Goal: Answer question/provide support

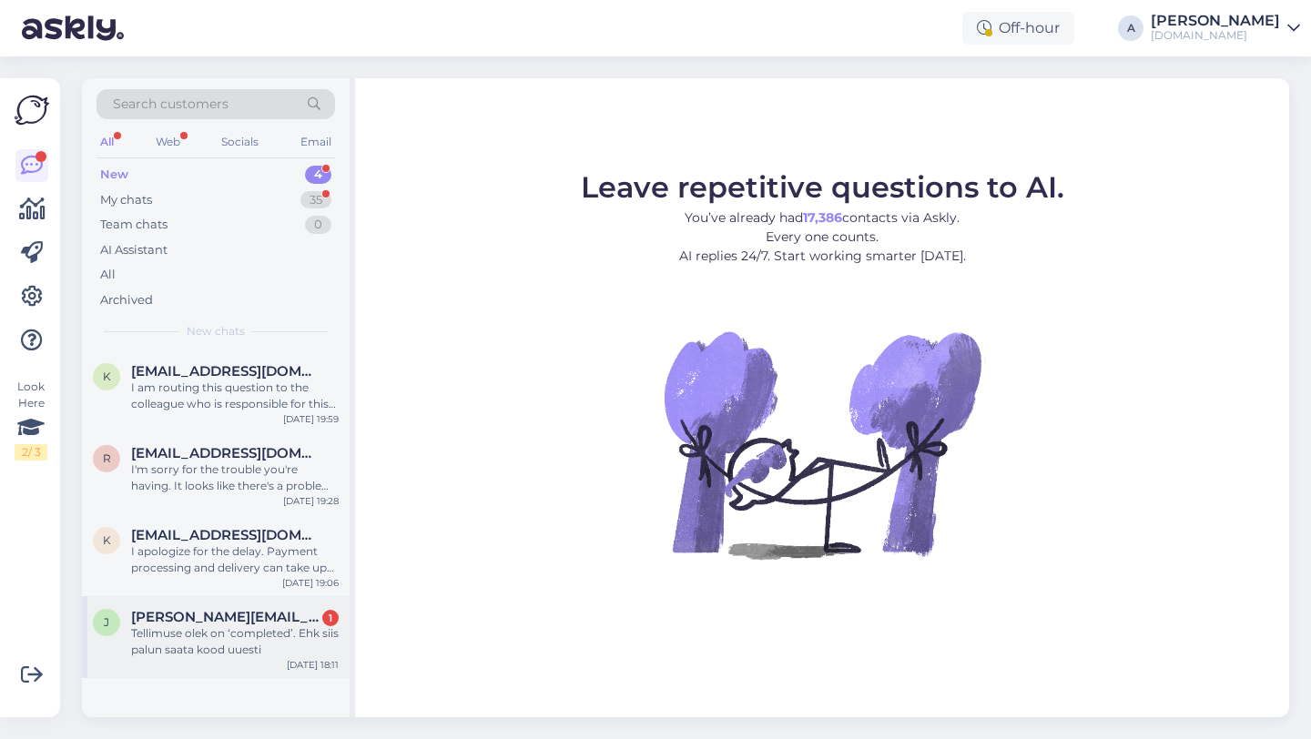
click at [229, 626] on div "Tellimuse olek on ‘completed’. Ehk siis palun saata kood uuesti" at bounding box center [235, 642] width 208 height 33
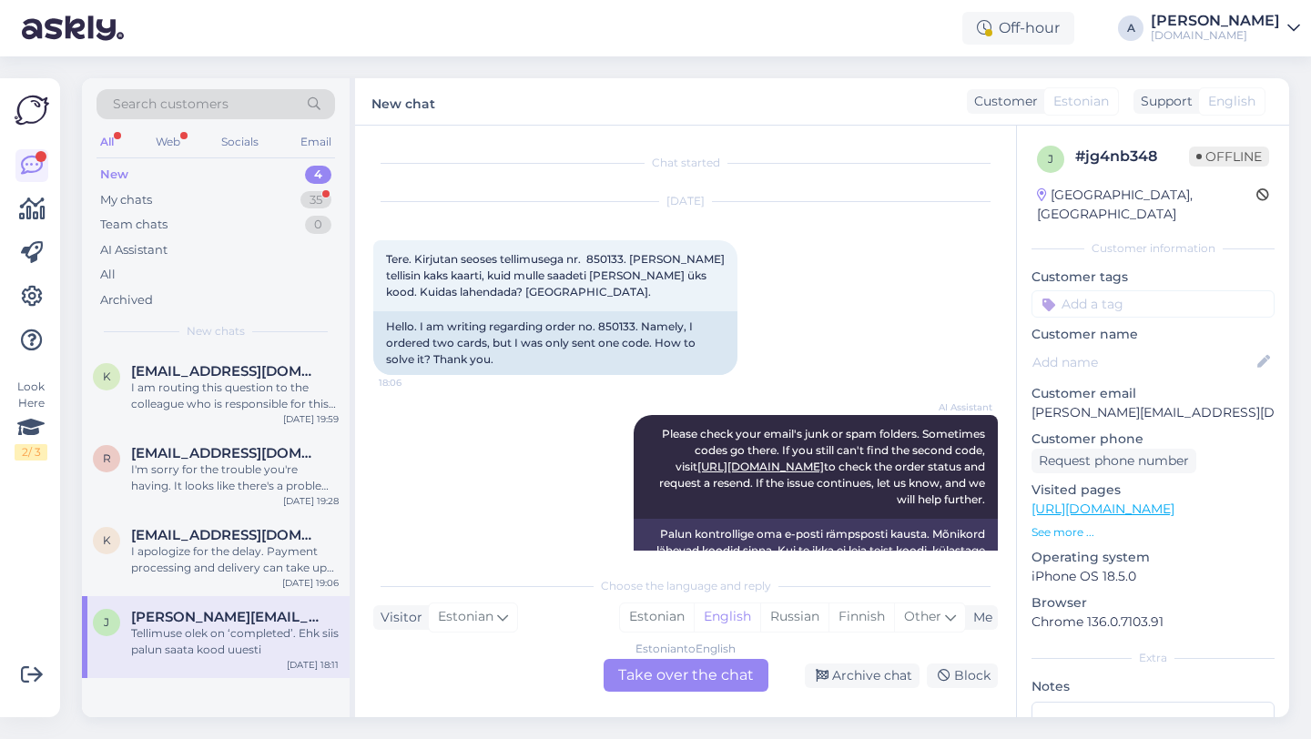
scroll to position [14, 0]
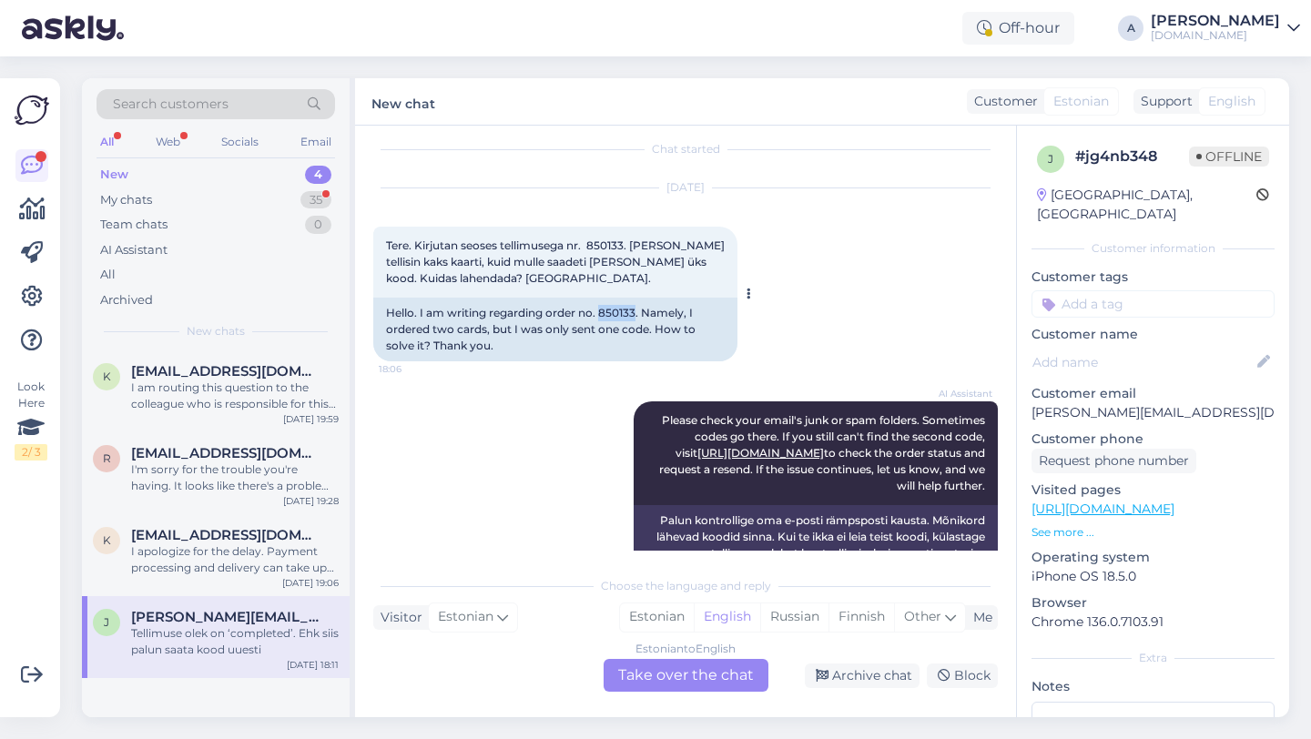
drag, startPoint x: 635, startPoint y: 311, endPoint x: 602, endPoint y: 311, distance: 32.8
click at [602, 311] on div "Hello. I am writing regarding order no. 850133. Namely, I ordered two cards, bu…" at bounding box center [555, 330] width 364 height 64
copy div "850133"
click at [680, 663] on div "Estonian to English Take over the chat" at bounding box center [686, 675] width 165 height 33
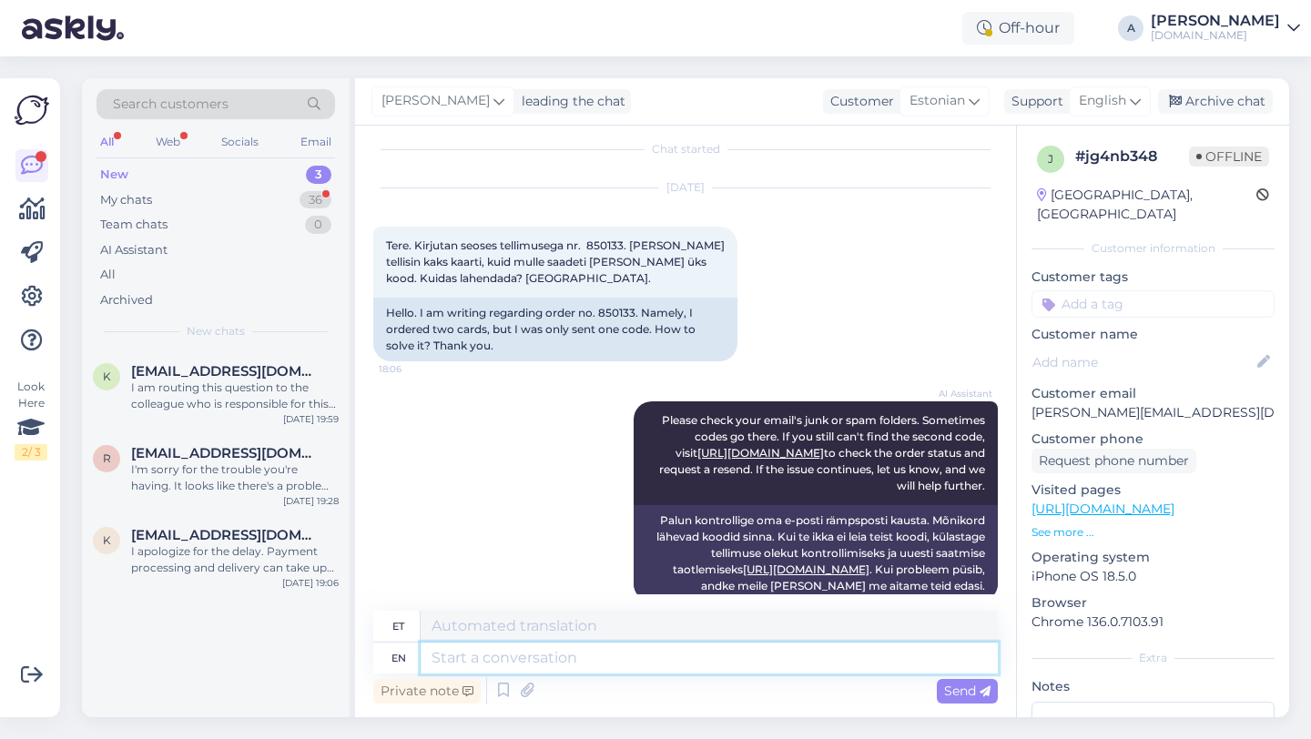
click at [590, 658] on textarea at bounding box center [709, 658] width 577 height 31
type textarea "Hey the"
type textarea "Hei"
type textarea "Hey there!"
type textarea "Tere!"
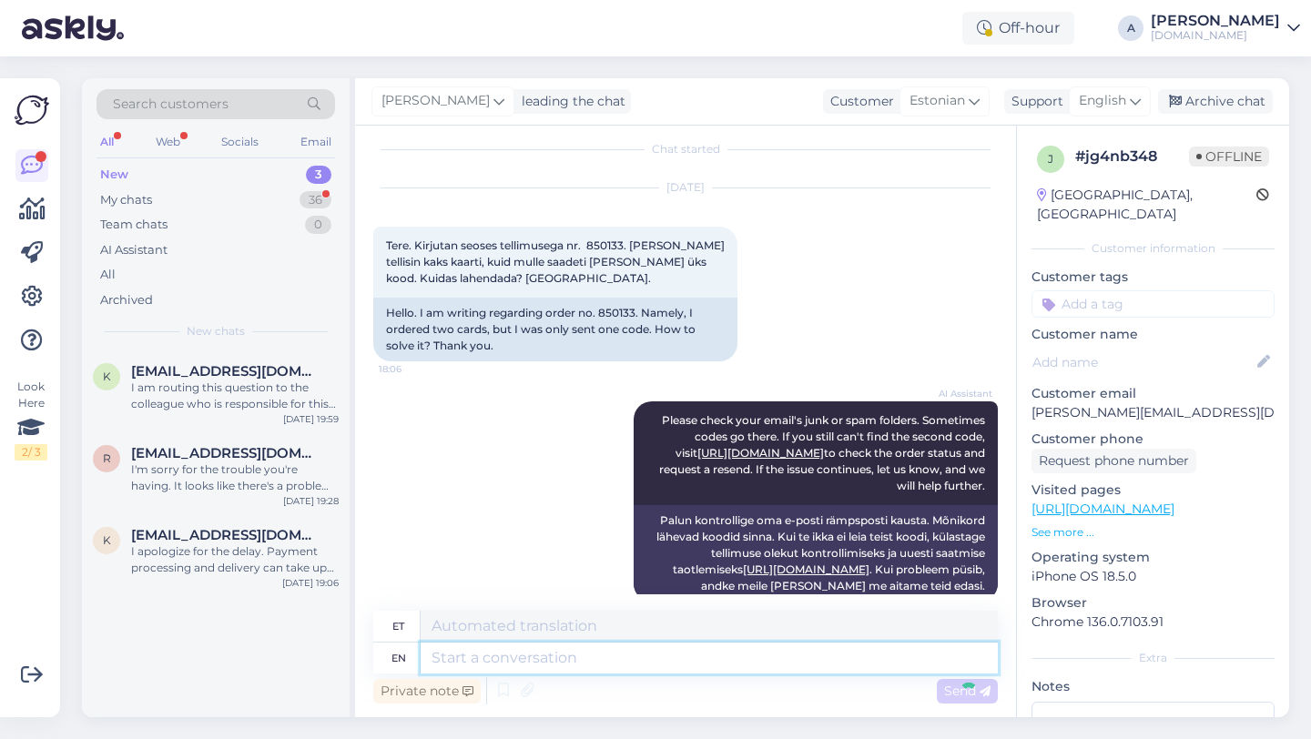
scroll to position [642, 0]
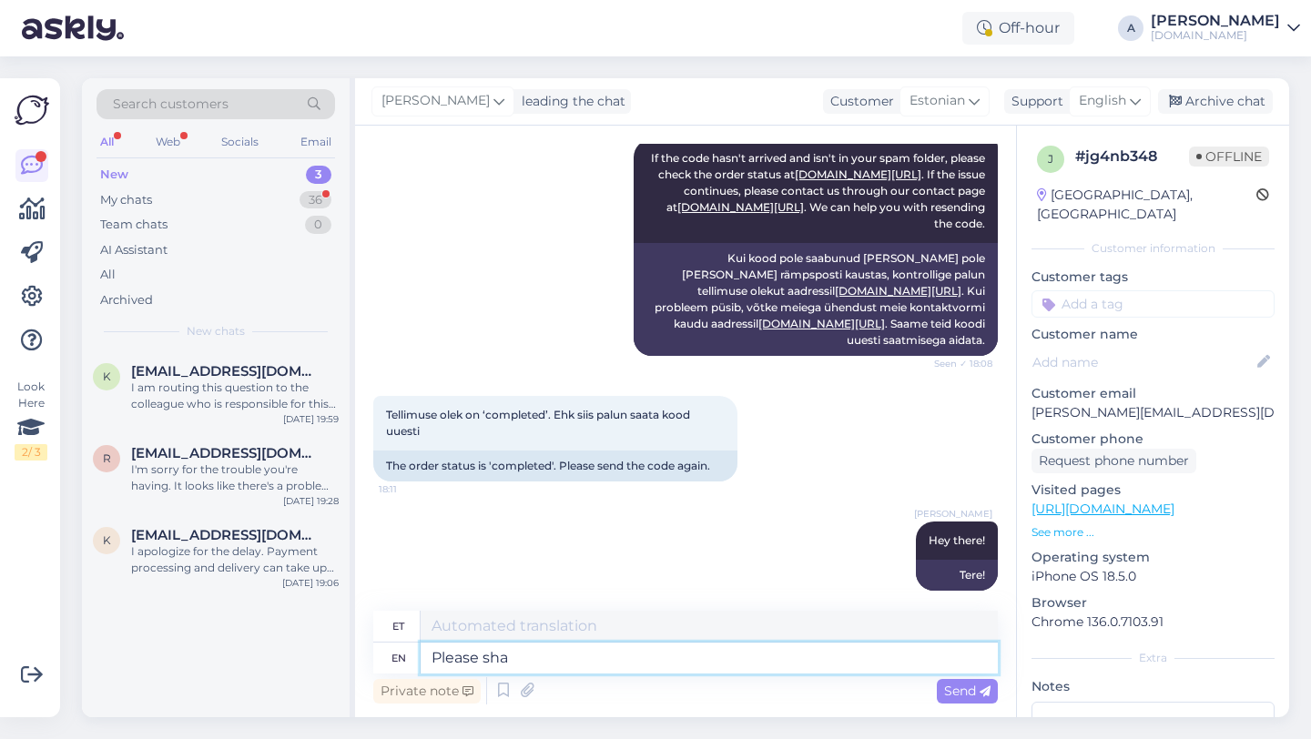
type textarea "Please shar"
type textarea "Palun"
type textarea "Please share"
type textarea "Palun jaga"
type textarea "Please share with me"
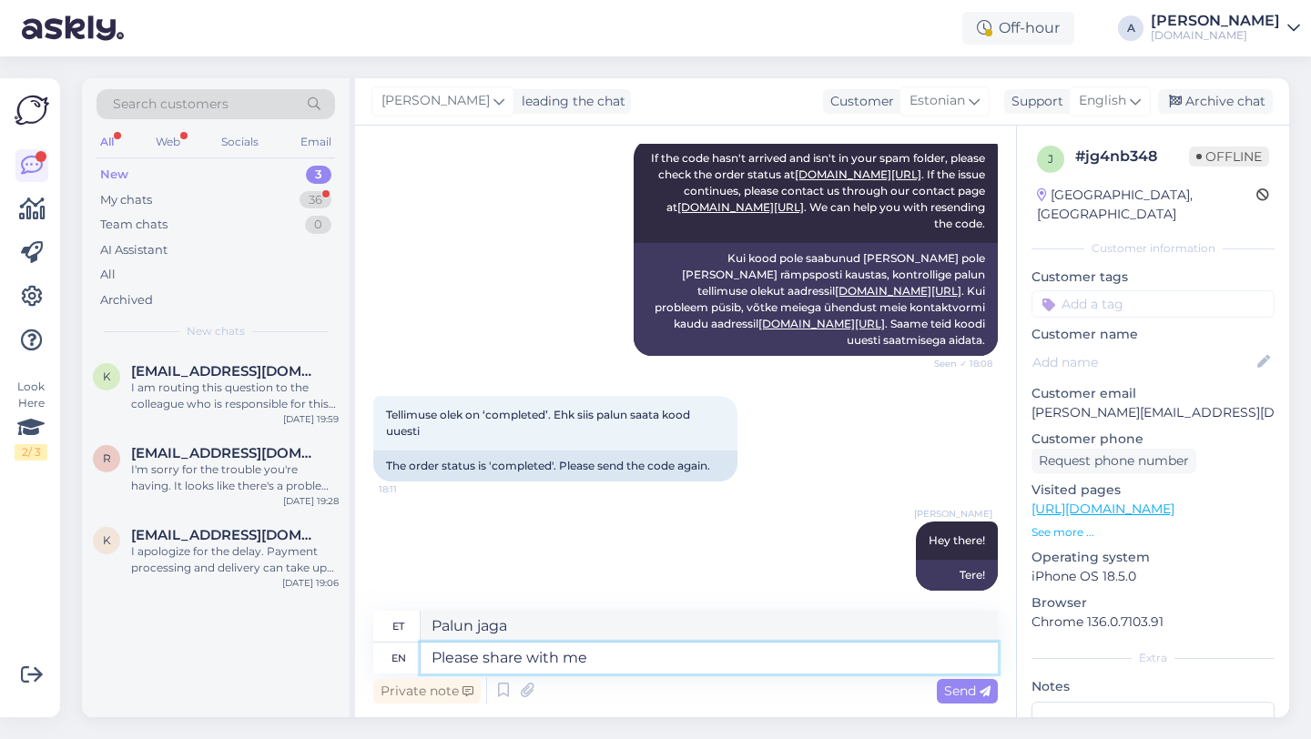
type textarea "Palun jagage"
type textarea "Please share with me pr"
type textarea "Palun jaga minuga"
type textarea "Please share with me prood"
type textarea "Palun jaga minuga uhkust"
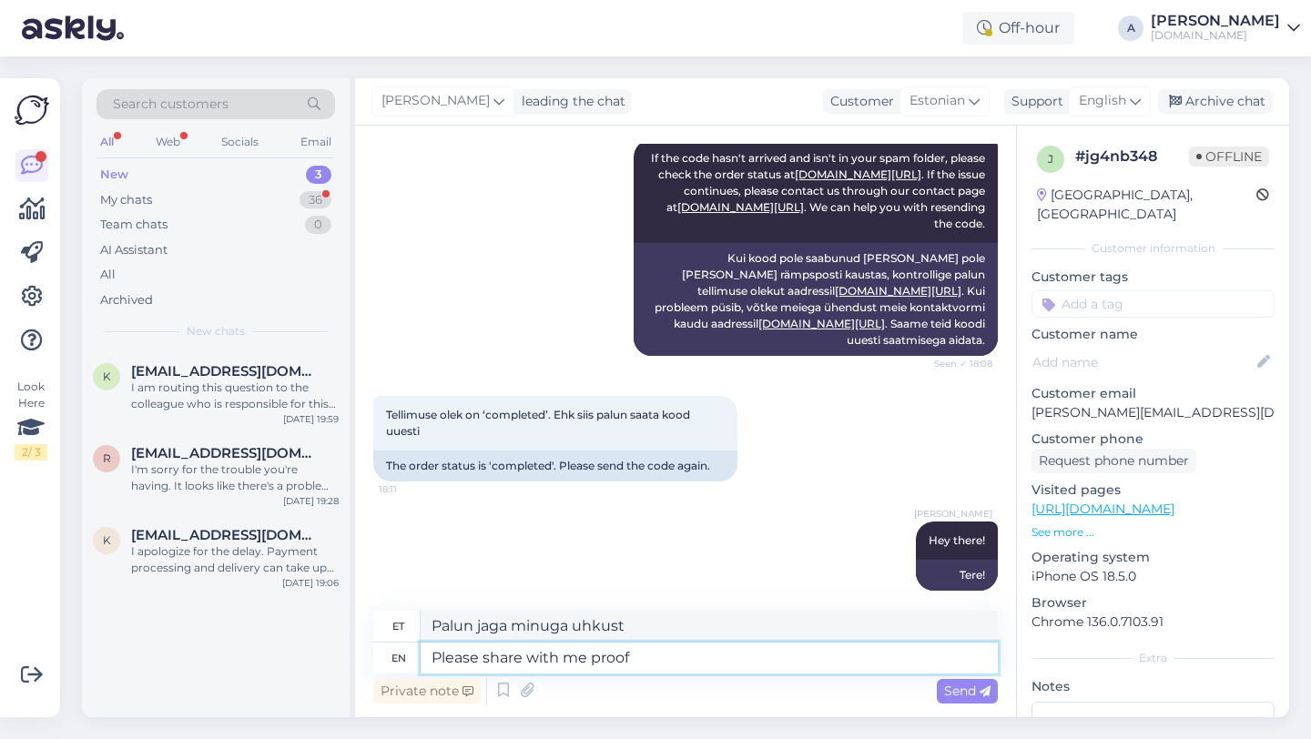
type textarea "Please share with me proof"
type textarea "Palun jaga minuga tõestust"
type textarea "Please share with me proof of p"
type textarea "Palun jaga minuga tõendit"
type textarea "Please share with me proof of payment"
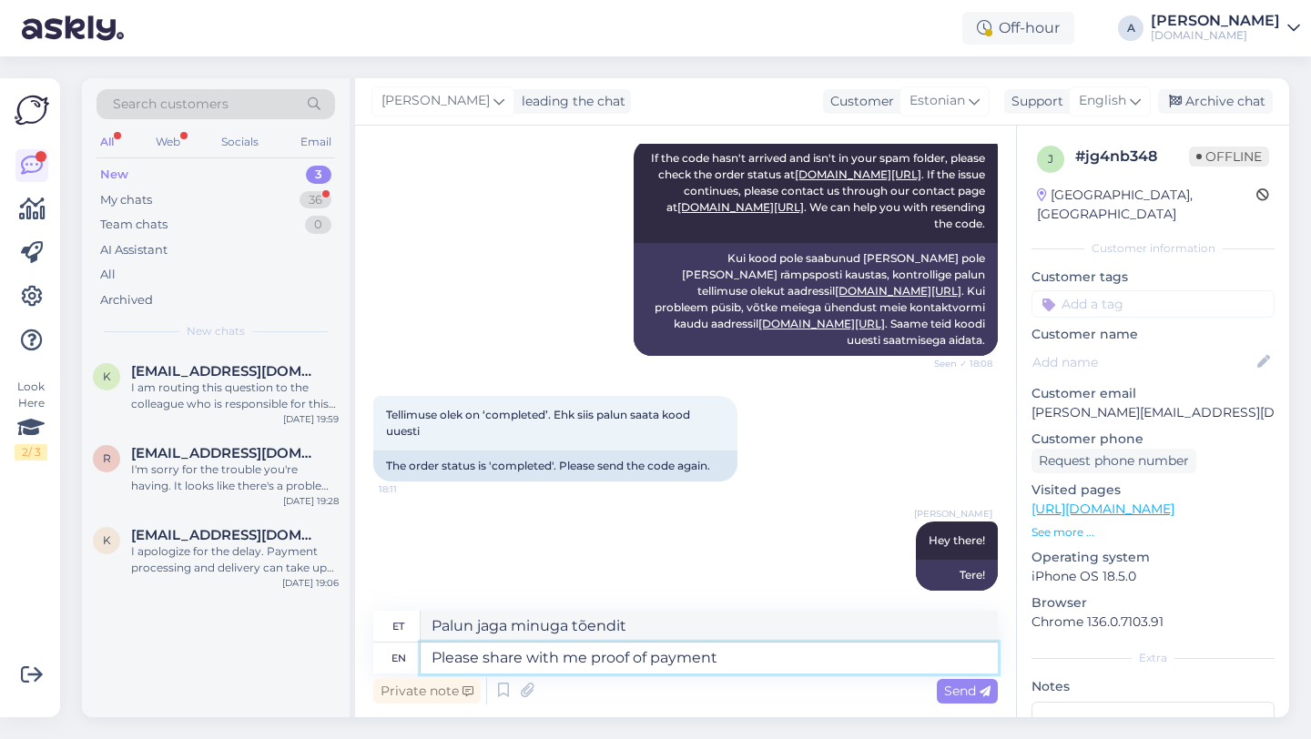
type textarea "Palun jagage minuga maksetõendit"
type textarea "Please share with me proof of payment in PDF"
type textarea "Palun jagage minuga maksetõendit PDF-vormingus"
type textarea "Please share with me proof of payment in PDF pormat."
type textarea "Palun jagage minuga maksetõendit PDF-formaadis."
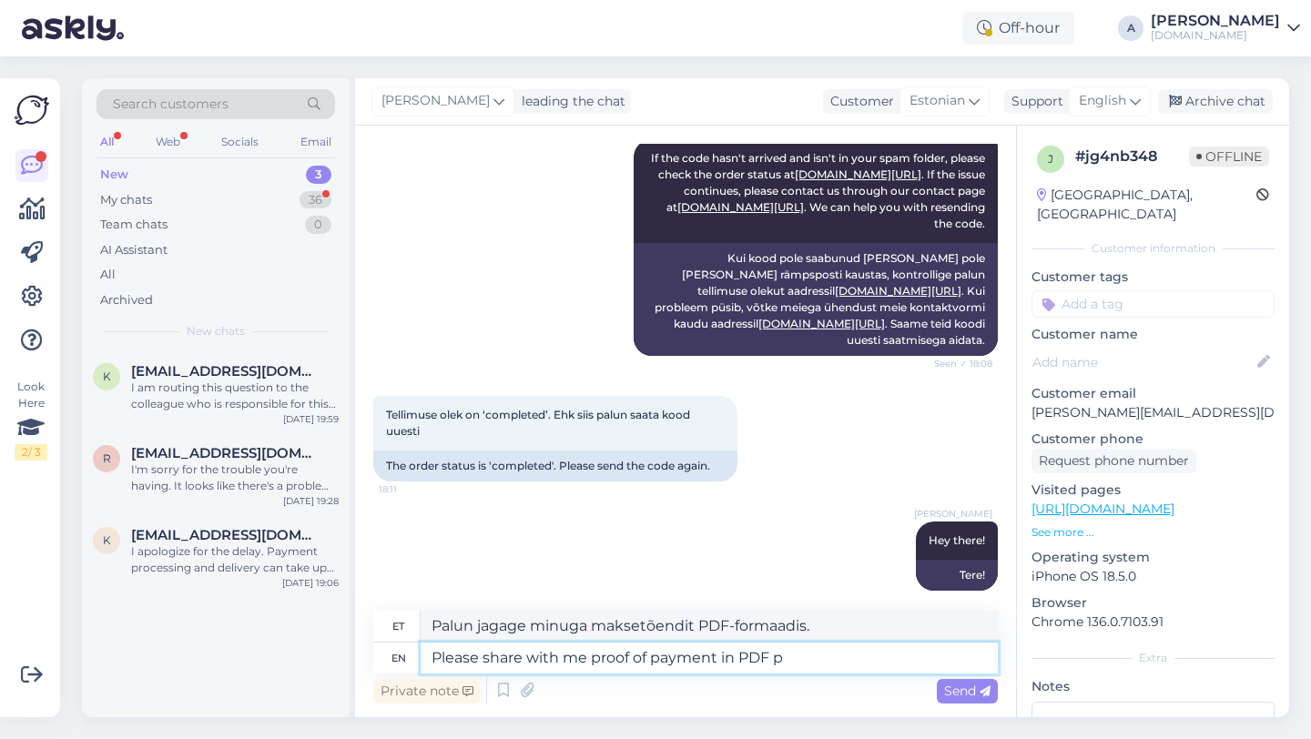
type textarea "Please share with me proof of payment in PDF"
type textarea "Palun jagage minuga maksetõendit PDF-vormingus"
type textarea "Please share with me proof of payment in PDF format."
type textarea "Palun jagage minuga maksetõendit PDF-vormingus."
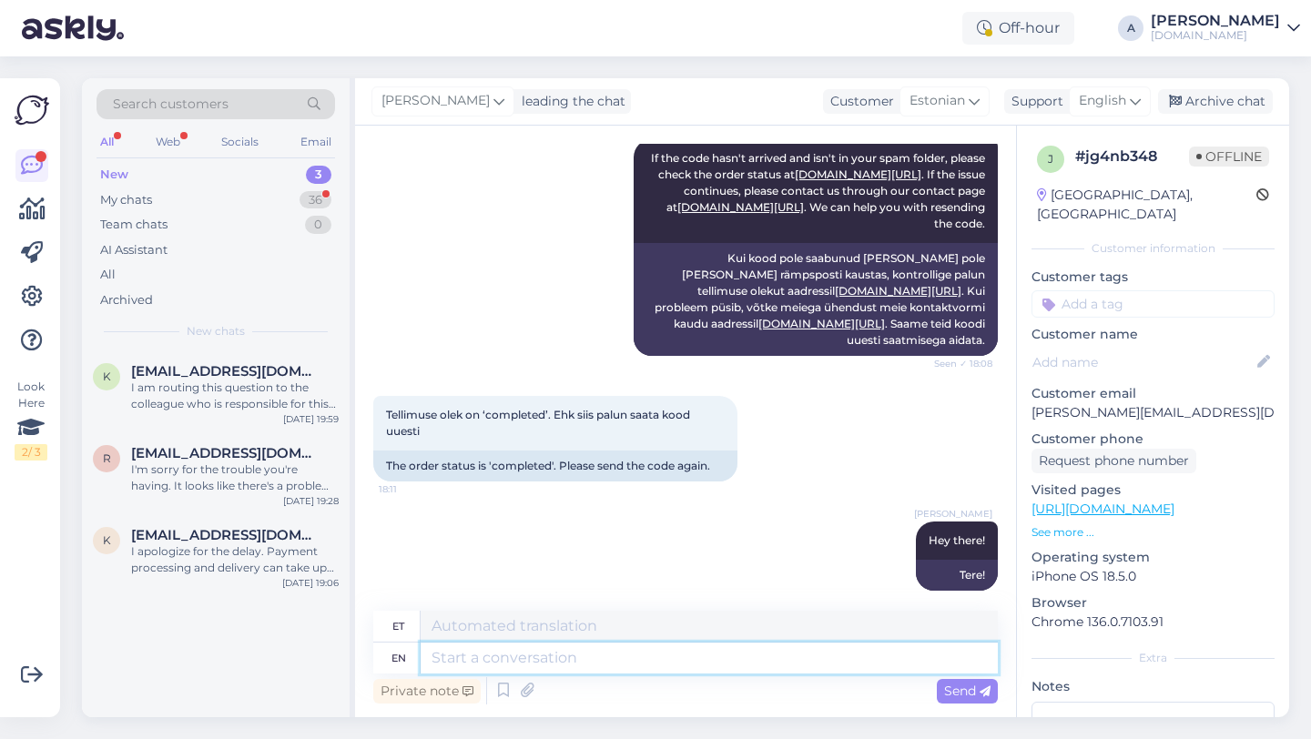
scroll to position [751, 0]
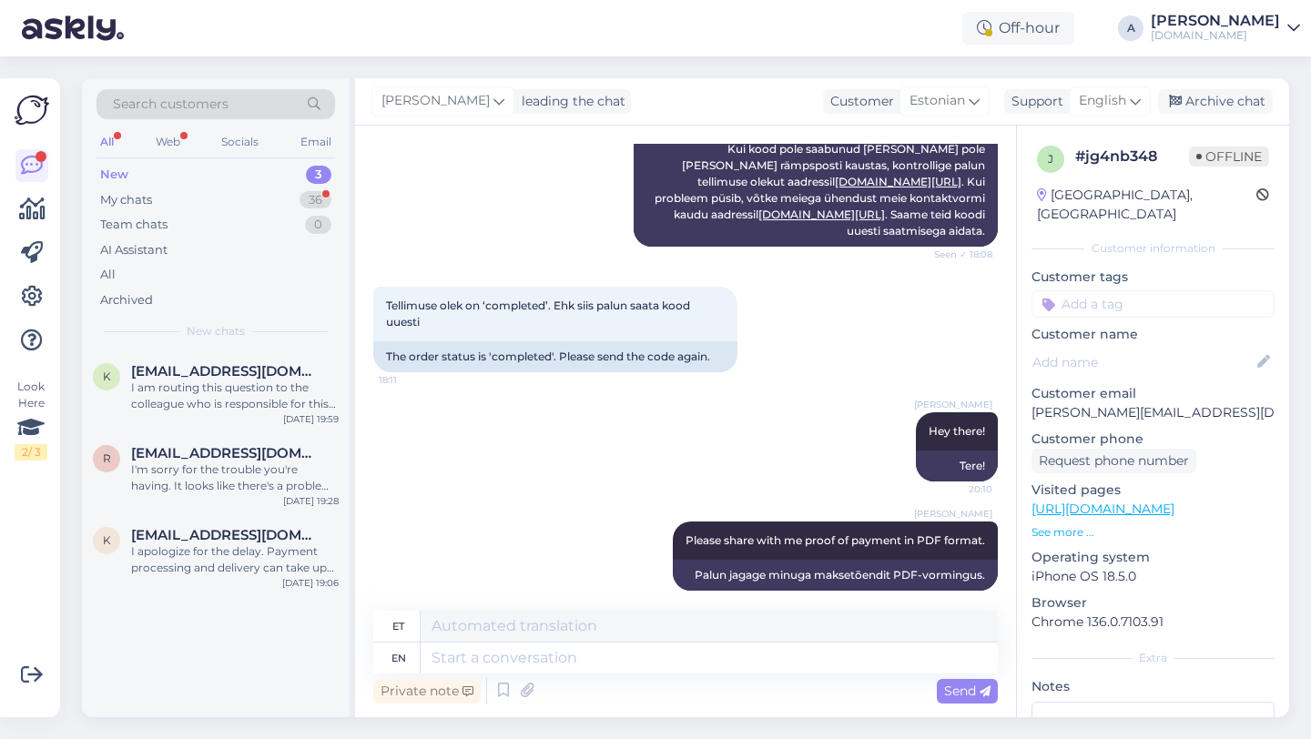
click at [1129, 290] on input at bounding box center [1153, 303] width 243 height 27
type input "cod"
click at [1135, 343] on div "Code_not_received" at bounding box center [1111, 352] width 124 height 18
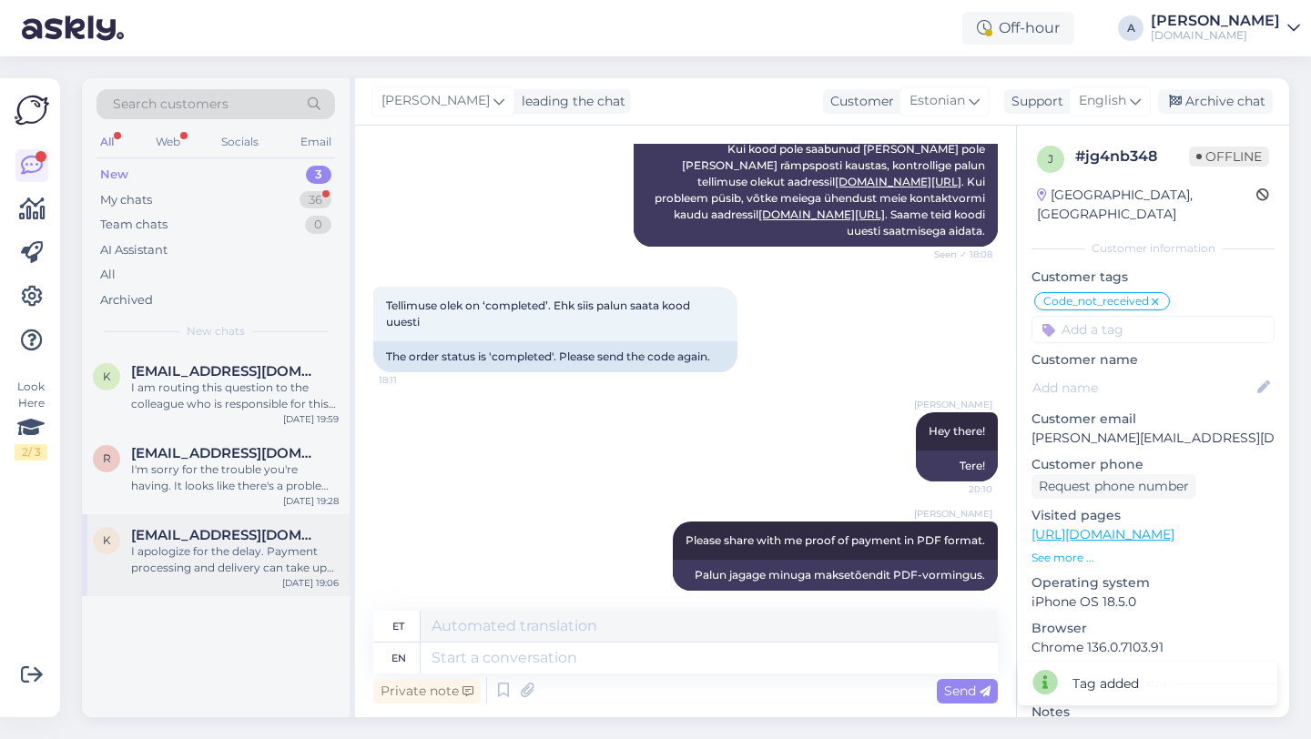
click at [264, 546] on div "I apologize for the delay. Payment processing and delivery can take up to 24 ho…" at bounding box center [235, 560] width 208 height 33
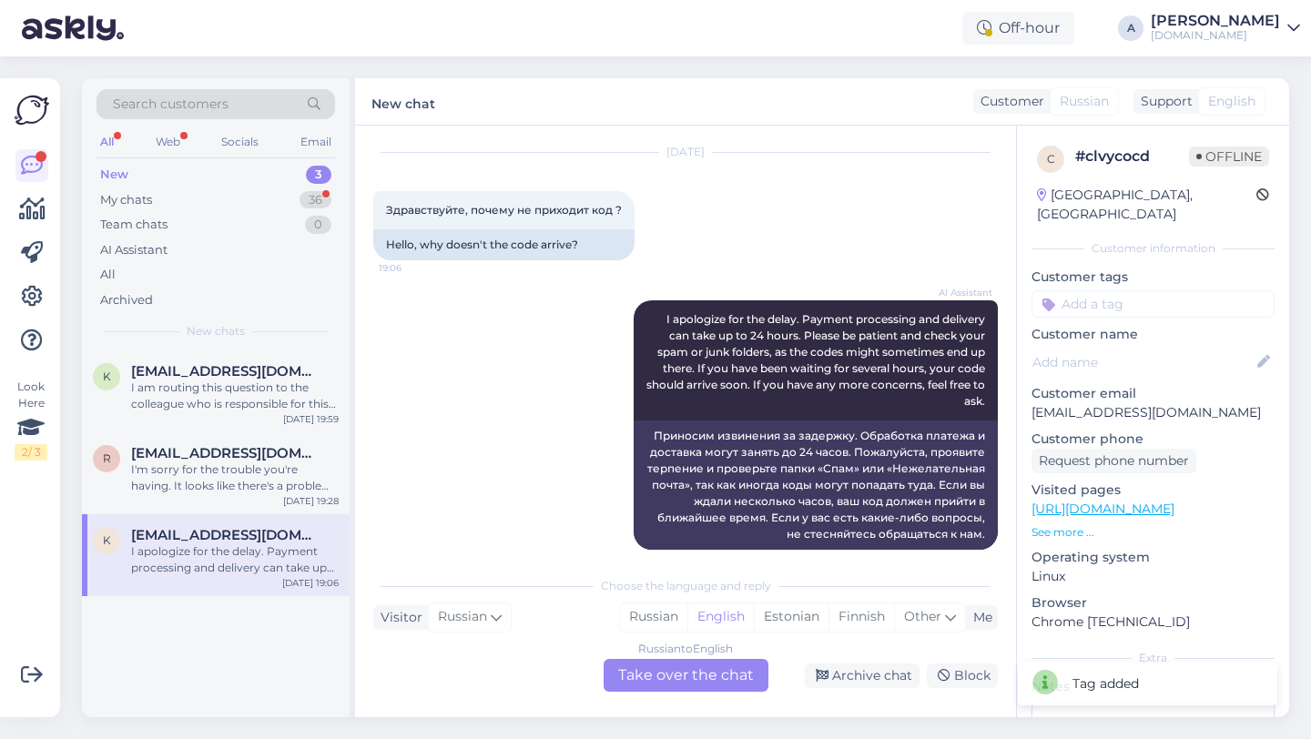
scroll to position [0, 0]
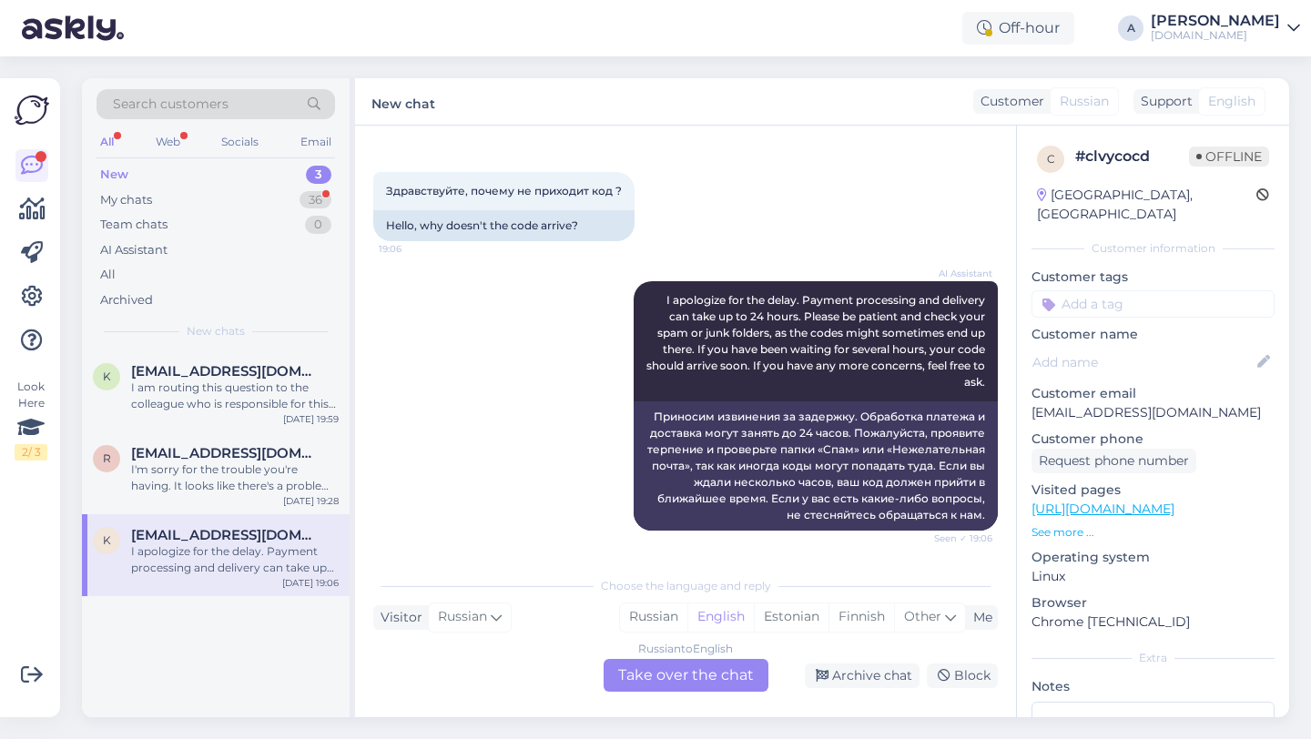
click at [657, 669] on div "Russian to English Take over the chat" at bounding box center [686, 675] width 165 height 33
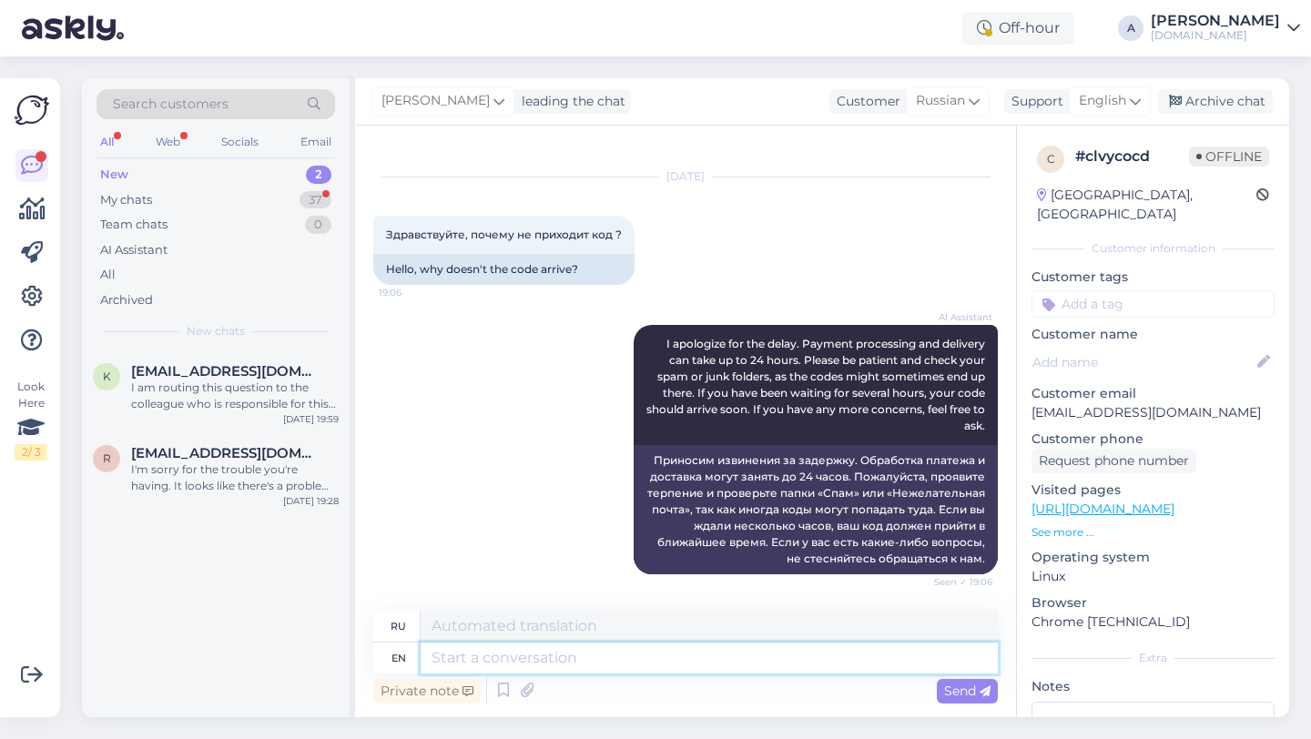
click at [603, 657] on textarea at bounding box center [709, 658] width 577 height 31
type textarea "Hey th"
type textarea "Привет"
type textarea "Hey there!"
type textarea "Привет!"
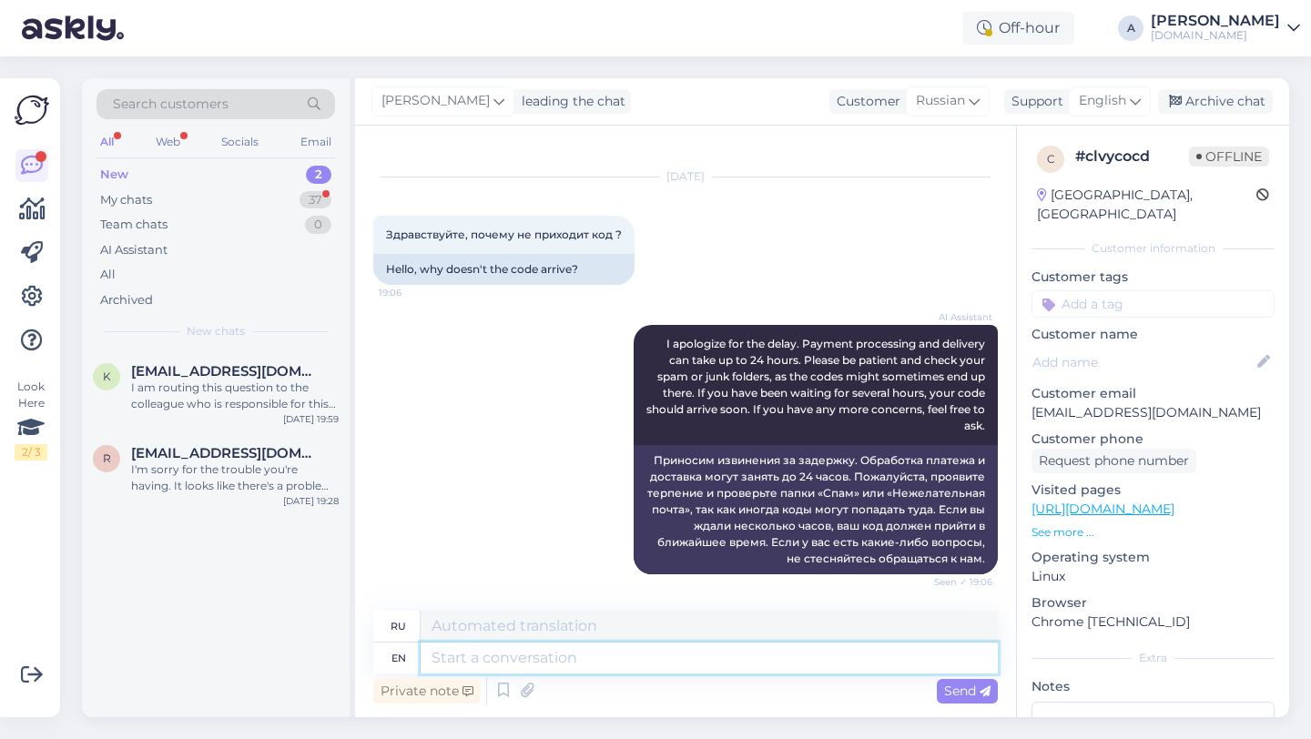
scroll to position [134, 0]
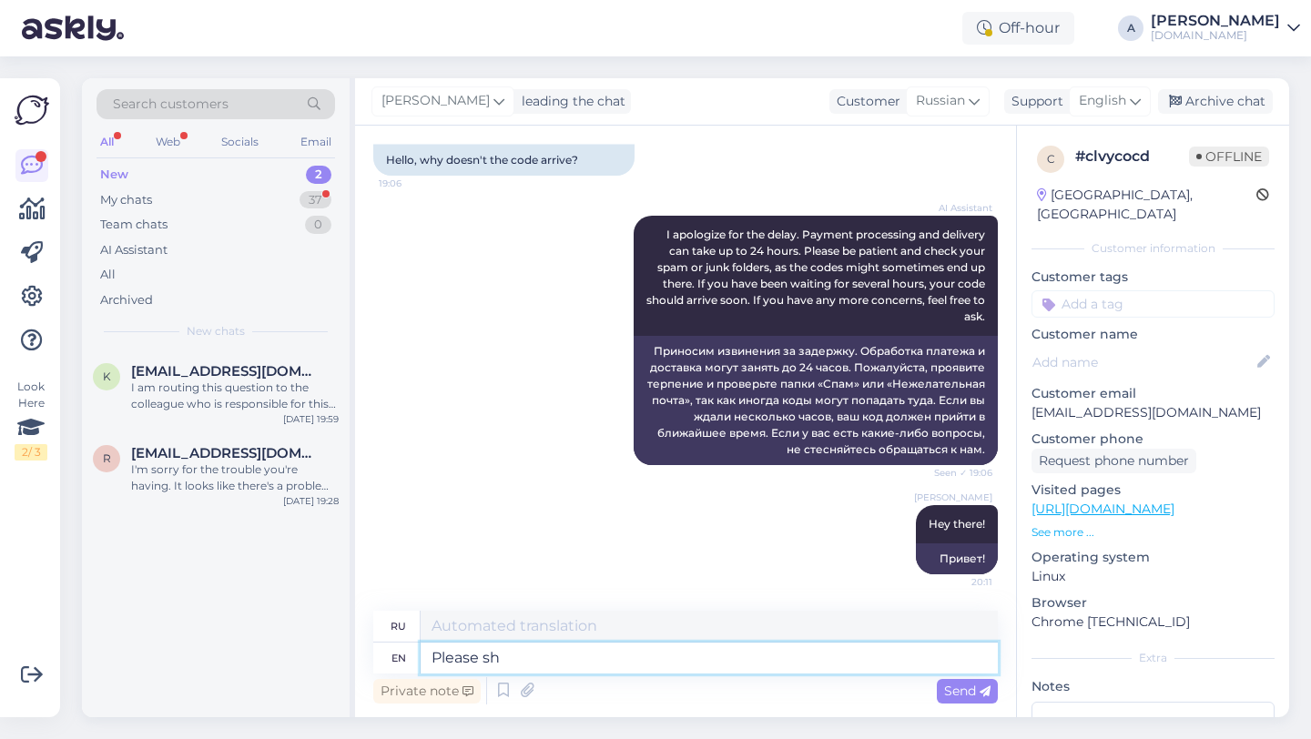
type textarea "Please sha"
type textarea "Пожалуйста"
type textarea "Please share w"
type textarea "Пожалуйста, поделитесь"
type textarea "Please share with m"
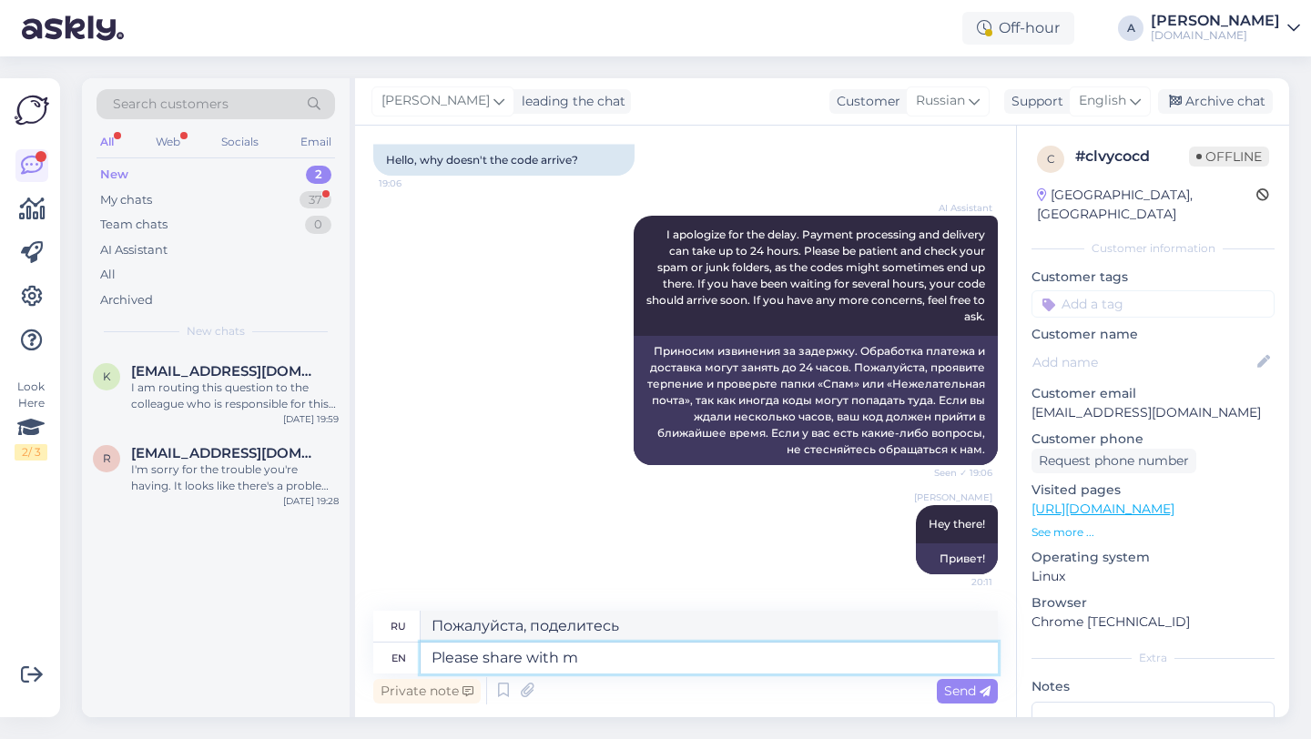
type textarea "Пожалуйста, поделитесь с"
type textarea "Please share with me you"
type textarea "Пожалуйста, поделитесь со мной."
type textarea "Please share with me your ord"
type textarea "Пожалуйста, поделитесь со мной своими"
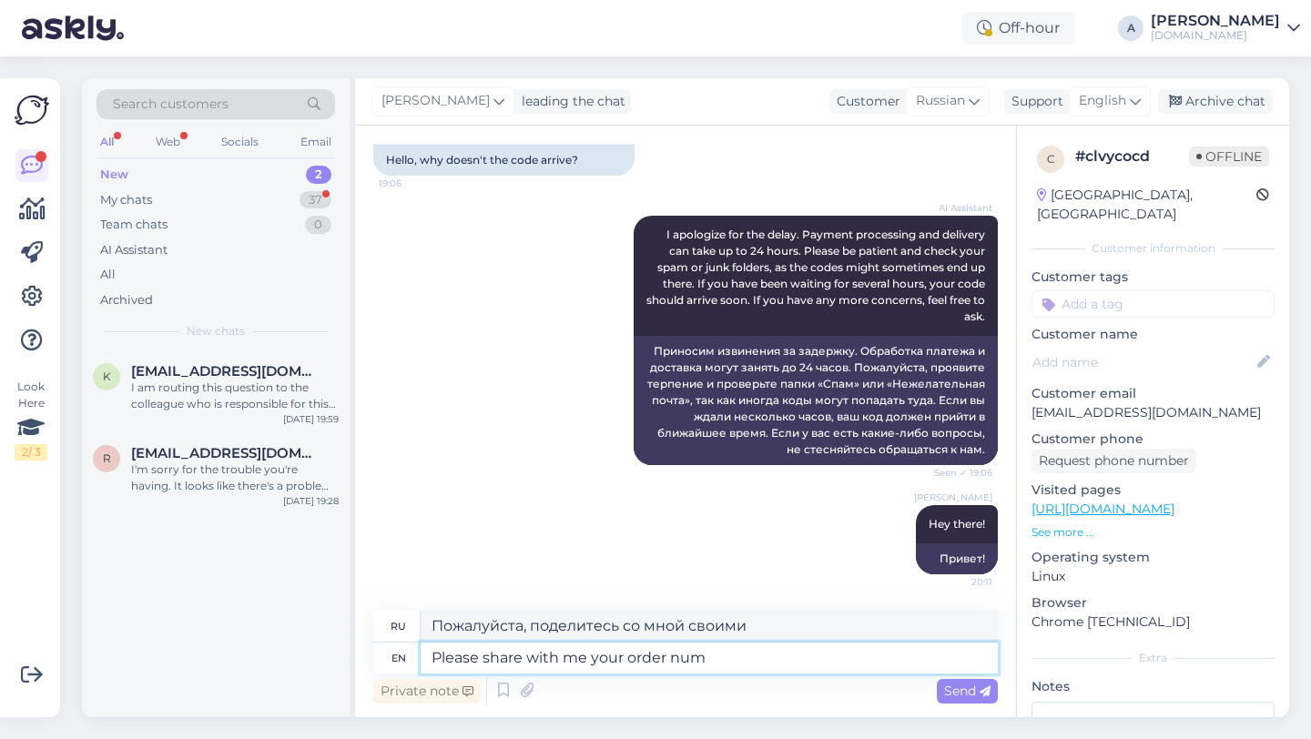
type textarea "Please share with me your order numb"
type textarea "Пожалуйста, поделитесь со мной вашим заказом."
type textarea "Please share with me your order number."
type textarea "Пожалуйста, сообщите мне номер вашего заказа."
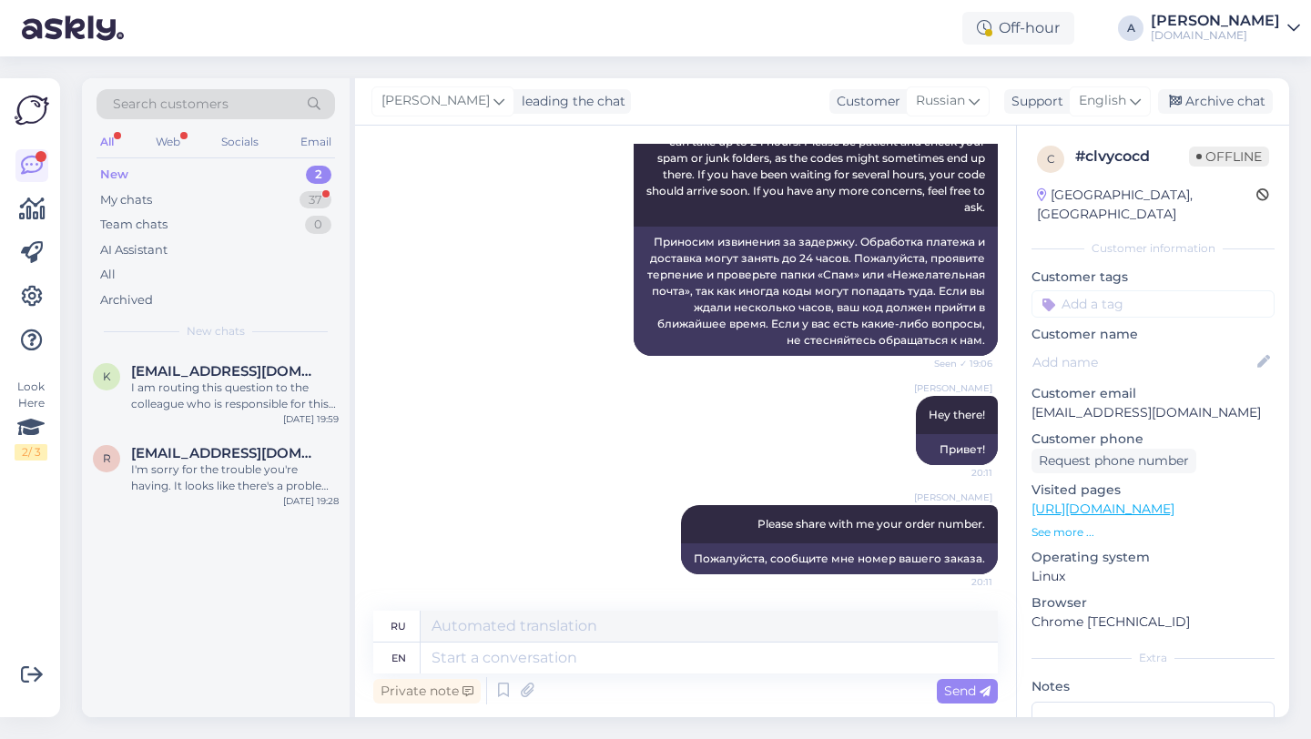
click at [1079, 290] on input at bounding box center [1153, 303] width 243 height 27
type input "orde"
click at [1117, 343] on div "Order_delay" at bounding box center [1153, 352] width 85 height 18
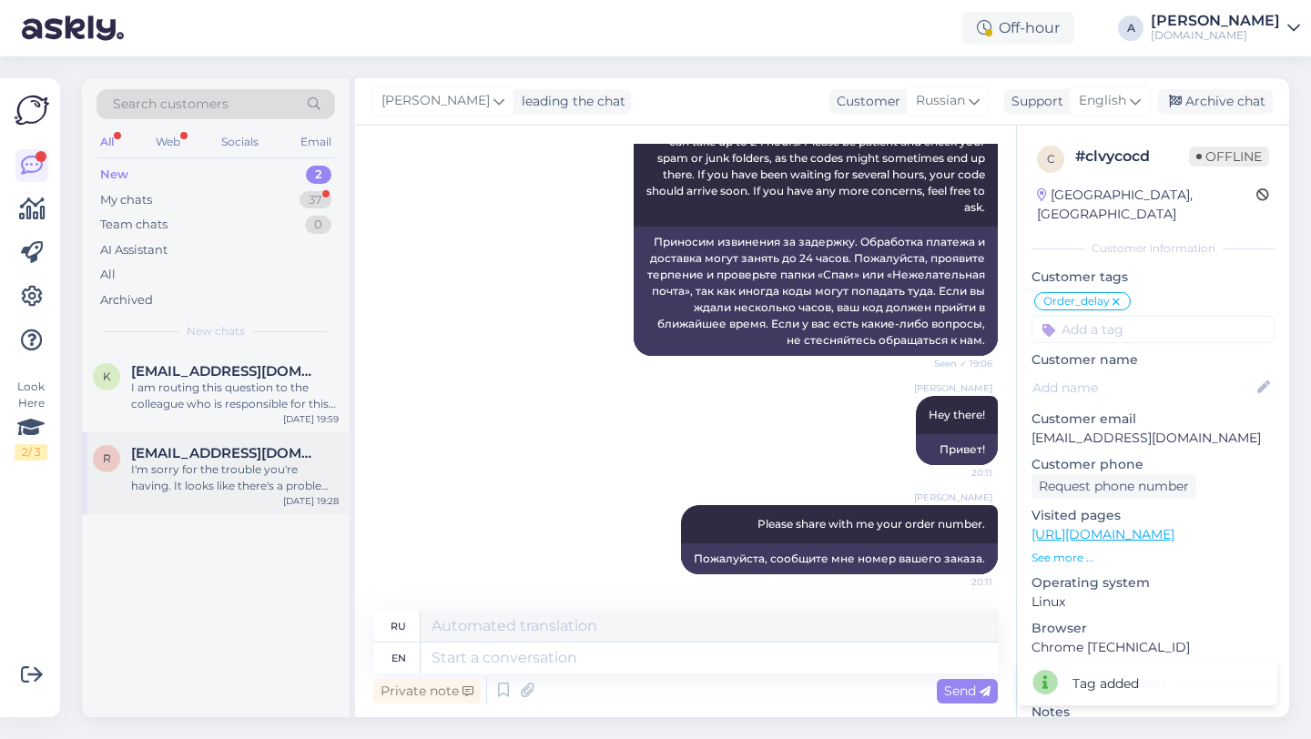
click at [299, 447] on span "[EMAIL_ADDRESS][DOMAIN_NAME]" at bounding box center [225, 453] width 189 height 16
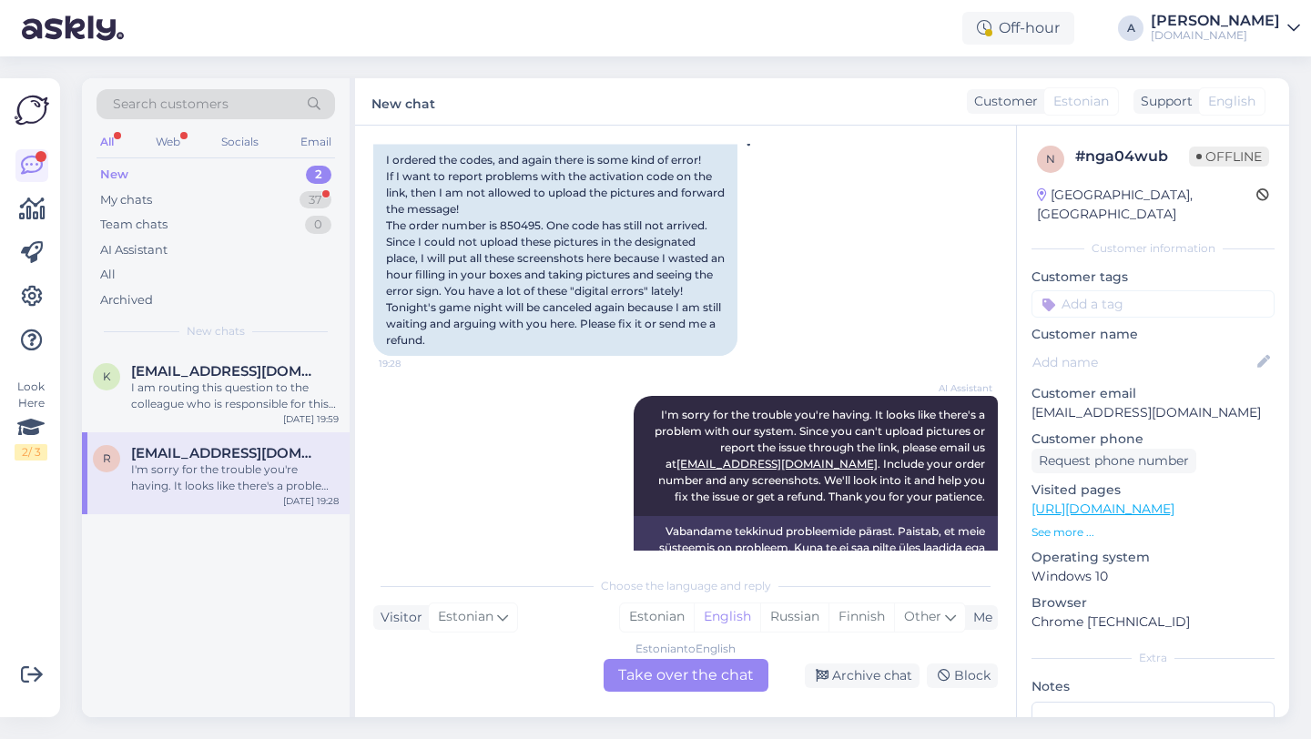
scroll to position [1478, 0]
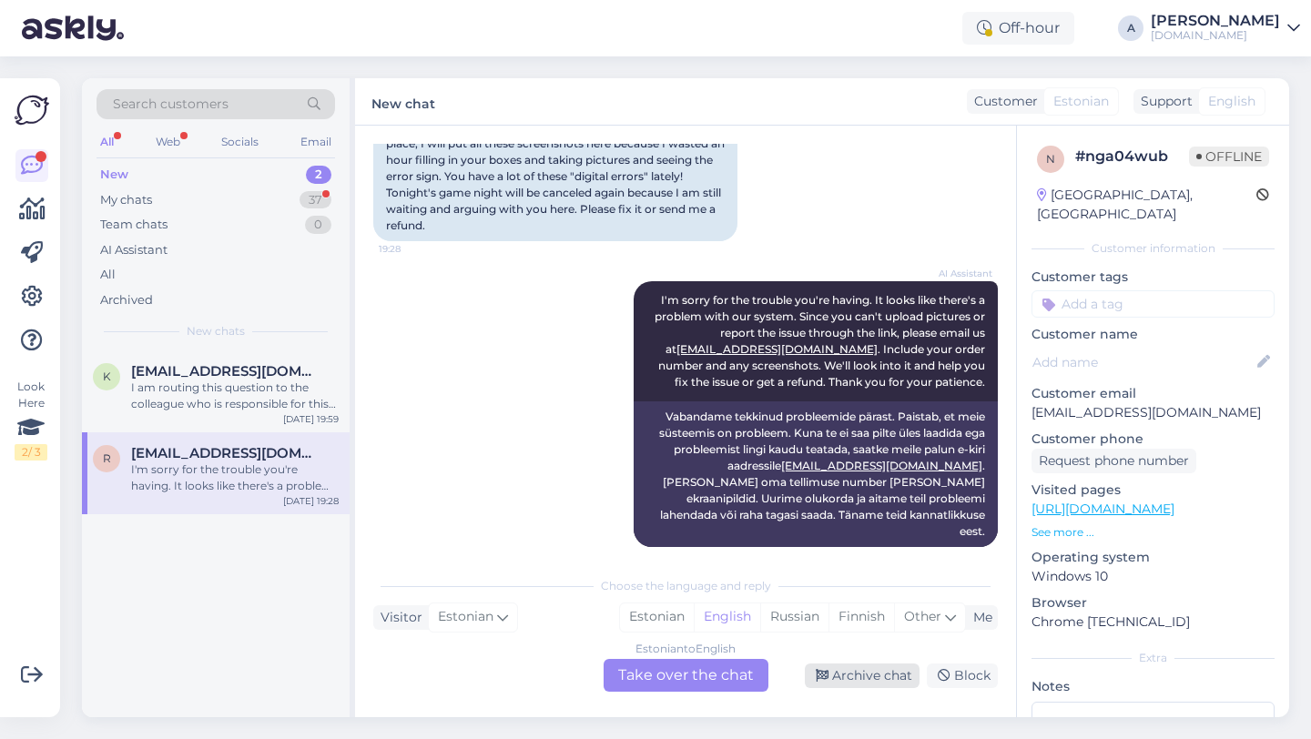
click at [882, 677] on div "Archive chat" at bounding box center [862, 676] width 115 height 25
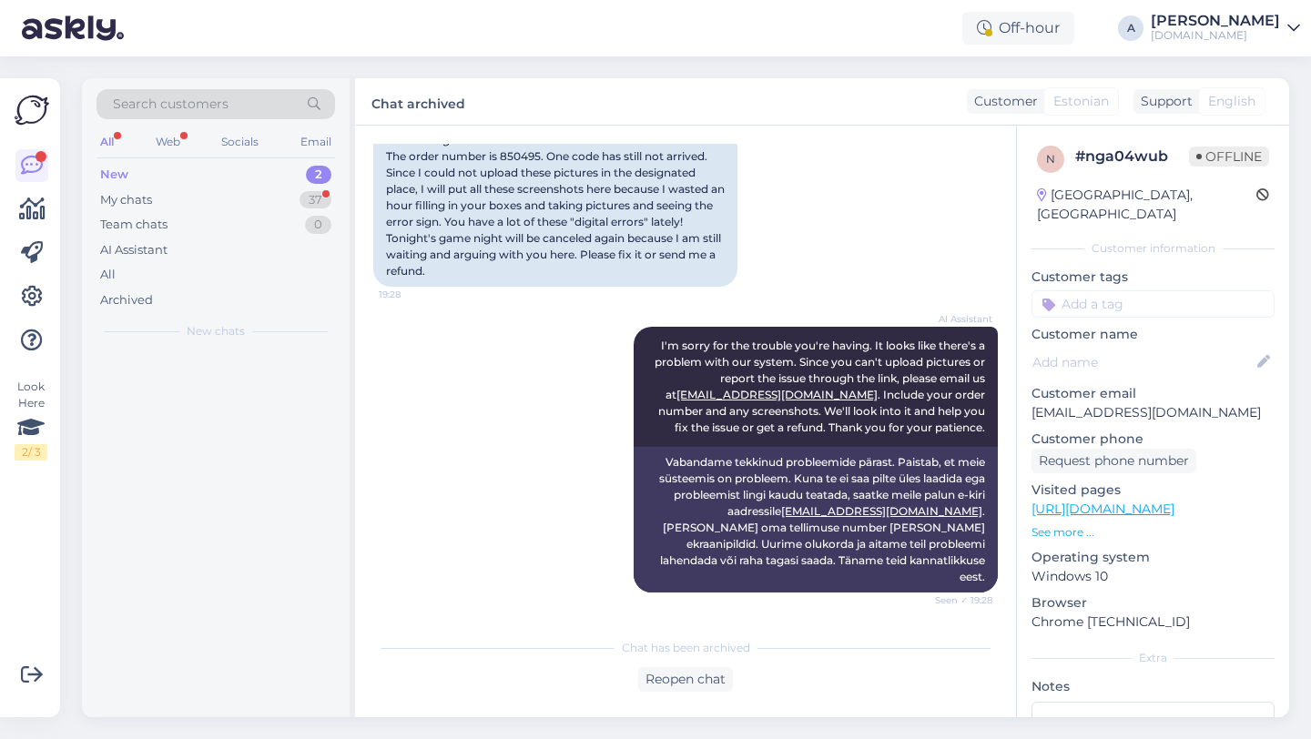
scroll to position [1416, 0]
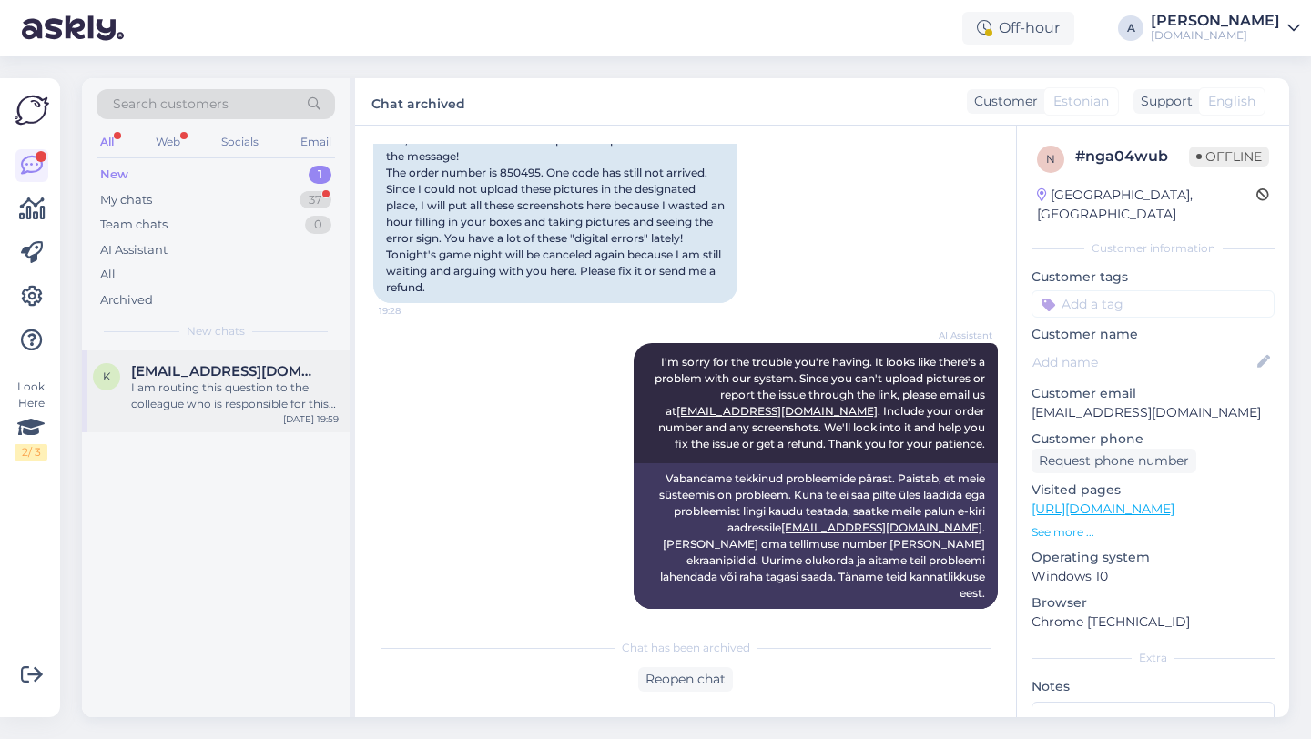
click at [233, 371] on span "[EMAIL_ADDRESS][DOMAIN_NAME]" at bounding box center [225, 371] width 189 height 16
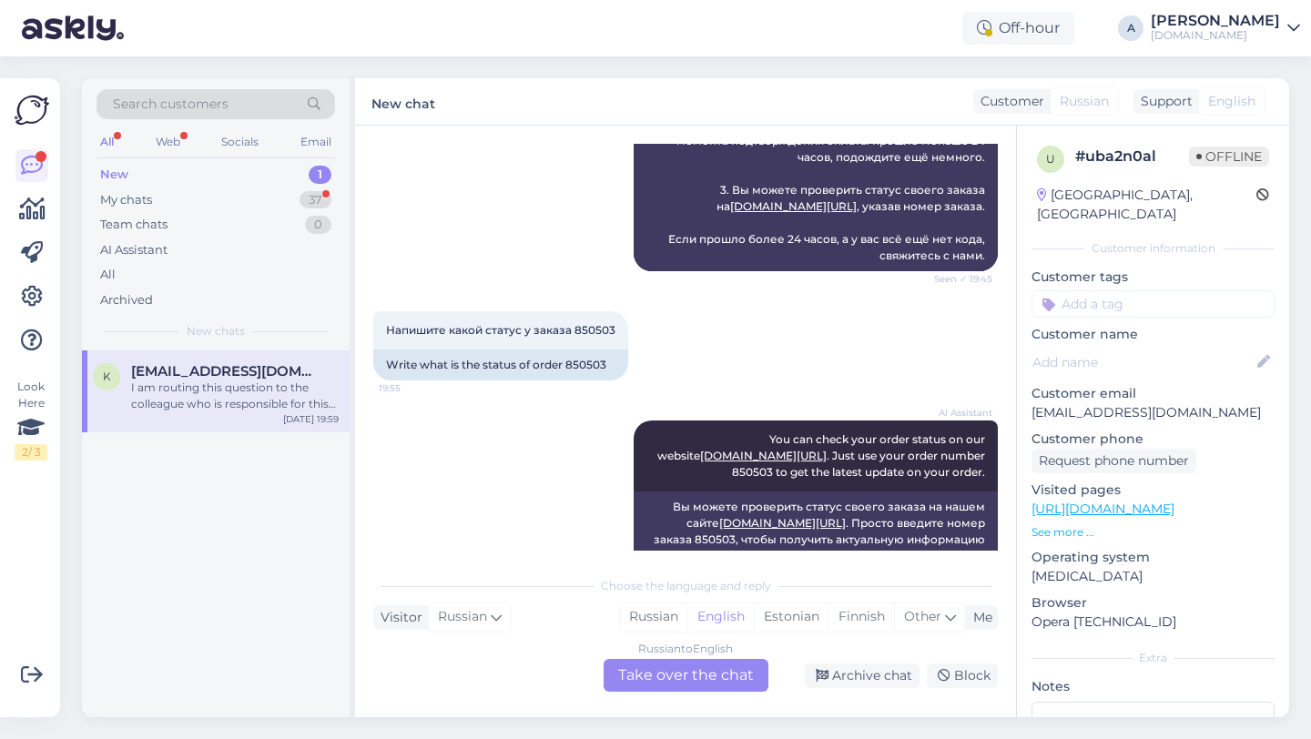
scroll to position [1389, 0]
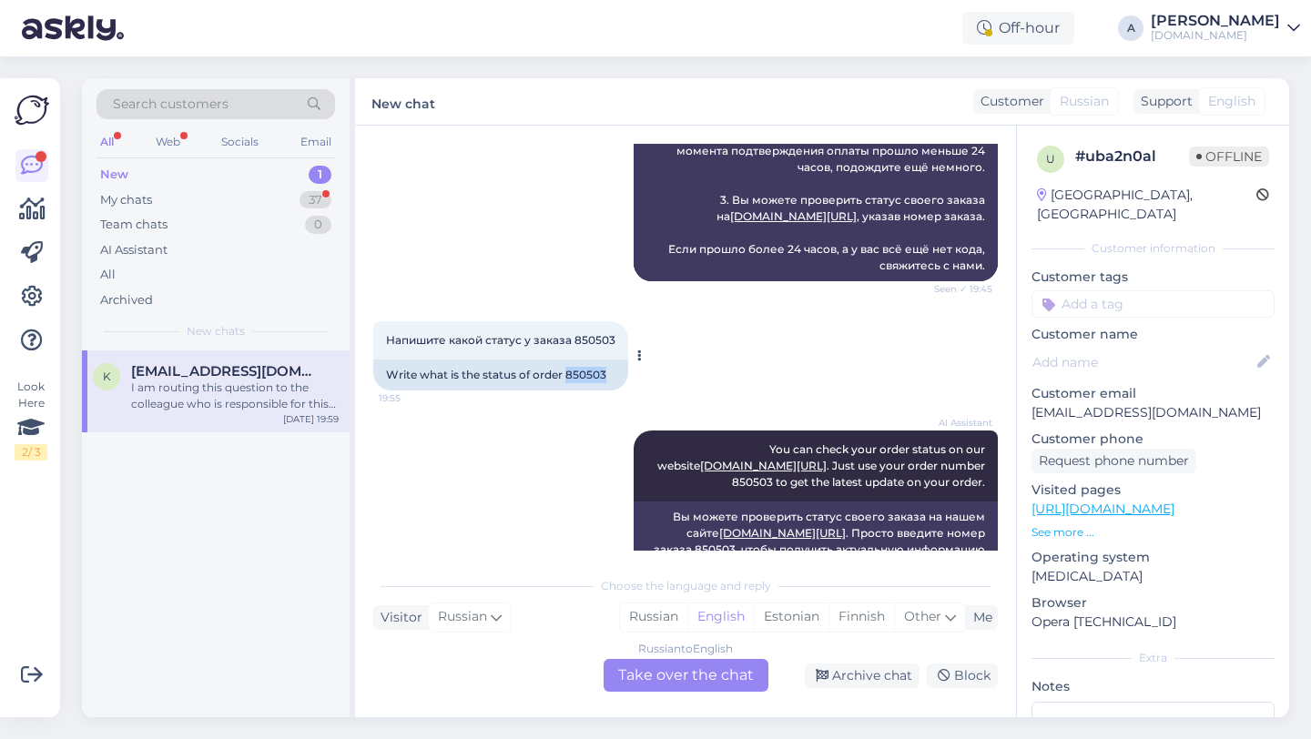
drag, startPoint x: 606, startPoint y: 377, endPoint x: 567, endPoint y: 376, distance: 39.2
click at [567, 376] on div "Write what is the status of order 850503" at bounding box center [500, 375] width 255 height 31
copy div "850503"
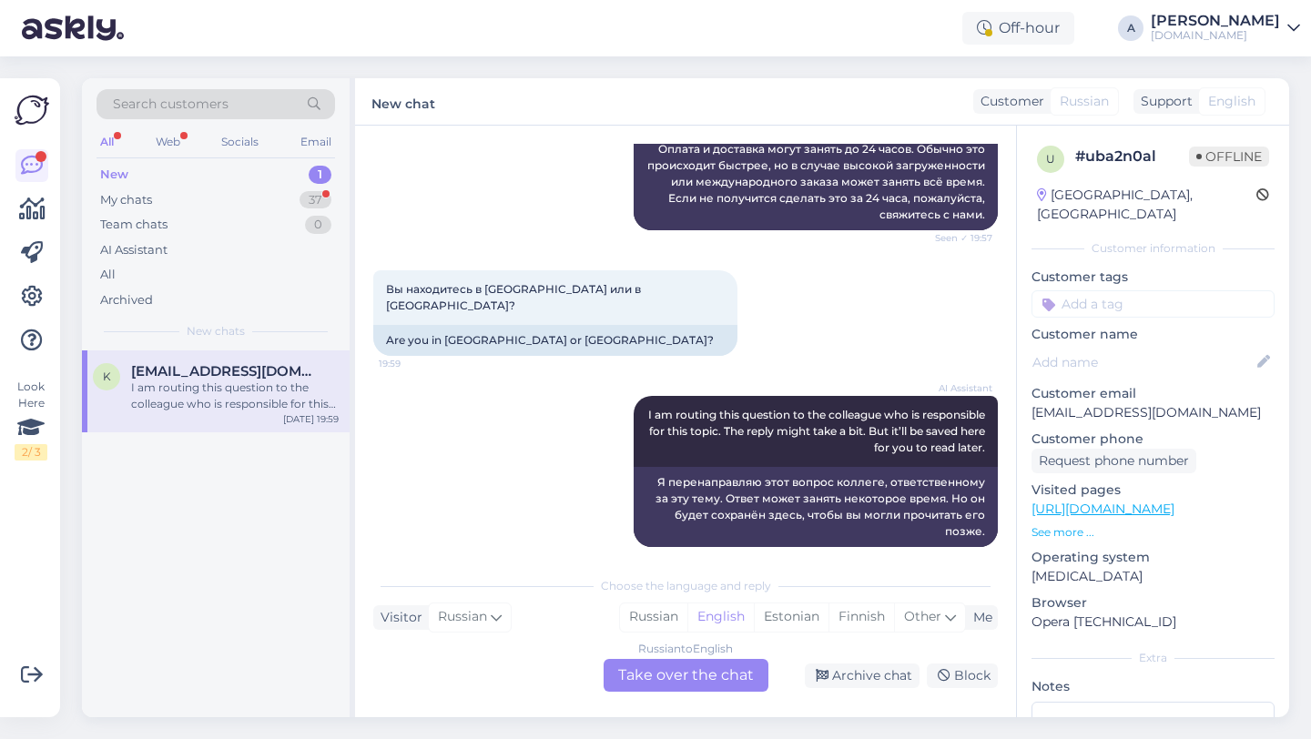
click at [643, 668] on div "Russian to English Take over the chat" at bounding box center [686, 675] width 165 height 33
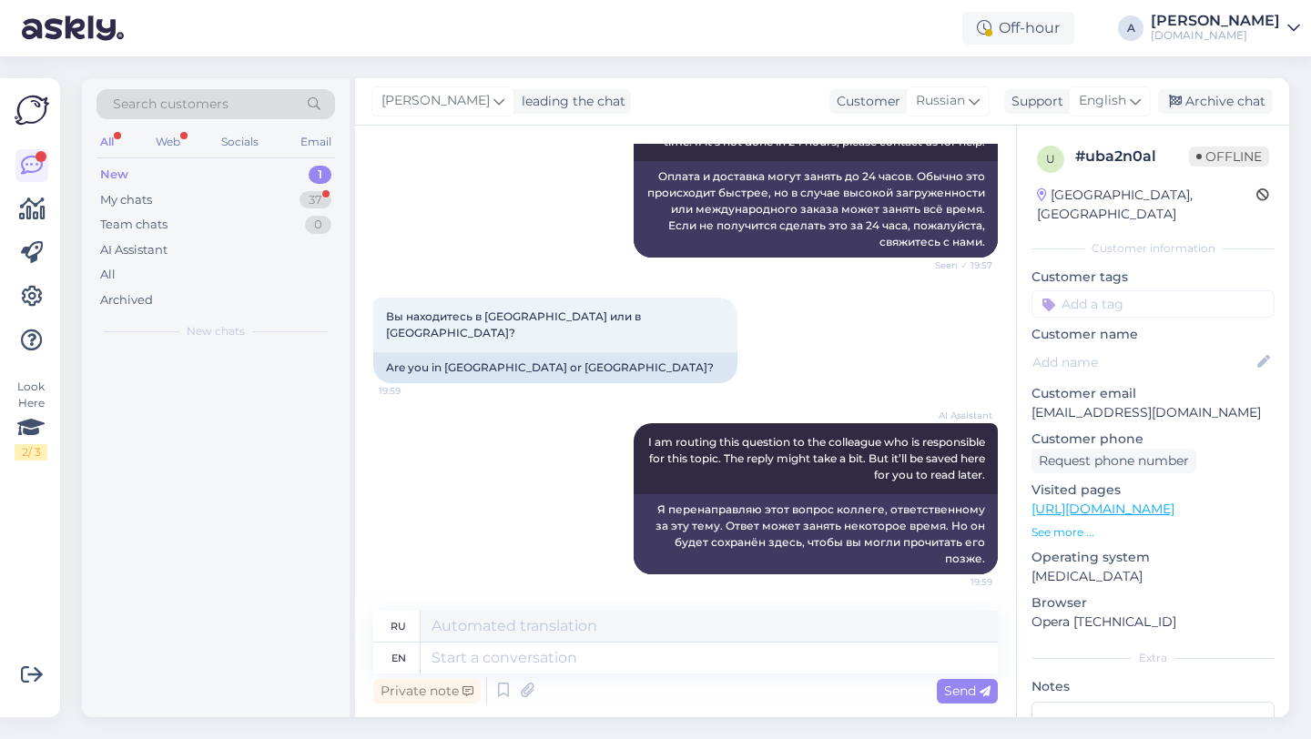
scroll to position [2046, 0]
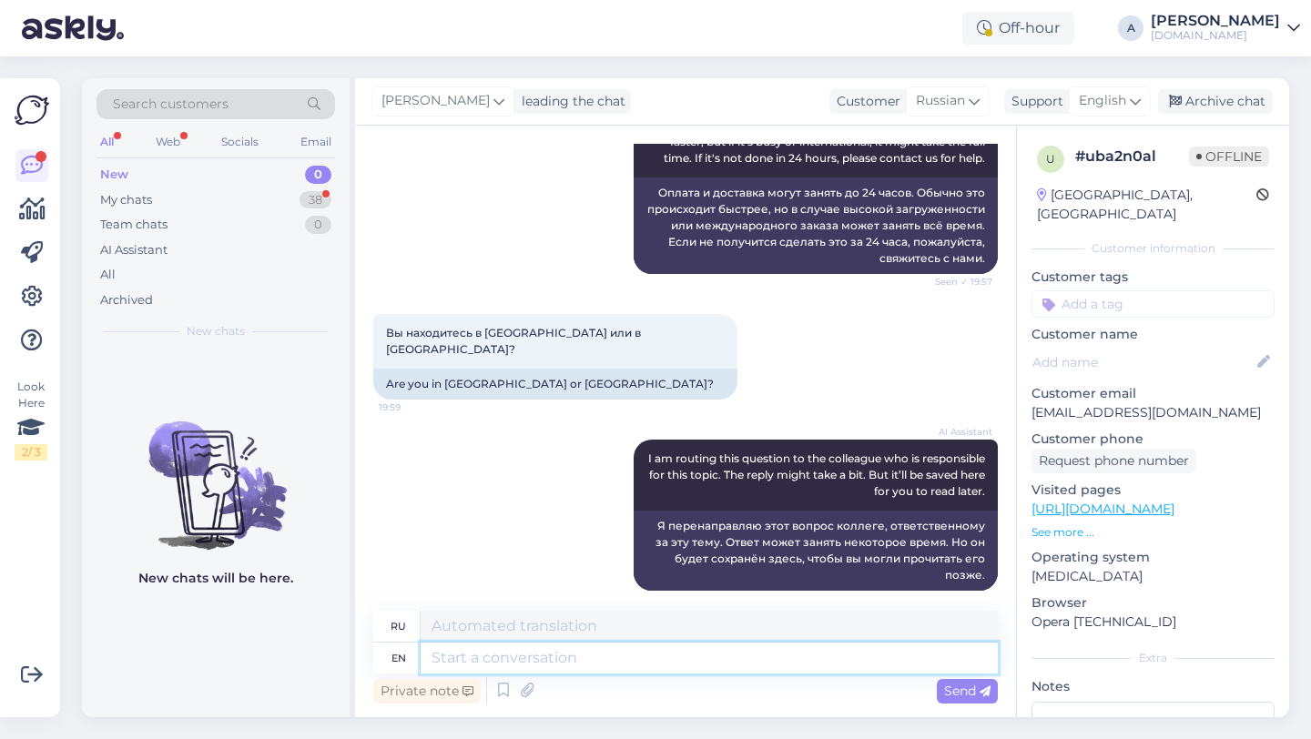
click at [578, 663] on textarea at bounding box center [709, 658] width 577 height 31
type textarea "Hey th"
type textarea "Привет"
type textarea "Hey there!"
type textarea "Привет!"
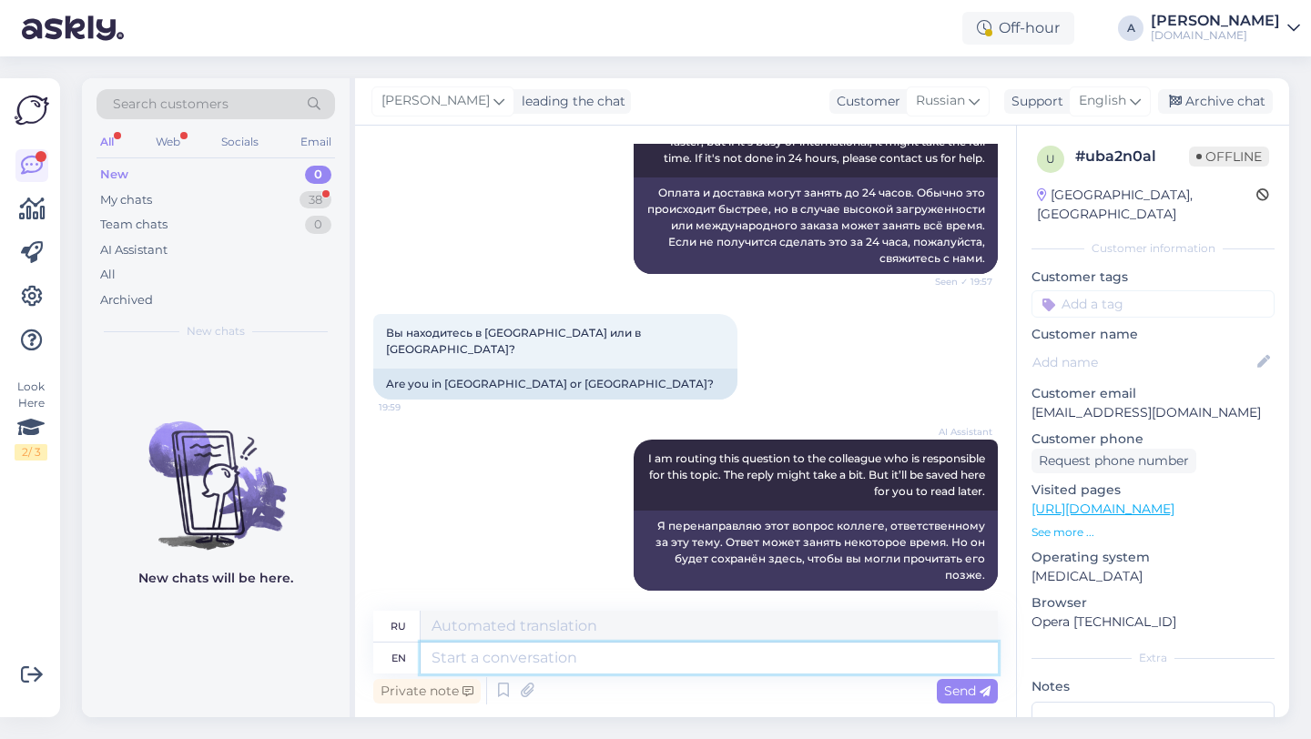
scroll to position [2155, 0]
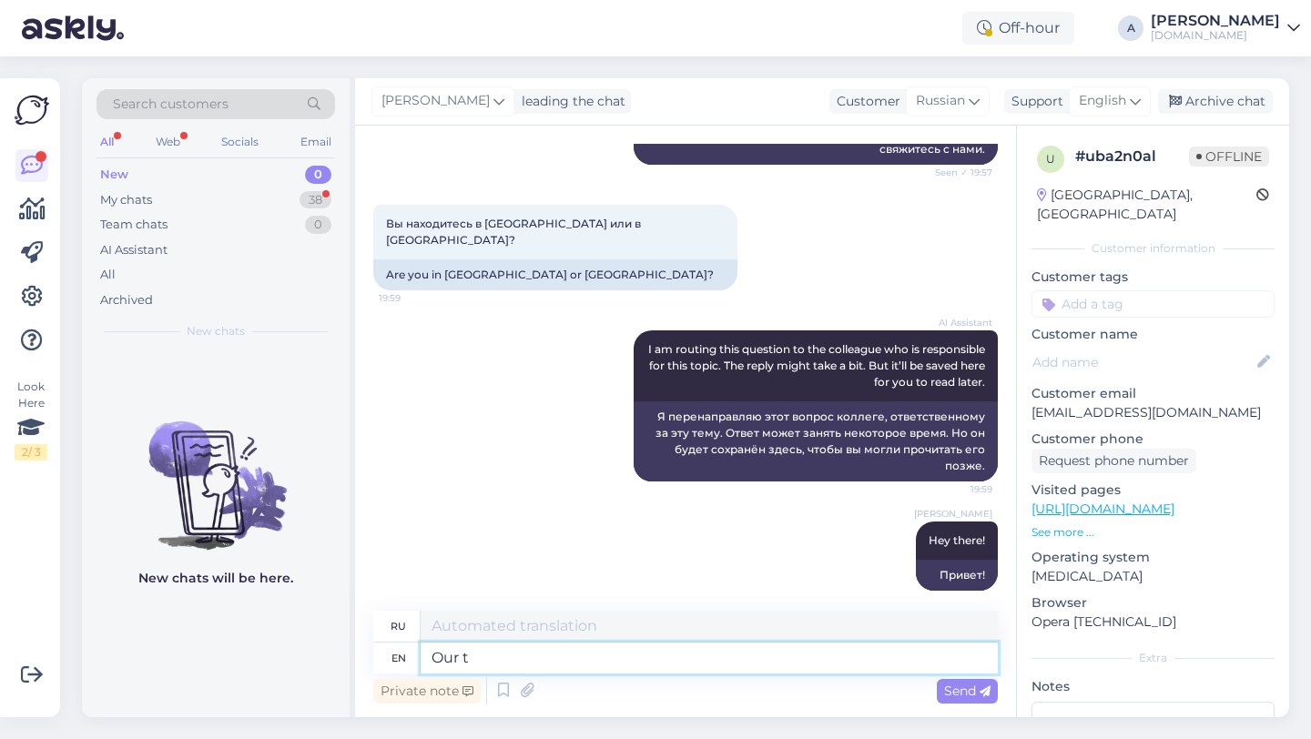
type textarea "Our te"
type textarea "Наш"
type textarea "Our team is"
type textarea "Наша команда"
type textarea "Our team is w"
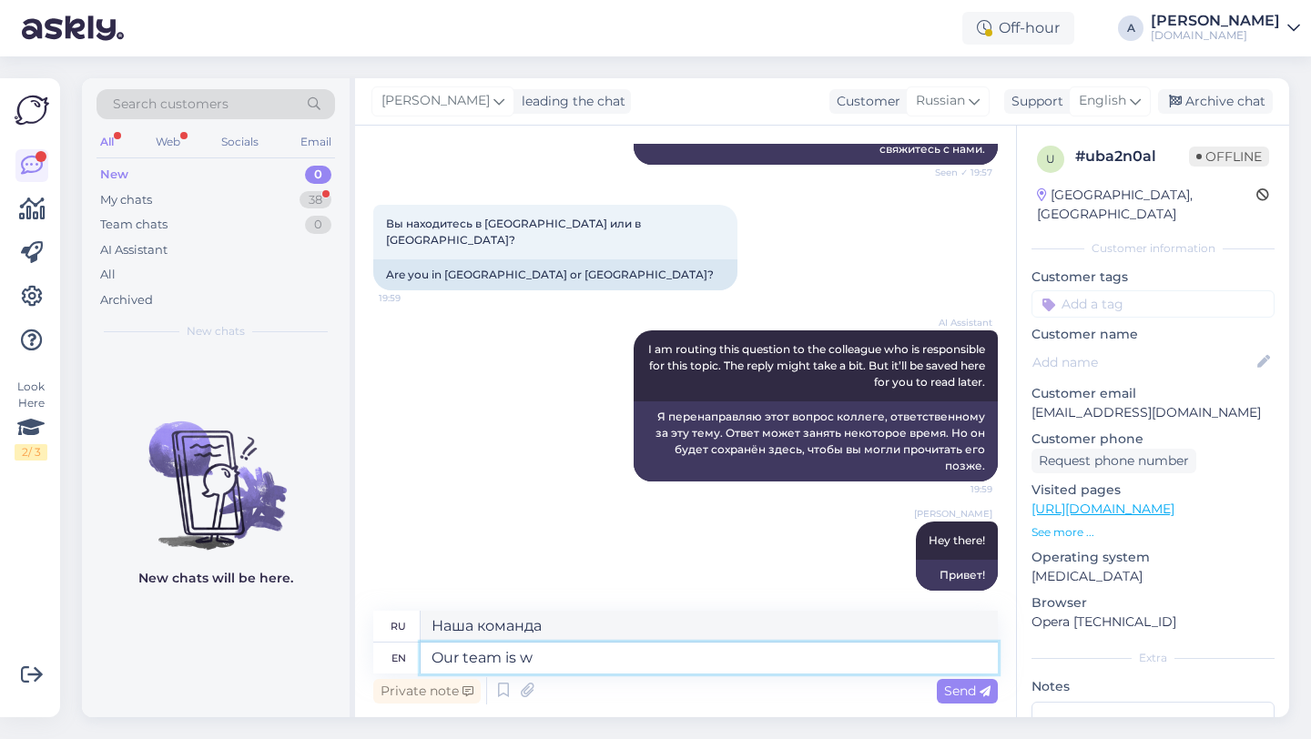
type textarea "Наша команда — это"
type textarea "Our team is working to s"
type textarea "Наша команда работает"
type textarea "Our team is working to sen"
type textarea "[PERSON_NAME] команда работает над тем, чтобы"
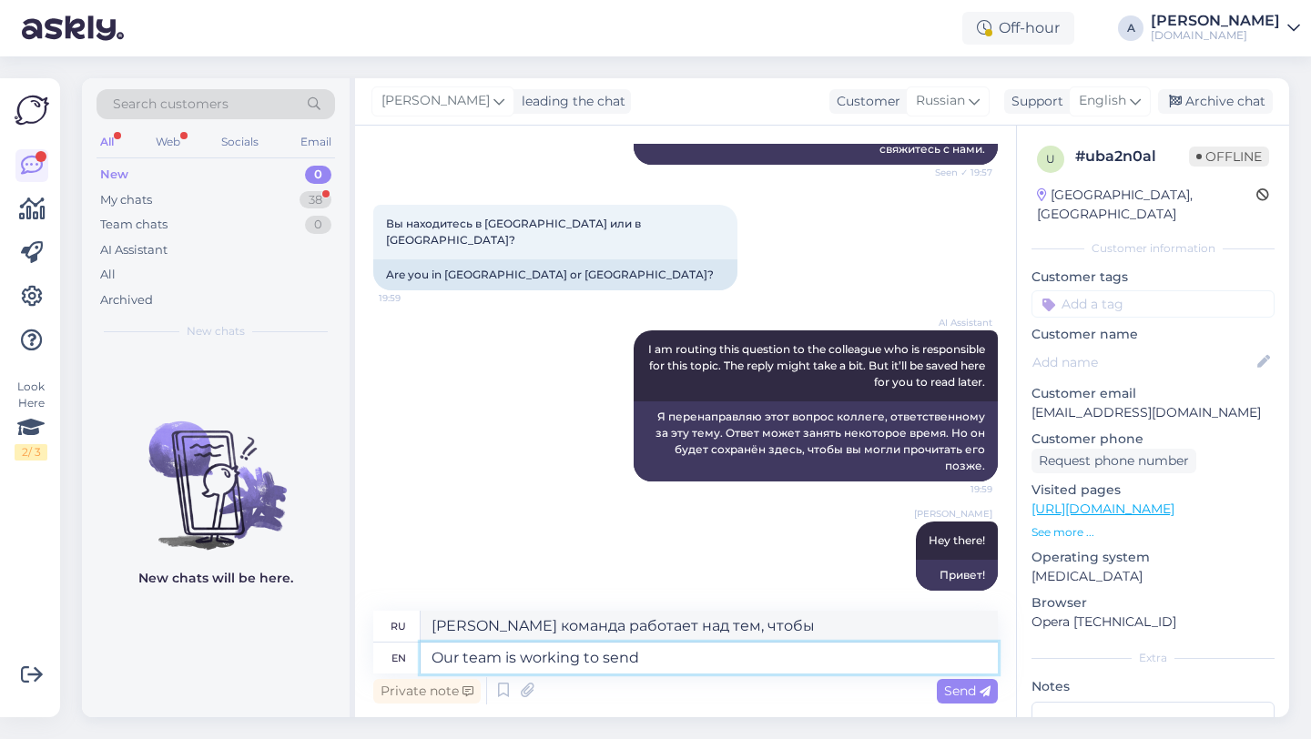
type textarea "Our team is working to send t"
type textarea "[PERSON_NAME] команда работает над отправкой"
type textarea "Our team is working to send the product as"
type textarea "[PERSON_NAME] команда работает над отправкой продукта"
type textarea "Our team is working to send the product as soo"
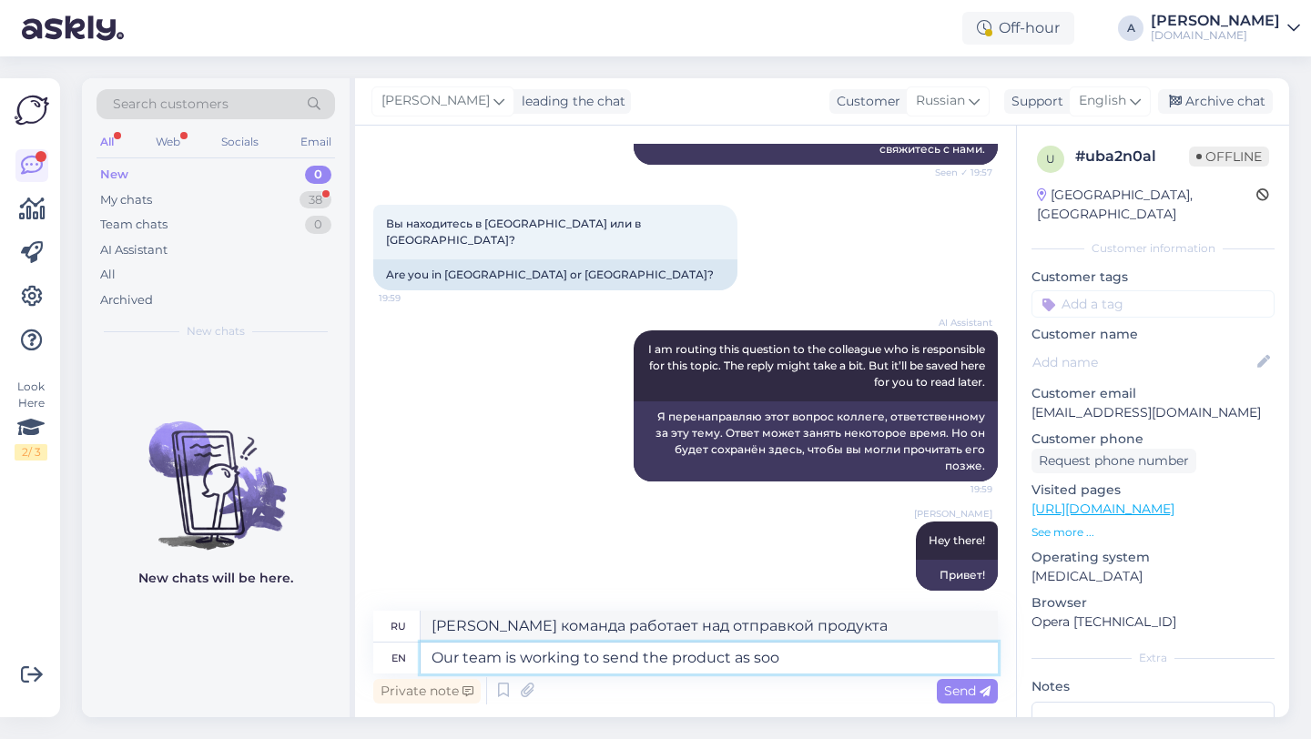
type textarea "[PERSON_NAME] команда работает над тем, чтобы отправить продукт как можно скоре…"
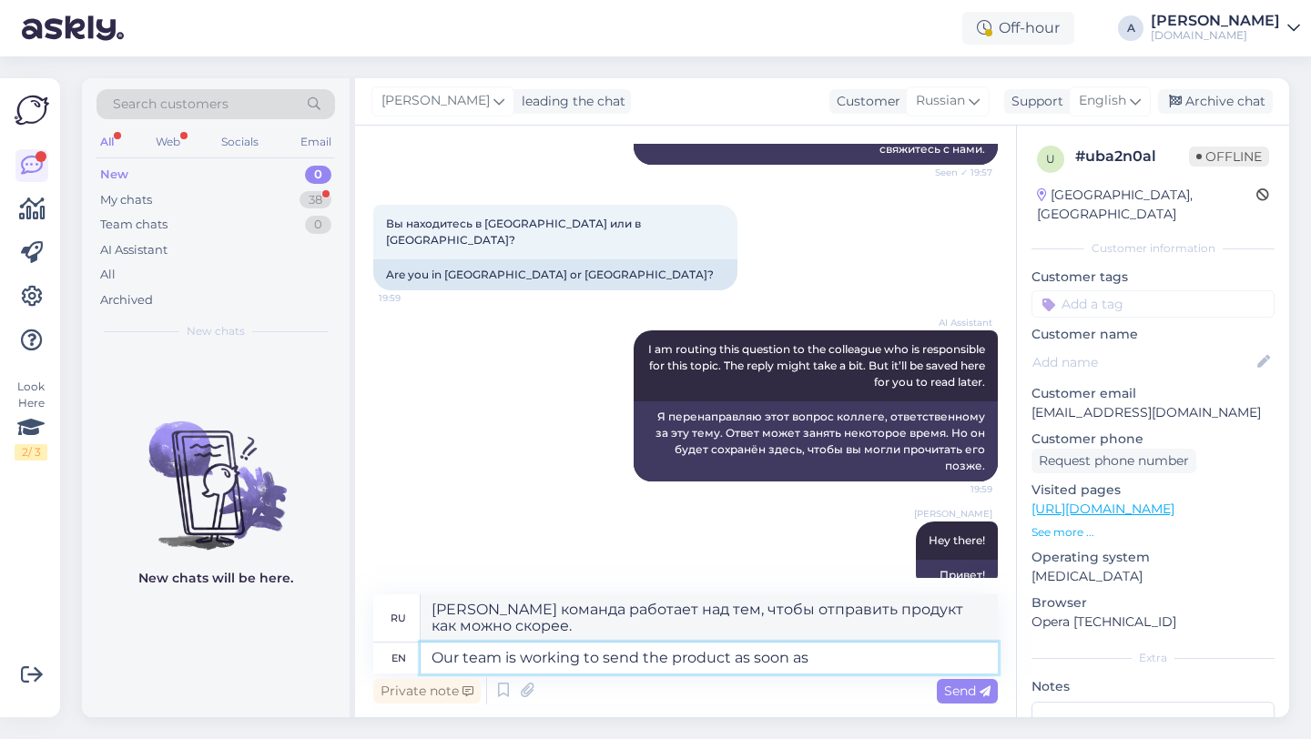
type textarea "Our team is working to send the product as soon as p"
type textarea "[PERSON_NAME] команда работает над тем, чтобы отправить товар как можно скорее."
type textarea "Our team is working to send the product as soon as possible."
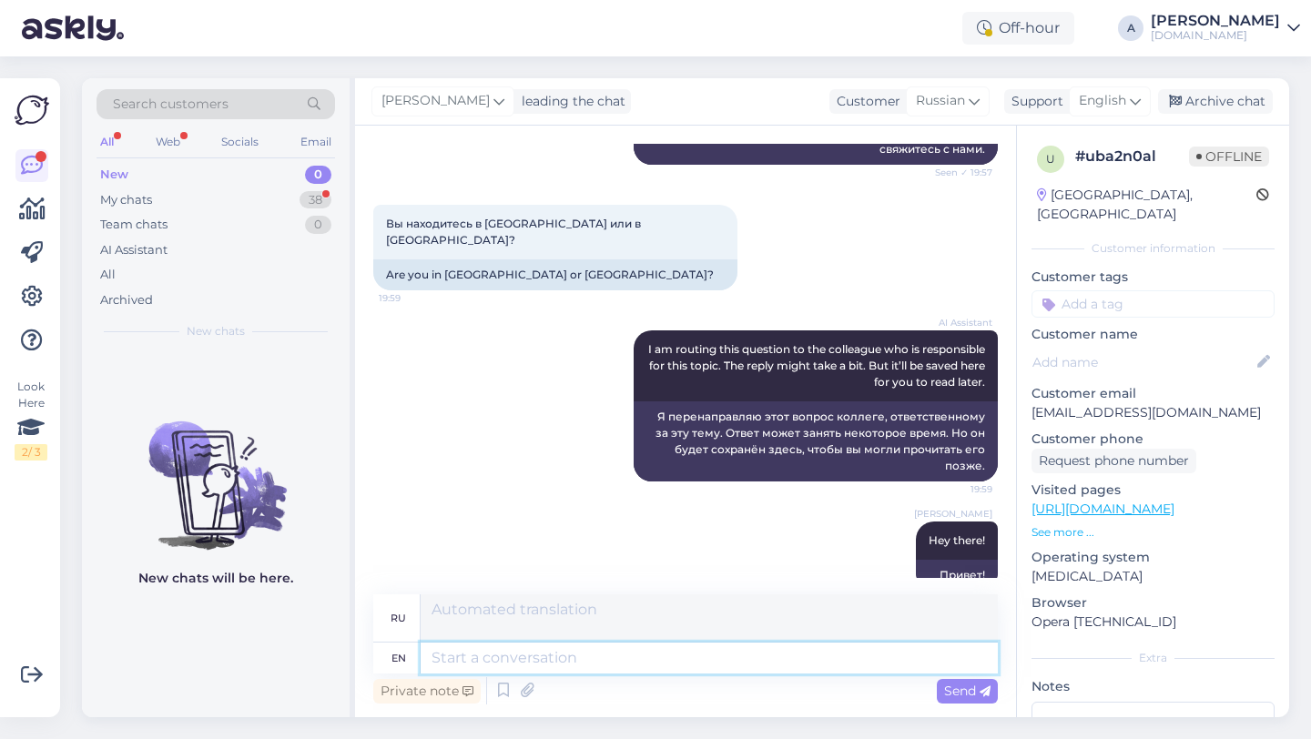
scroll to position [2281, 0]
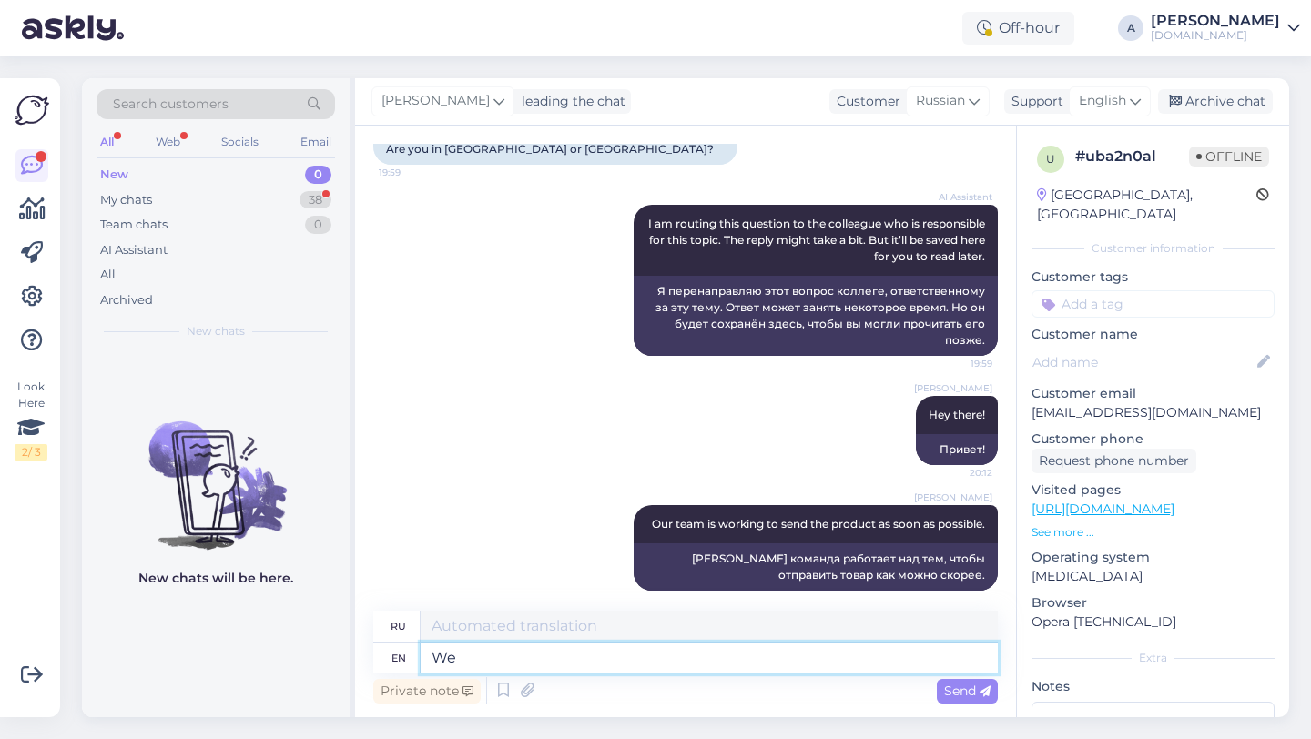
type textarea "We a"
type textarea "Мы"
type textarea "We apologize for"
type textarea "Приносим извинения."
type textarea "We apologize for th"
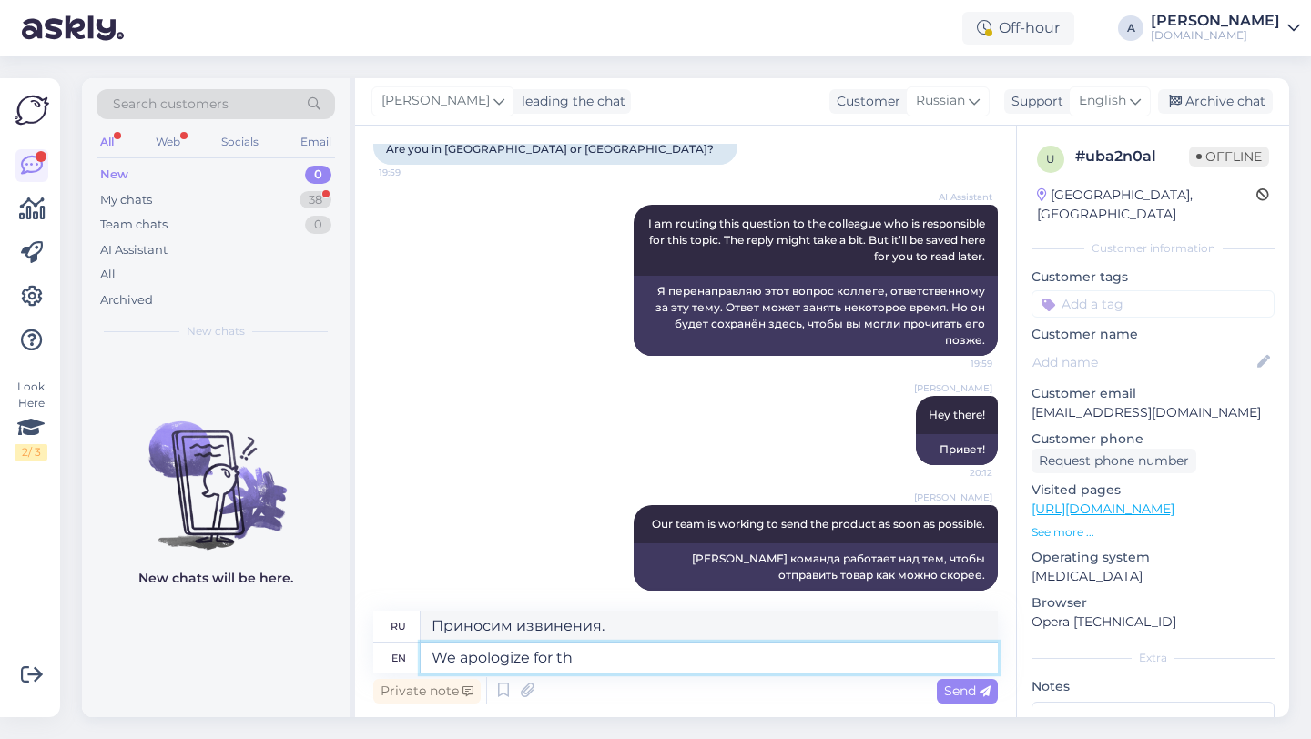
type textarea "Приносим извинения за"
type textarea "We apologize for the delya."
type textarea "Приносим извинения за задержку."
type textarea "We apologize for the delay."
click at [944, 688] on span "Send" at bounding box center [967, 691] width 46 height 16
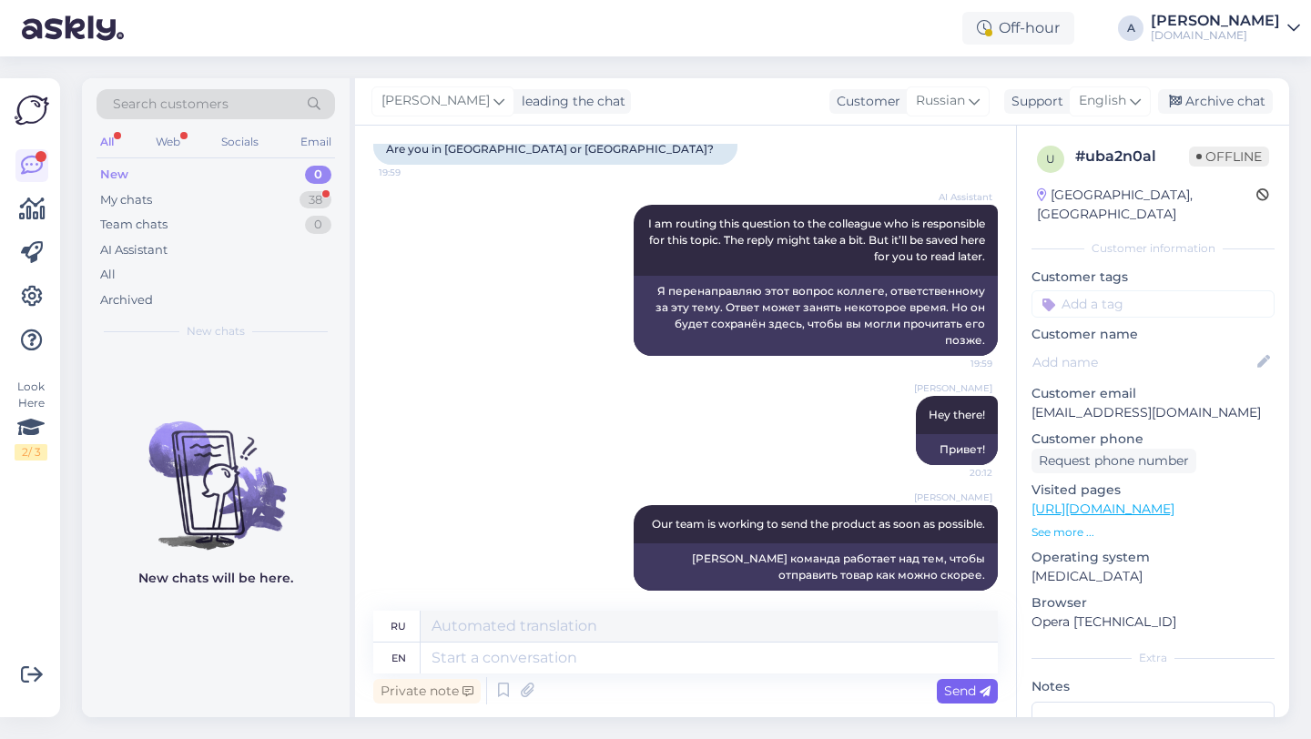
scroll to position [2390, 0]
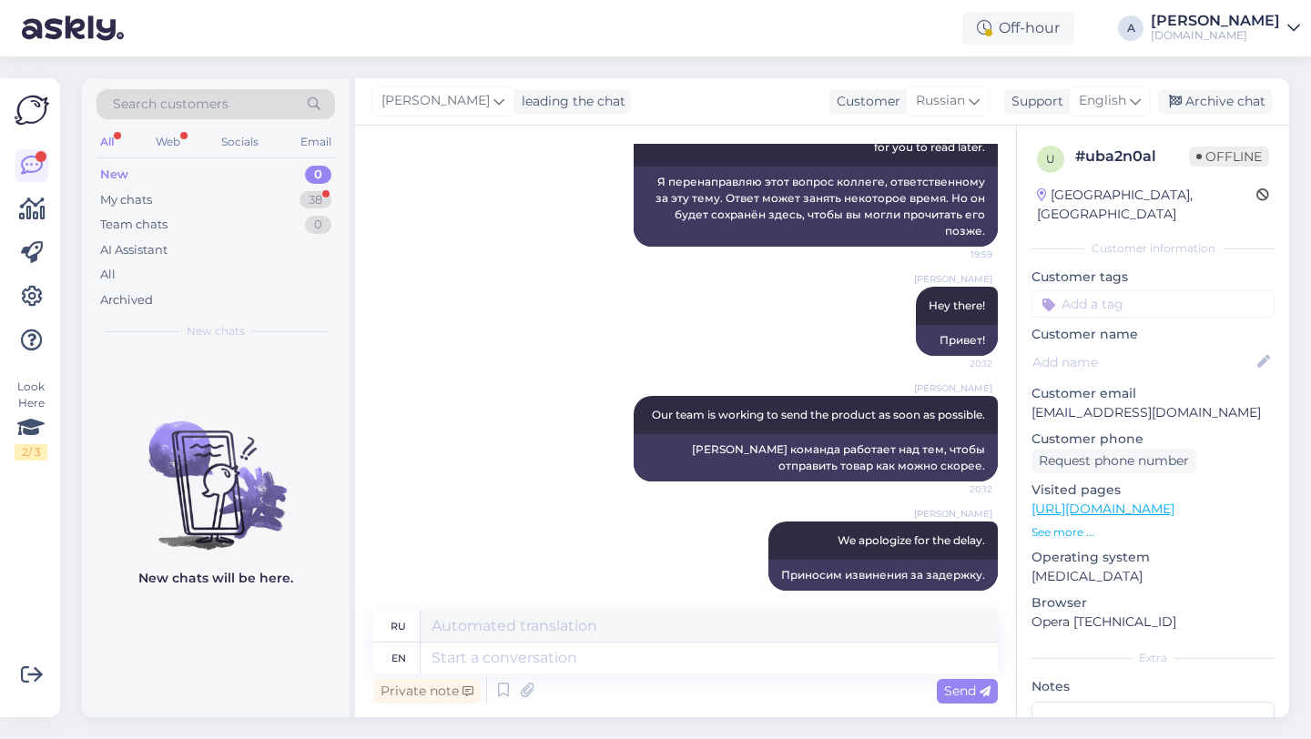
click at [1105, 290] on input at bounding box center [1153, 303] width 243 height 27
type input "orde"
click at [1151, 347] on span "Order_delay" at bounding box center [1153, 352] width 66 height 11
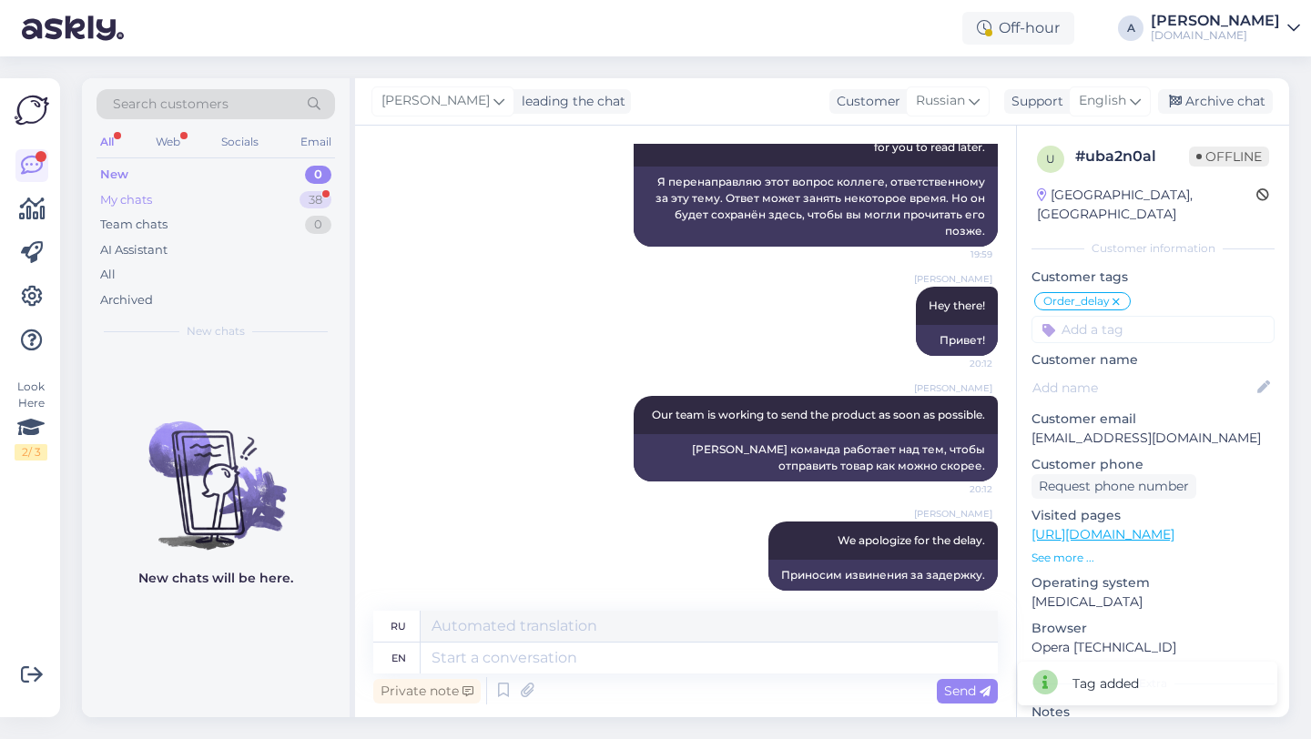
click at [271, 197] on div "My chats 38" at bounding box center [216, 200] width 239 height 25
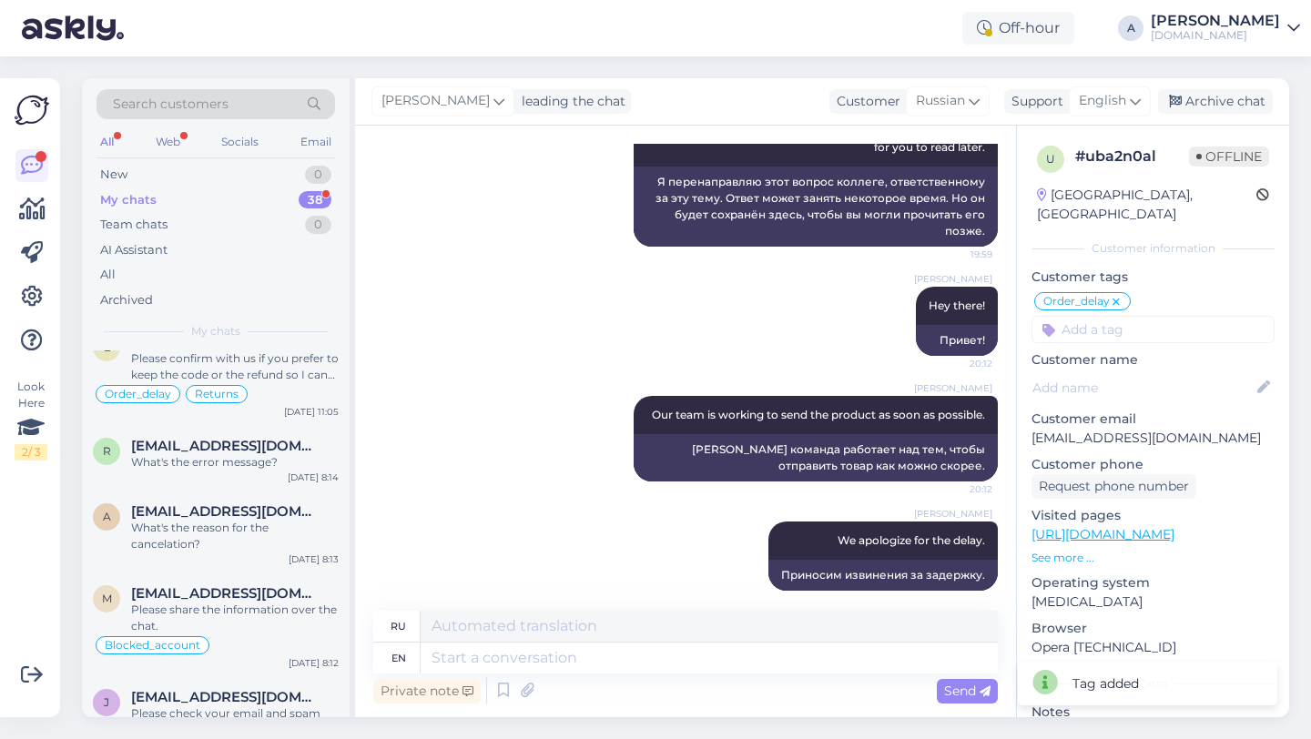
scroll to position [3283, 0]
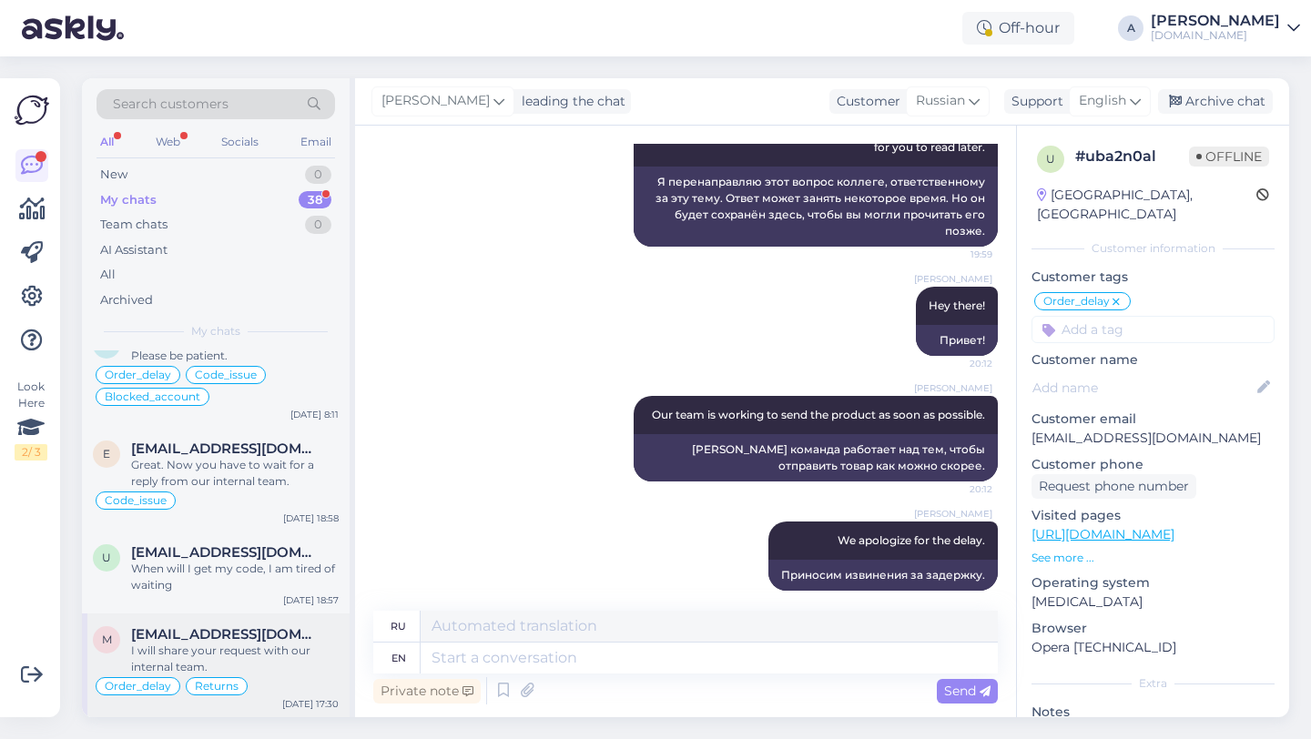
click at [254, 637] on span "[EMAIL_ADDRESS][DOMAIN_NAME]" at bounding box center [225, 634] width 189 height 16
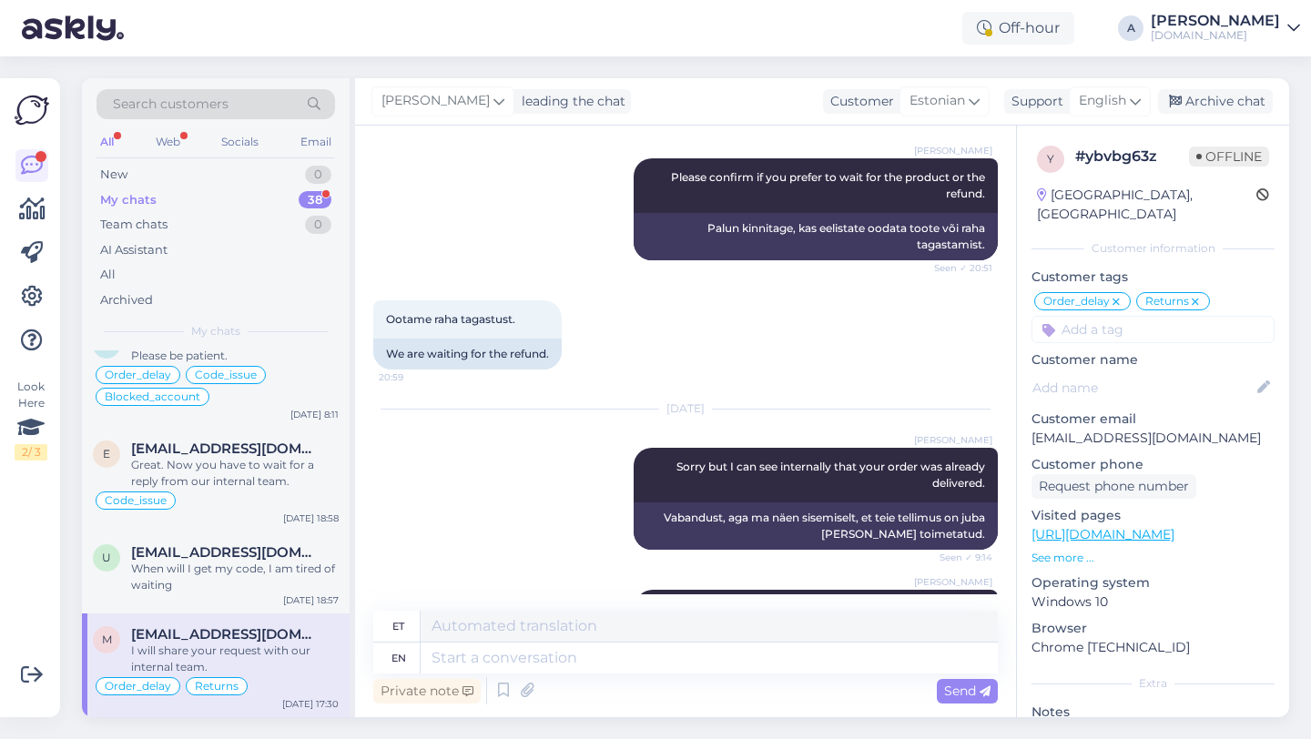
scroll to position [4931, 0]
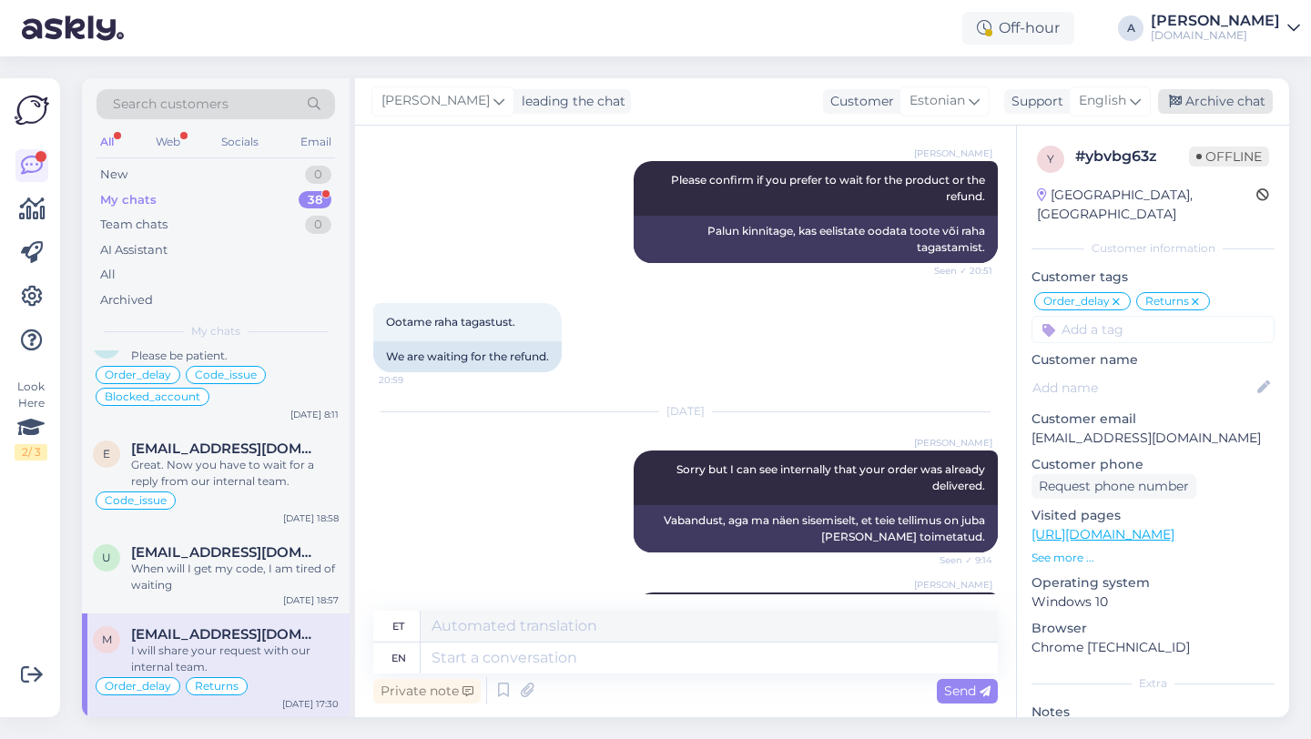
click at [1215, 102] on div "Archive chat" at bounding box center [1215, 101] width 115 height 25
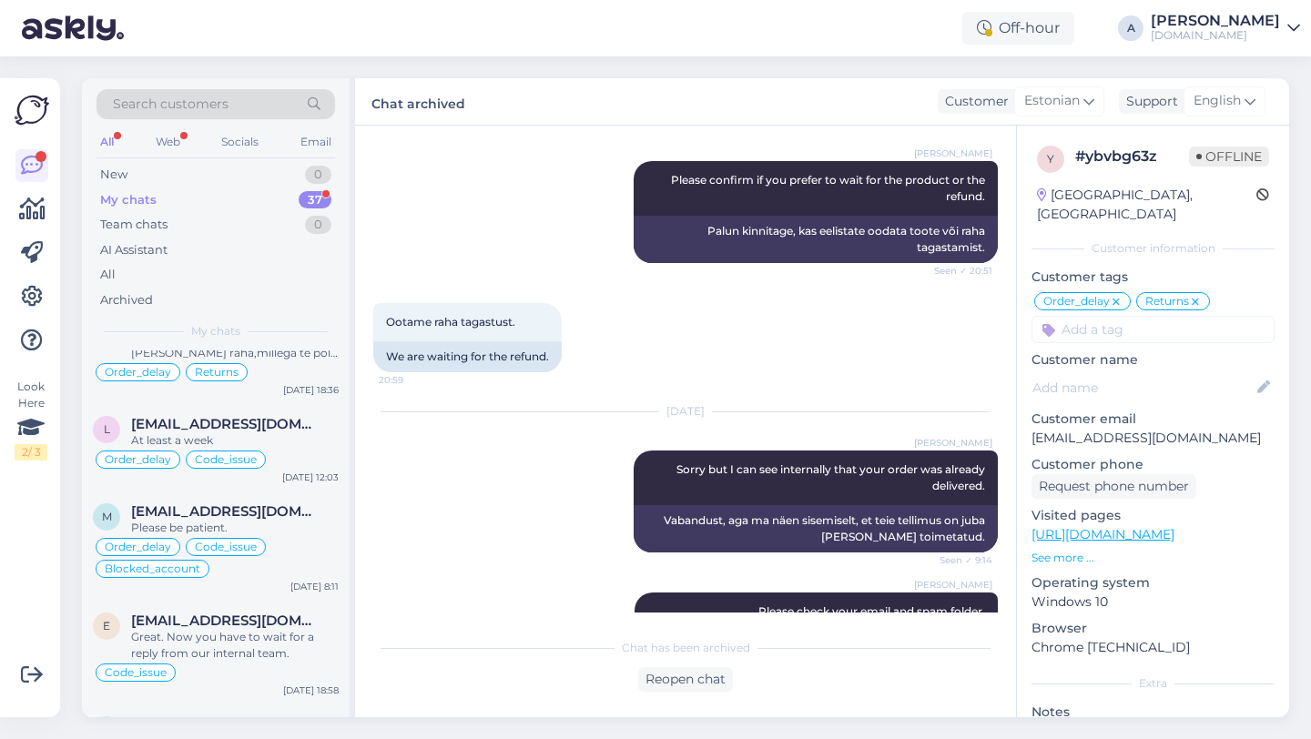
scroll to position [3179, 0]
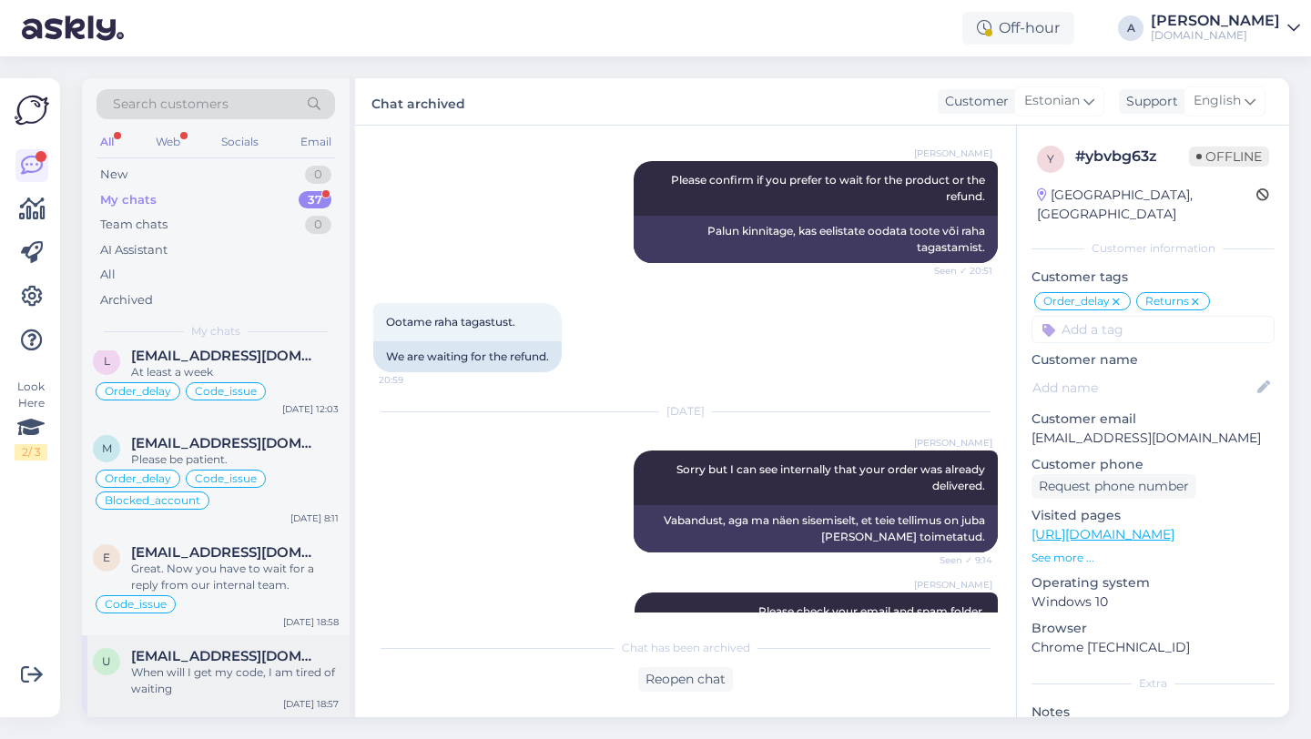
click at [239, 667] on div "When will I get my code, I am tired of waiting" at bounding box center [235, 681] width 208 height 33
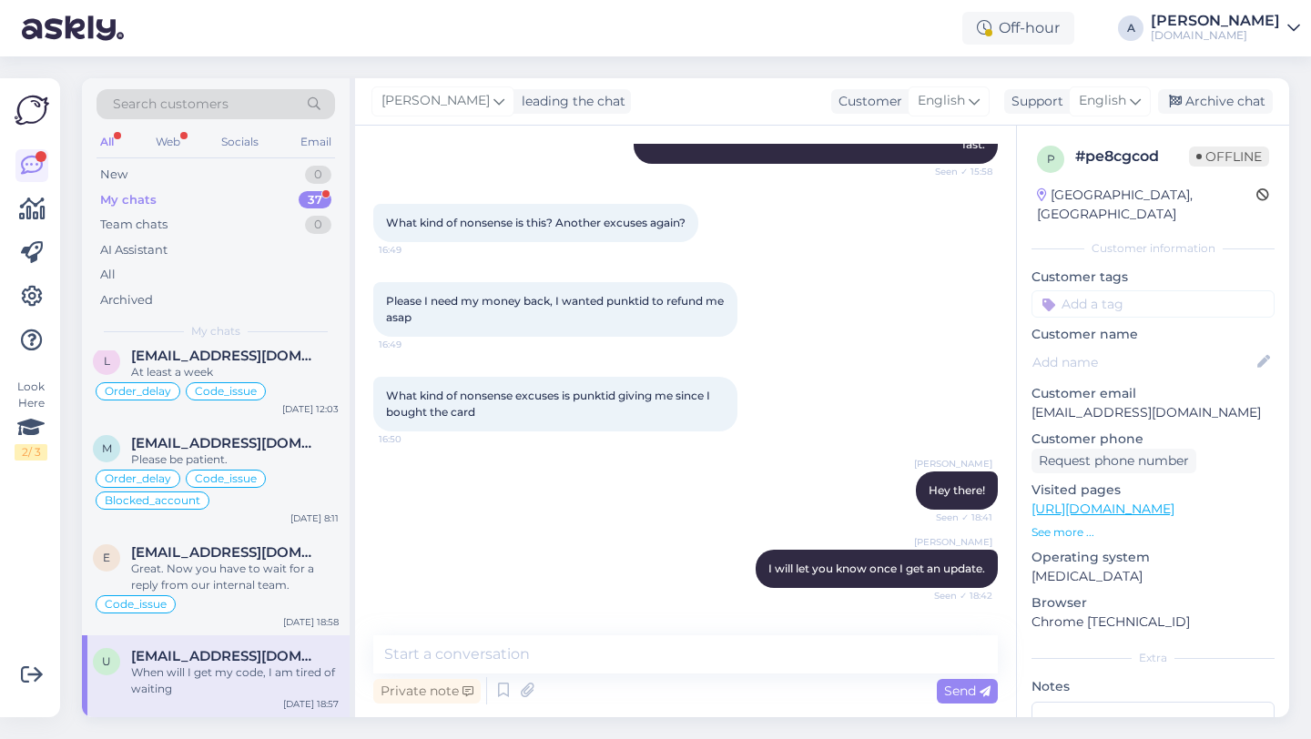
scroll to position [486, 0]
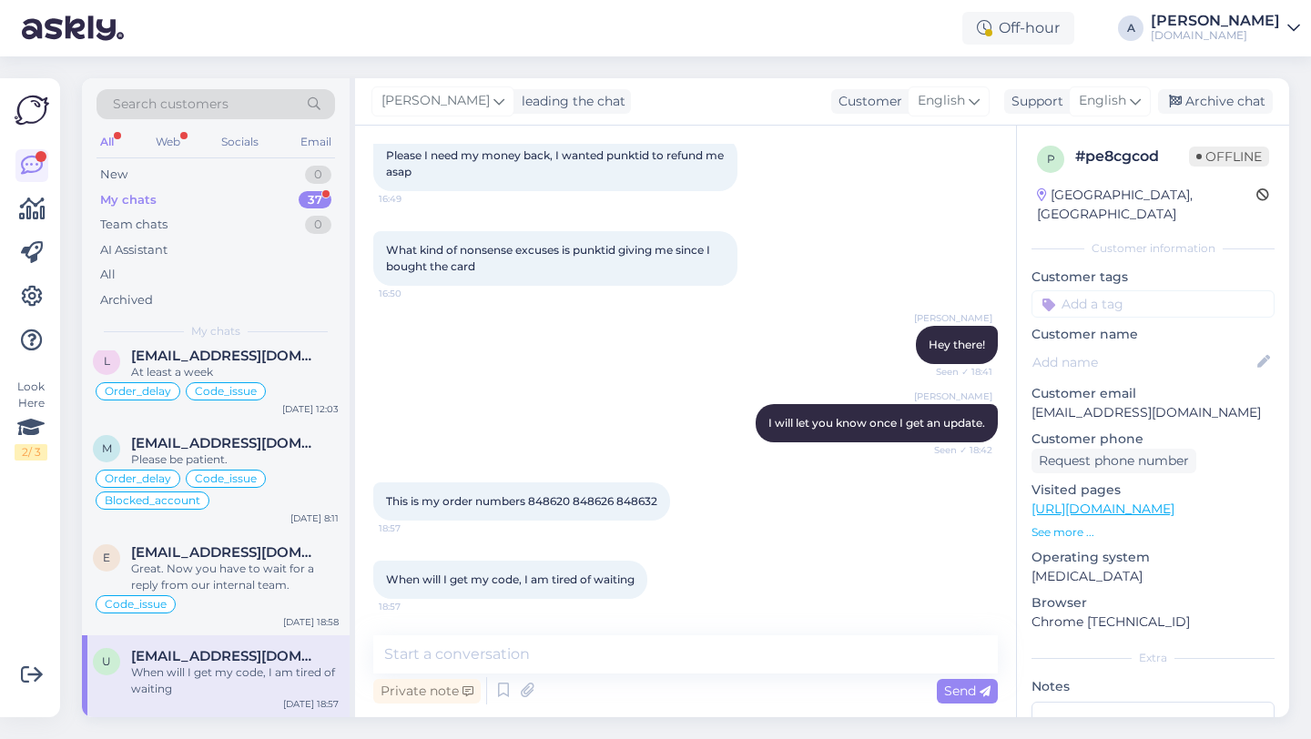
click at [1217, 87] on div "[PERSON_NAME] leading the chat Customer English Support English Archive chat" at bounding box center [822, 101] width 934 height 47
click at [1221, 107] on div "Archive chat" at bounding box center [1215, 101] width 115 height 25
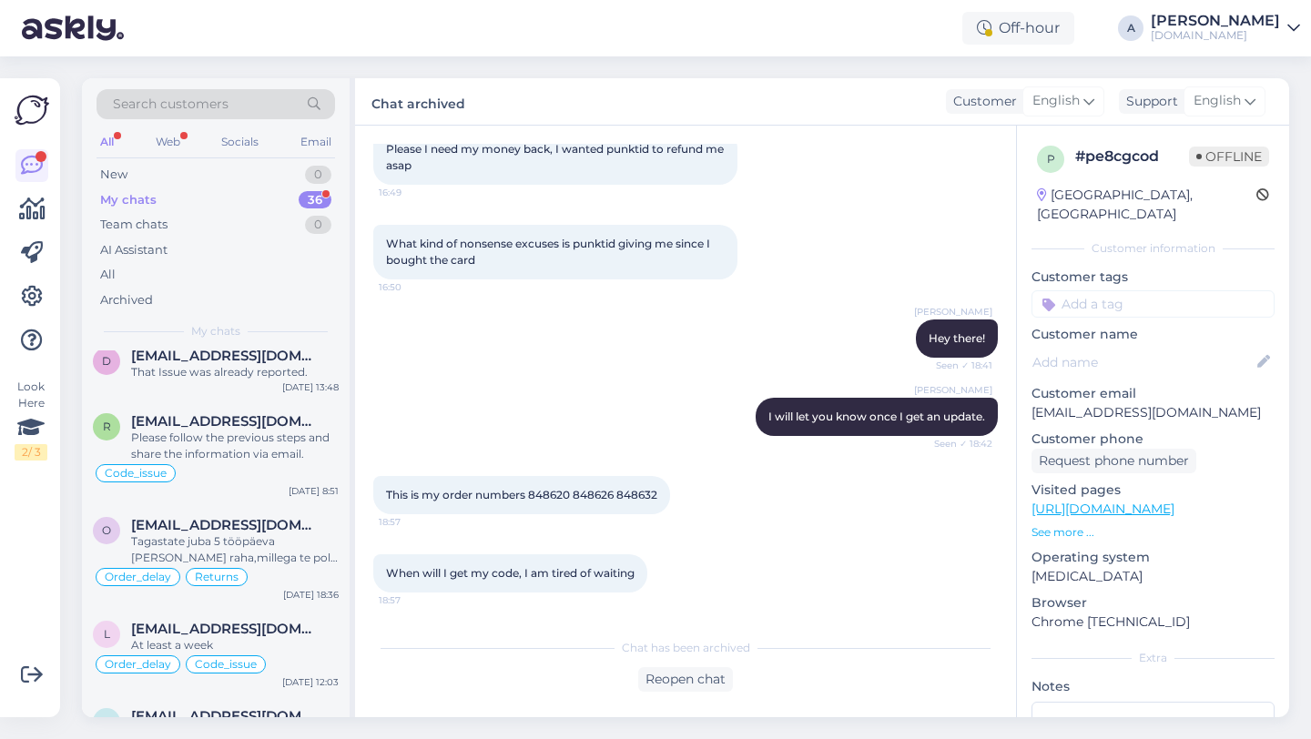
scroll to position [3097, 0]
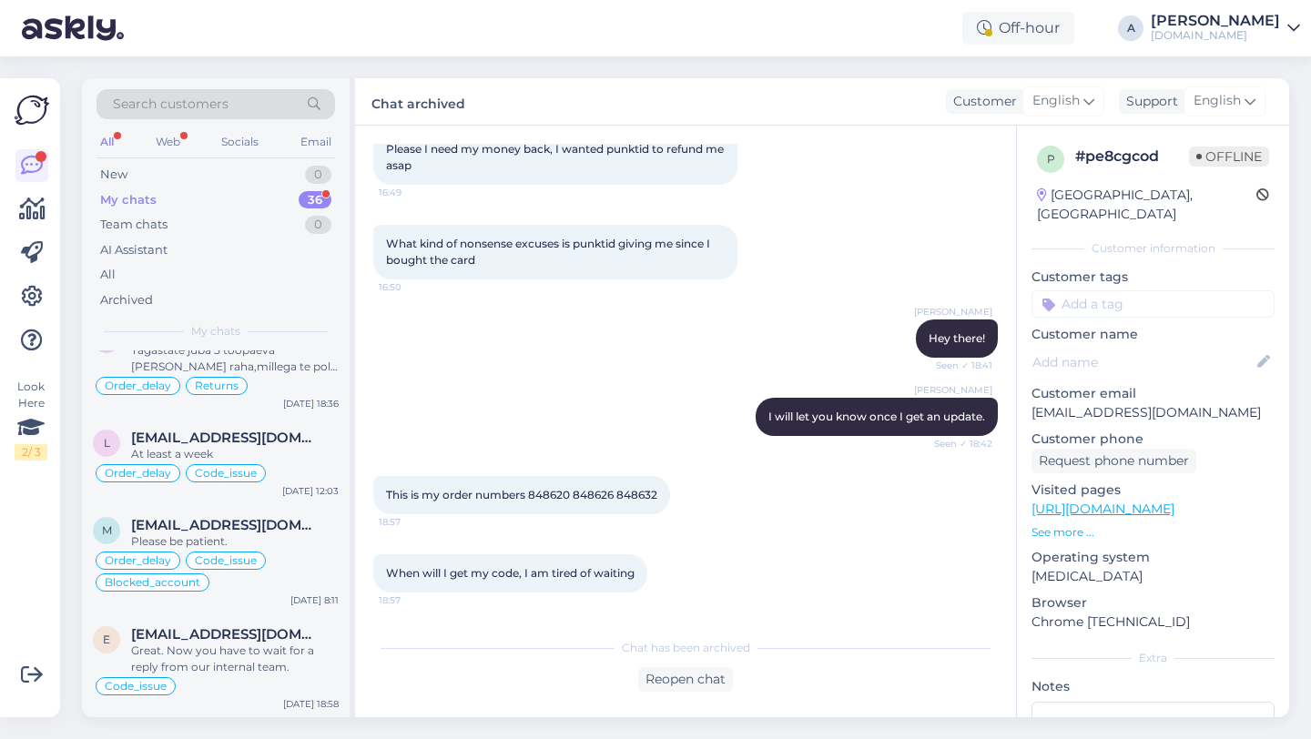
click at [1089, 291] on input at bounding box center [1153, 303] width 243 height 27
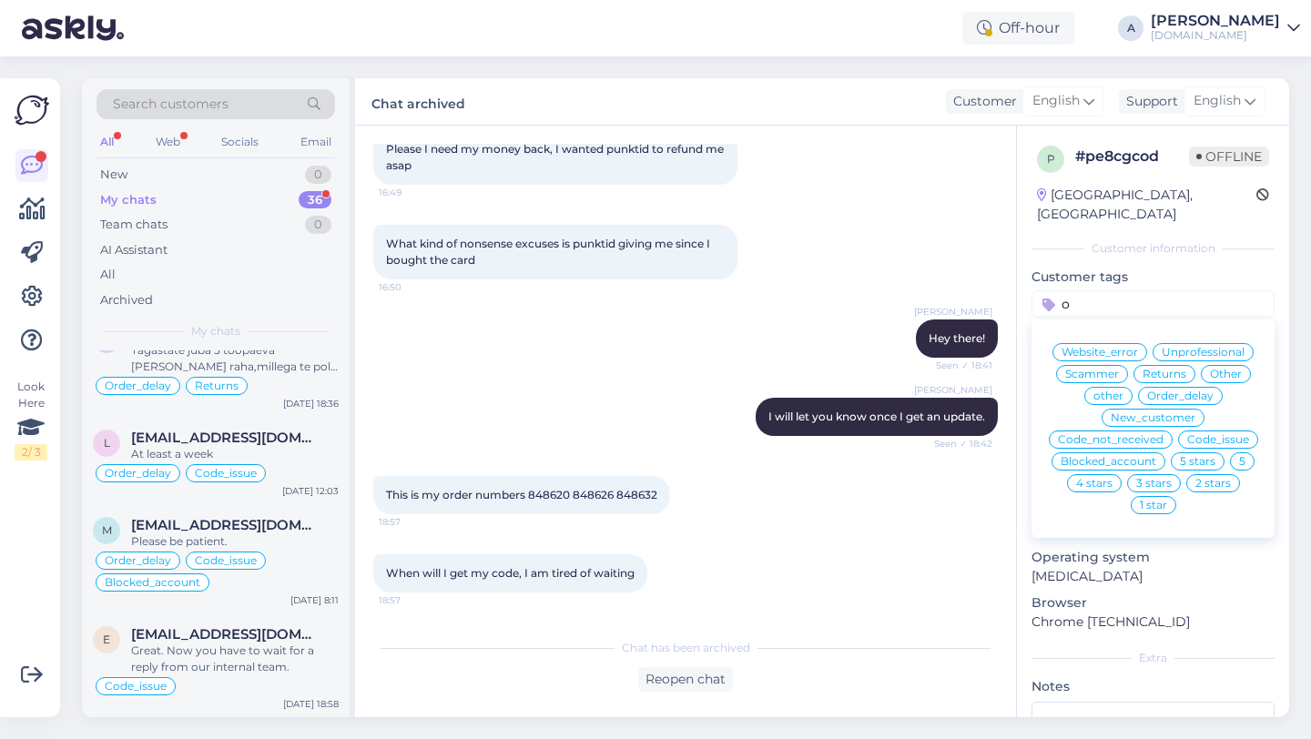
type input "or"
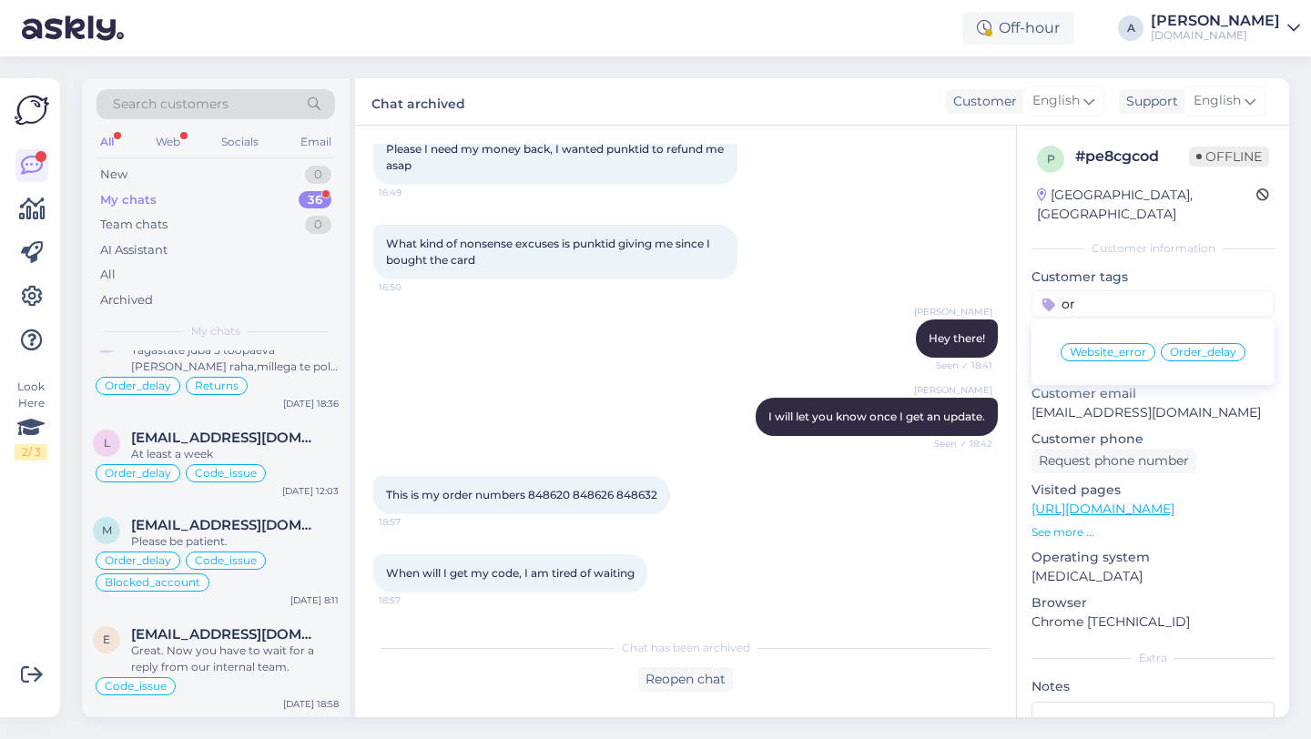
drag, startPoint x: 1096, startPoint y: 286, endPoint x: 976, endPoint y: 286, distance: 120.2
click at [976, 286] on div "Chat started [DATE] Don't you want to give my order? My phone number has been v…" at bounding box center [822, 422] width 934 height 592
click at [173, 652] on div "Great. Now you have to wait for a reply from our internal team." at bounding box center [235, 659] width 208 height 33
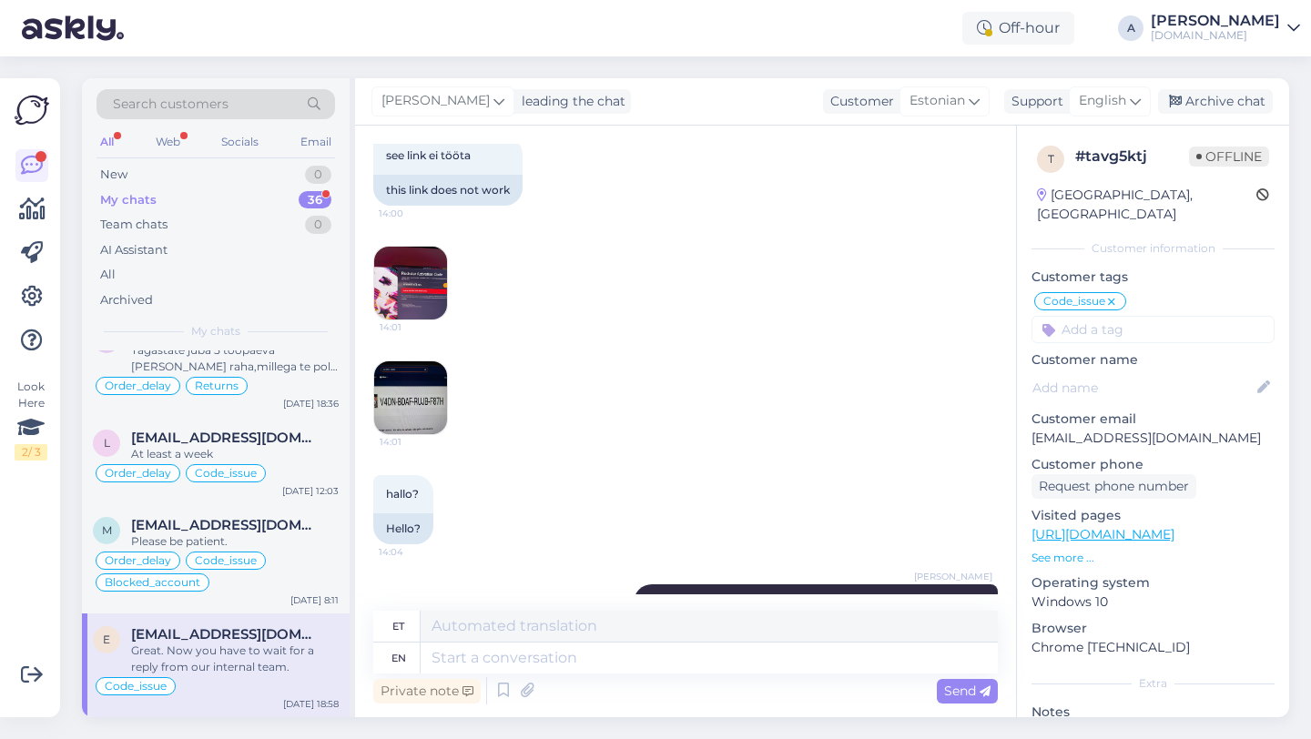
scroll to position [1516, 0]
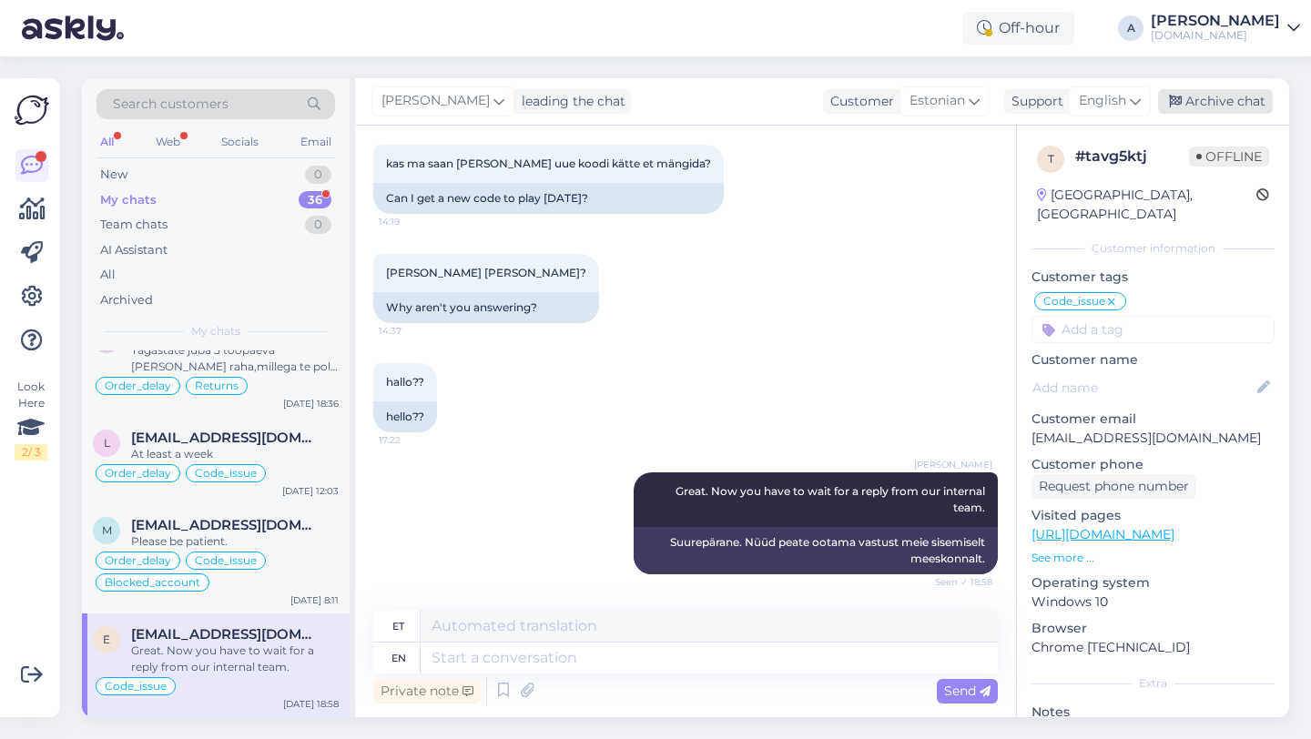
click at [1219, 98] on div "Archive chat" at bounding box center [1215, 101] width 115 height 25
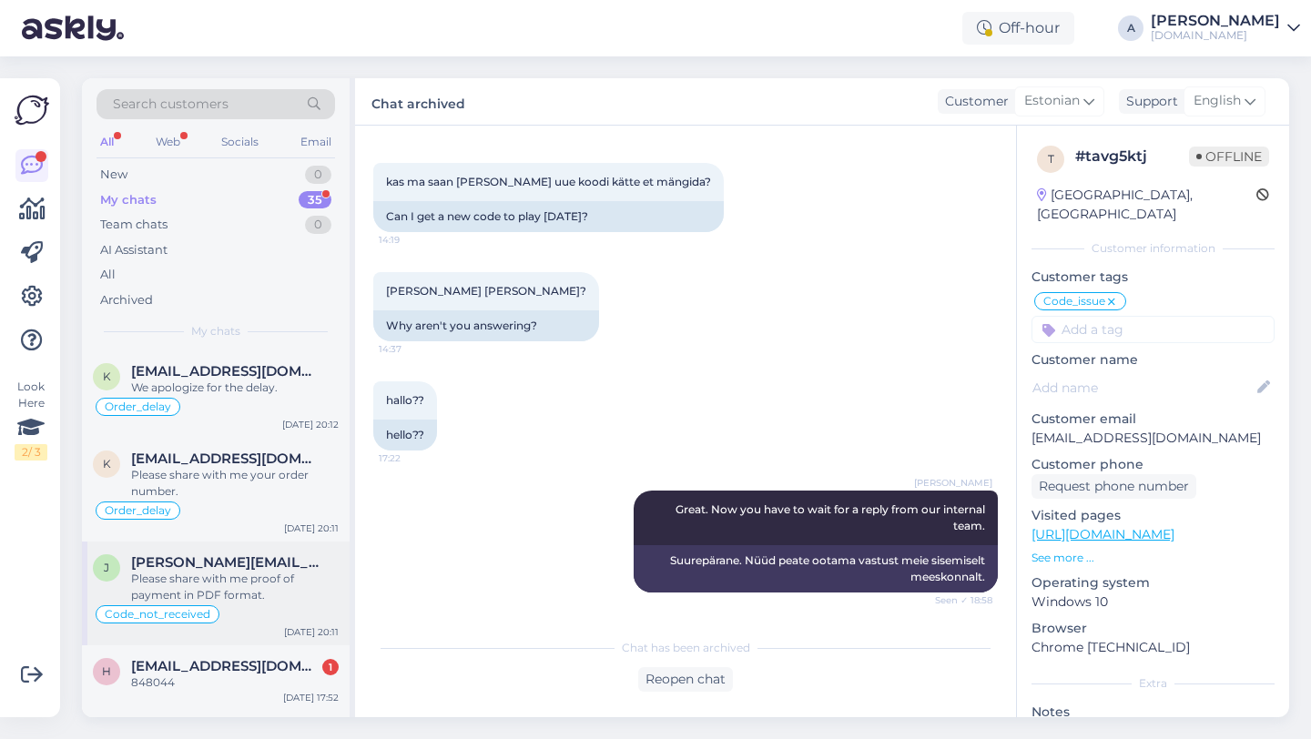
scroll to position [2993, 0]
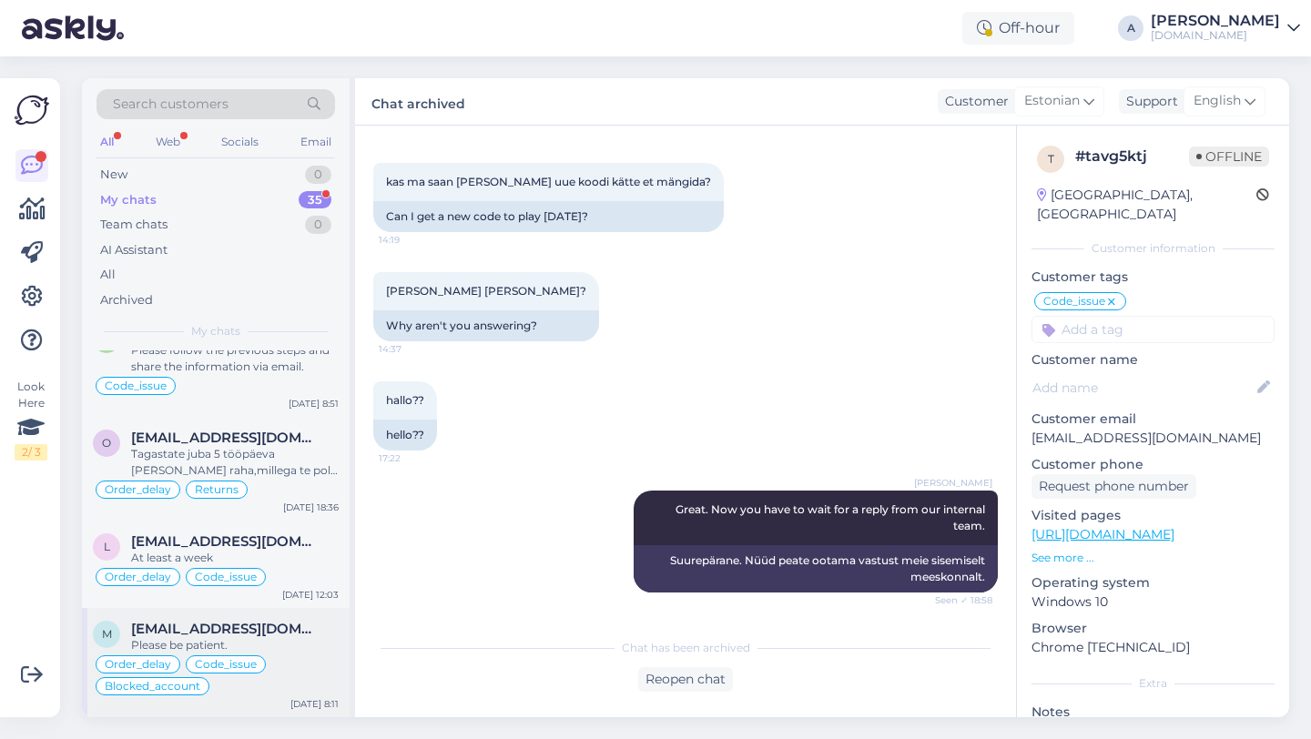
click at [267, 643] on div "Please be patient." at bounding box center [235, 645] width 208 height 16
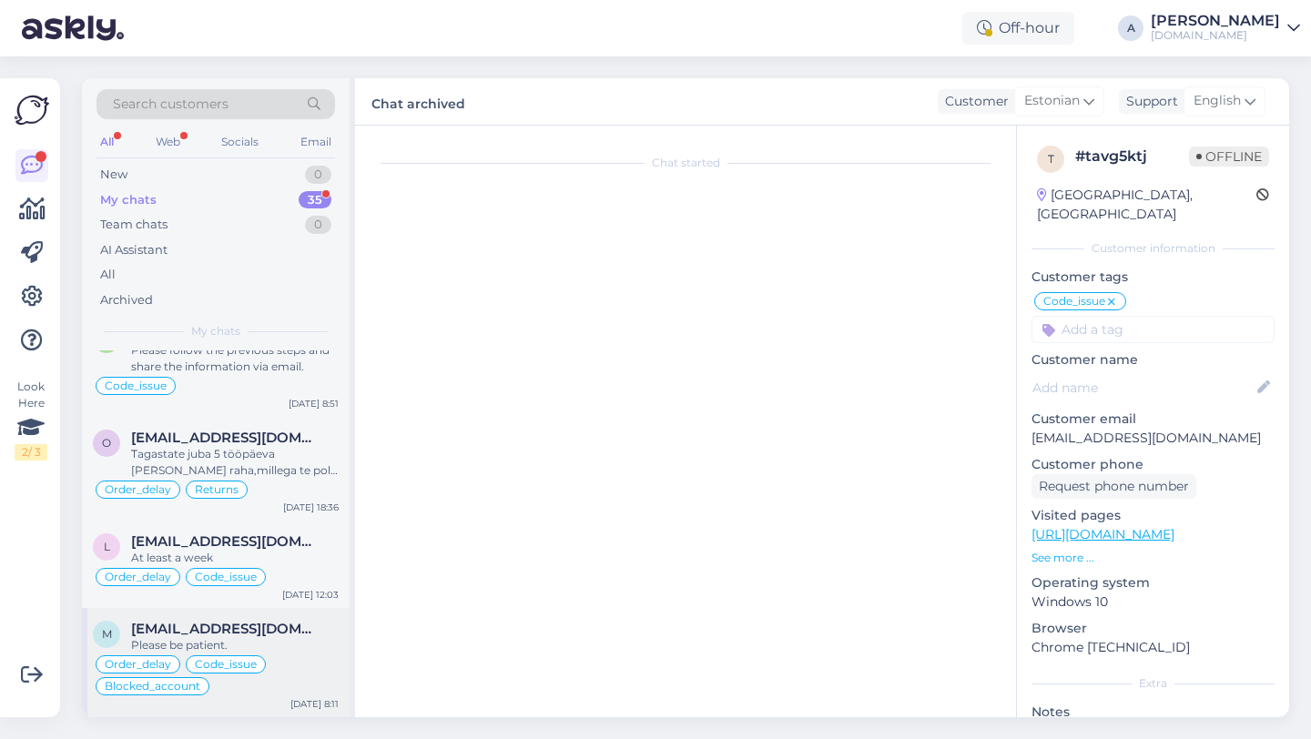
scroll to position [5084, 0]
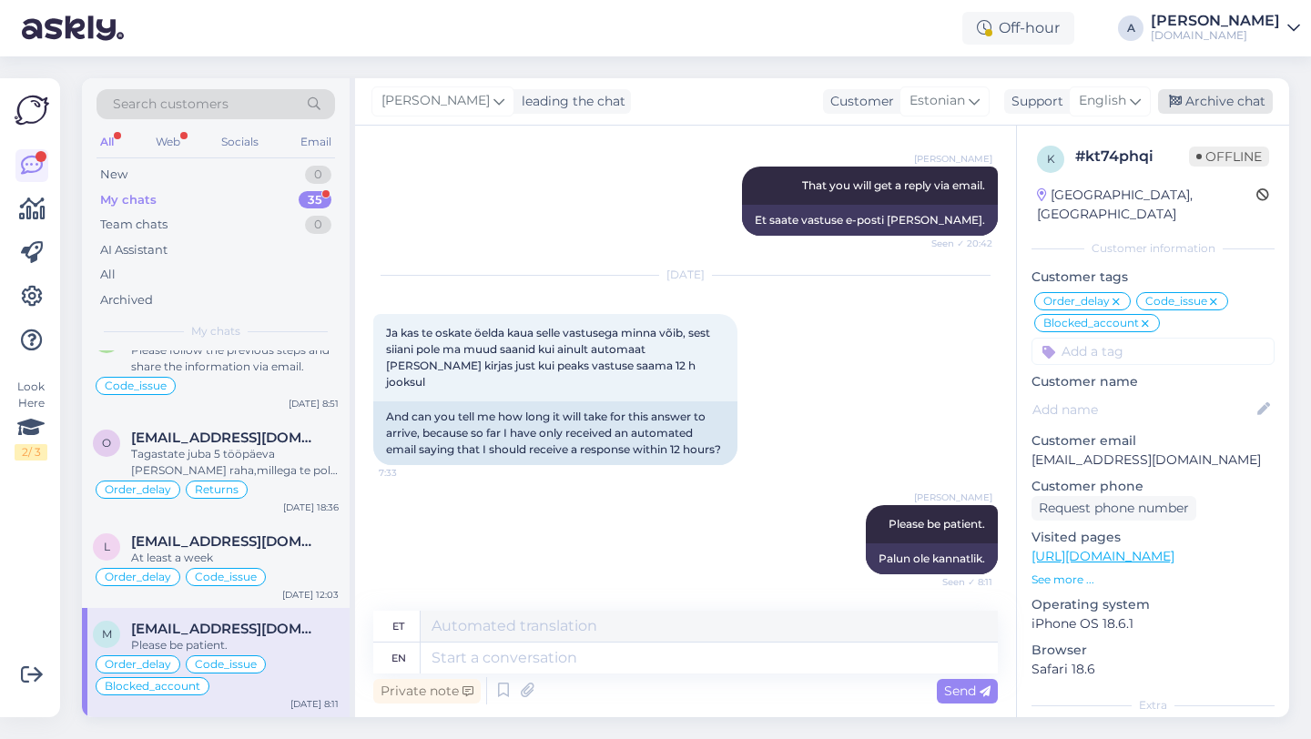
click at [1244, 105] on div "Archive chat" at bounding box center [1215, 101] width 115 height 25
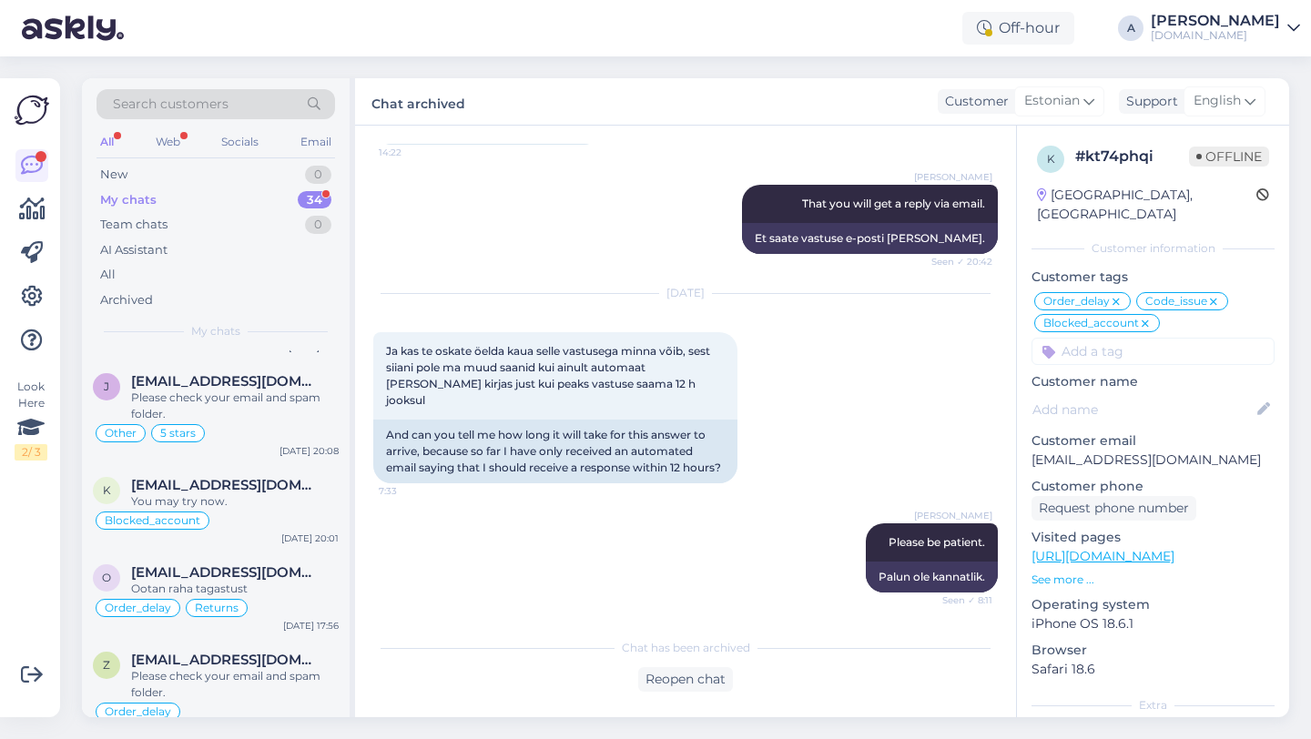
scroll to position [2884, 0]
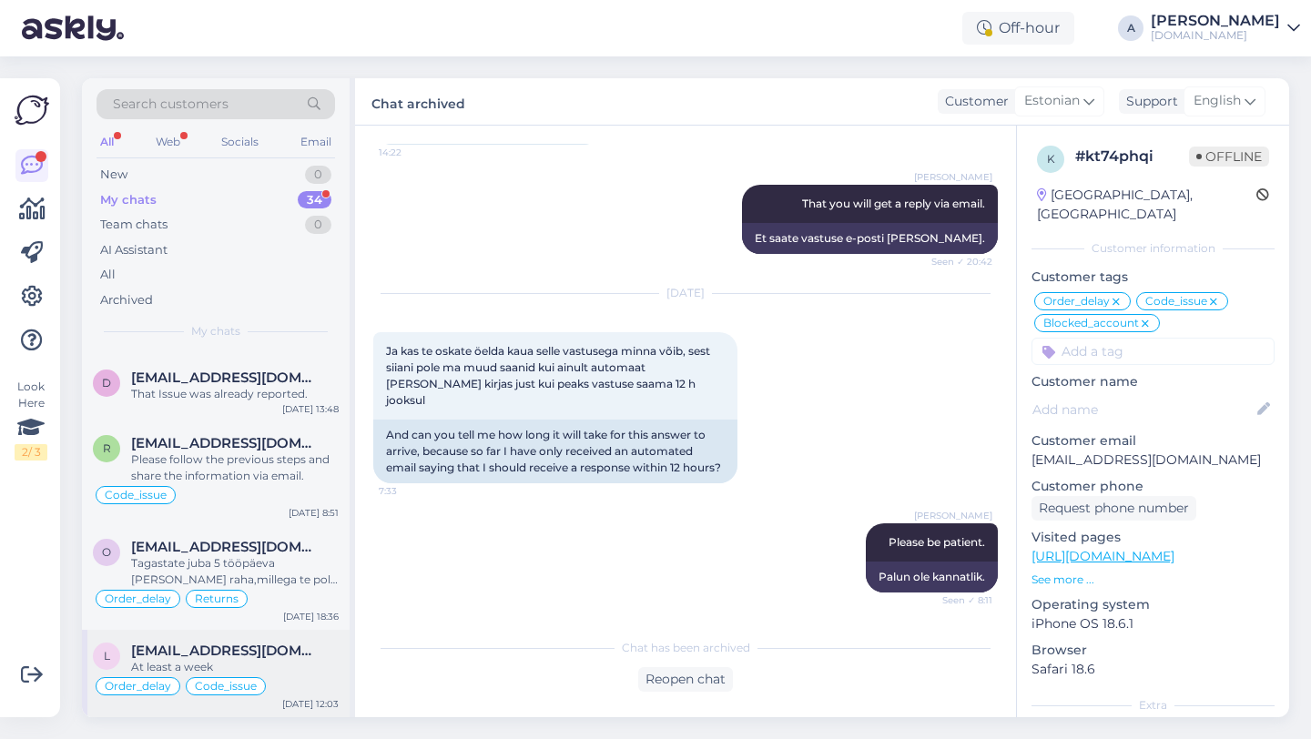
click at [226, 650] on span "[EMAIL_ADDRESS][DOMAIN_NAME]" at bounding box center [225, 651] width 189 height 16
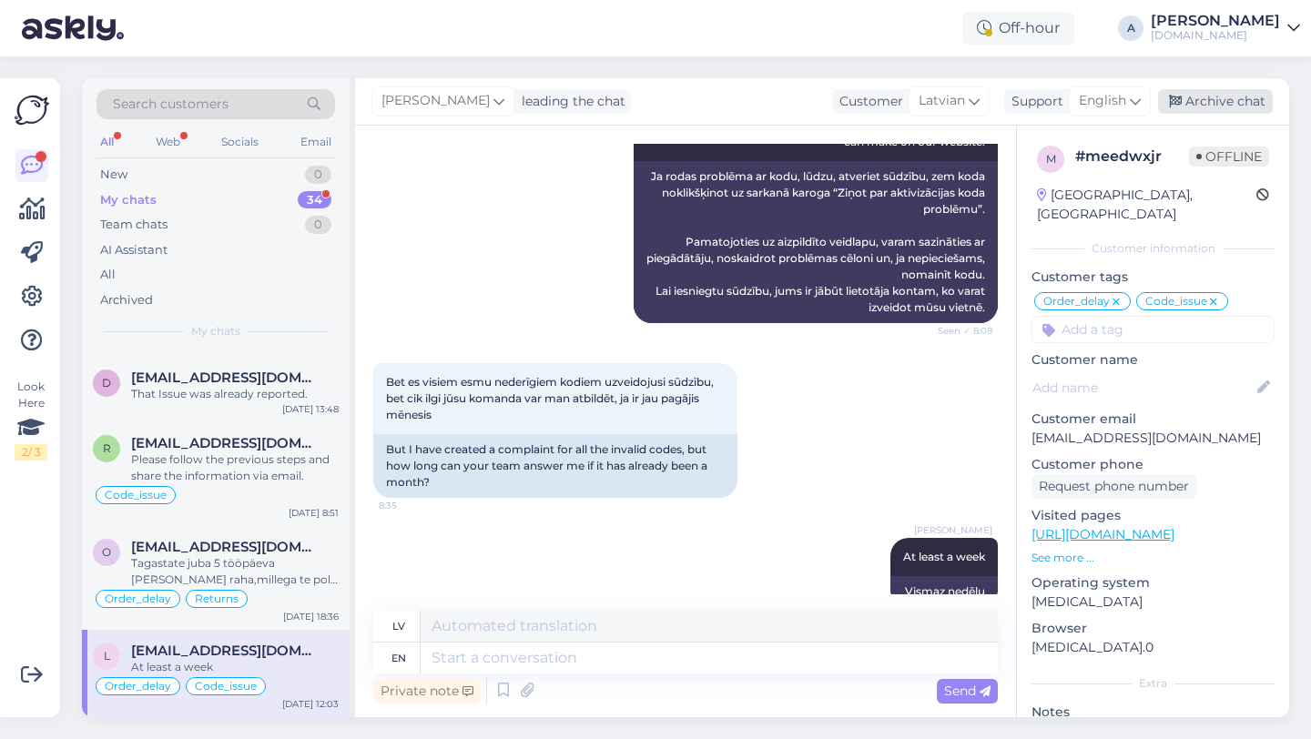
click at [1216, 94] on div "Archive chat" at bounding box center [1215, 101] width 115 height 25
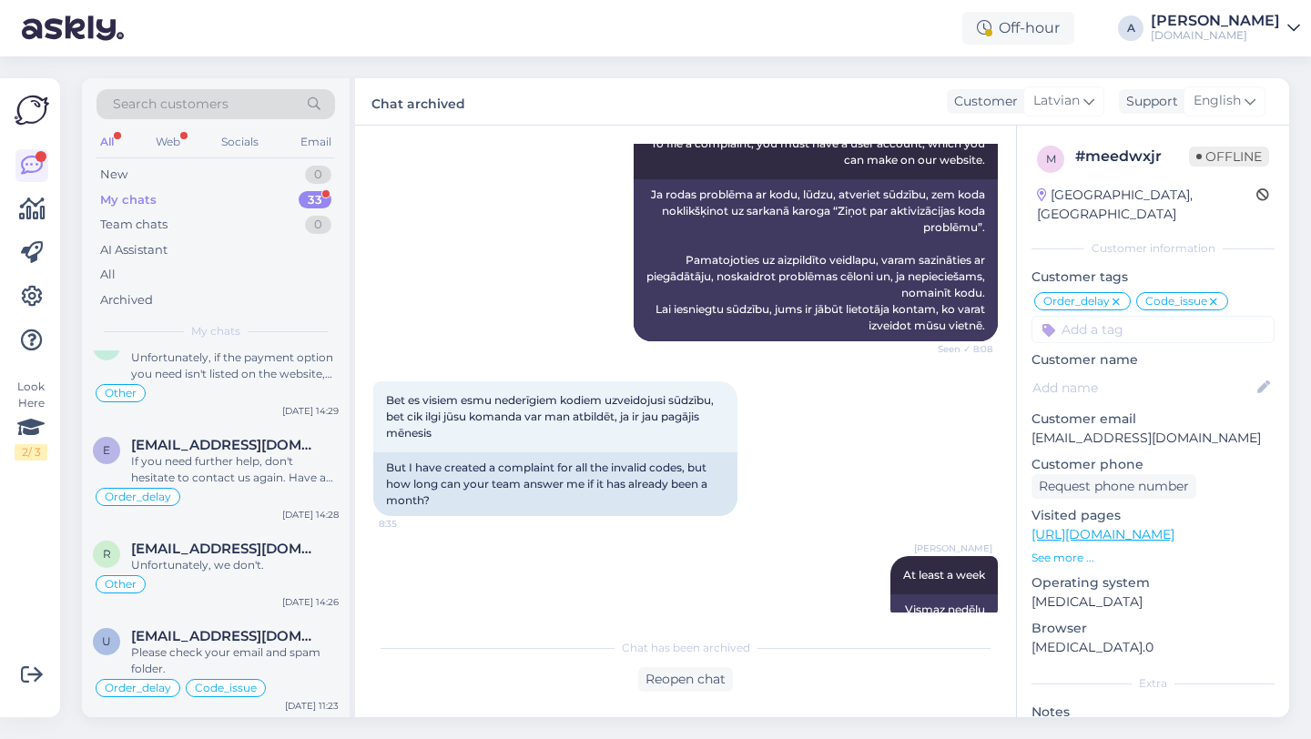
scroll to position [2796, 0]
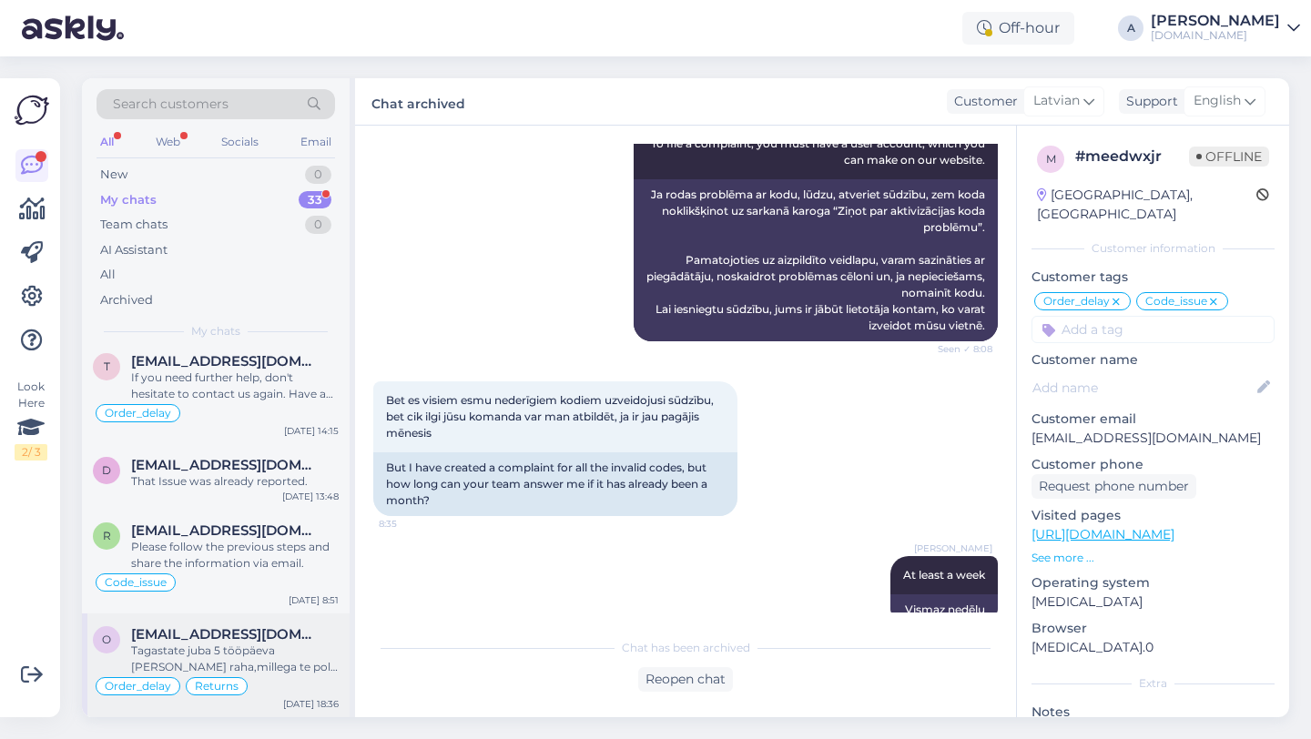
click at [215, 663] on div "Tagastate juba 5 tööpäeva [PERSON_NAME] raha,millega te pole hakkama saanud,mit…" at bounding box center [235, 659] width 208 height 33
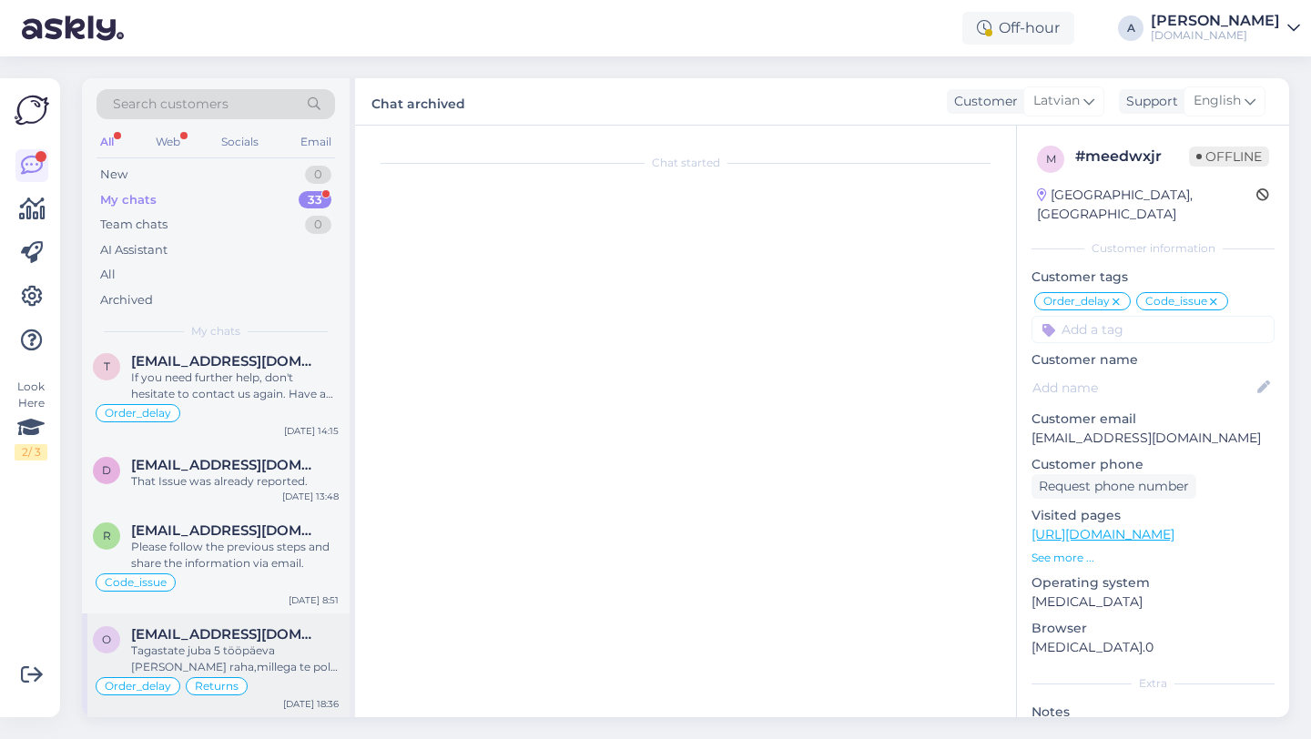
scroll to position [1980, 0]
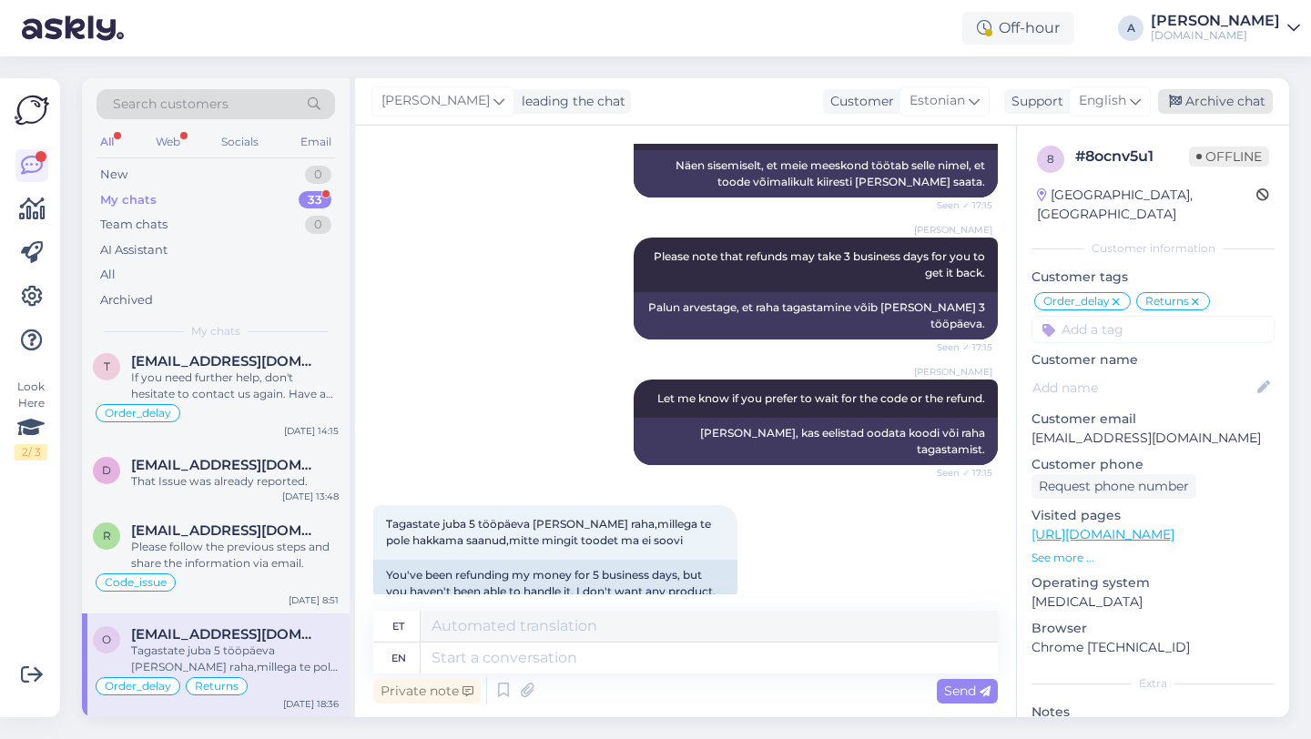
click at [1190, 104] on div "Archive chat" at bounding box center [1215, 101] width 115 height 25
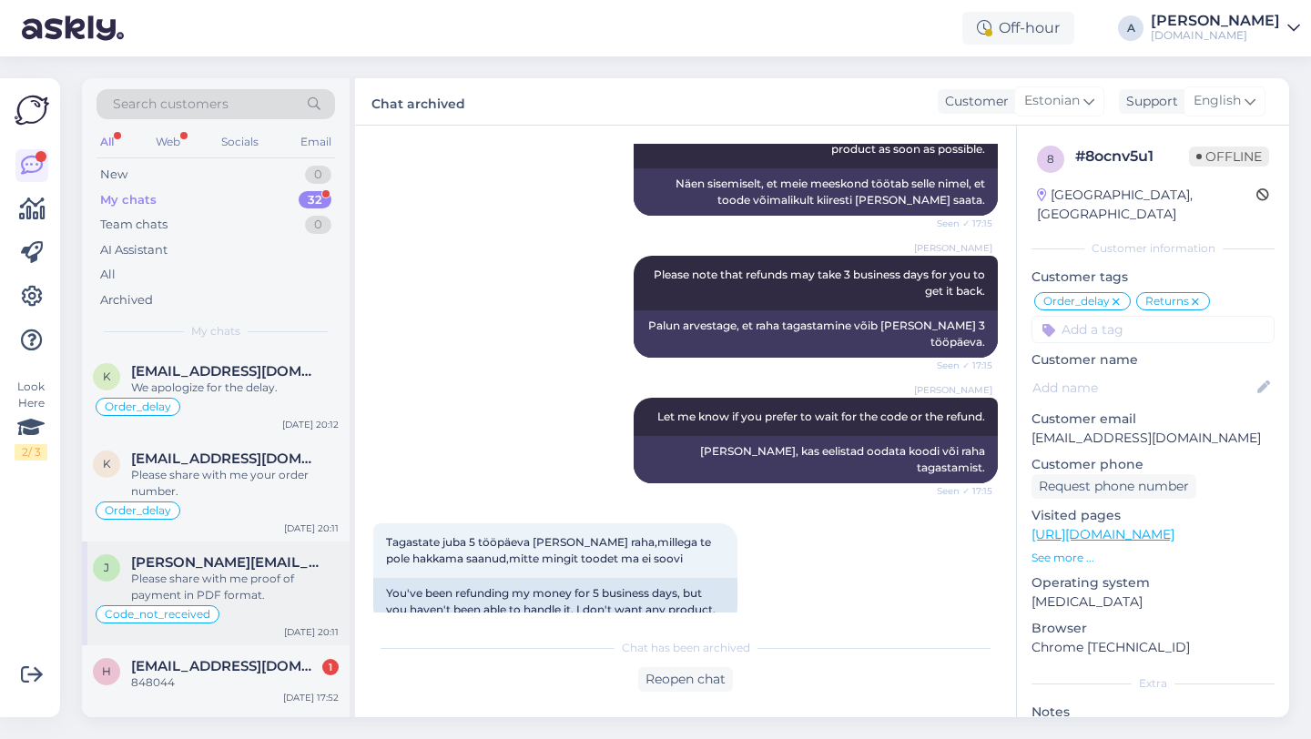
scroll to position [2693, 0]
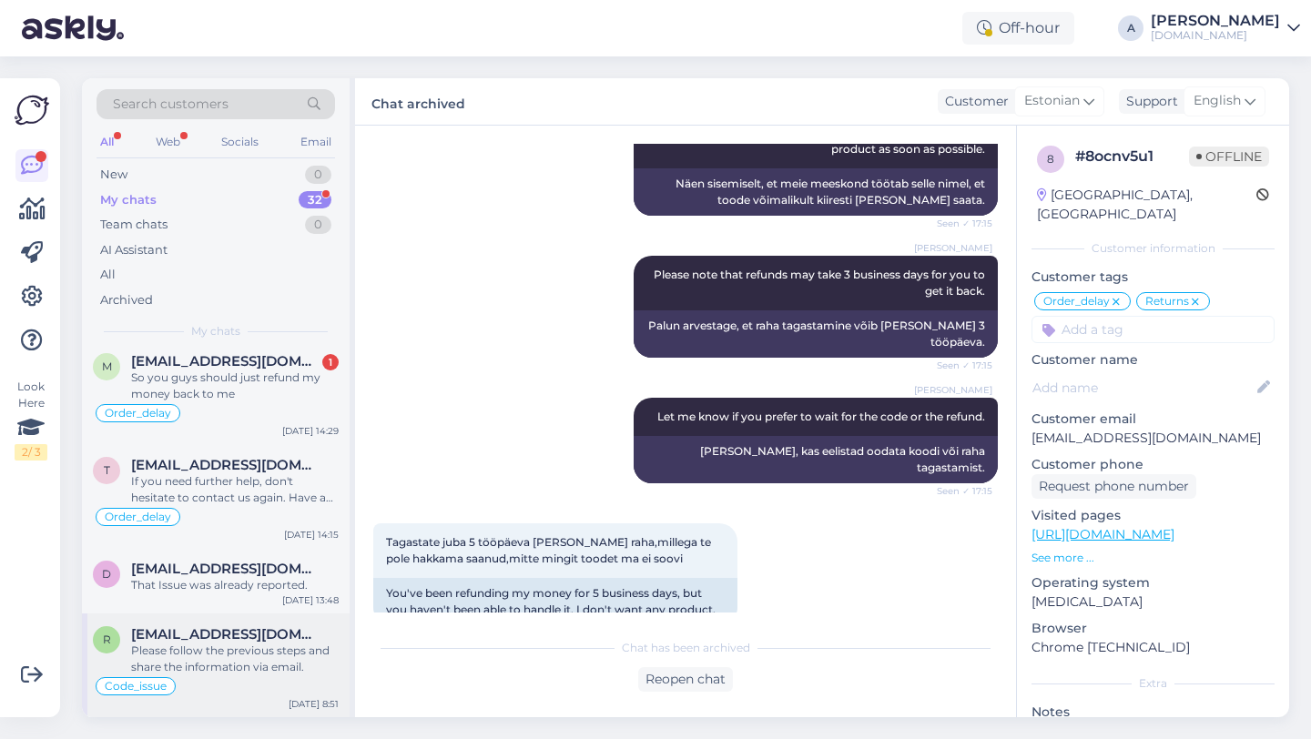
click at [209, 659] on div "Please follow the previous steps and share the information via email." at bounding box center [235, 659] width 208 height 33
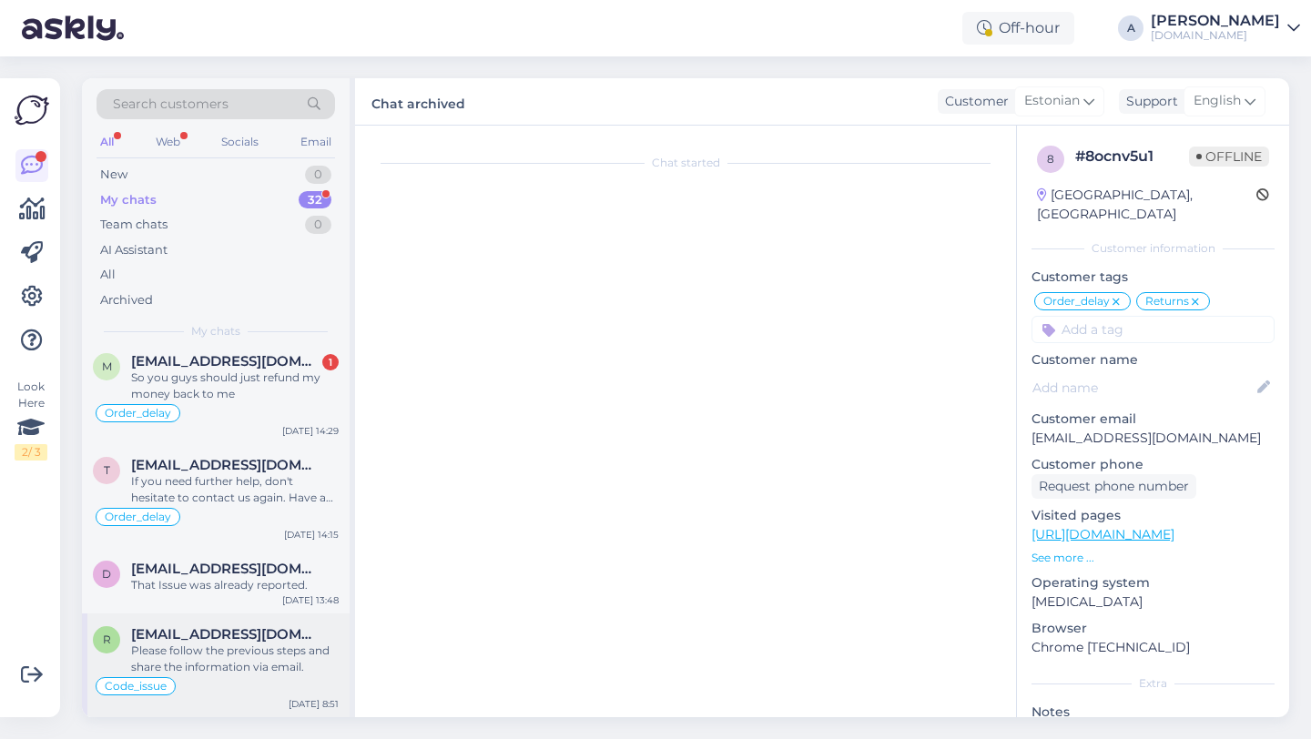
scroll to position [1516, 0]
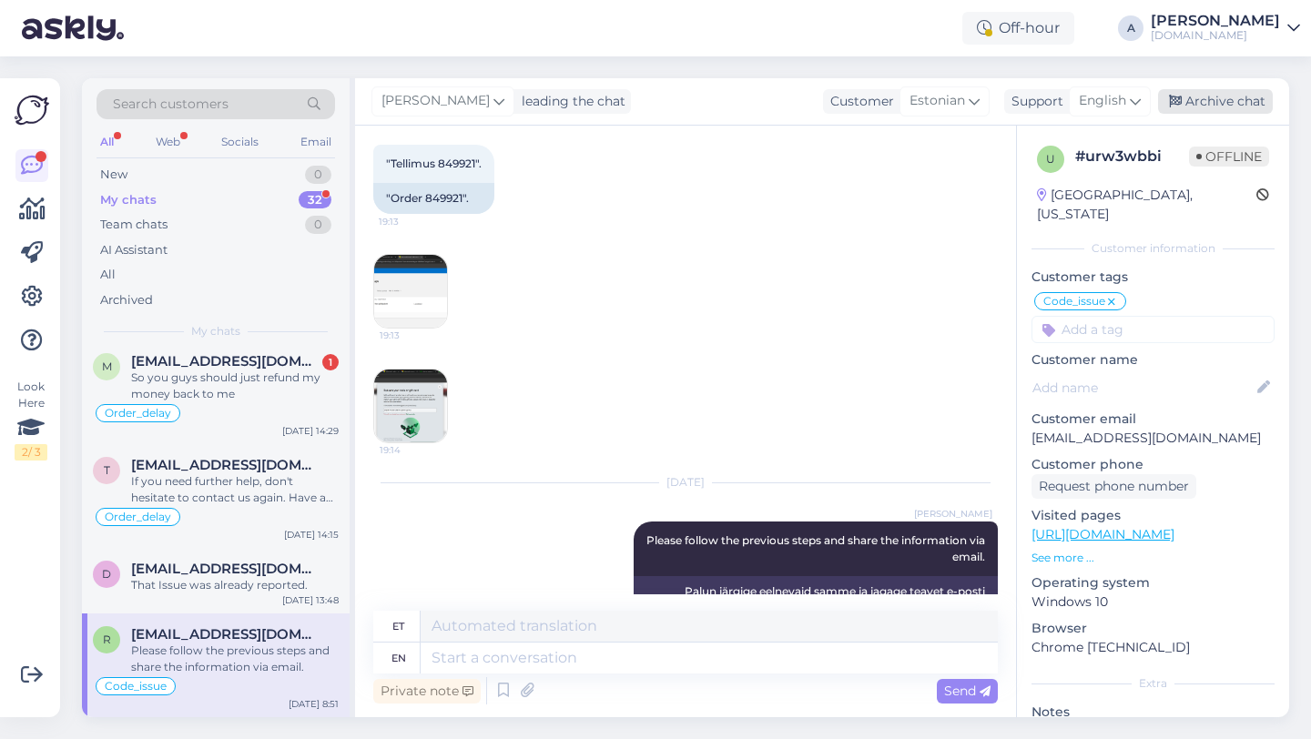
click at [1217, 90] on div "Archive chat" at bounding box center [1215, 101] width 115 height 25
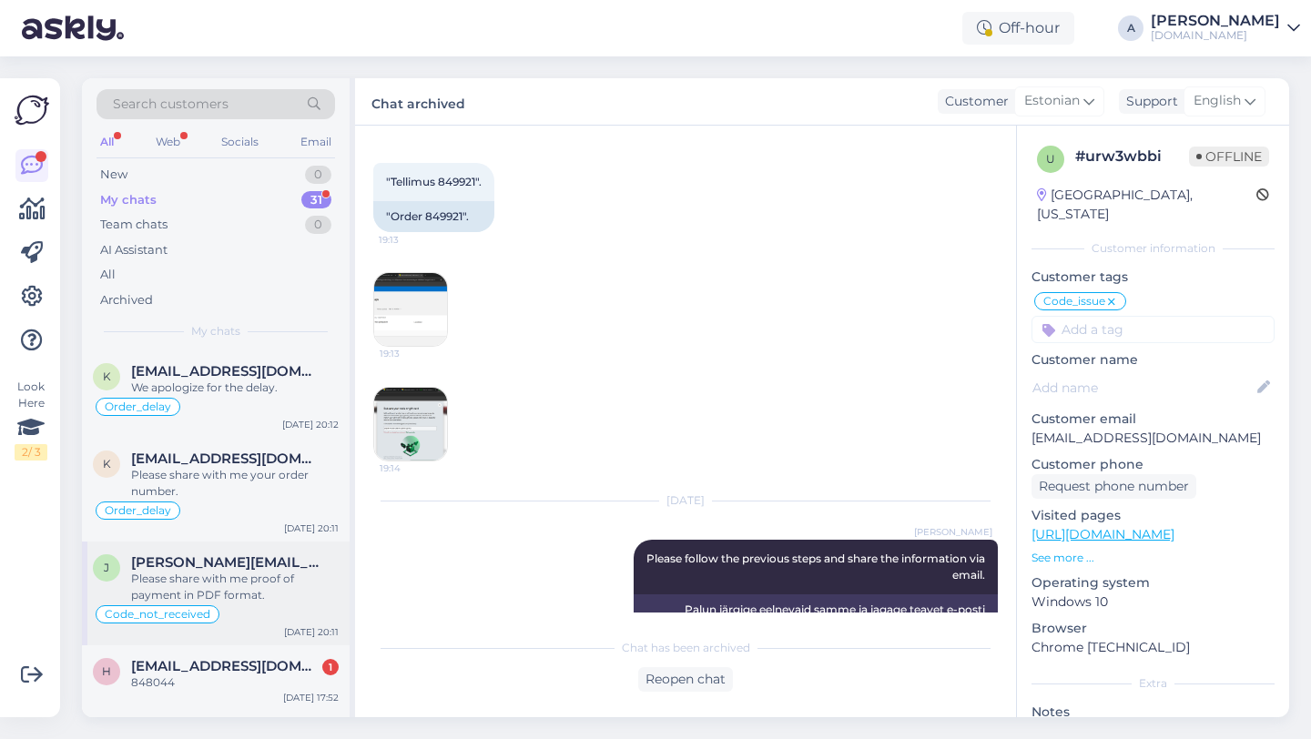
scroll to position [2589, 0]
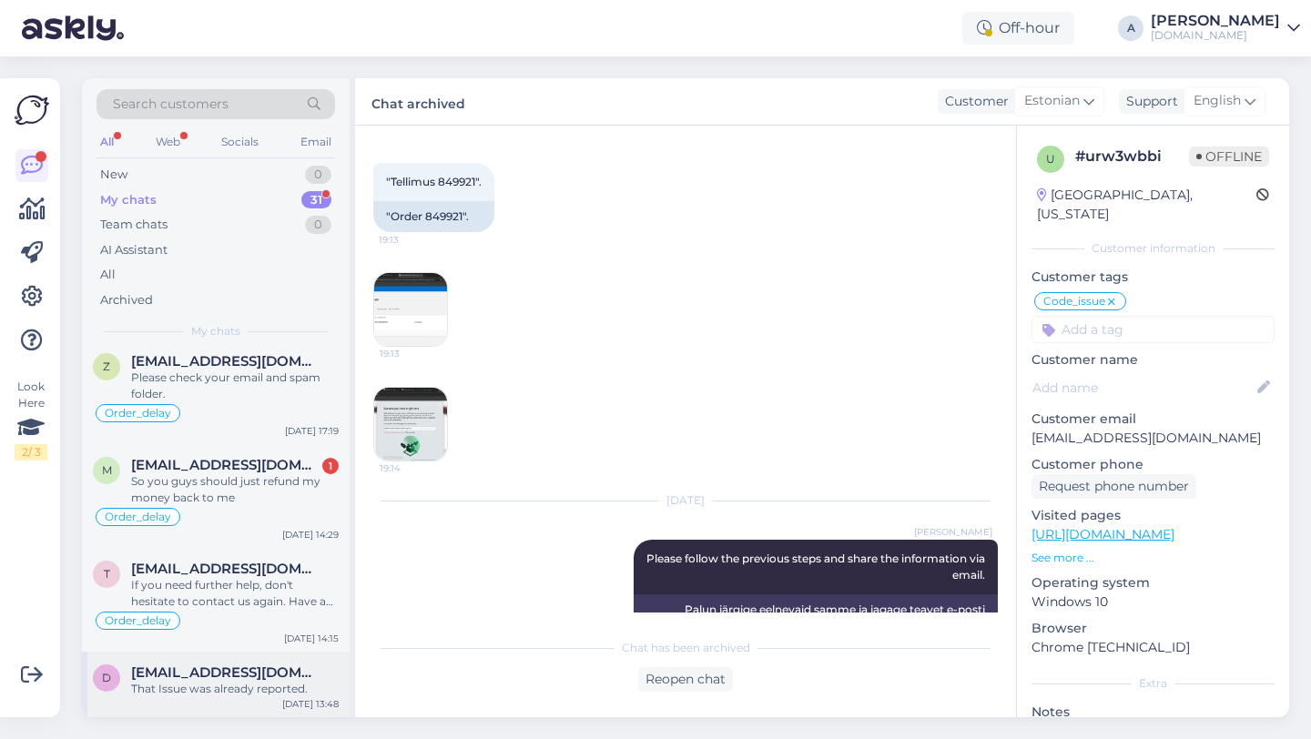
click at [186, 681] on div "That Issue was already reported." at bounding box center [235, 689] width 208 height 16
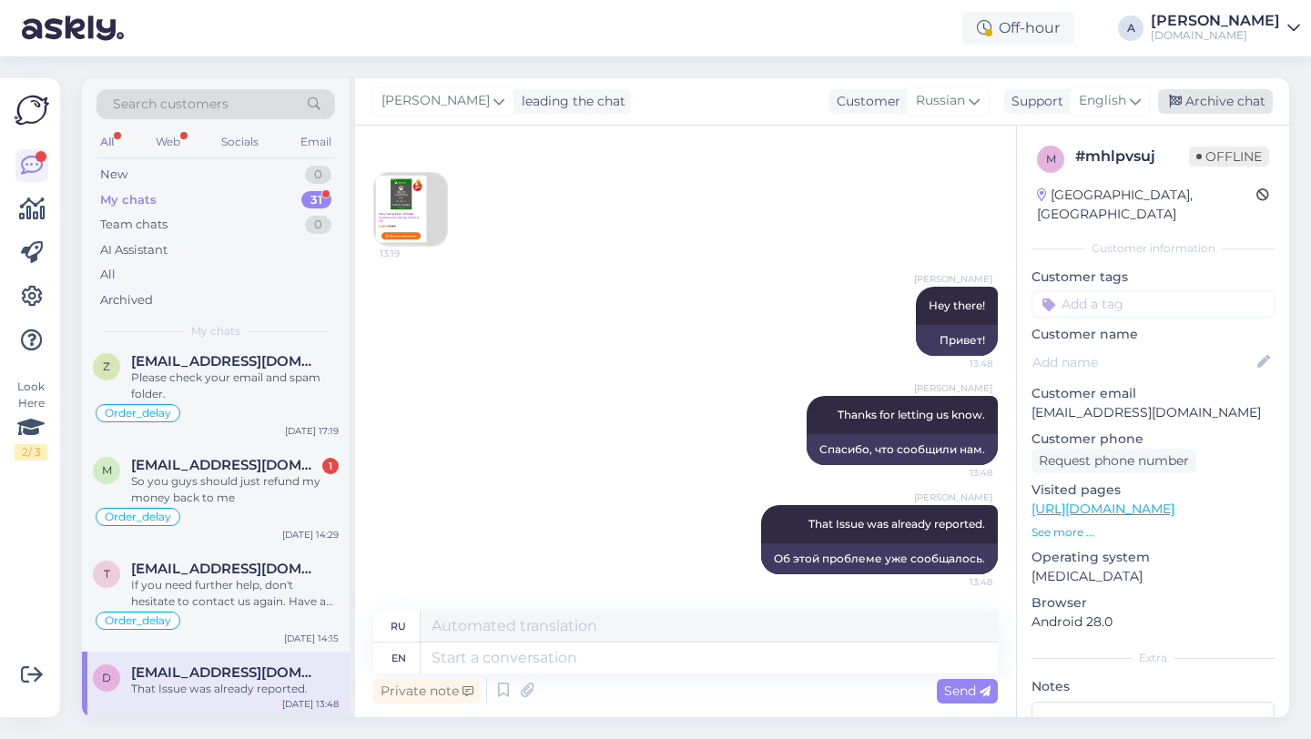
click at [1188, 92] on div "Archive chat" at bounding box center [1215, 101] width 115 height 25
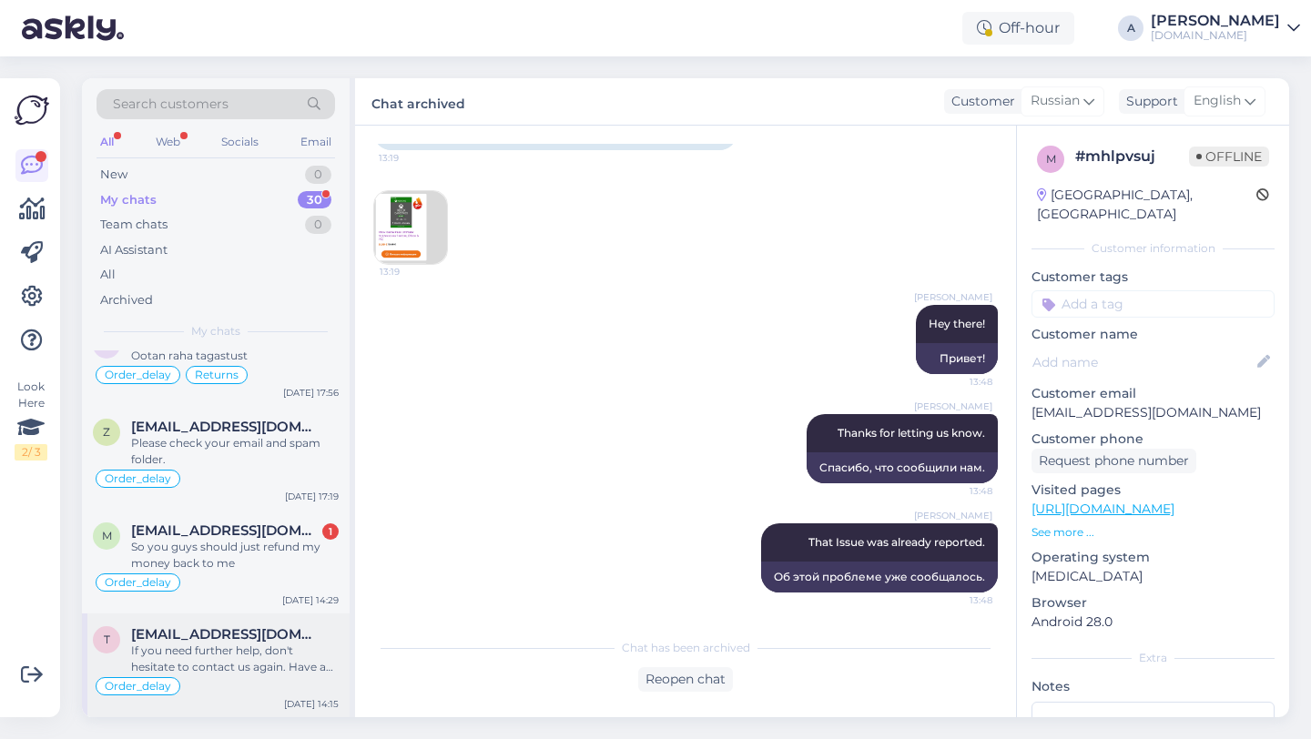
click at [263, 657] on div "If you need further help, don't hesitate to contact us again. Have a great day!" at bounding box center [235, 659] width 208 height 33
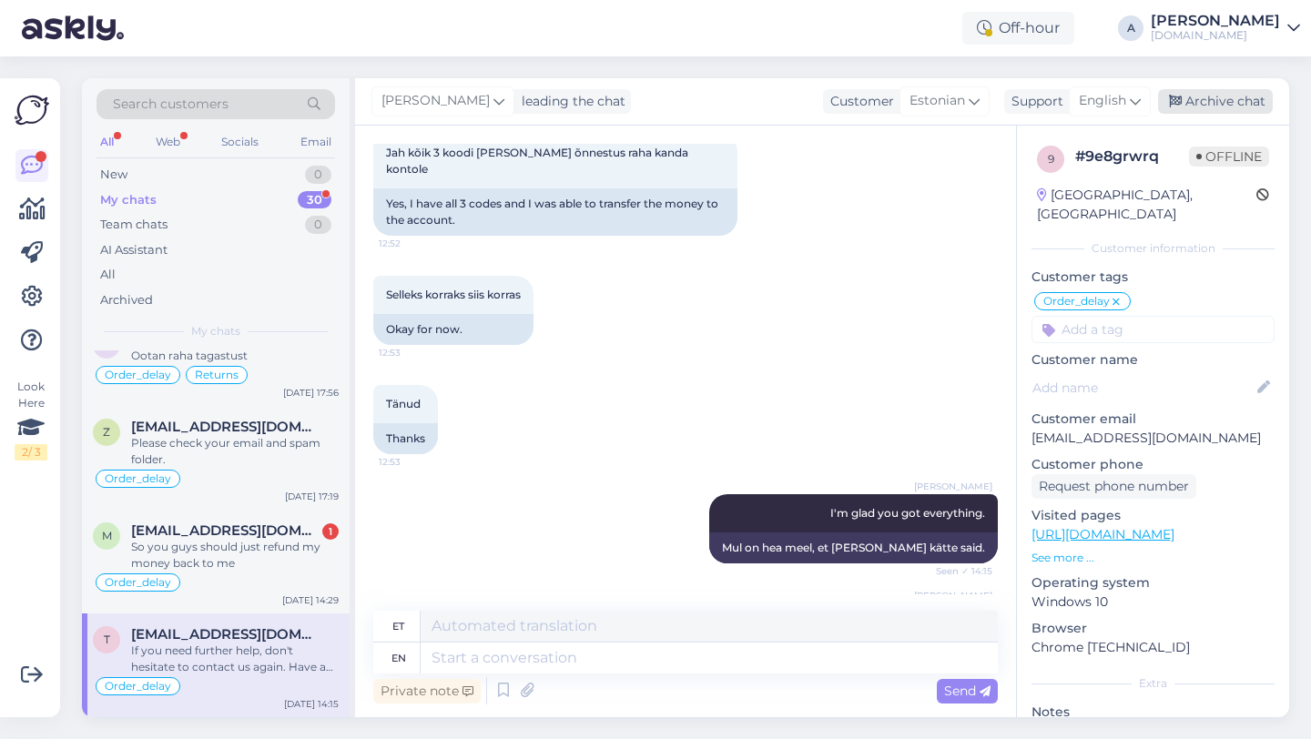
click at [1226, 104] on div "Archive chat" at bounding box center [1215, 101] width 115 height 25
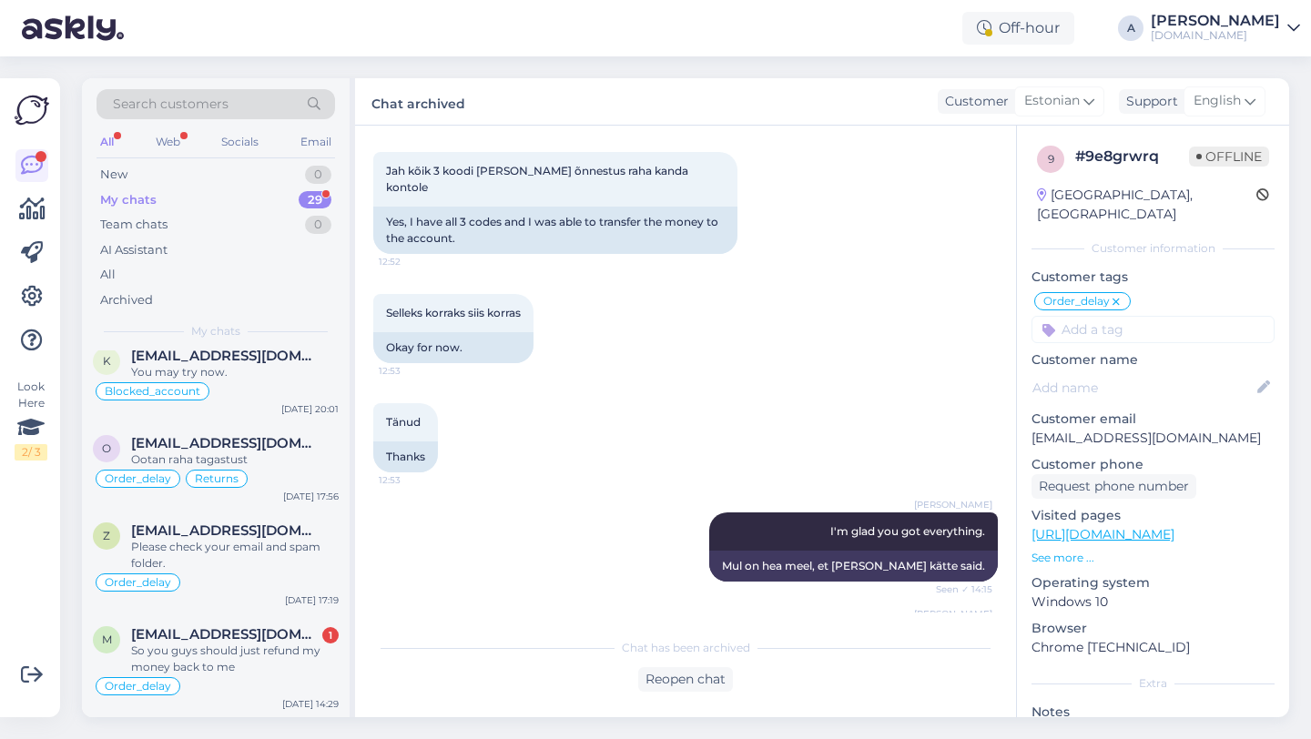
click at [277, 646] on div "So you guys should just refund my money back to me" at bounding box center [235, 659] width 208 height 33
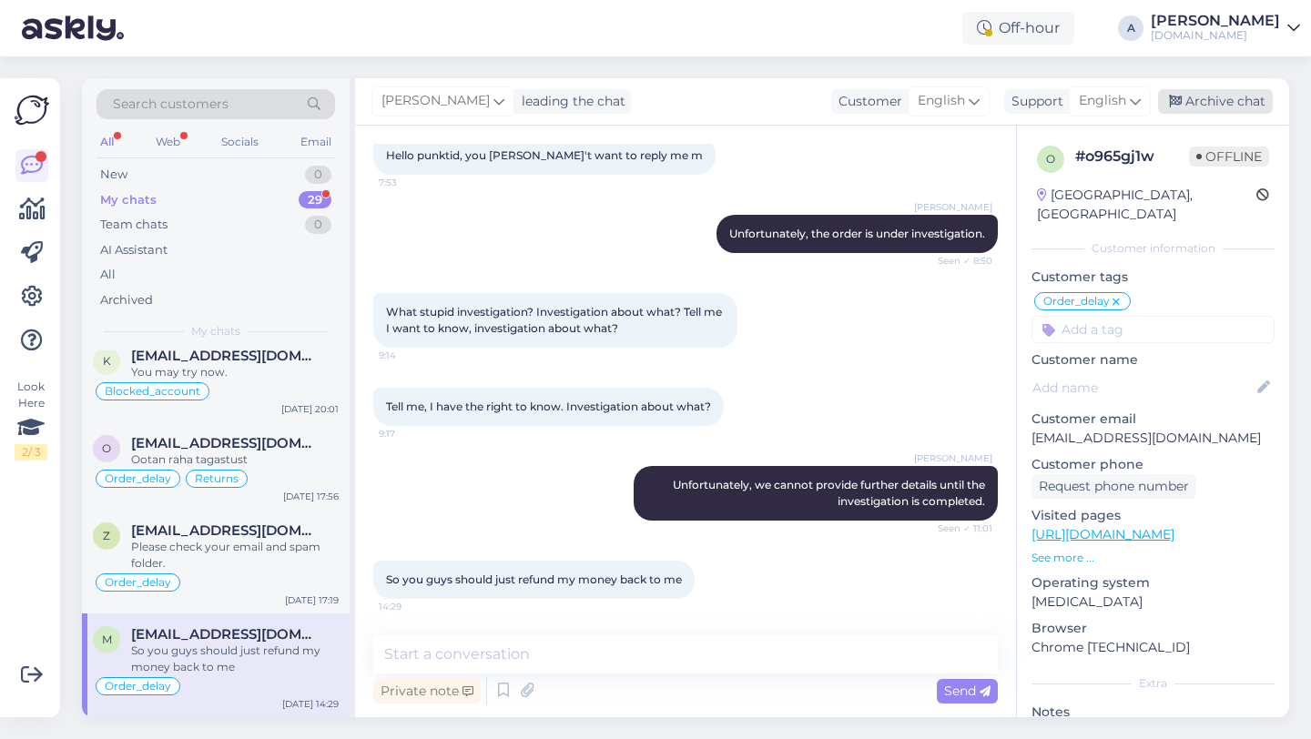
click at [1249, 107] on div "Archive chat" at bounding box center [1215, 101] width 115 height 25
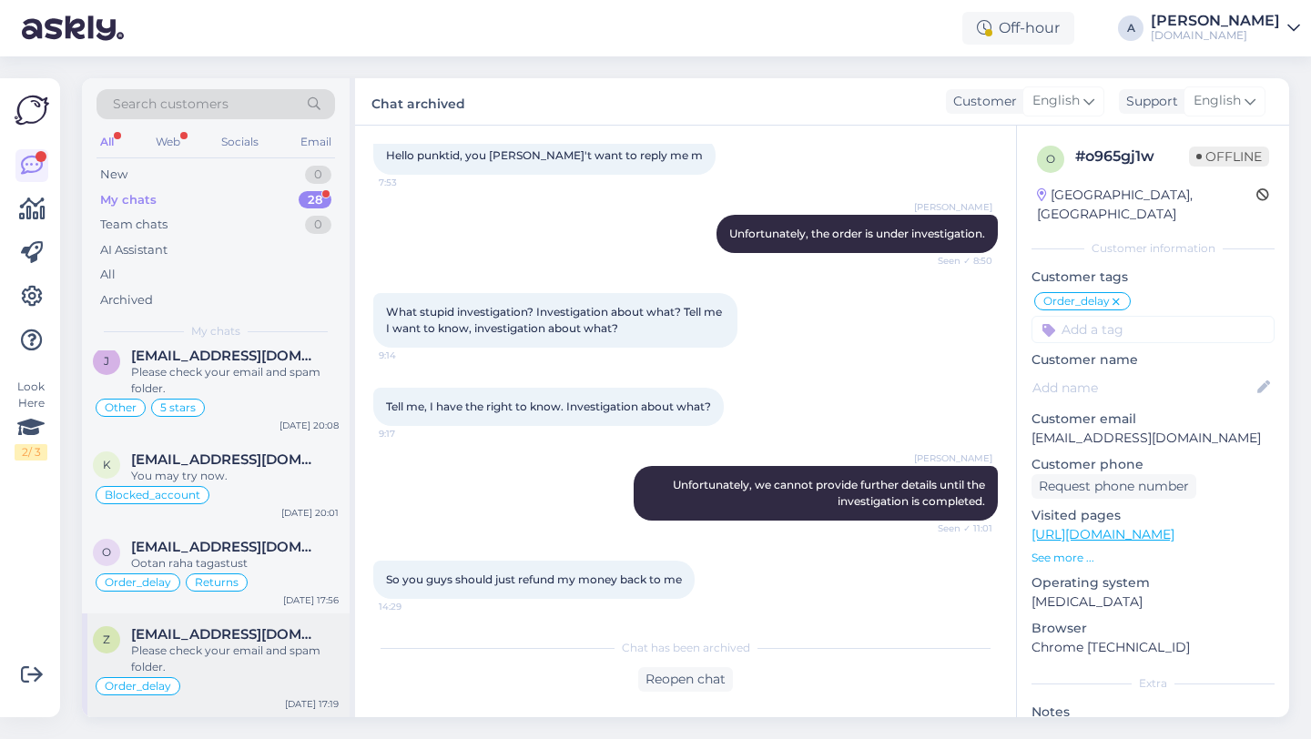
click at [228, 646] on div "Please check your email and spam folder." at bounding box center [235, 659] width 208 height 33
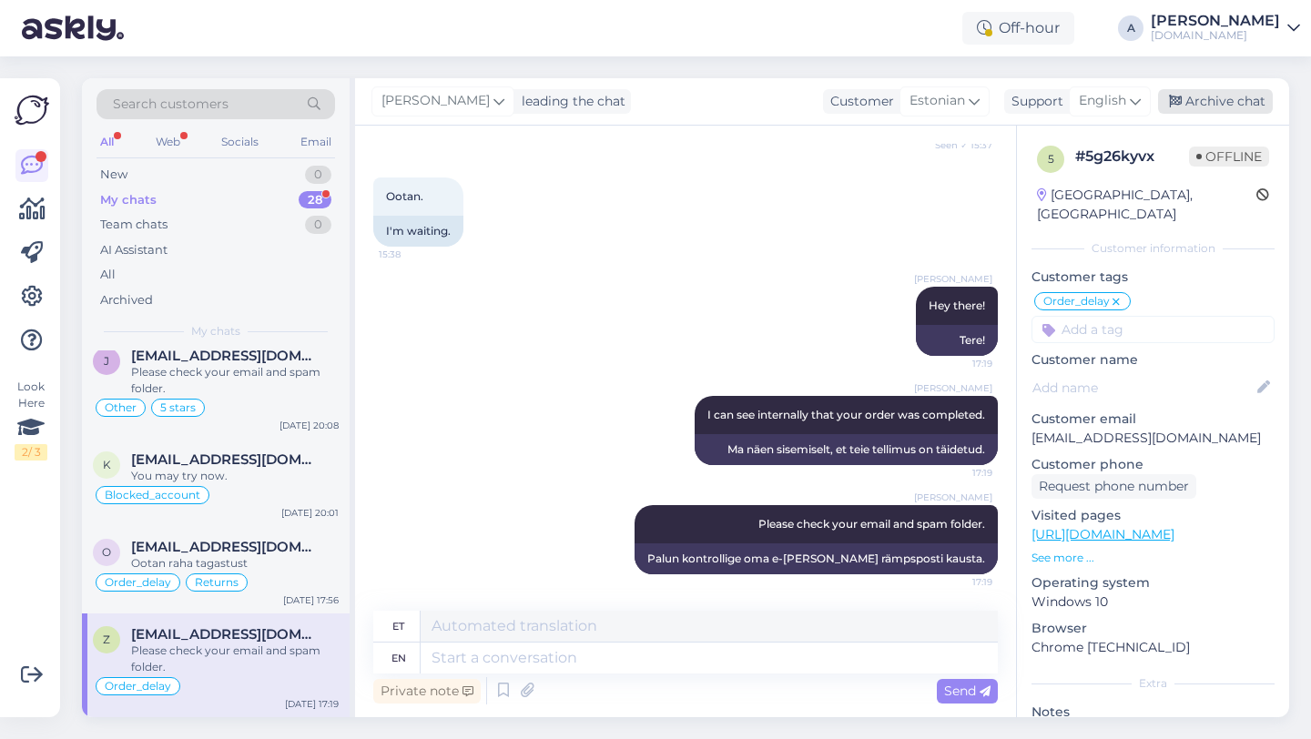
click at [1224, 97] on div "Archive chat" at bounding box center [1215, 101] width 115 height 25
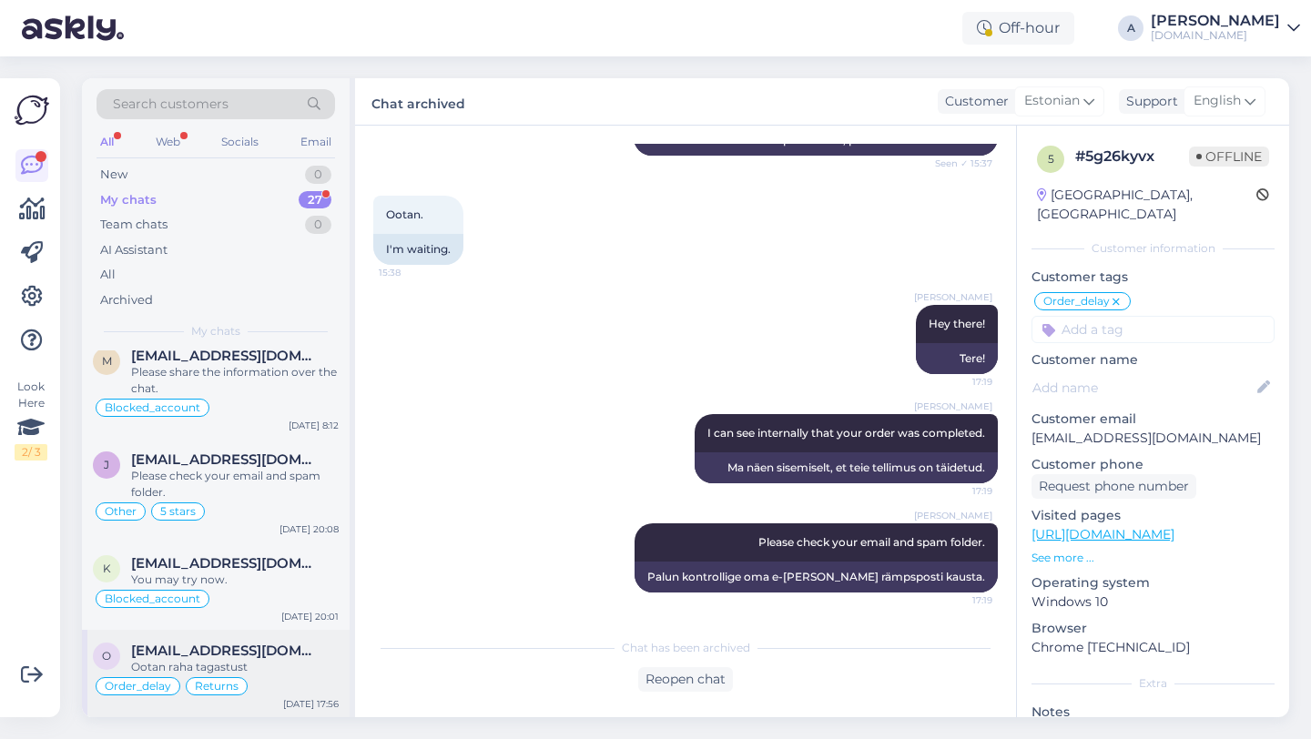
click at [188, 646] on span "[EMAIL_ADDRESS][DOMAIN_NAME]" at bounding box center [225, 651] width 189 height 16
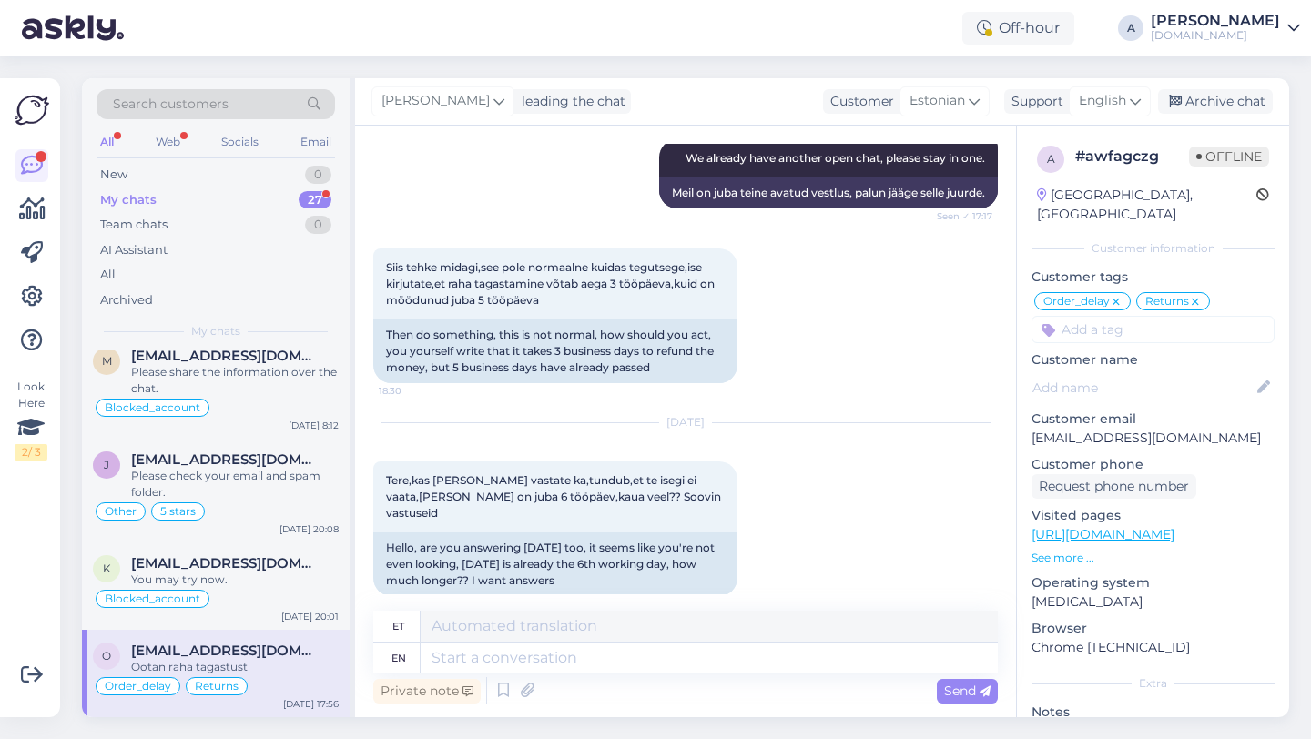
click at [1232, 114] on div "[PERSON_NAME] leading the chat Customer Estonian Support English Archive chat" at bounding box center [822, 101] width 934 height 47
click at [1217, 107] on div "Archive chat" at bounding box center [1215, 101] width 115 height 25
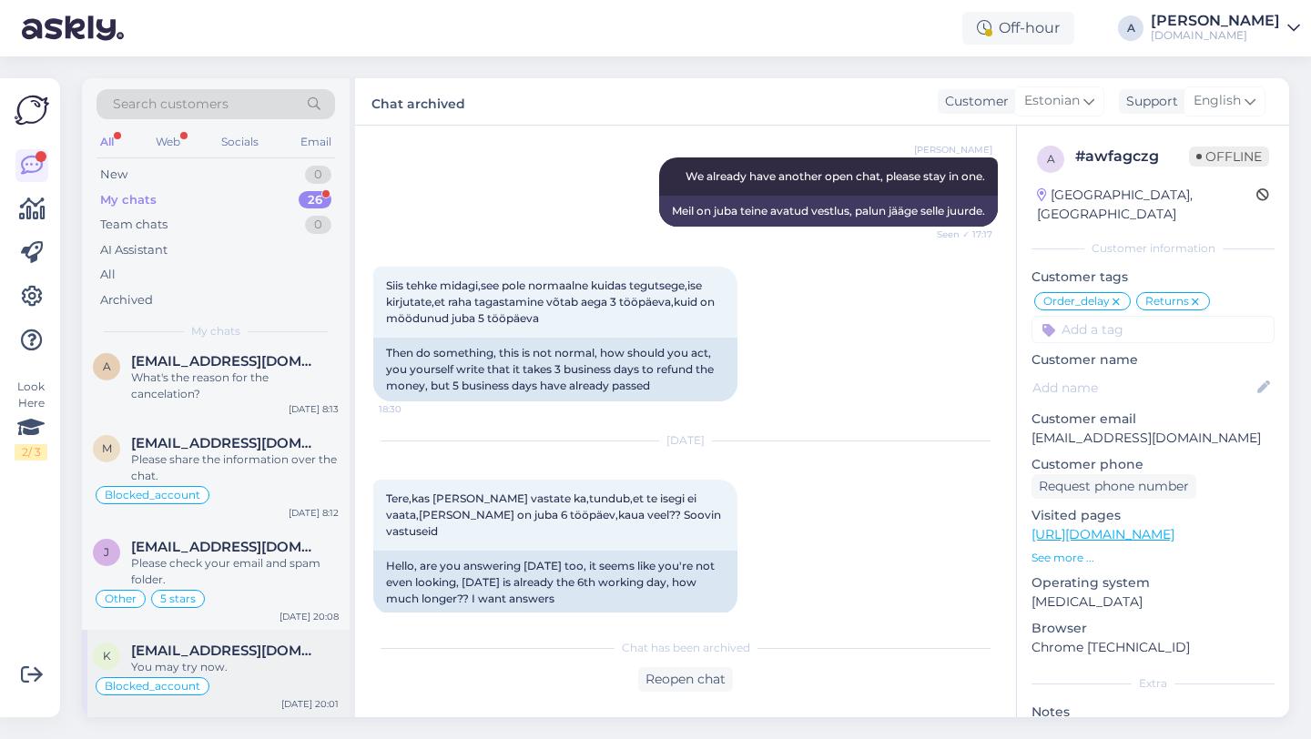
click at [217, 662] on div "You may try now." at bounding box center [235, 667] width 208 height 16
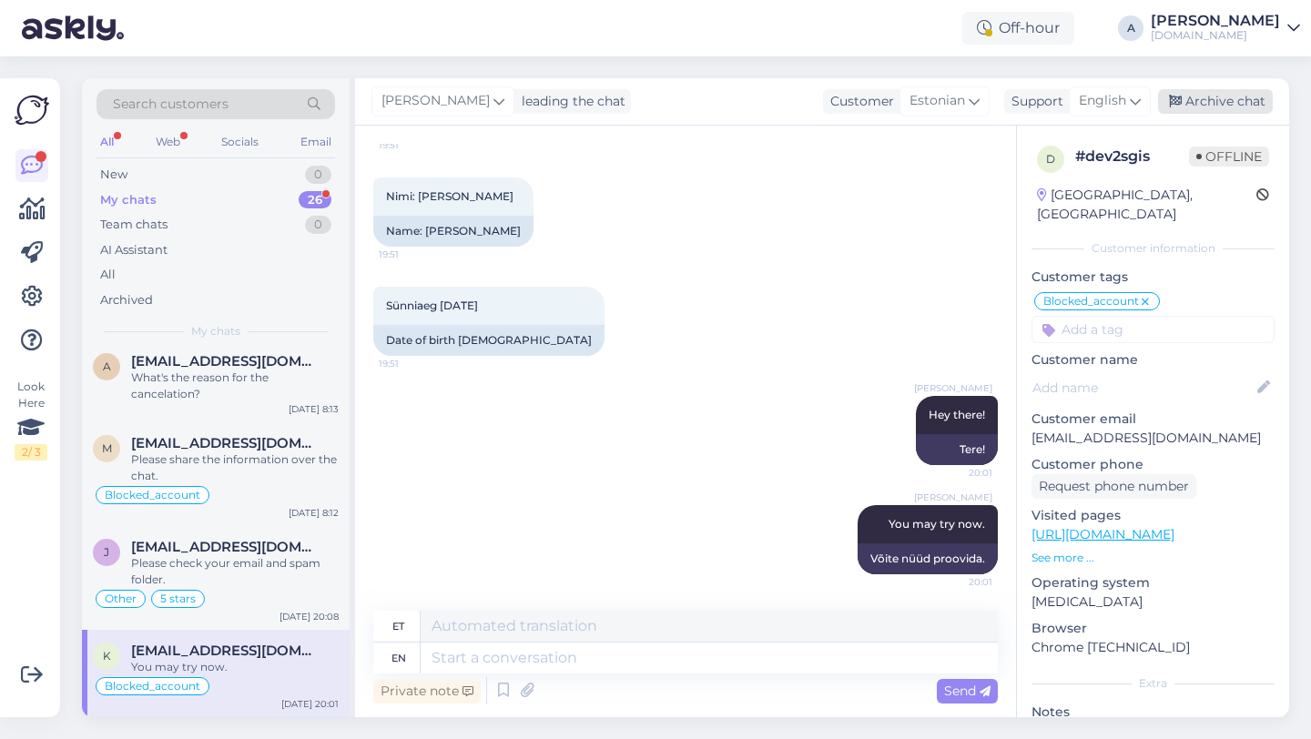
click at [1234, 96] on div "Archive chat" at bounding box center [1215, 101] width 115 height 25
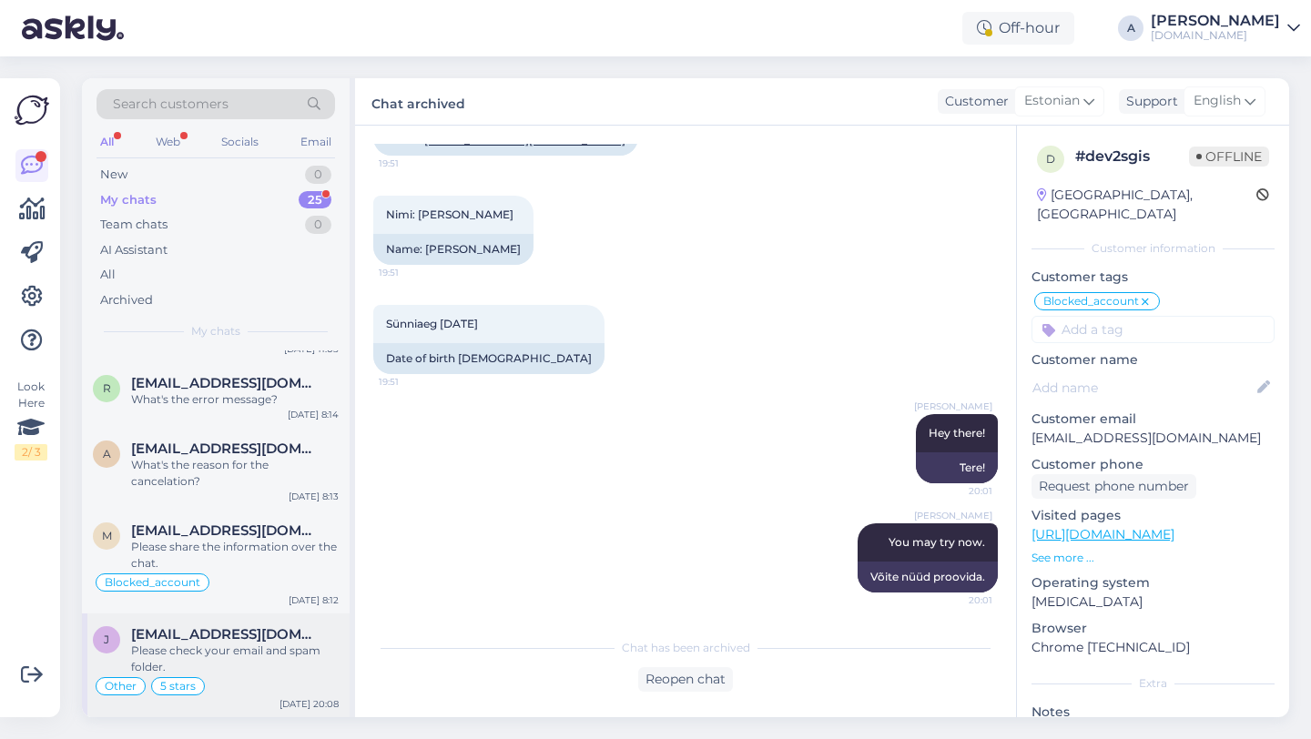
click at [238, 637] on span "[EMAIL_ADDRESS][DOMAIN_NAME]" at bounding box center [225, 634] width 189 height 16
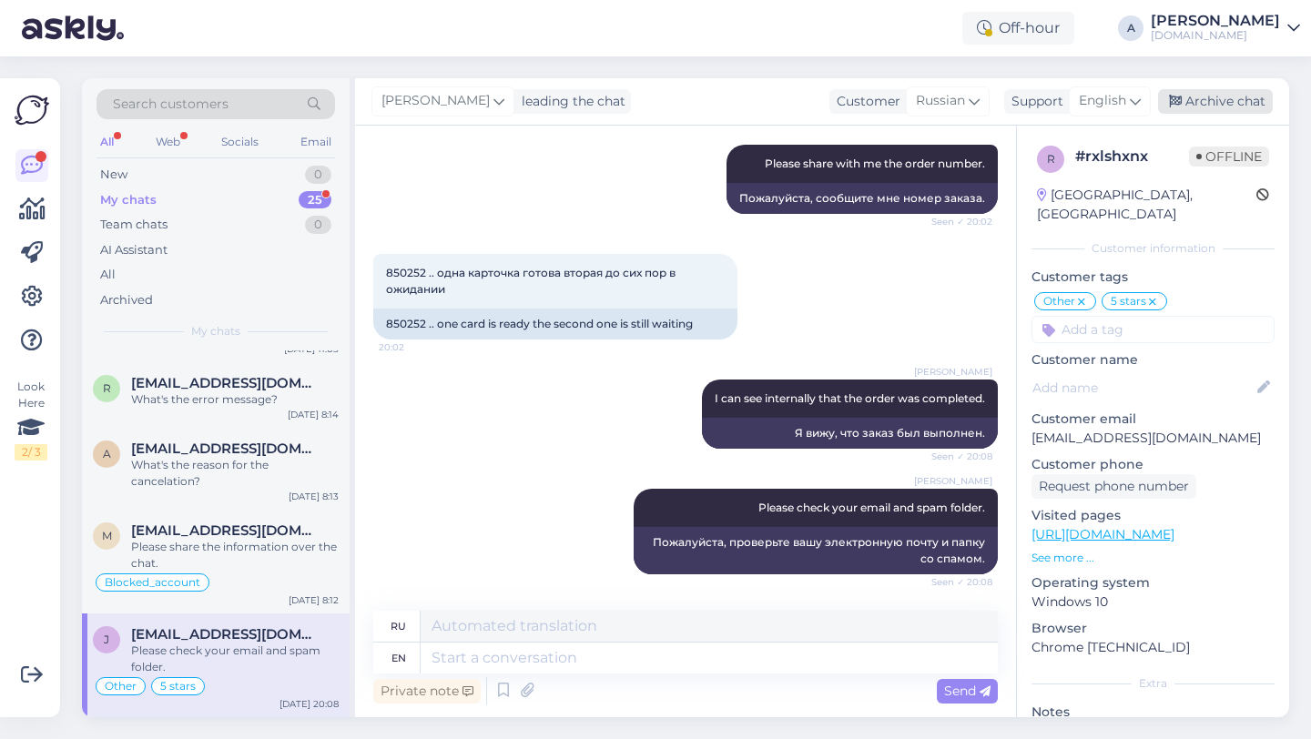
click at [1235, 89] on div "Archive chat" at bounding box center [1215, 101] width 115 height 25
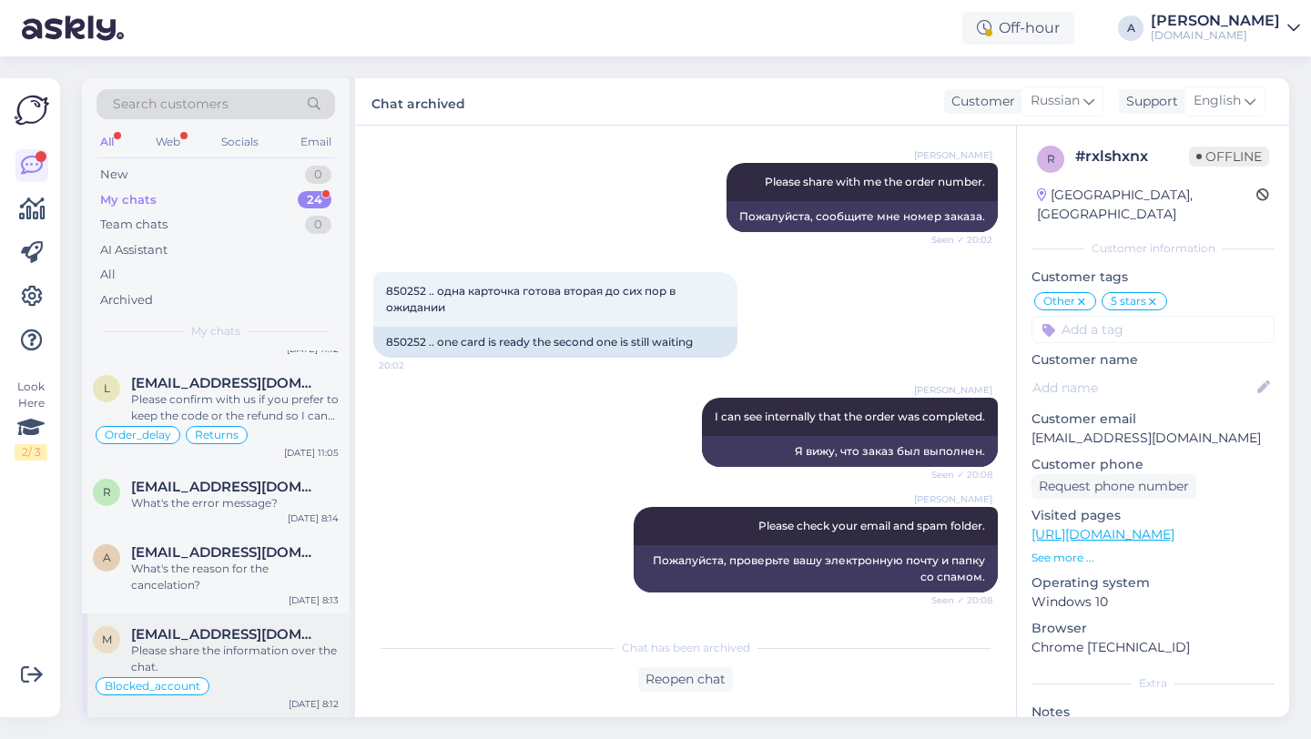
click at [250, 655] on div "Please share the information over the chat." at bounding box center [235, 659] width 208 height 33
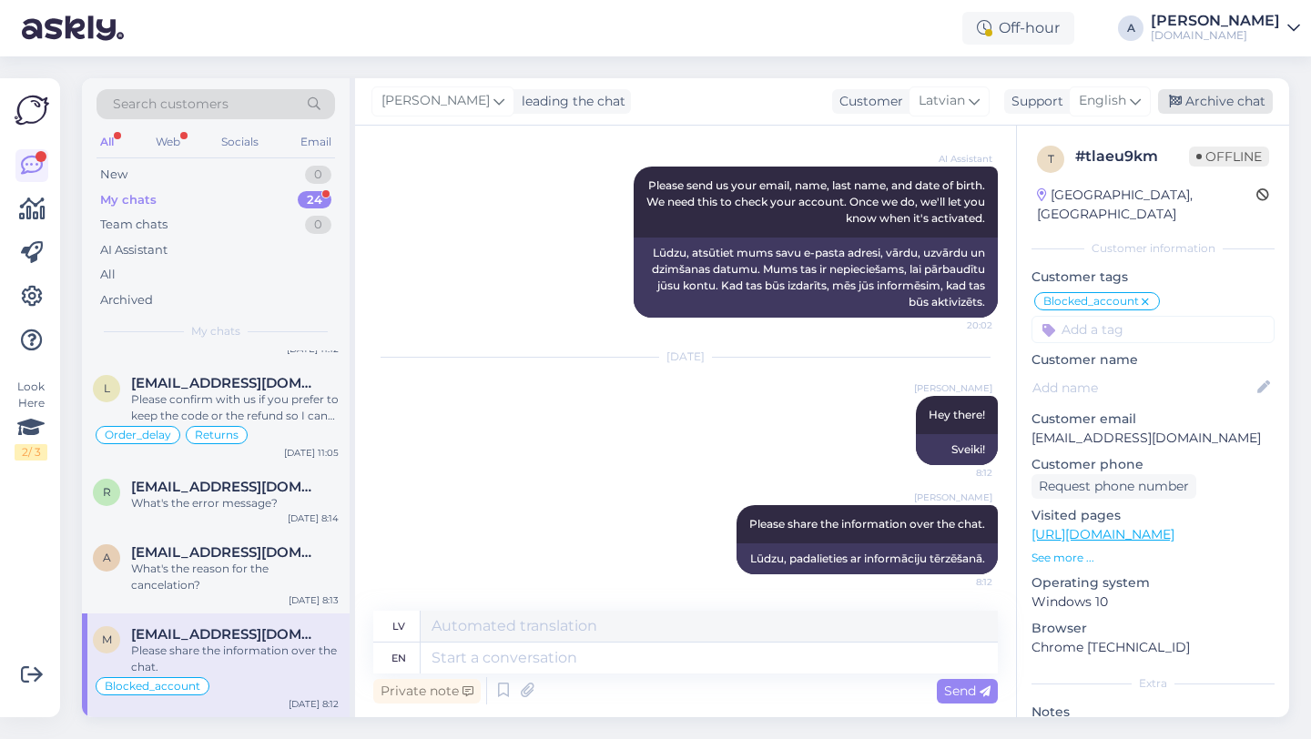
click at [1195, 106] on div "Archive chat" at bounding box center [1215, 101] width 115 height 25
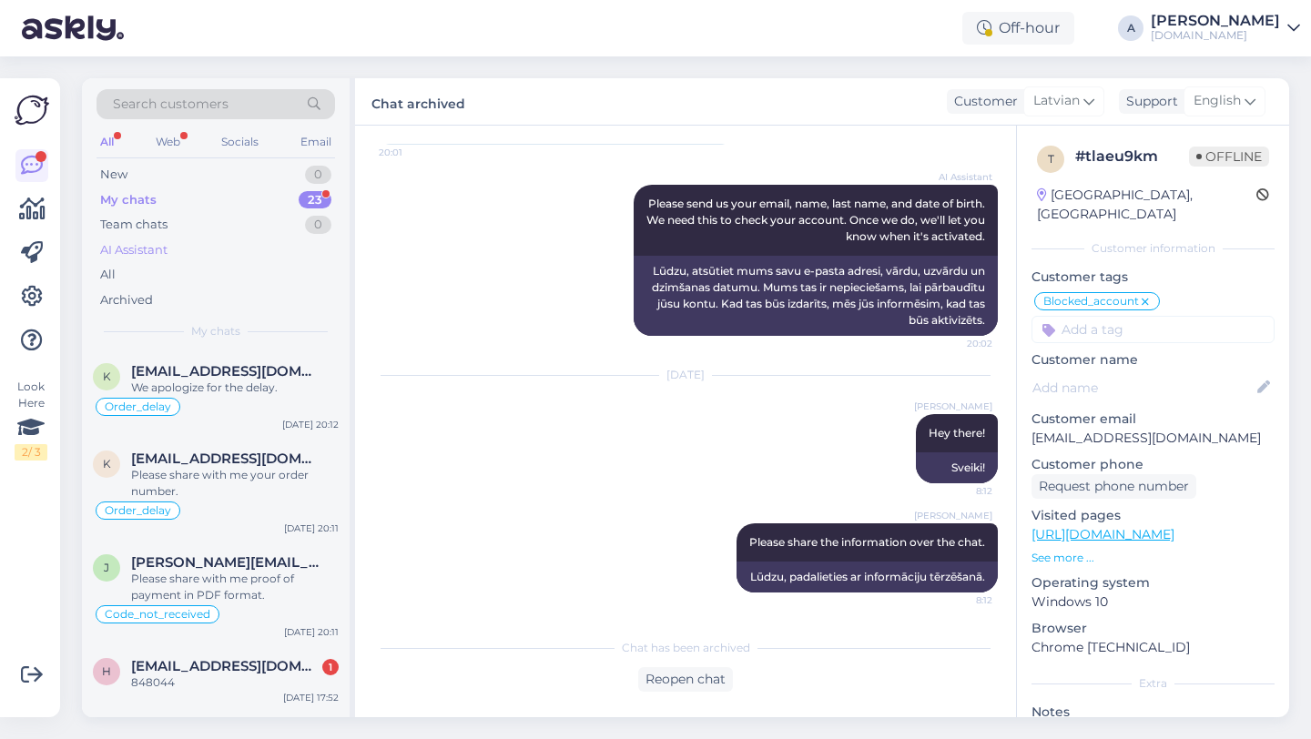
drag, startPoint x: 197, startPoint y: 613, endPoint x: 284, endPoint y: 238, distance: 385.2
click at [284, 238] on div "Search customers All Web Socials Email New 0 My chats 23 Team chats 0 AI Assist…" at bounding box center [218, 397] width 273 height 639
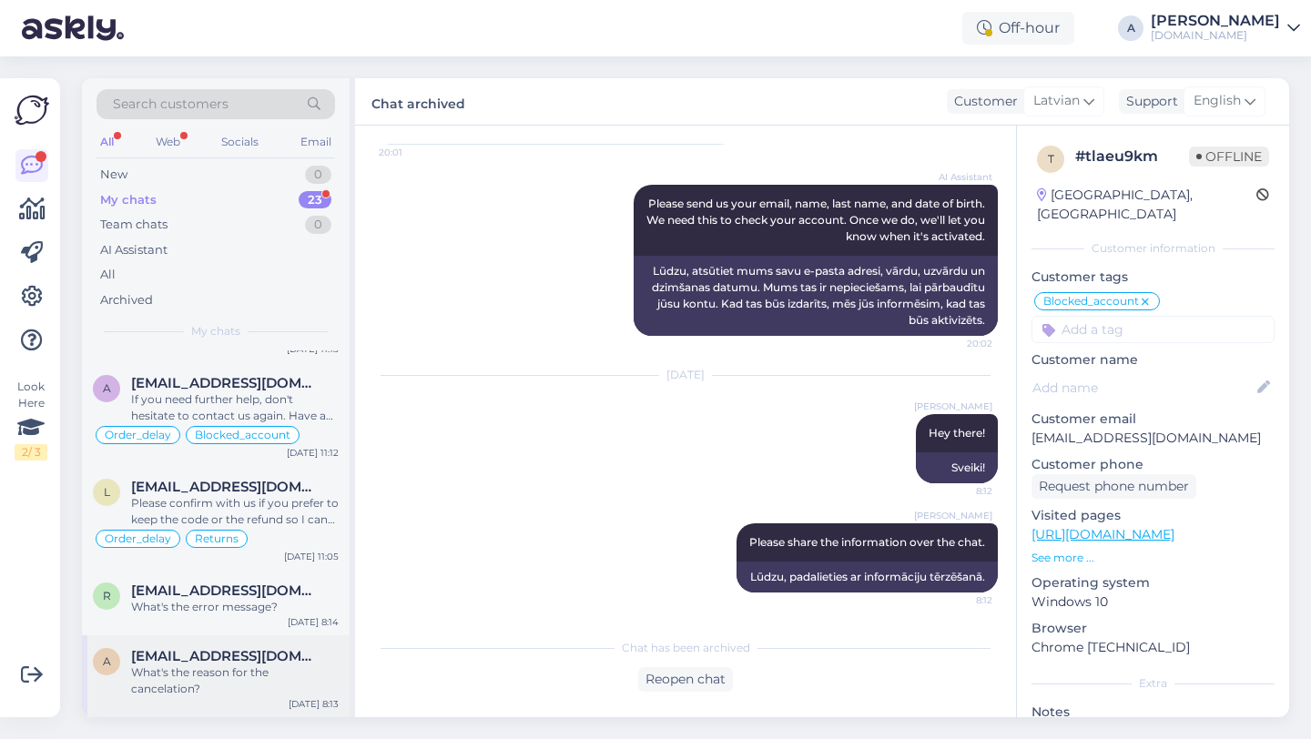
click at [193, 665] on div "What's the reason for the cancelation?" at bounding box center [235, 681] width 208 height 33
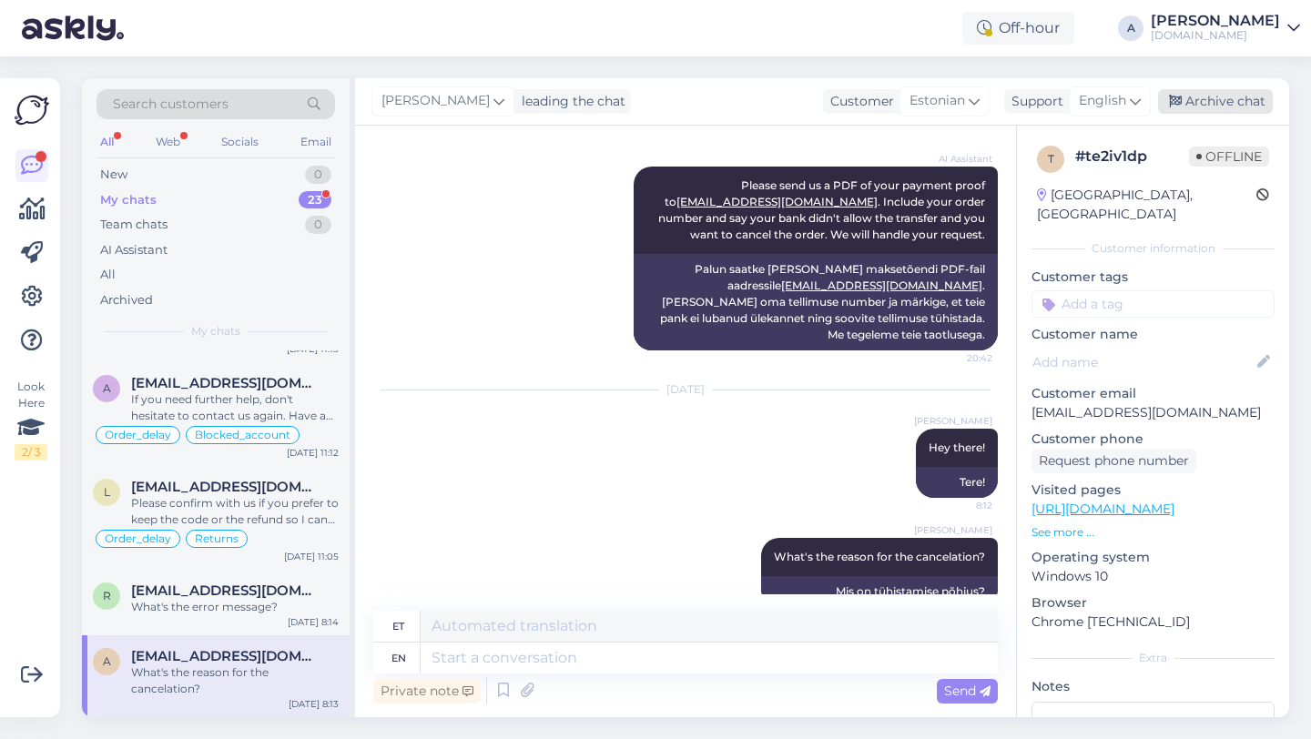
click at [1223, 102] on div "Archive chat" at bounding box center [1215, 101] width 115 height 25
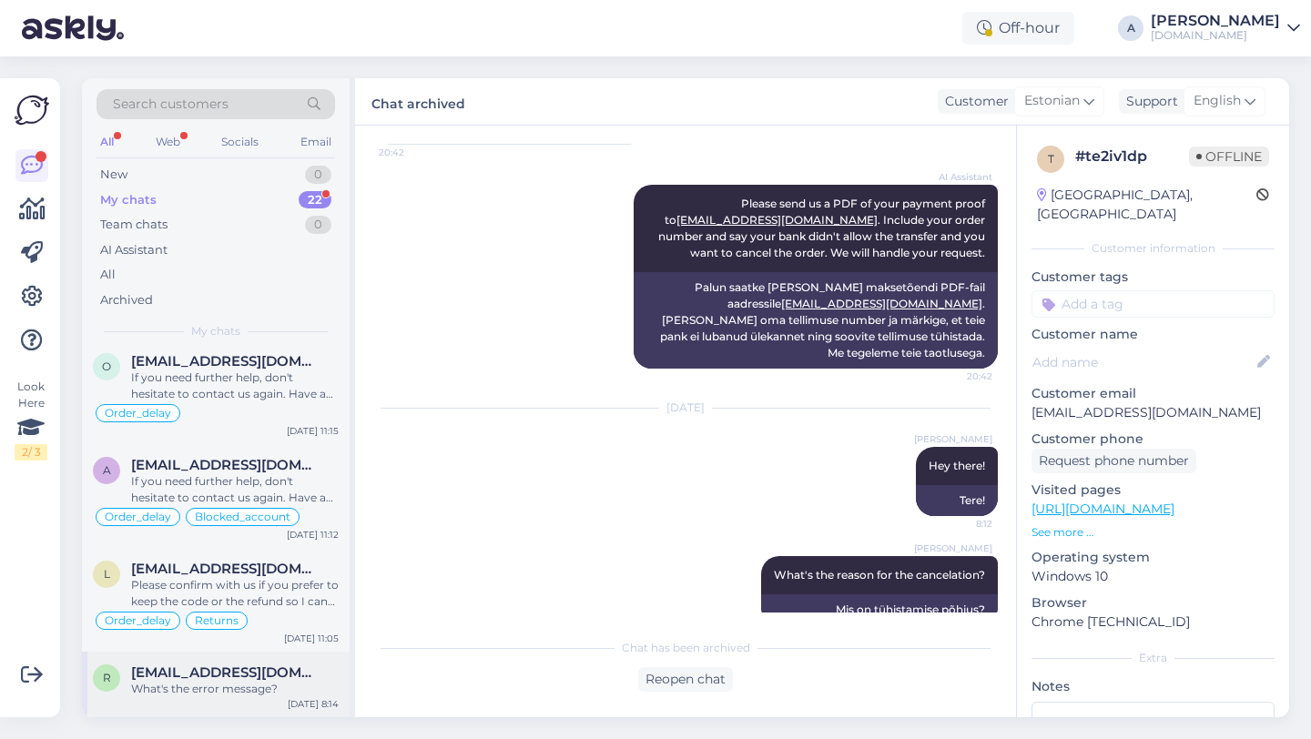
click at [225, 704] on div "r [EMAIL_ADDRESS][DOMAIN_NAME] What's the error message? [DATE] 8:14" at bounding box center [216, 685] width 268 height 66
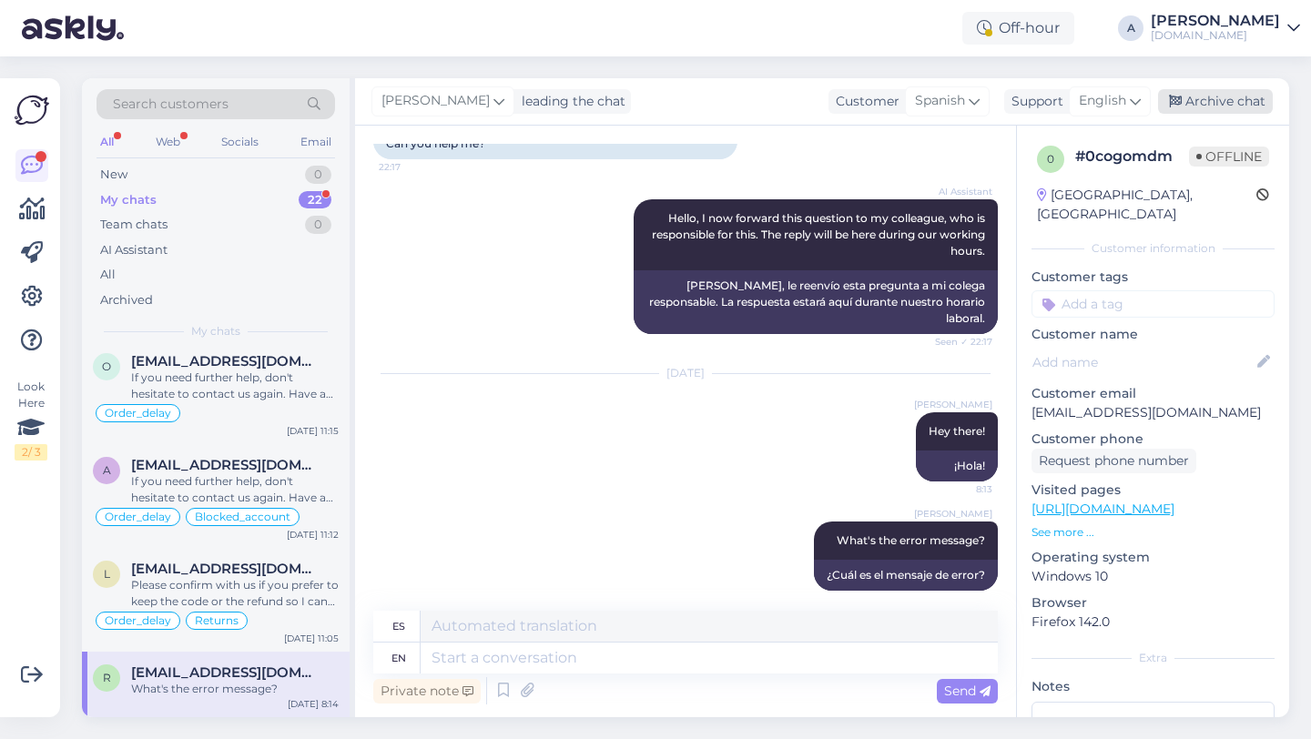
click at [1234, 104] on div "Archive chat" at bounding box center [1215, 101] width 115 height 25
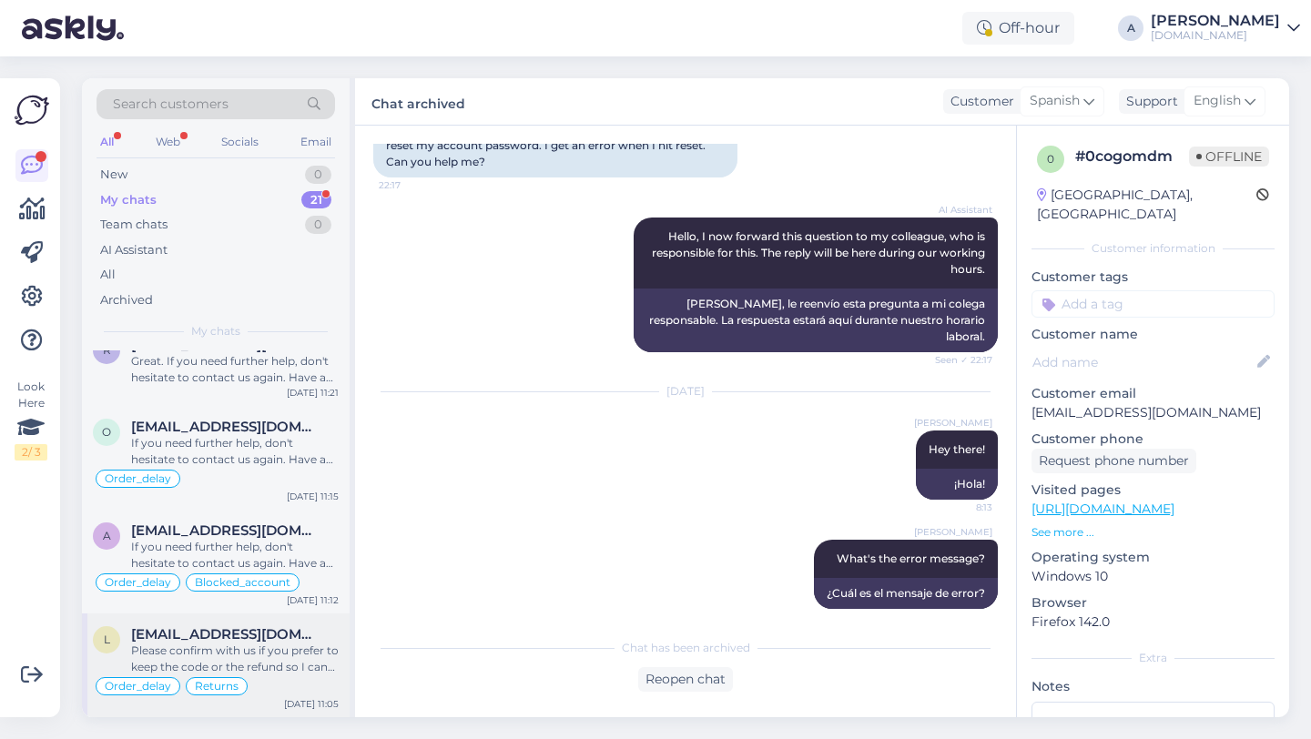
click at [212, 646] on div "Please confirm with us if you prefer to keep the code or the refund so I can le…" at bounding box center [235, 659] width 208 height 33
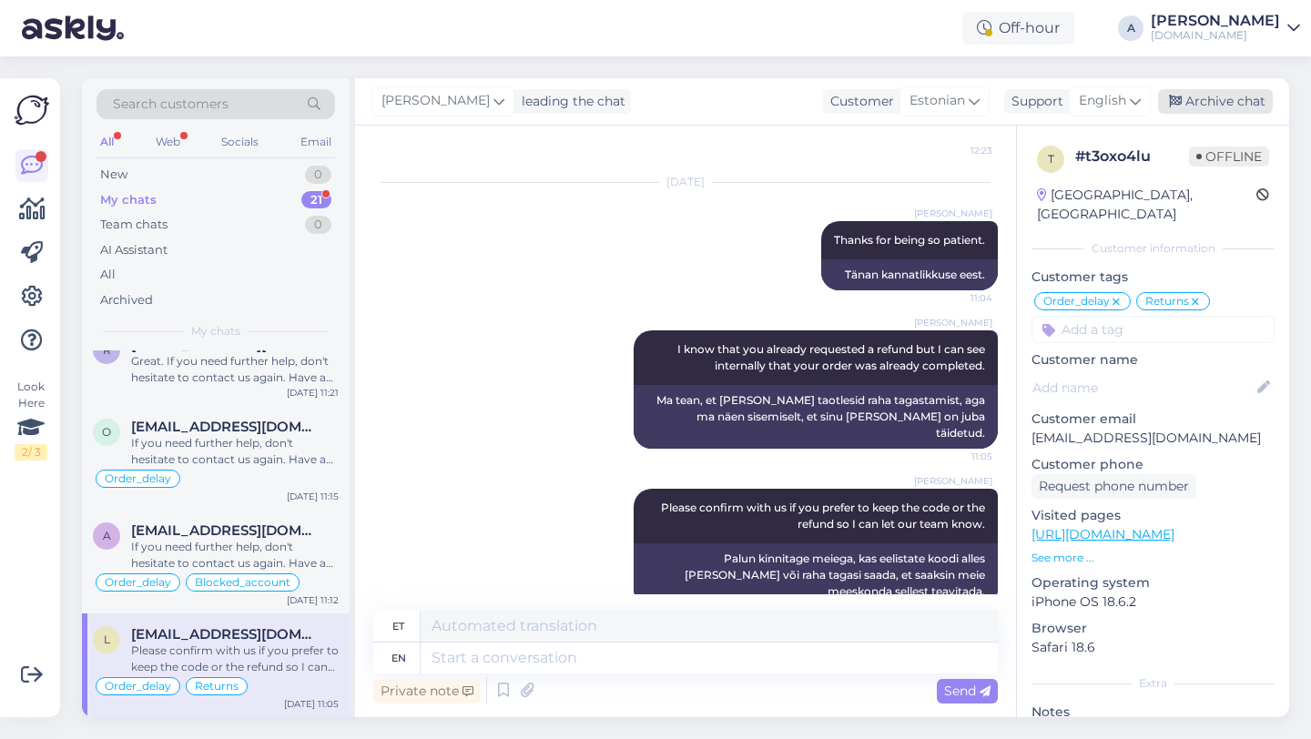
click at [1246, 96] on div "Archive chat" at bounding box center [1215, 101] width 115 height 25
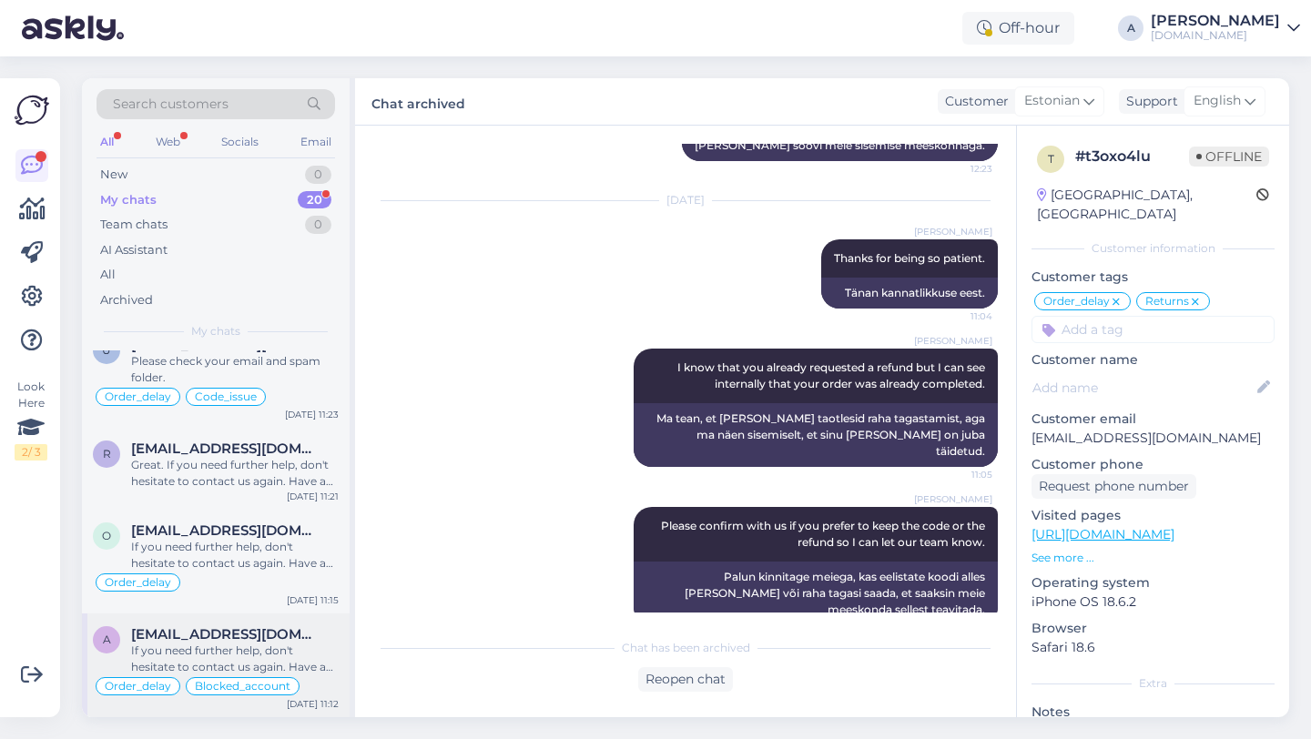
click at [188, 643] on div "If you need further help, don't hesitate to contact us again. Have a great day!" at bounding box center [235, 659] width 208 height 33
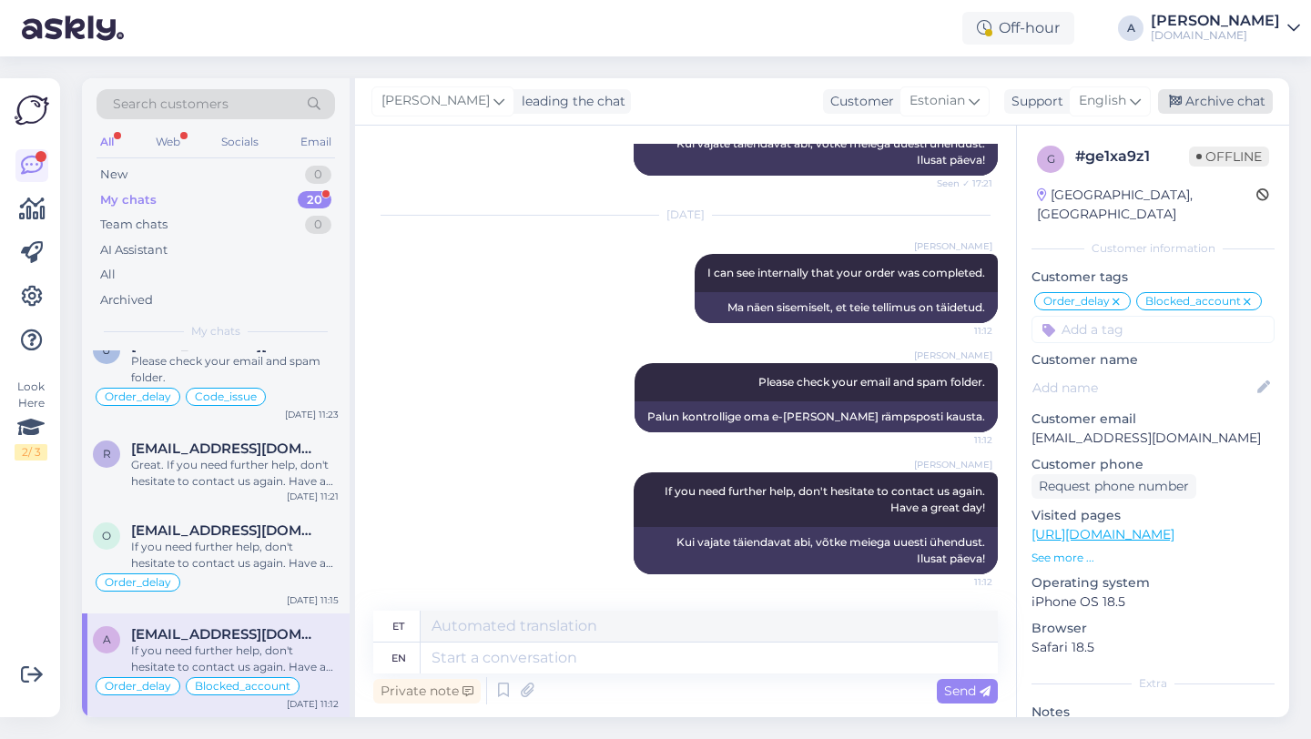
click at [1248, 104] on div "Archive chat" at bounding box center [1215, 101] width 115 height 25
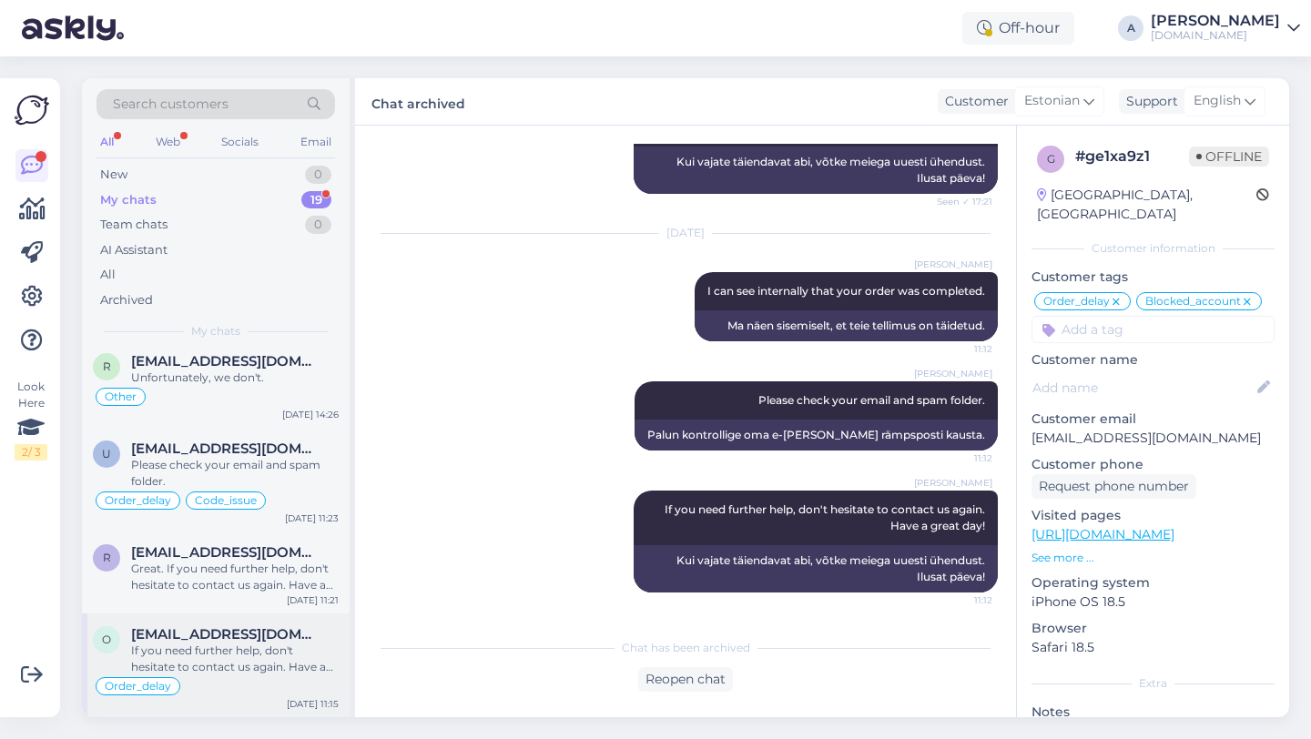
click at [178, 645] on div "If you need further help, don't hesitate to contact us again. Have a great day!" at bounding box center [235, 659] width 208 height 33
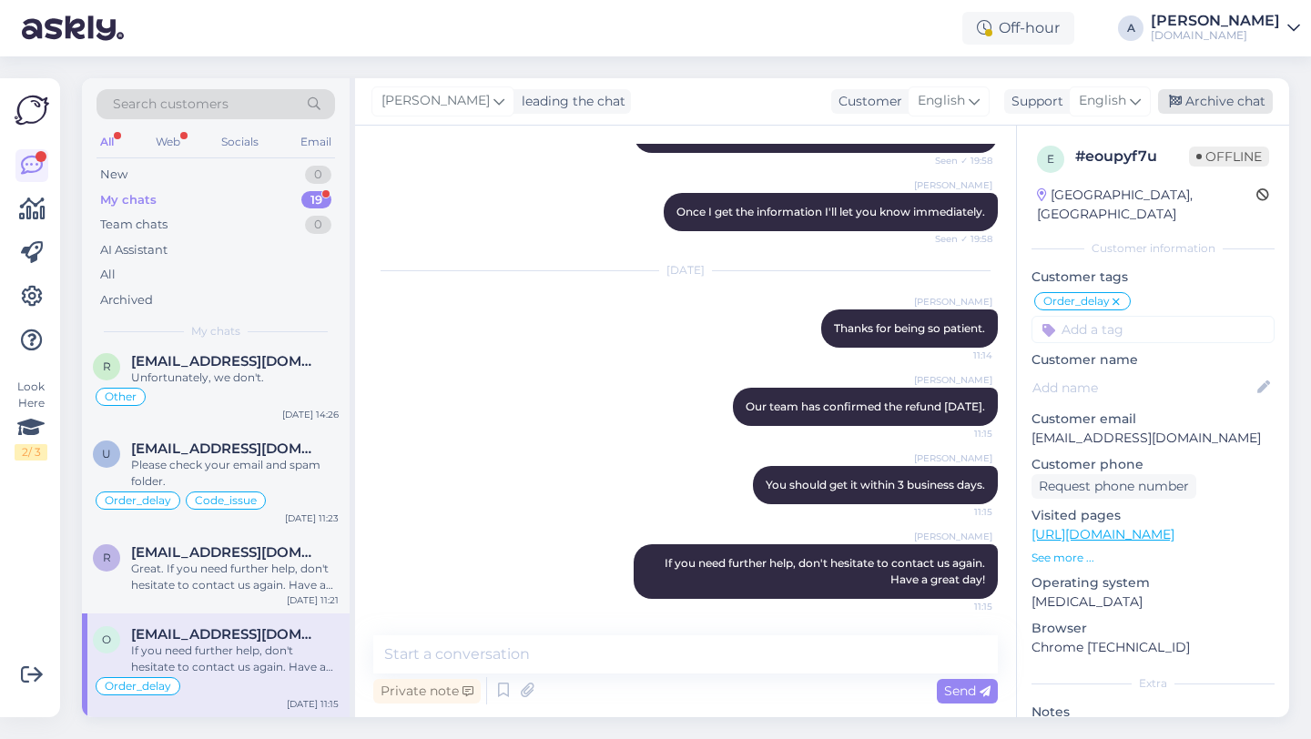
click at [1248, 101] on div "Archive chat" at bounding box center [1215, 101] width 115 height 25
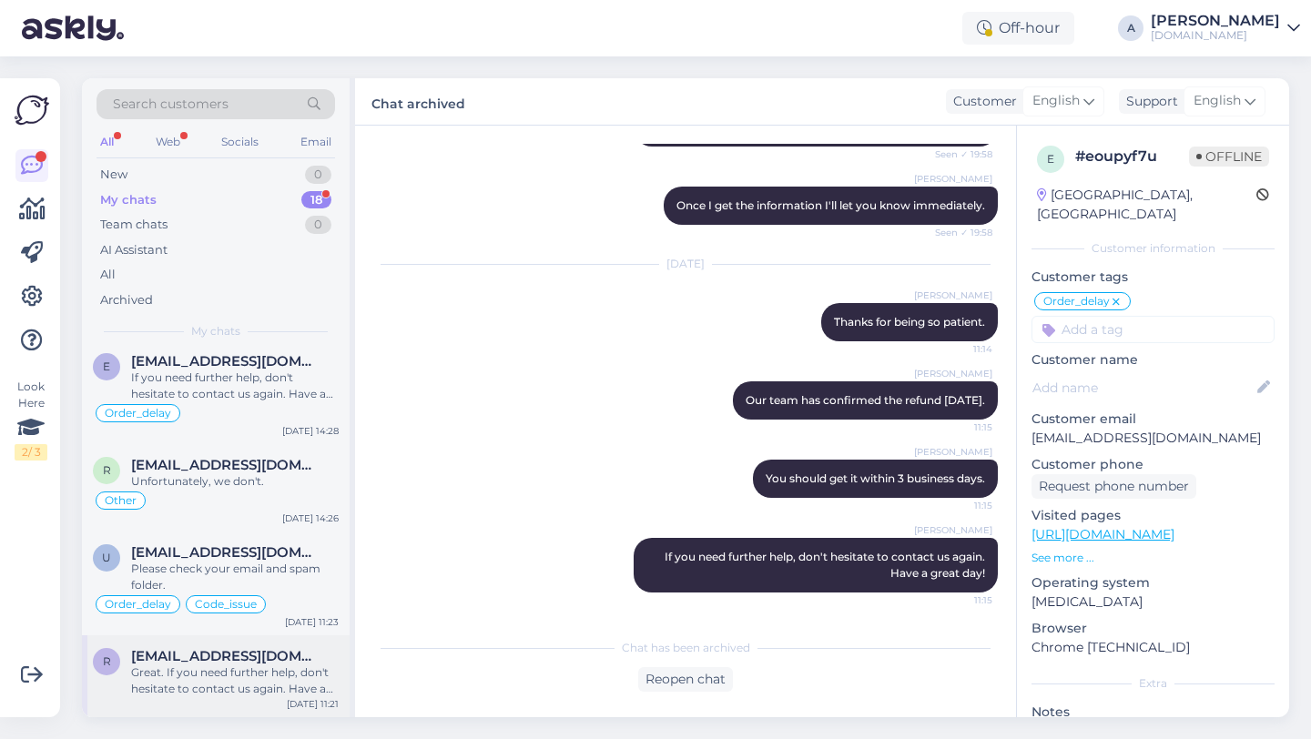
click at [228, 663] on span "[EMAIL_ADDRESS][DOMAIN_NAME]" at bounding box center [225, 656] width 189 height 16
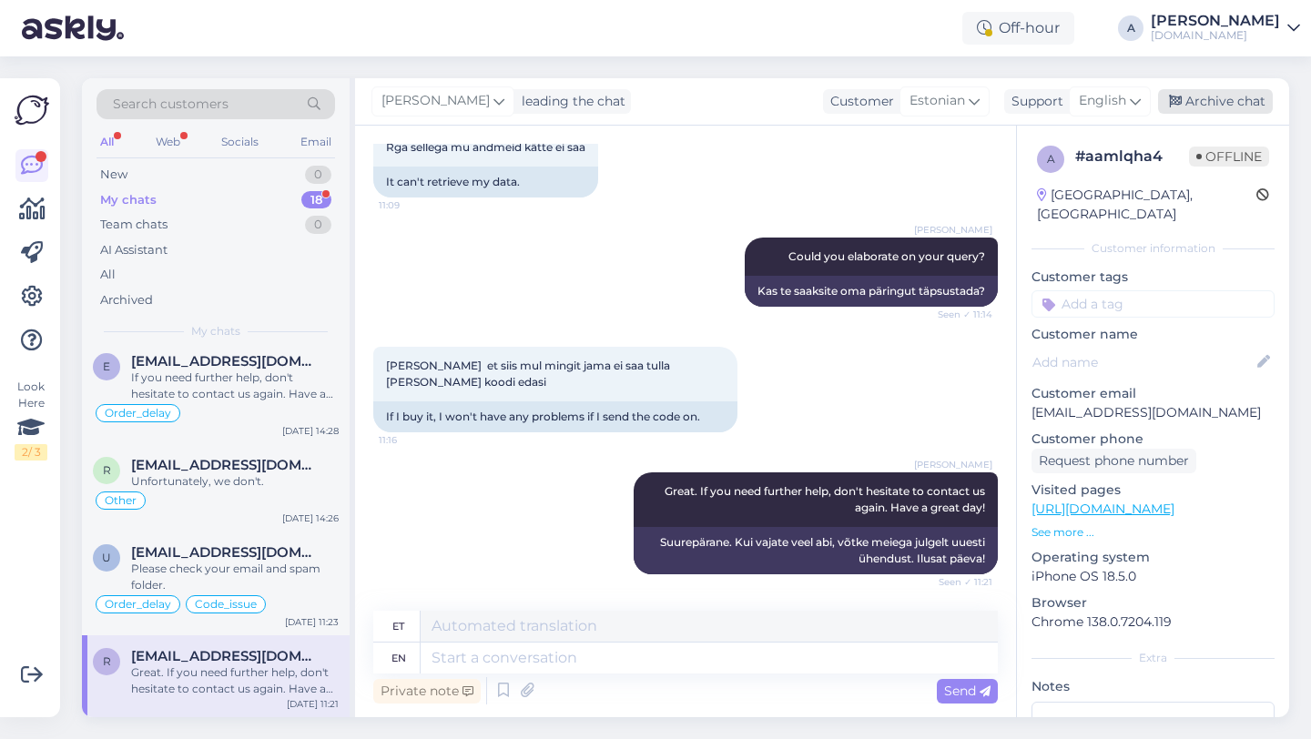
click at [1202, 105] on div "Archive chat" at bounding box center [1215, 101] width 115 height 25
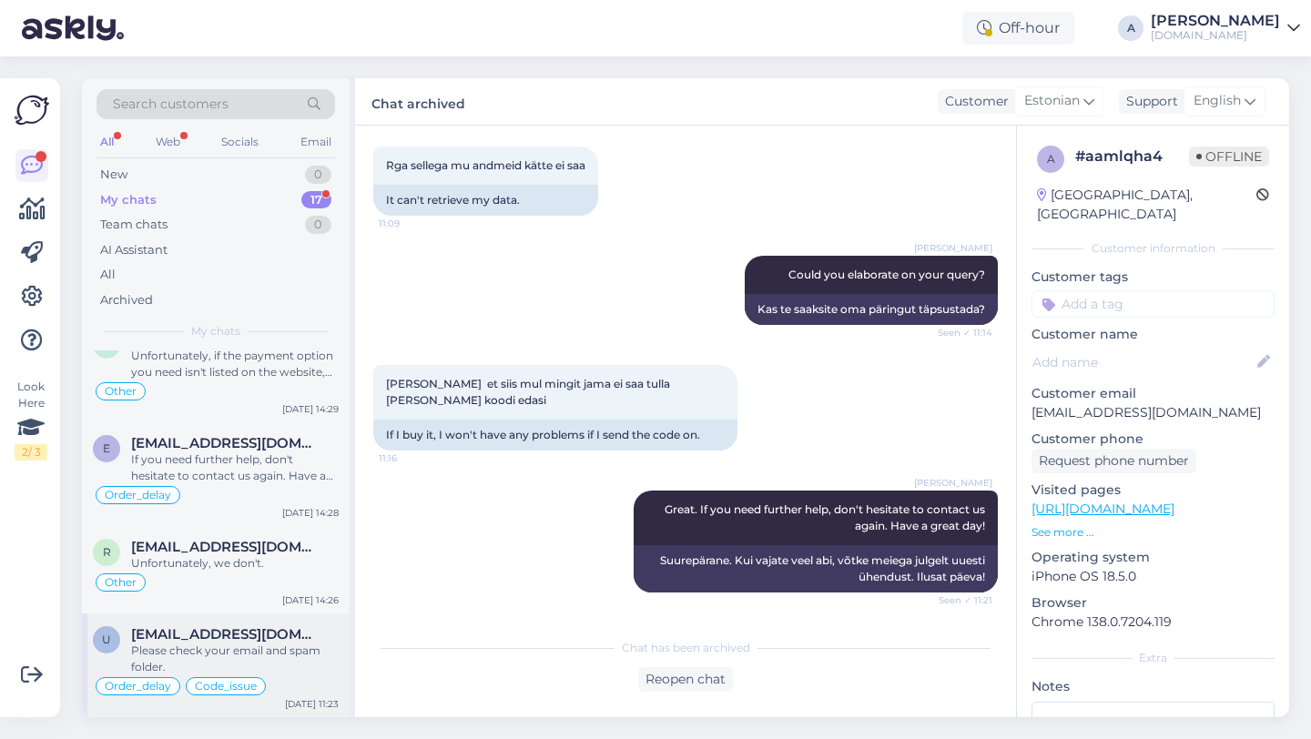
click at [206, 663] on div "Please check your email and spam folder." at bounding box center [235, 659] width 208 height 33
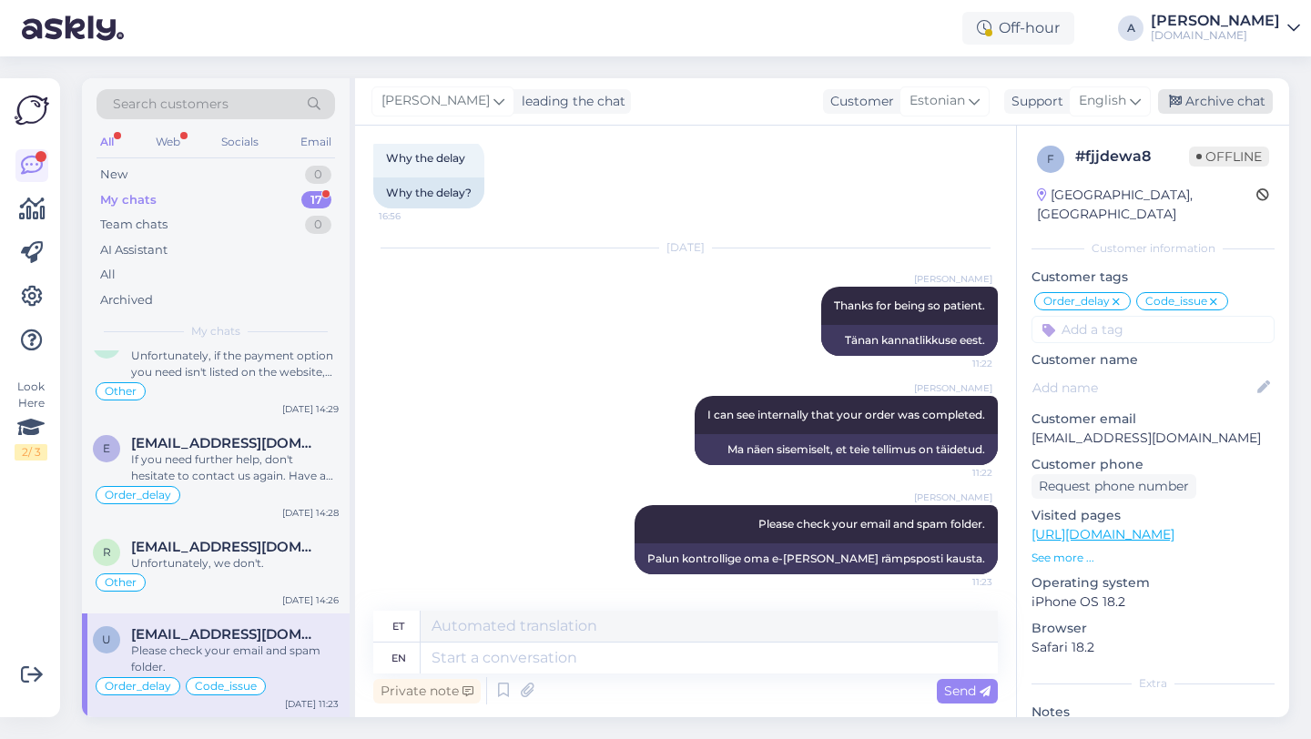
click at [1204, 97] on div "Archive chat" at bounding box center [1215, 101] width 115 height 25
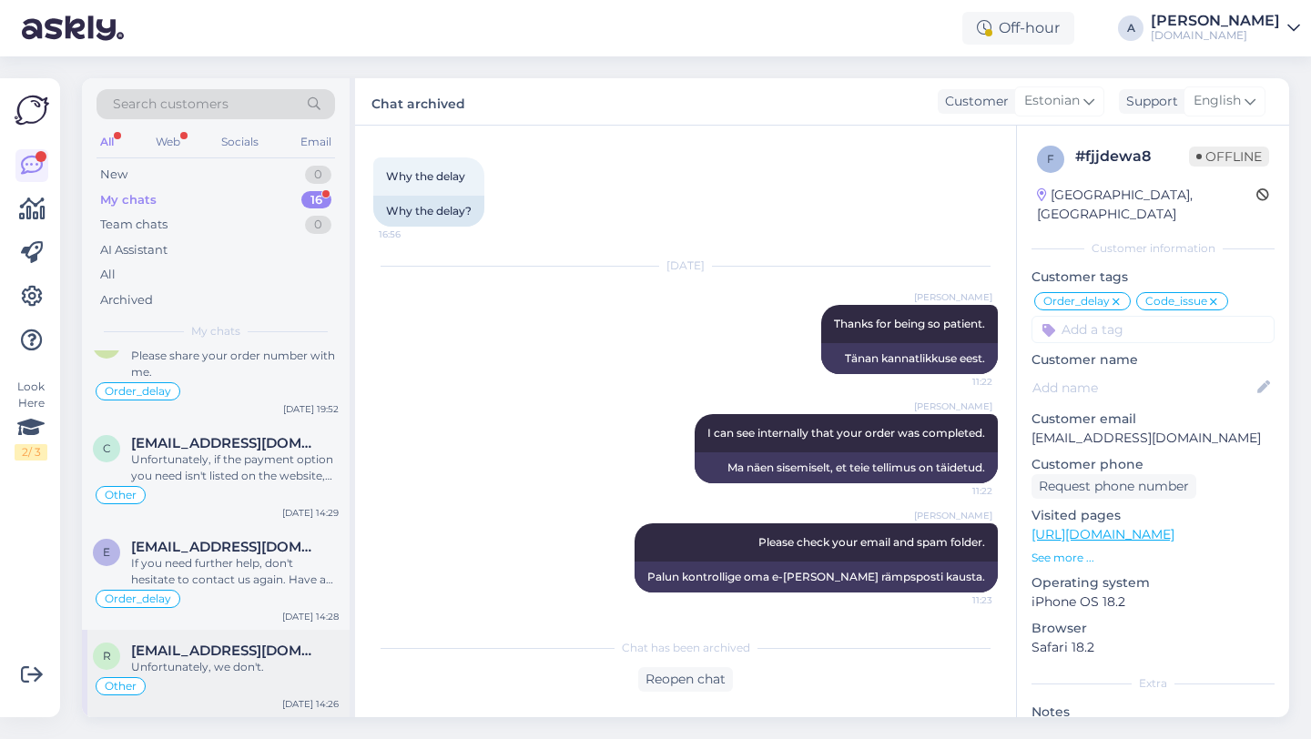
click at [223, 664] on div "Unfortunately, we don't." at bounding box center [235, 667] width 208 height 16
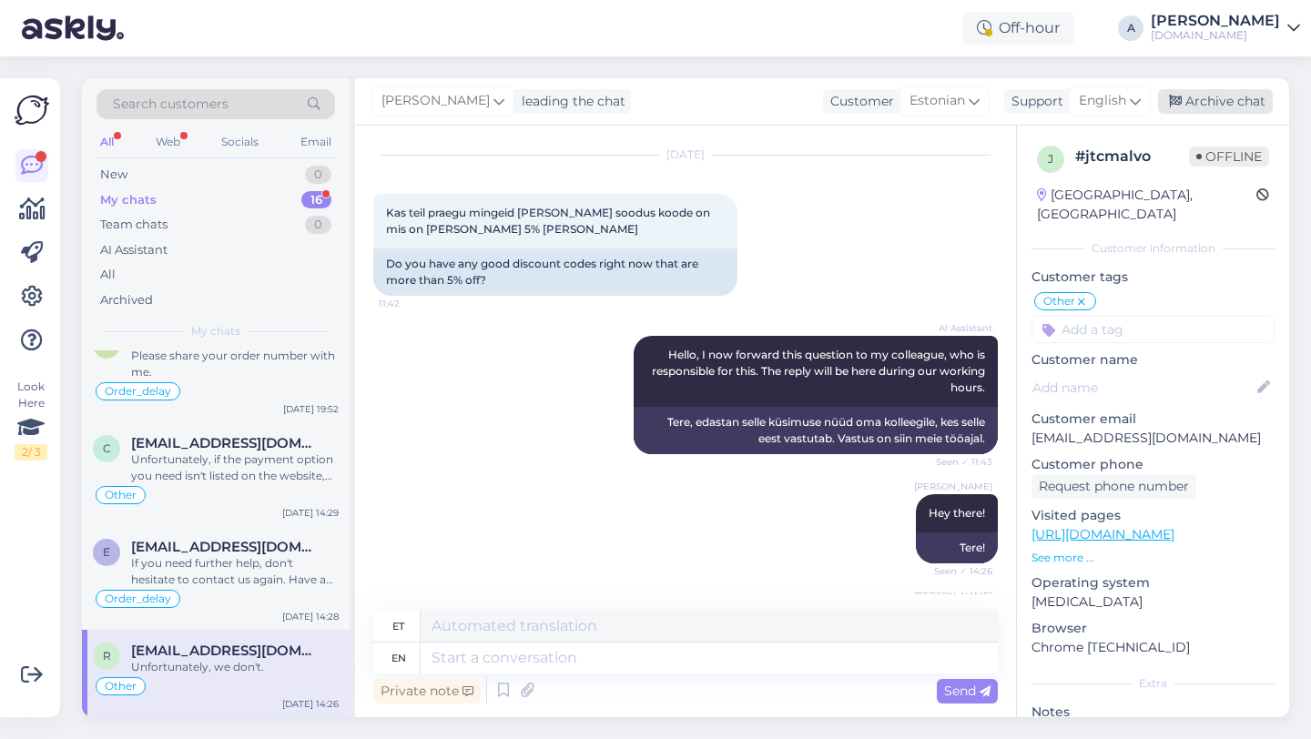
click at [1213, 103] on div "Archive chat" at bounding box center [1215, 101] width 115 height 25
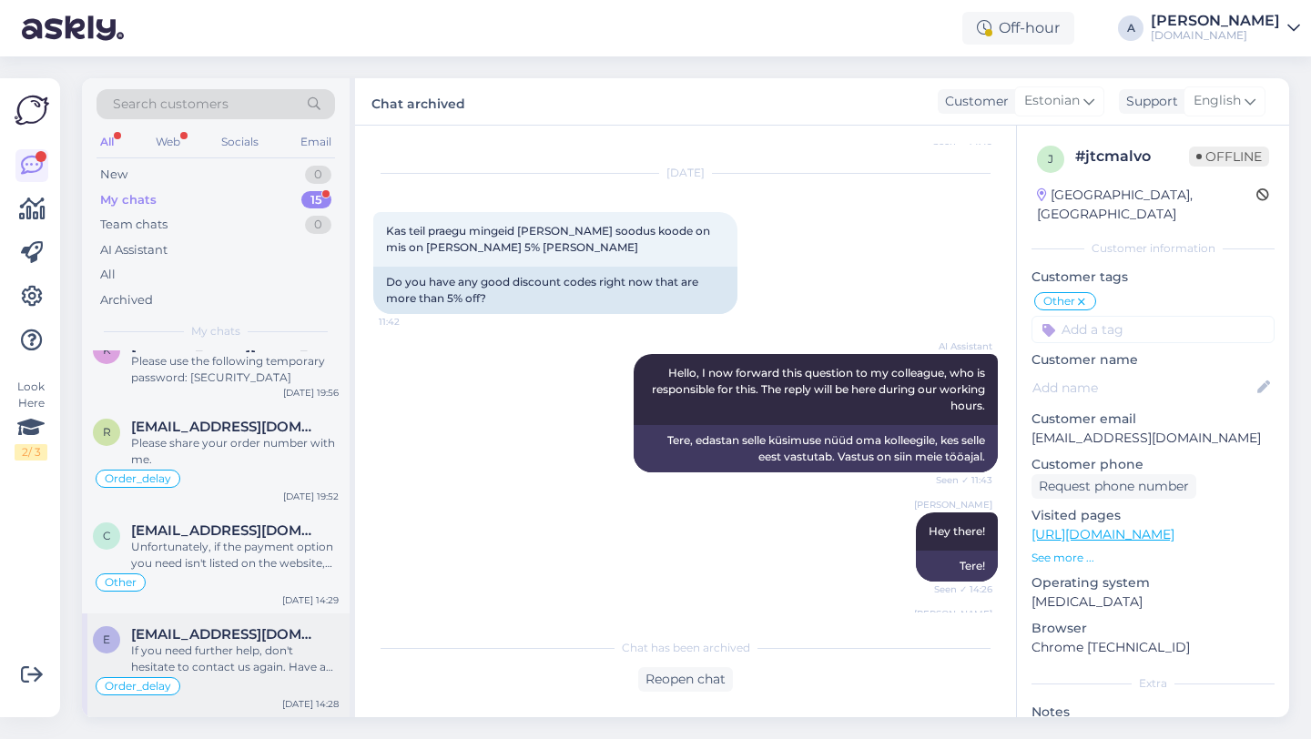
click at [228, 665] on div "If you need further help, don't hesitate to contact us again. Have a great day!" at bounding box center [235, 659] width 208 height 33
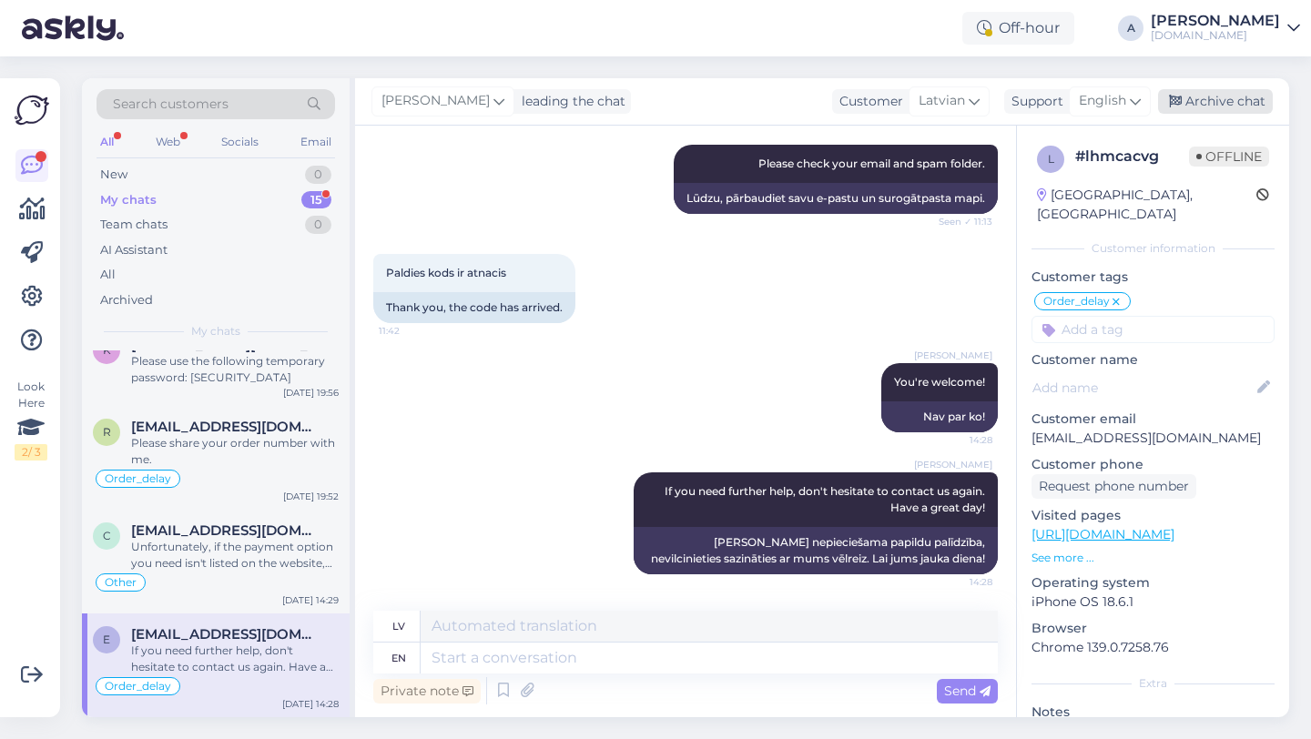
click at [1210, 98] on div "Archive chat" at bounding box center [1215, 101] width 115 height 25
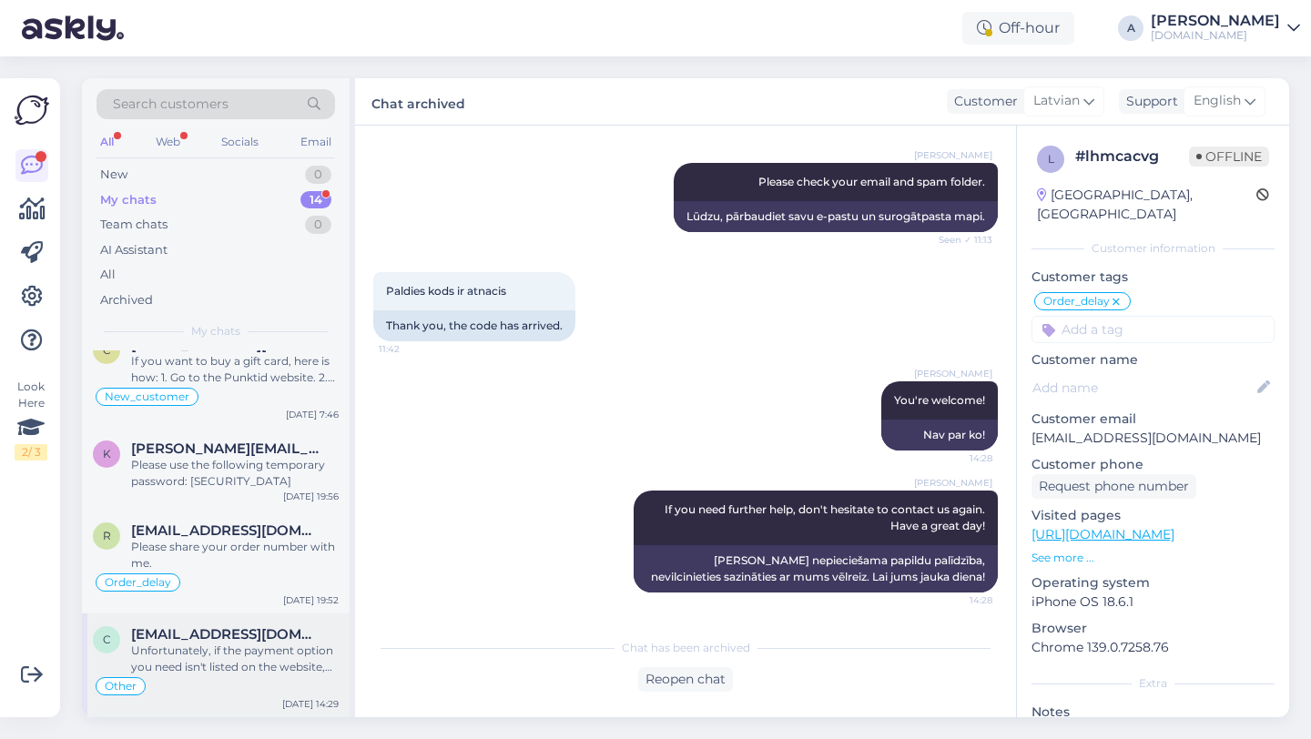
click at [232, 687] on div "Other" at bounding box center [216, 687] width 246 height 22
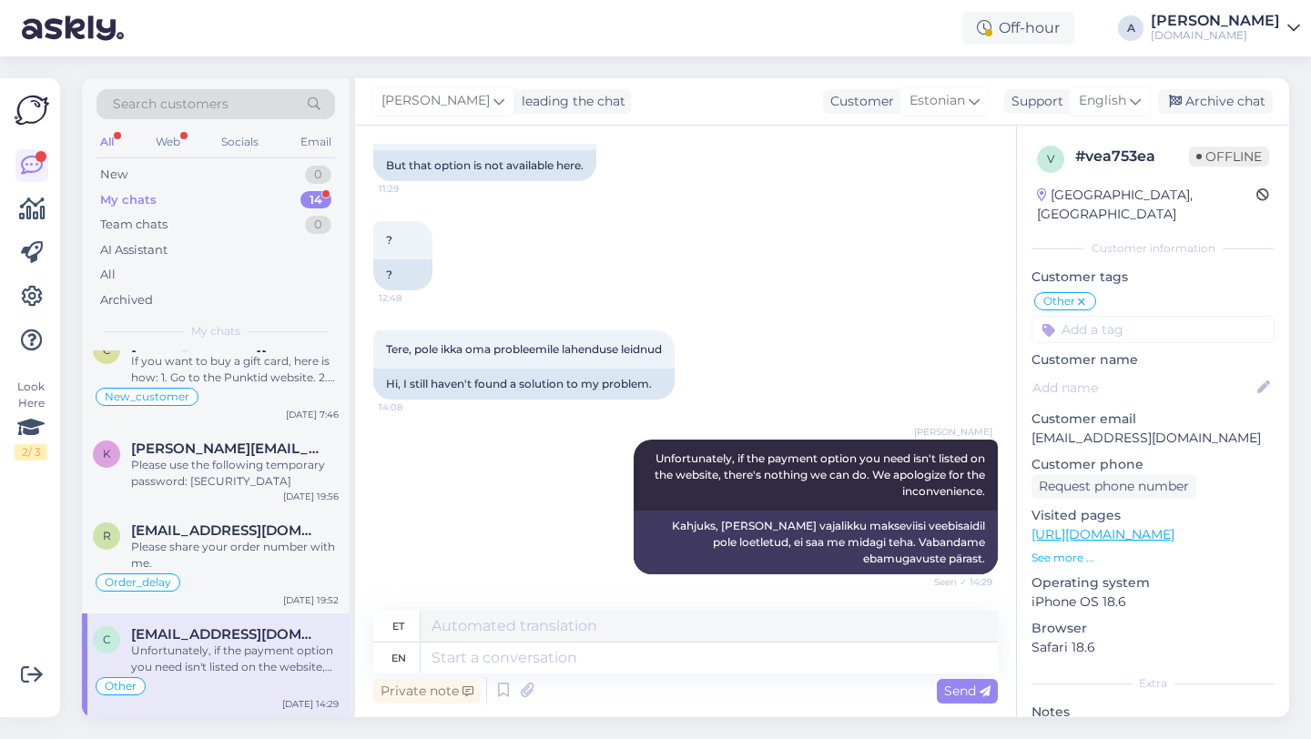
click at [1151, 316] on input at bounding box center [1153, 329] width 243 height 27
type input "other"
click at [1130, 372] on span "Other" at bounding box center [1127, 377] width 32 height 11
click at [1206, 103] on div "Archive chat" at bounding box center [1215, 101] width 115 height 25
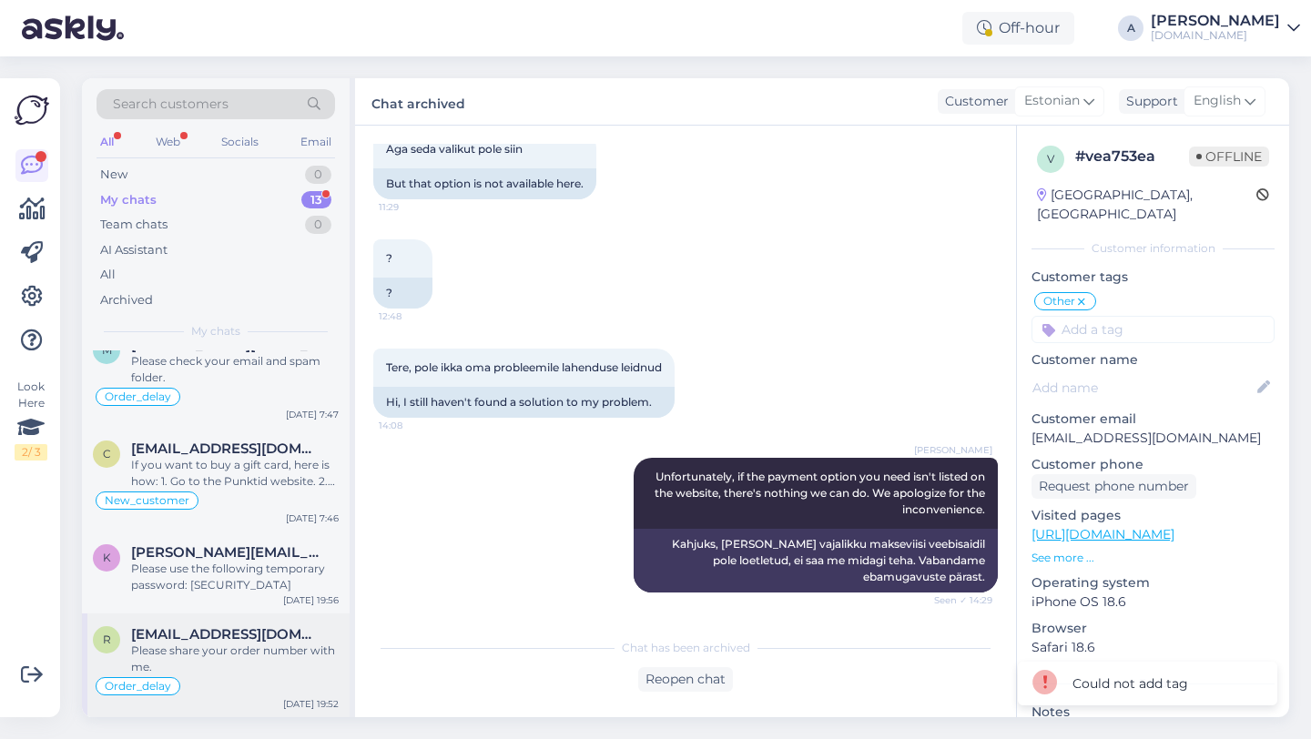
click at [234, 660] on div "Please share your order number with me." at bounding box center [235, 659] width 208 height 33
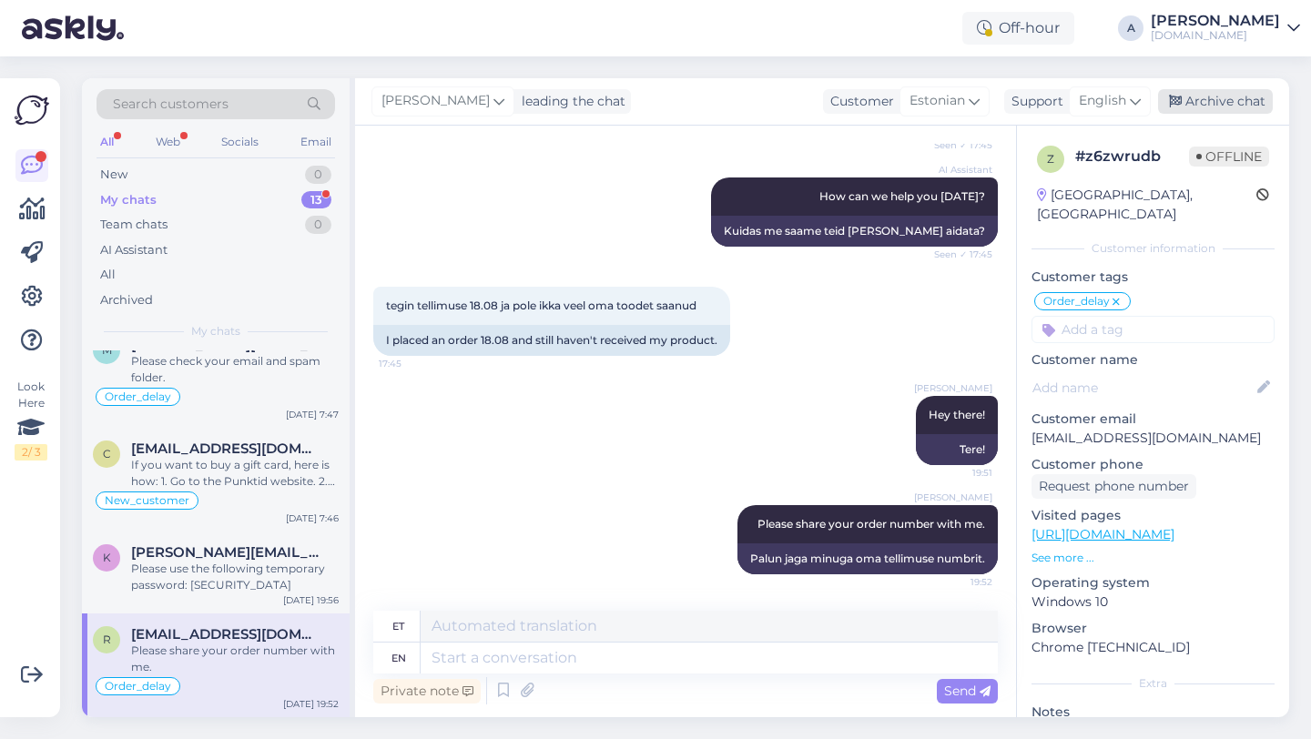
click at [1201, 104] on div "Archive chat" at bounding box center [1215, 101] width 115 height 25
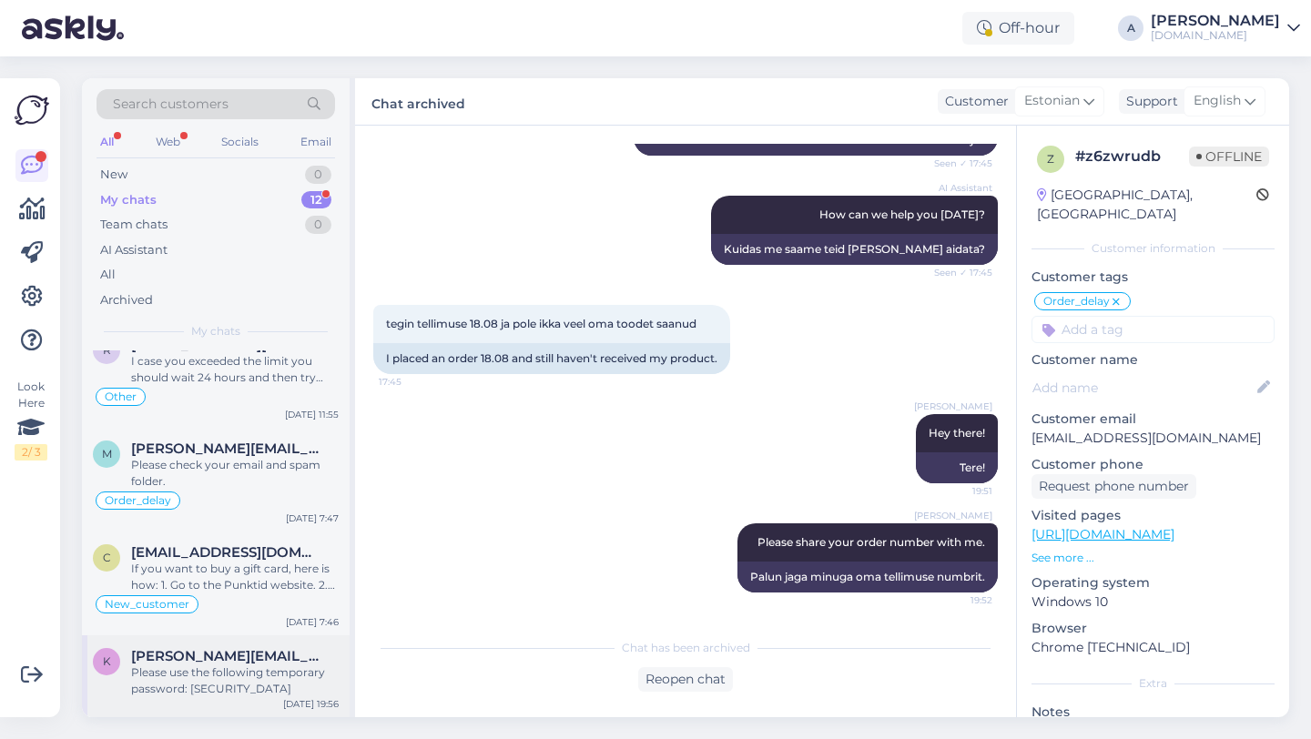
click at [237, 691] on div "Please use the following temporary password: [SECURITY_DATA]" at bounding box center [235, 681] width 208 height 33
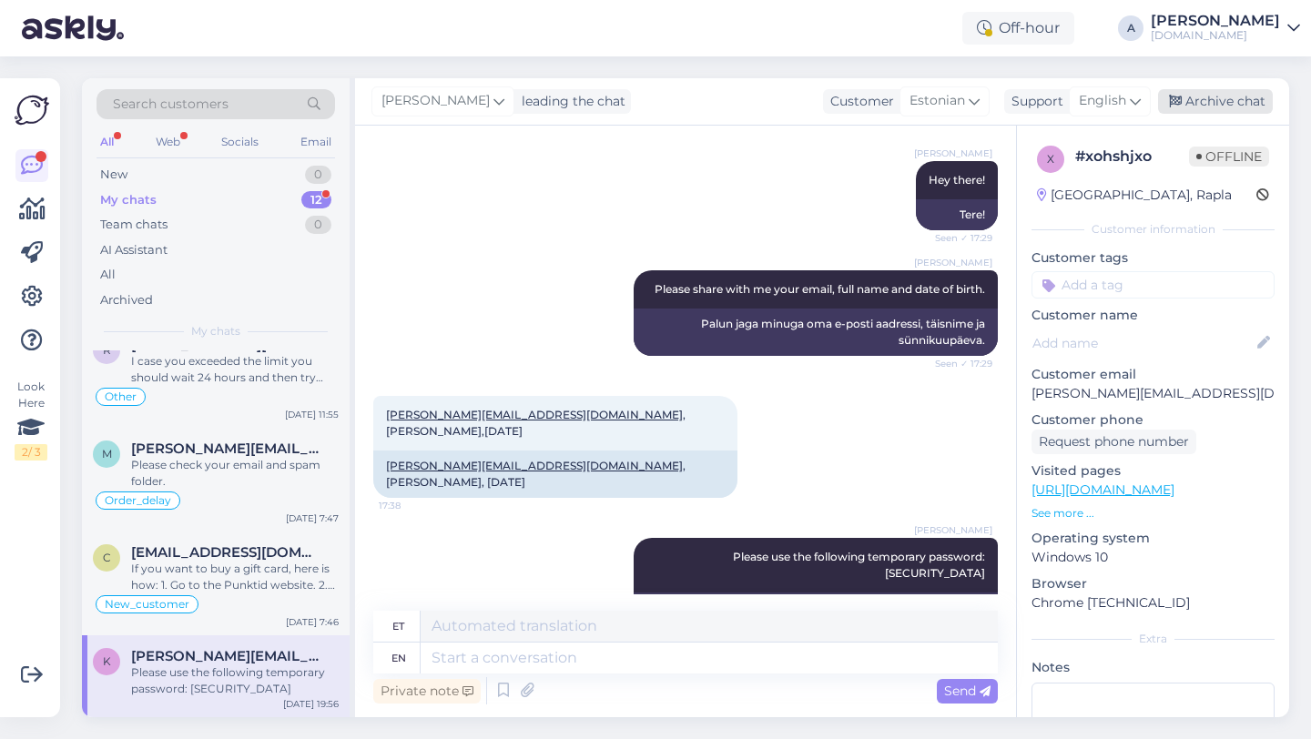
click at [1228, 101] on div "Archive chat" at bounding box center [1215, 101] width 115 height 25
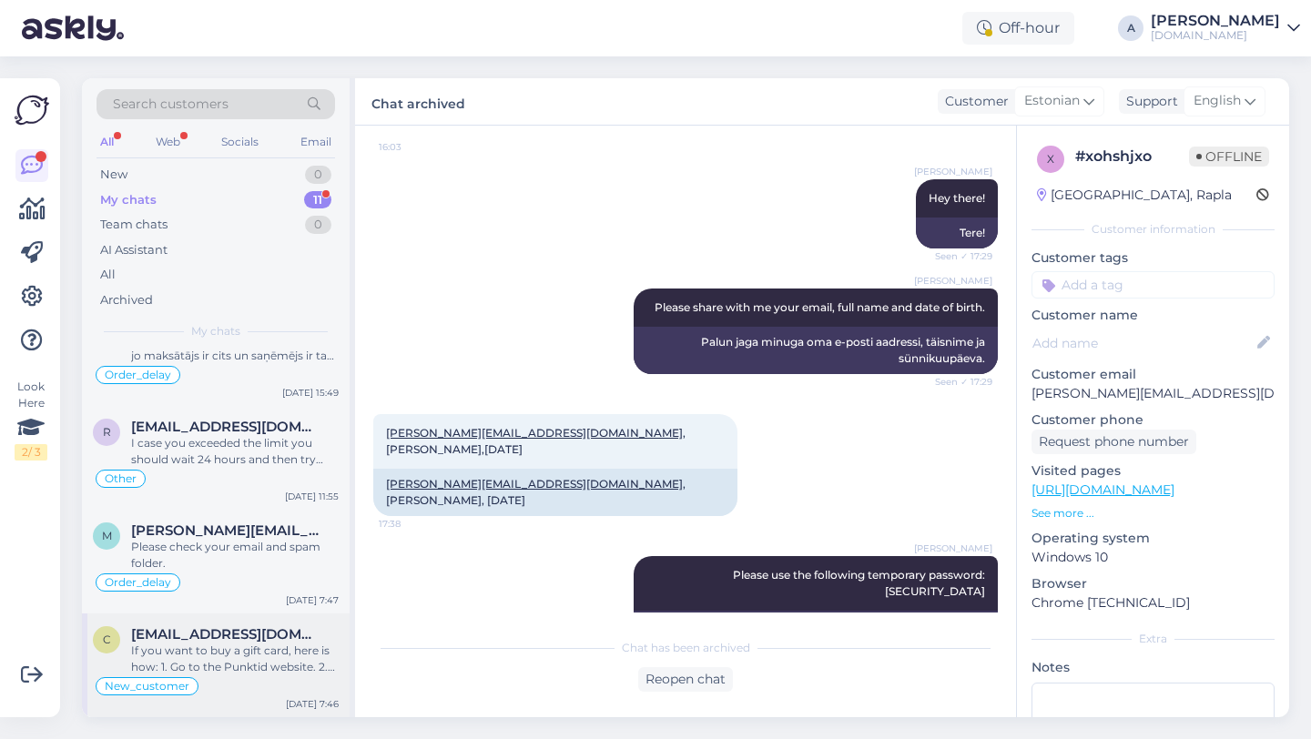
click at [219, 687] on div "New_customer" at bounding box center [216, 687] width 246 height 22
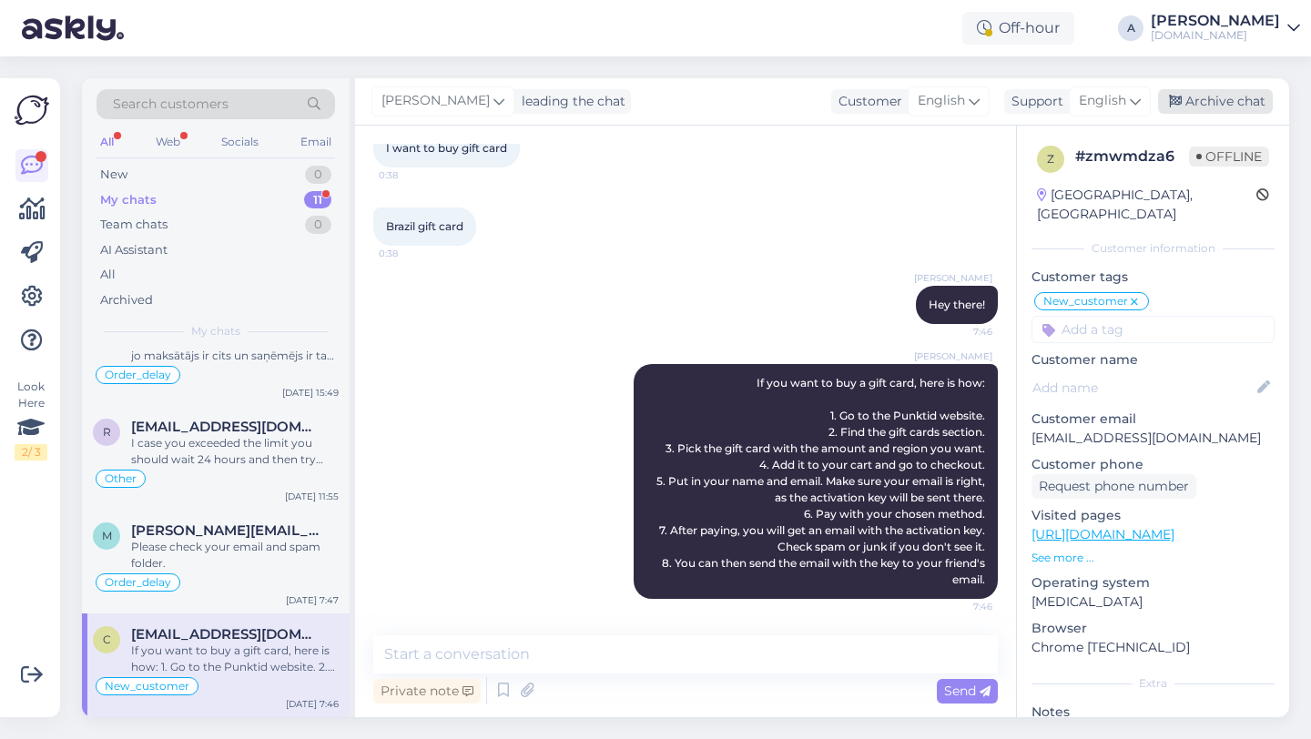
click at [1215, 107] on div "Archive chat" at bounding box center [1215, 101] width 115 height 25
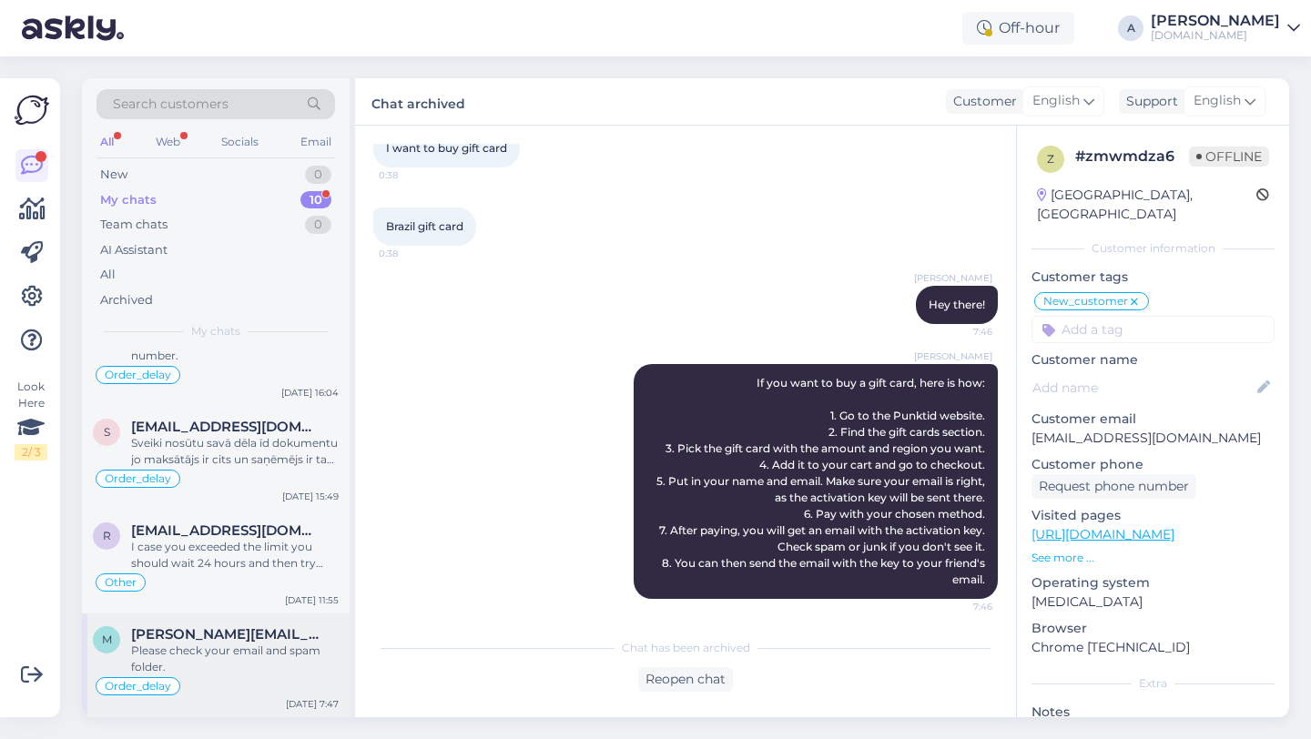
click at [233, 652] on div "Please check your email and spam folder." at bounding box center [235, 659] width 208 height 33
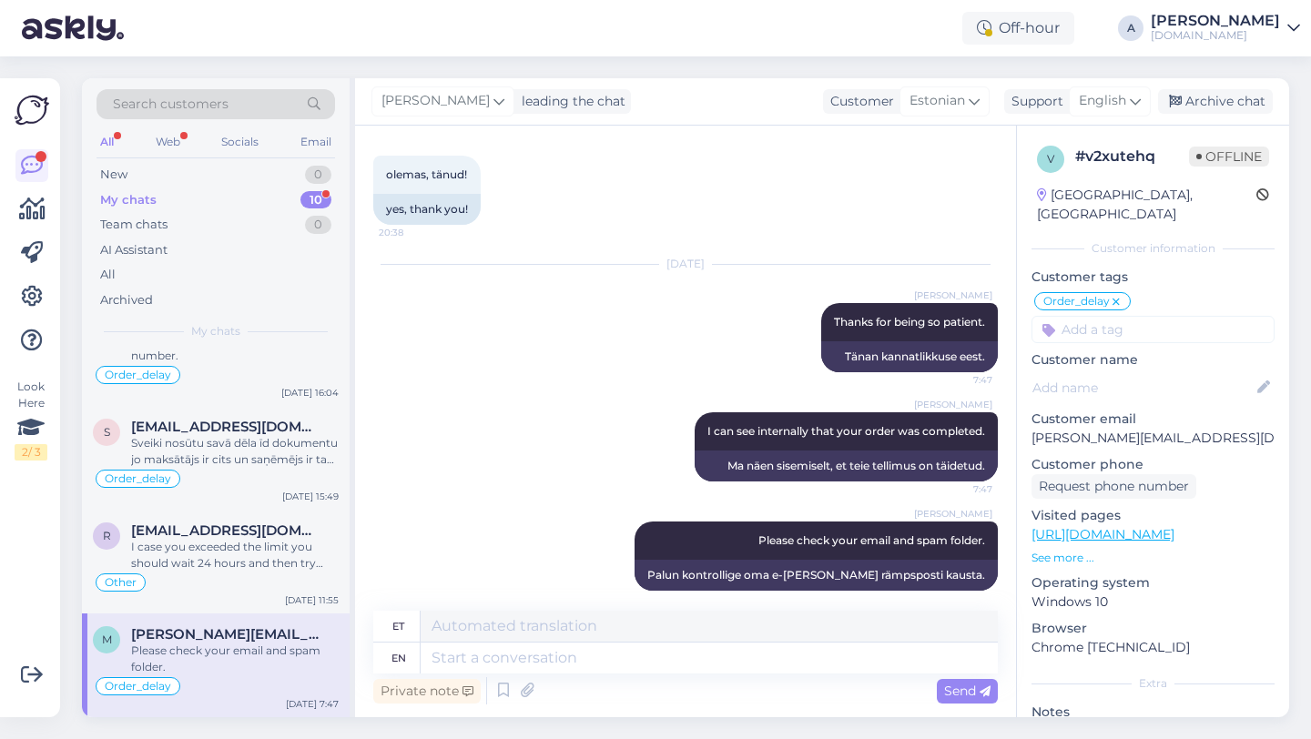
click at [1188, 117] on div "[PERSON_NAME] leading the chat Customer Estonian Support English Archive chat" at bounding box center [822, 101] width 934 height 47
click at [1193, 98] on div "Archive chat" at bounding box center [1215, 101] width 115 height 25
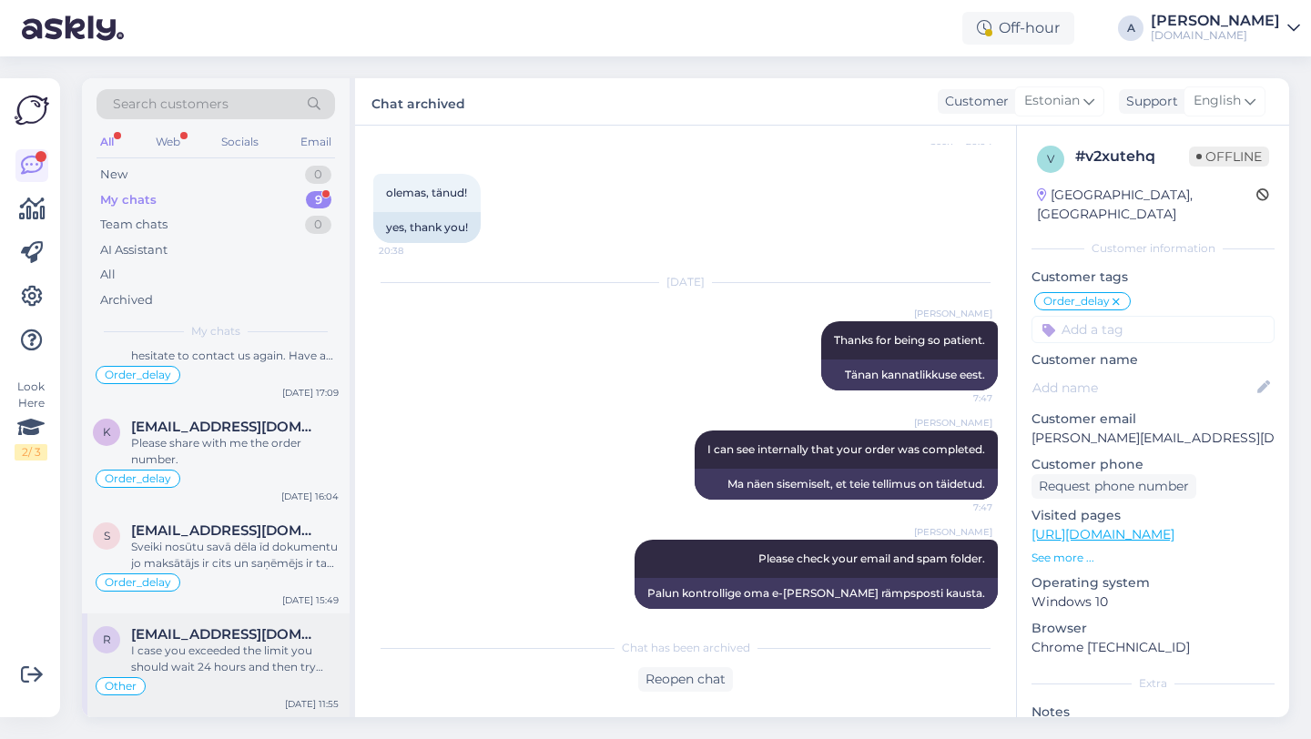
click at [243, 659] on div "I case you exceeded the limit you should wait 24 hours and then try again." at bounding box center [235, 659] width 208 height 33
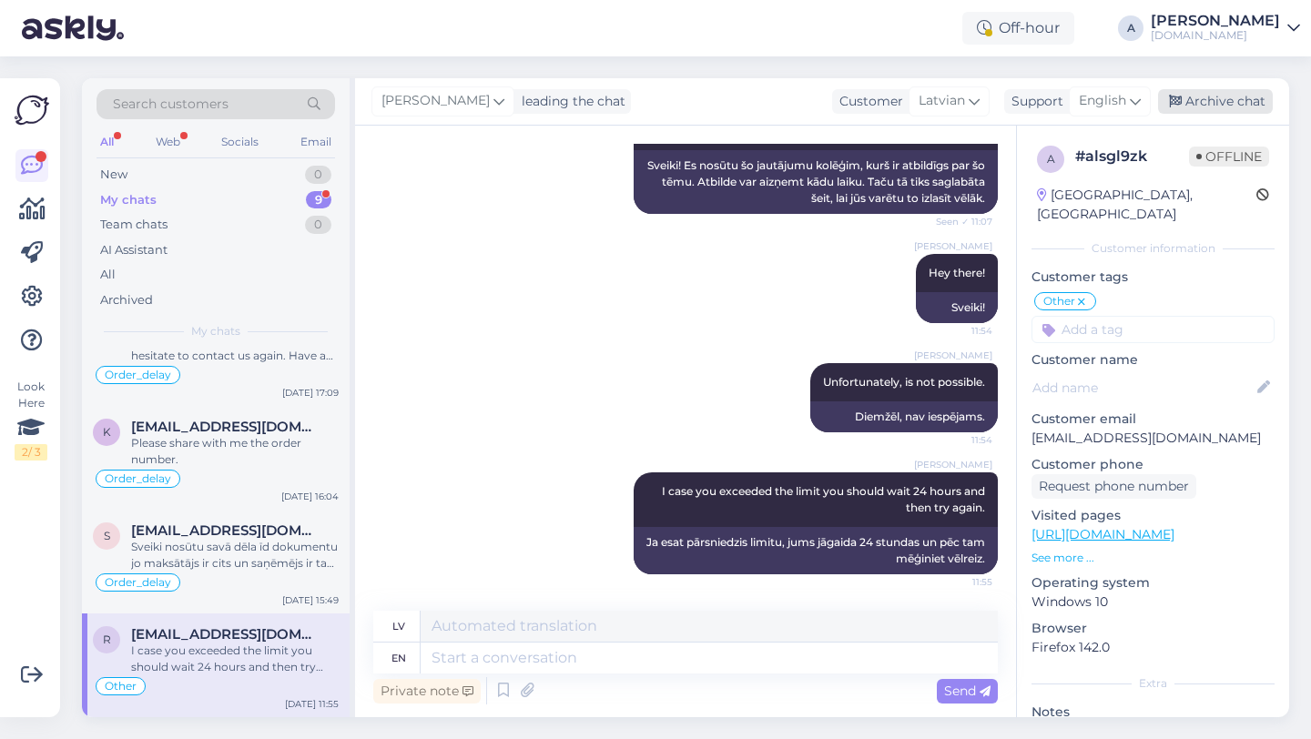
click at [1237, 98] on div "Archive chat" at bounding box center [1215, 101] width 115 height 25
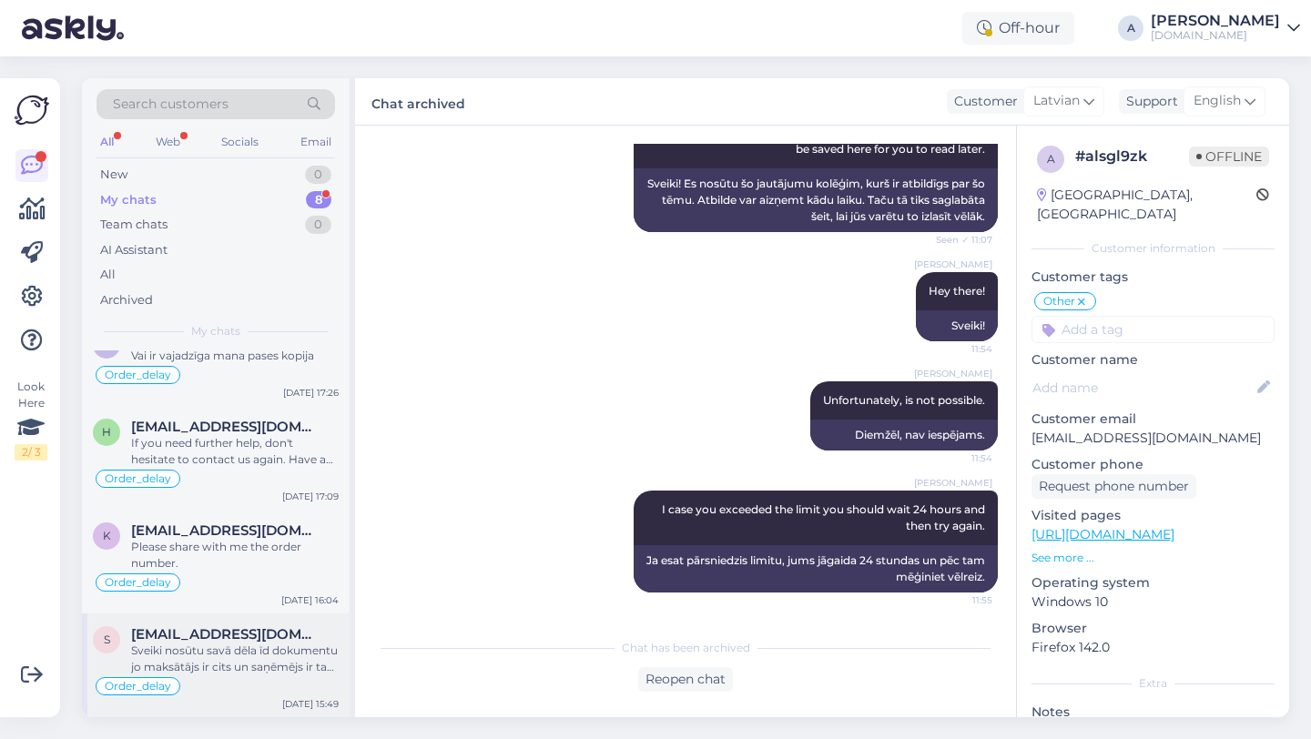
click at [233, 644] on div "Sveiki nosūtu savā dēla īd dokumentu jo maksātājs ir cits un saņēmējs ir tas pa…" at bounding box center [235, 659] width 208 height 33
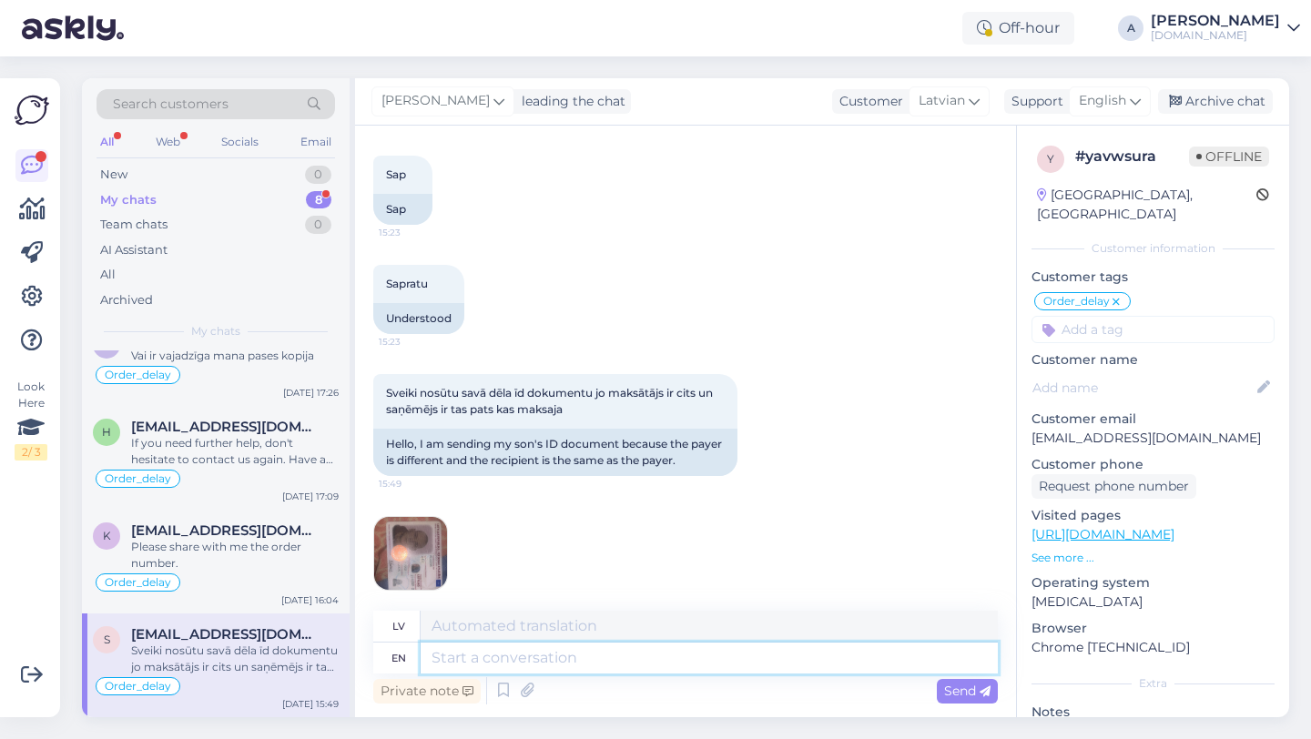
click at [543, 655] on textarea at bounding box center [709, 658] width 577 height 31
type textarea "Thanks!"
type textarea "Paldies!"
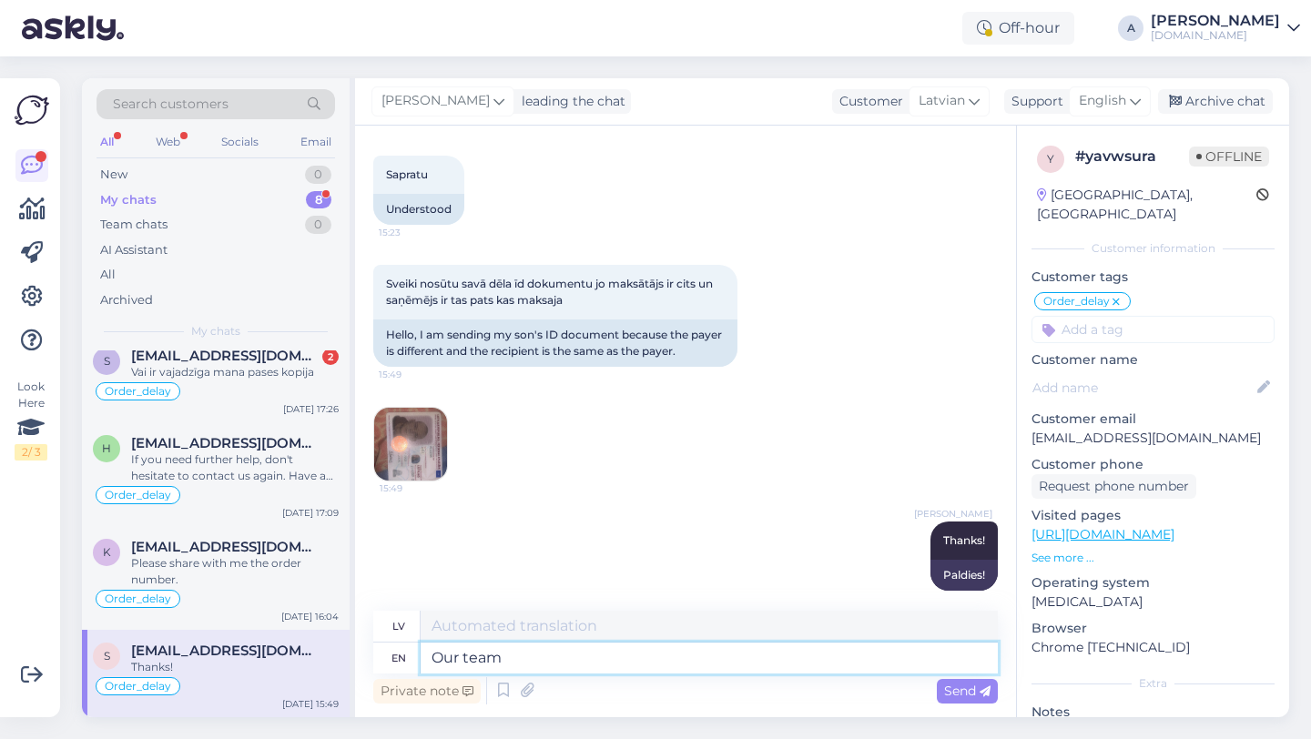
type textarea "Our team"
type textarea "Mūsu komanda"
type textarea "Our team will be"
type textarea "Mūsu komanda [PERSON_NAME]"
type textarea "Our team will be sen"
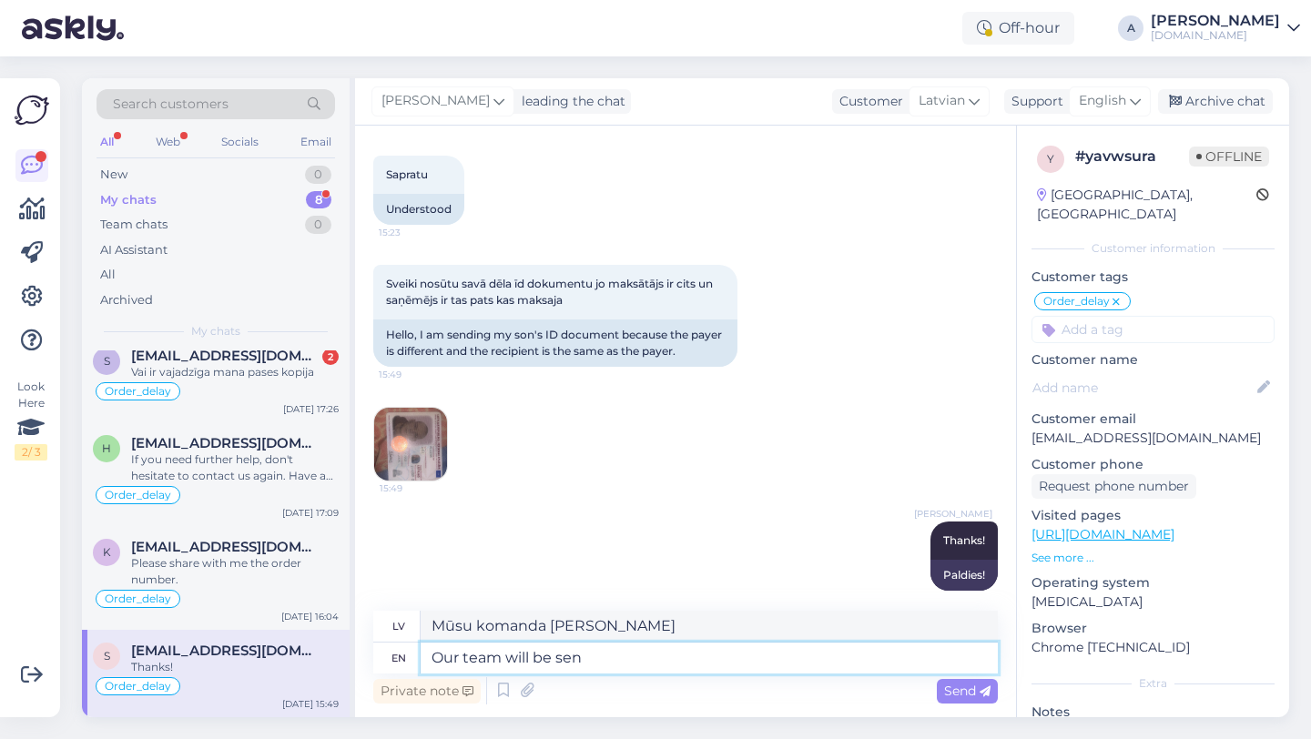
type textarea "Mūsu komanda būs"
type textarea "Our team will be sending"
type textarea "Mūsu komanda nosūtīs"
type textarea "Our team will be sending the orders as"
type textarea "Mūsu komanda nosūtīs pasūtījumus"
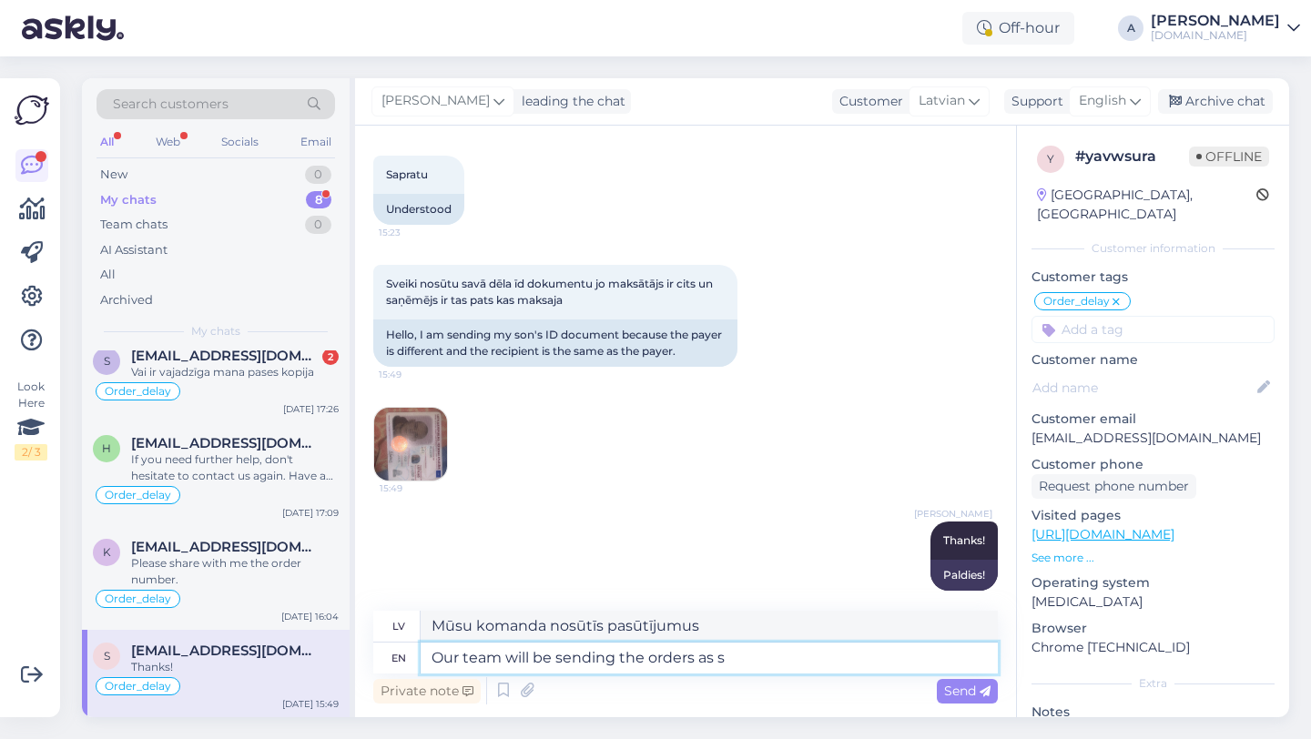
type textarea "Our team will be sending the orders as so"
type textarea "Mūsu komanda nosūtīs pasūtījumus šādi:"
type textarea "Our team will be sending the orders as soon as p"
type textarea "Mūsu komanda nosūtīs pasūtījumus, tiklīdz tas būs iespējams."
type textarea "Our team will be sending the orders as soon as poss"
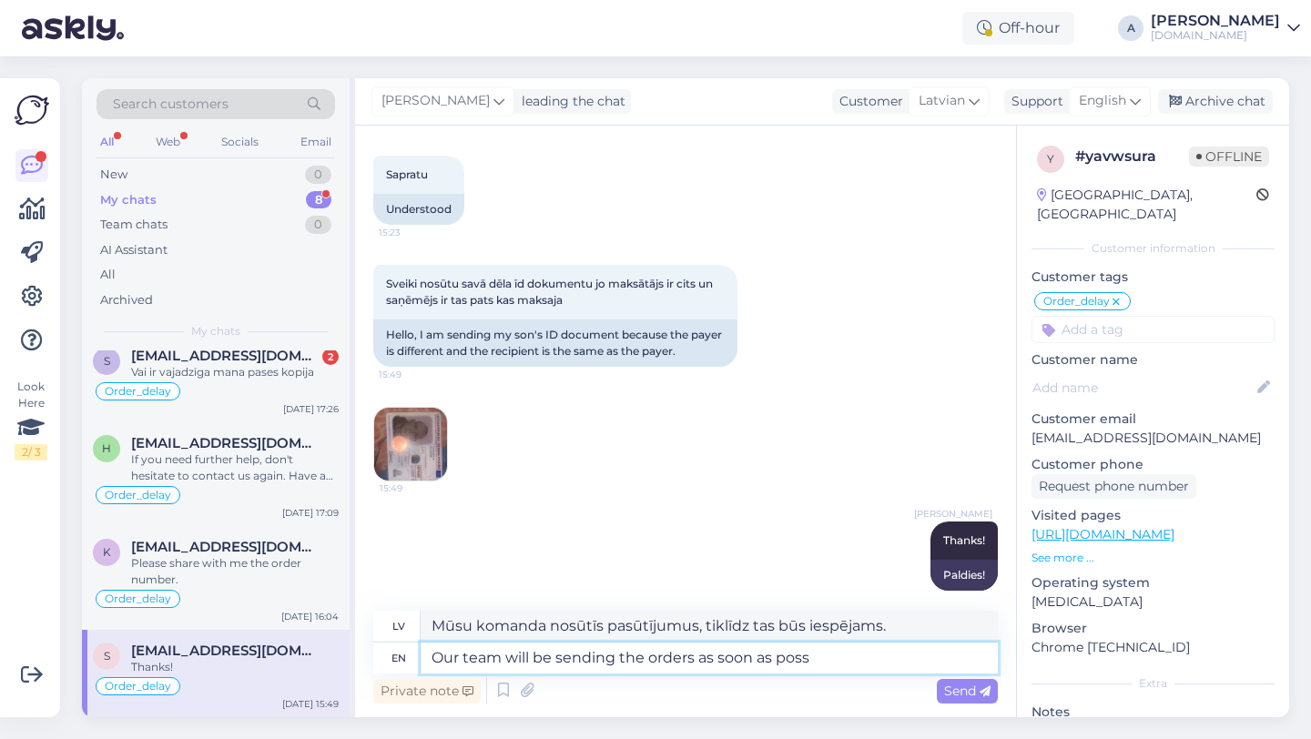
type textarea "Mūsu komanda nosūtīs pasūtījumus, tiklīdz"
type textarea "Our team will be sending the orders as soon as possible."
type textarea "Mūsu komanda nosūtīs pasūtījumus, cik [PERSON_NAME] iespējams."
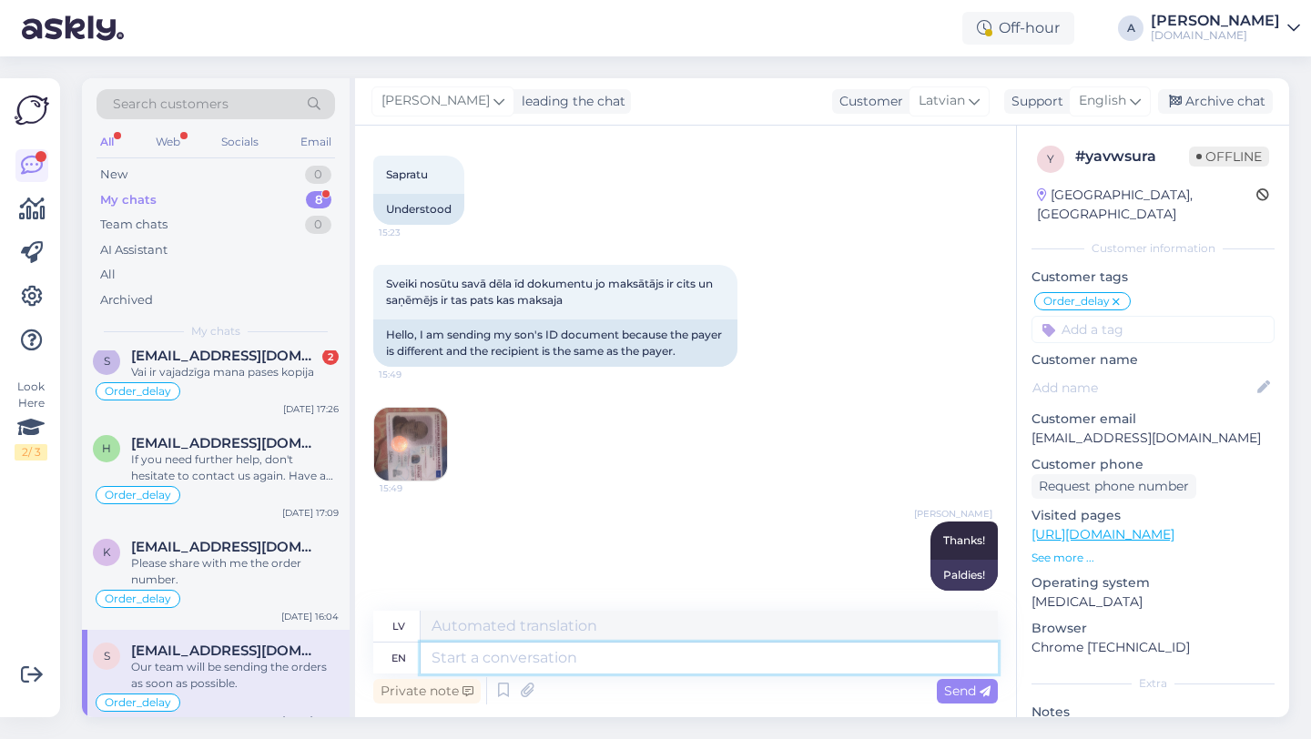
scroll to position [392, 0]
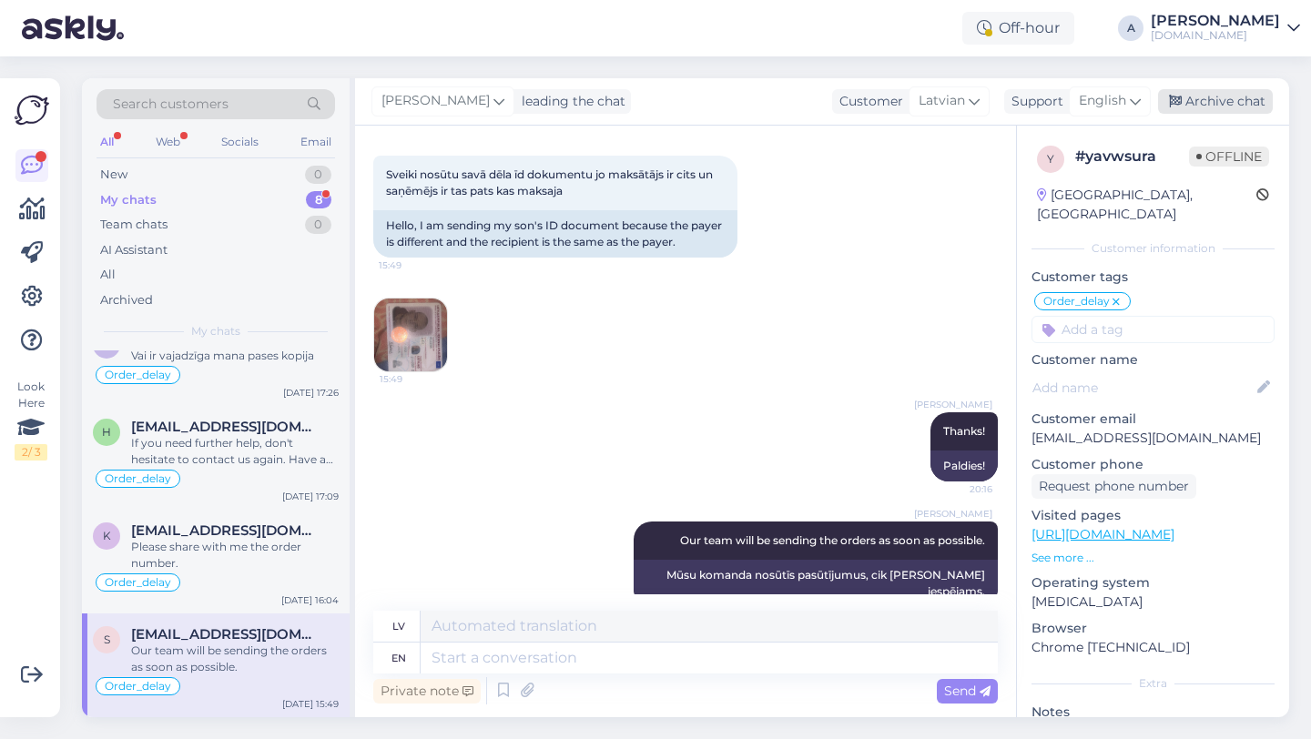
click at [1201, 99] on div "Archive chat" at bounding box center [1215, 101] width 115 height 25
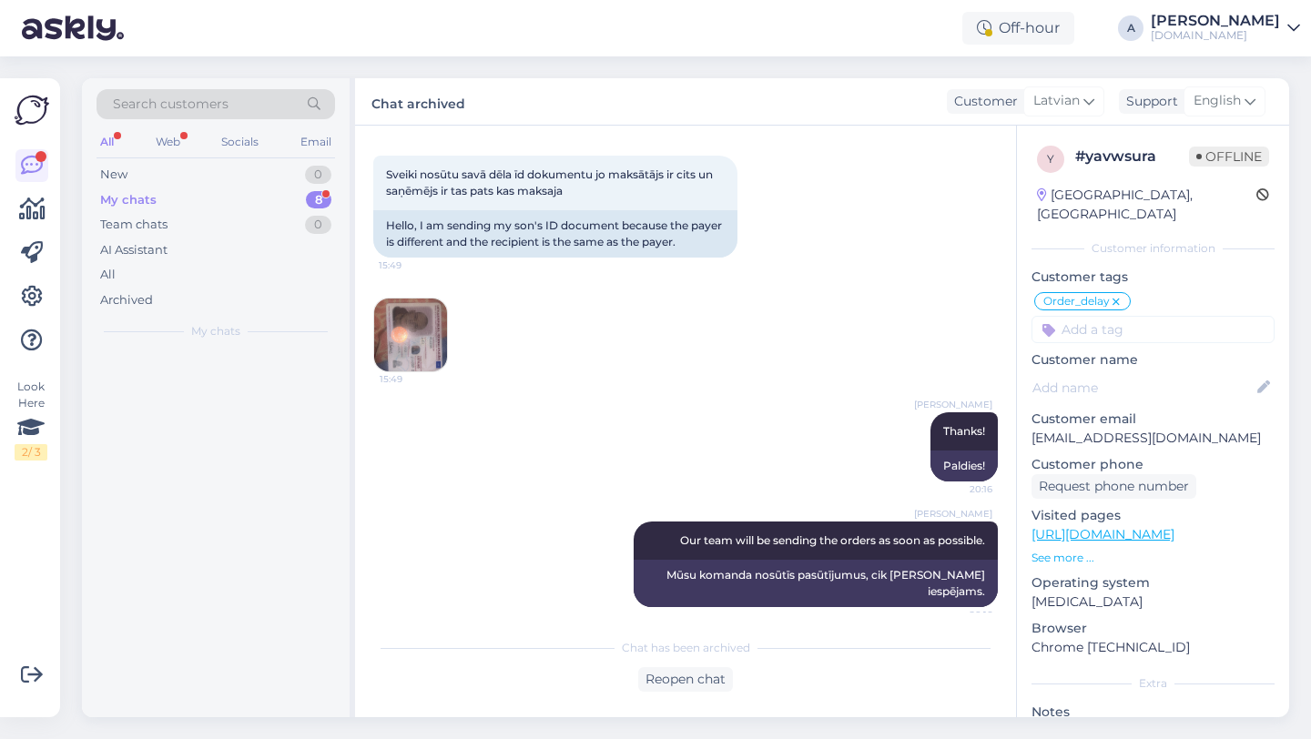
scroll to position [3058, 0]
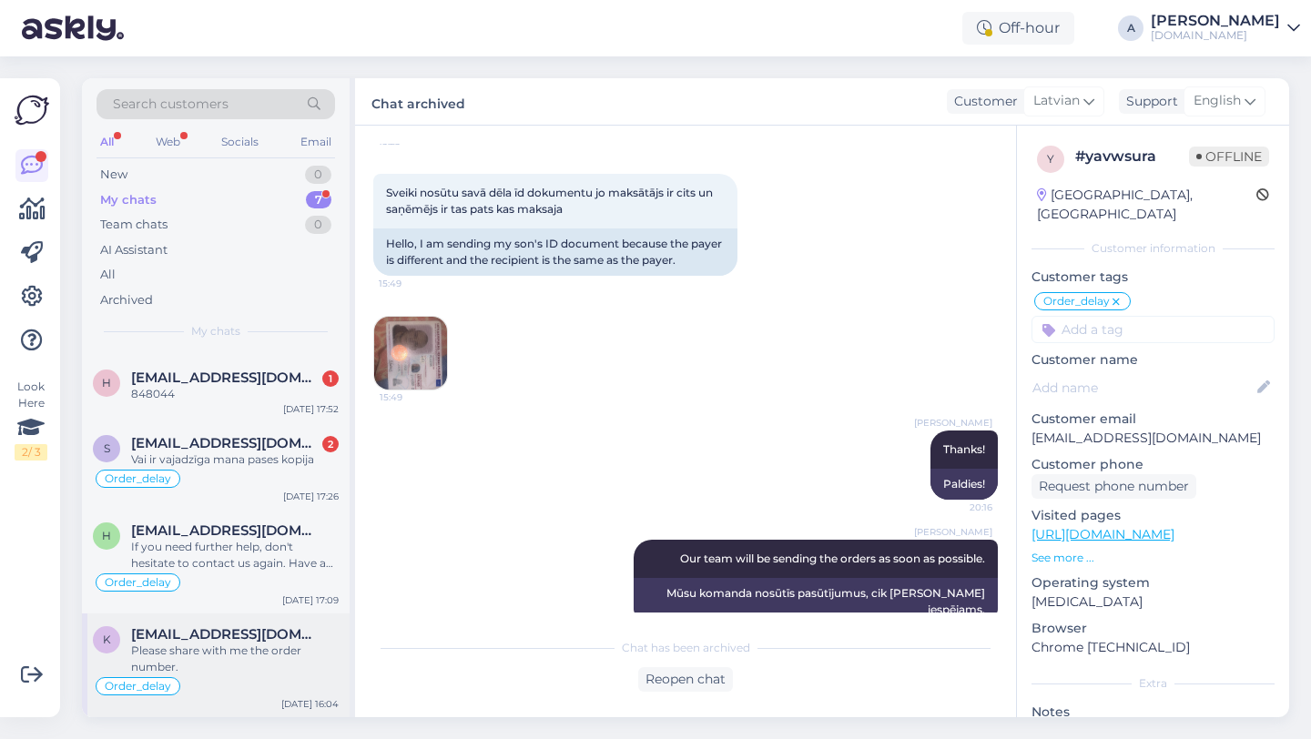
click at [185, 636] on span "[EMAIL_ADDRESS][DOMAIN_NAME]" at bounding box center [225, 634] width 189 height 16
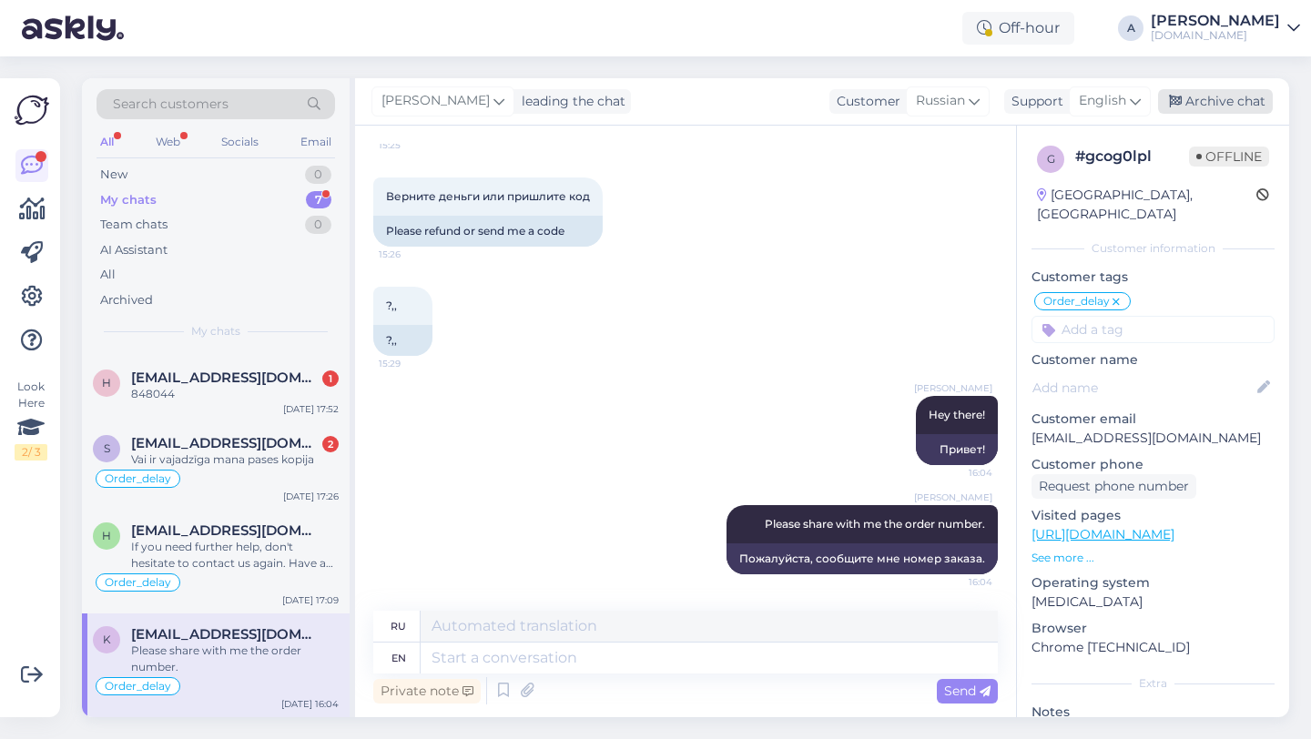
click at [1209, 99] on div "Archive chat" at bounding box center [1215, 101] width 115 height 25
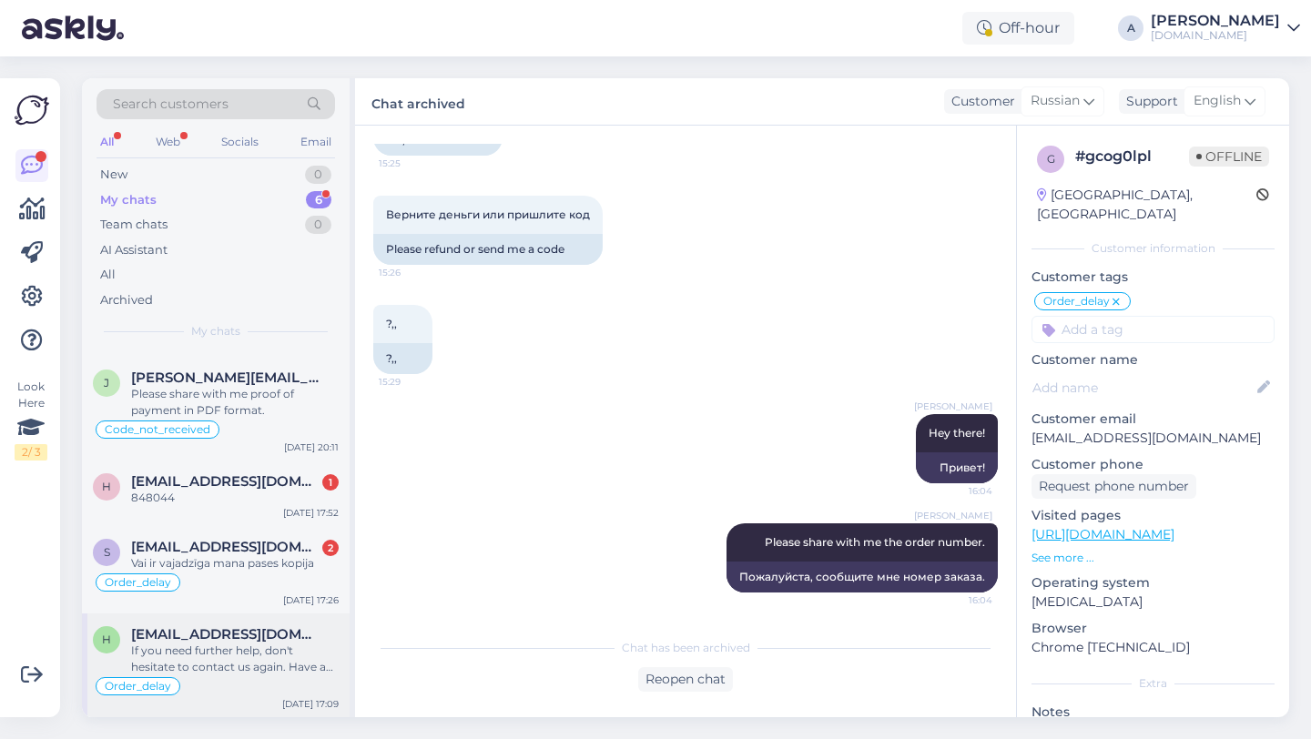
click at [242, 654] on div "If you need further help, don't hesitate to contact us again. Have a great day!" at bounding box center [235, 659] width 208 height 33
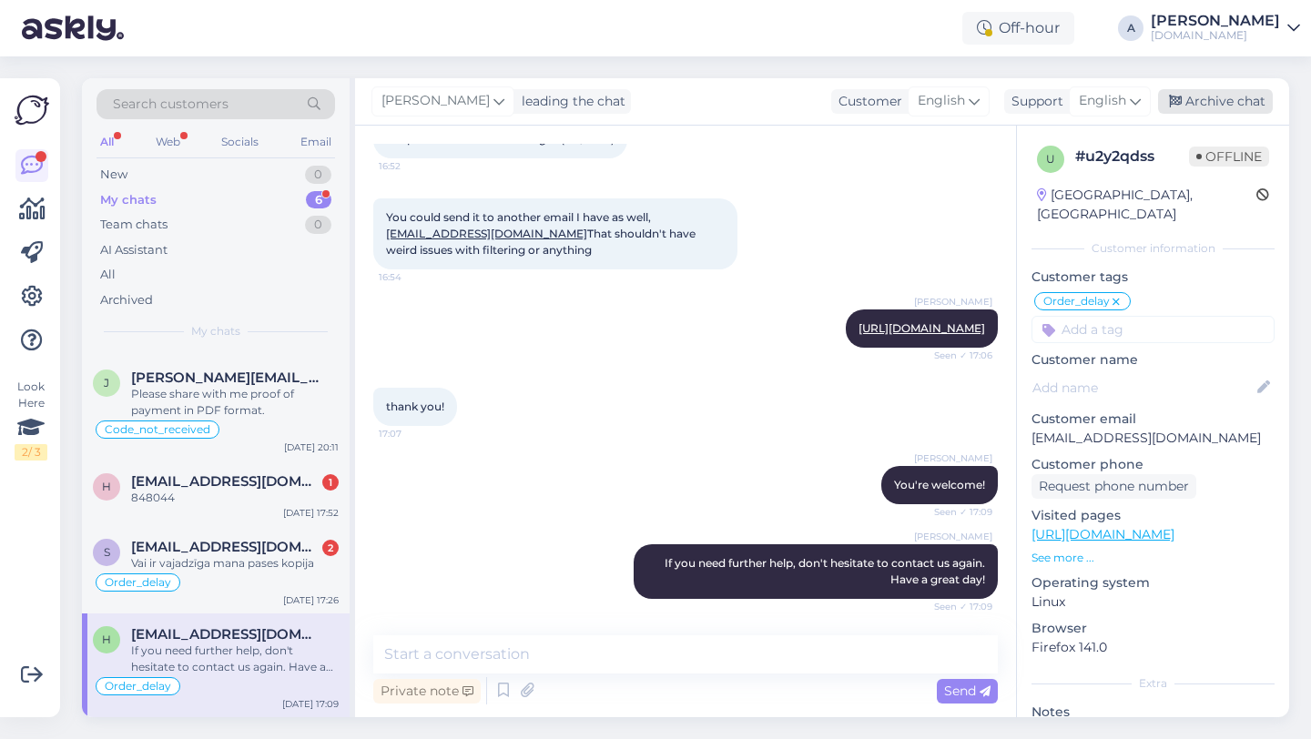
click at [1231, 103] on div "Archive chat" at bounding box center [1215, 101] width 115 height 25
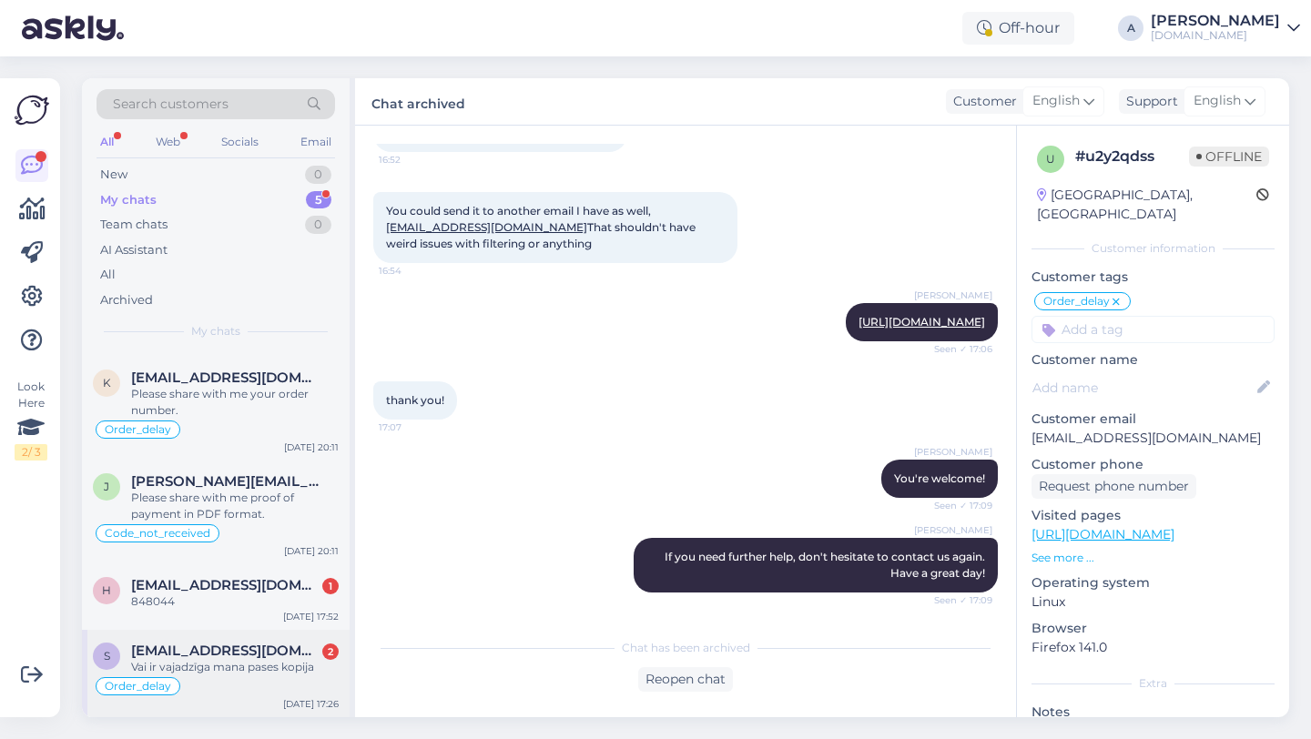
click at [213, 656] on span "[EMAIL_ADDRESS][DOMAIN_NAME]" at bounding box center [225, 651] width 189 height 16
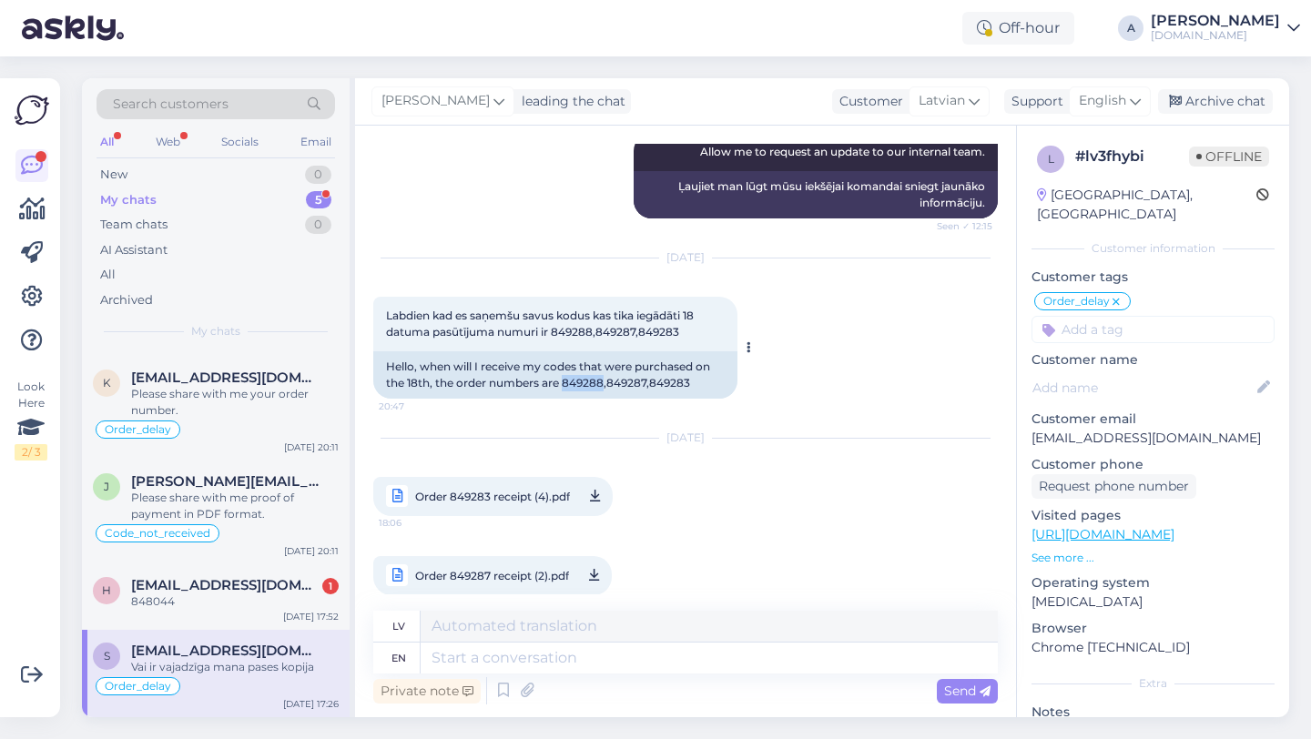
drag, startPoint x: 605, startPoint y: 400, endPoint x: 567, endPoint y: 401, distance: 37.3
click at [566, 399] on div "Hello, when will I receive my codes that were purchased on the 18th, the order …" at bounding box center [555, 374] width 364 height 47
copy div "849288"
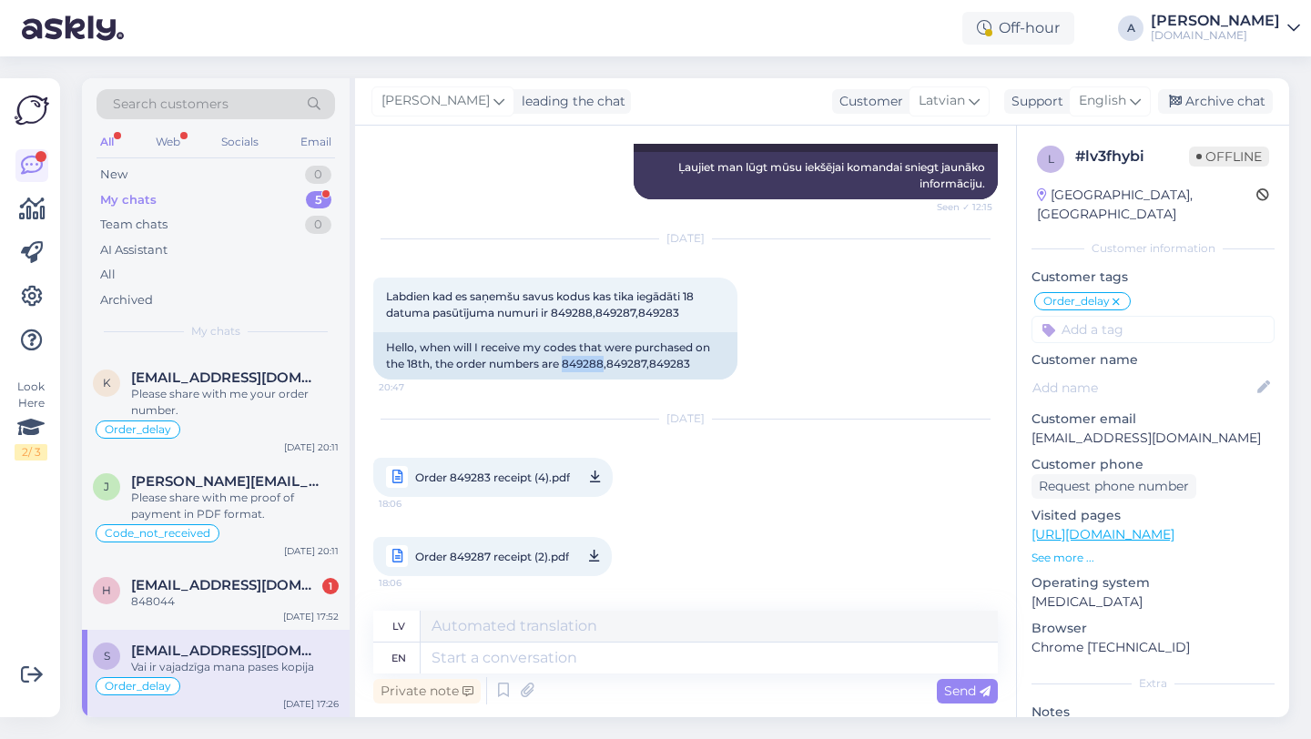
scroll to position [4054, 0]
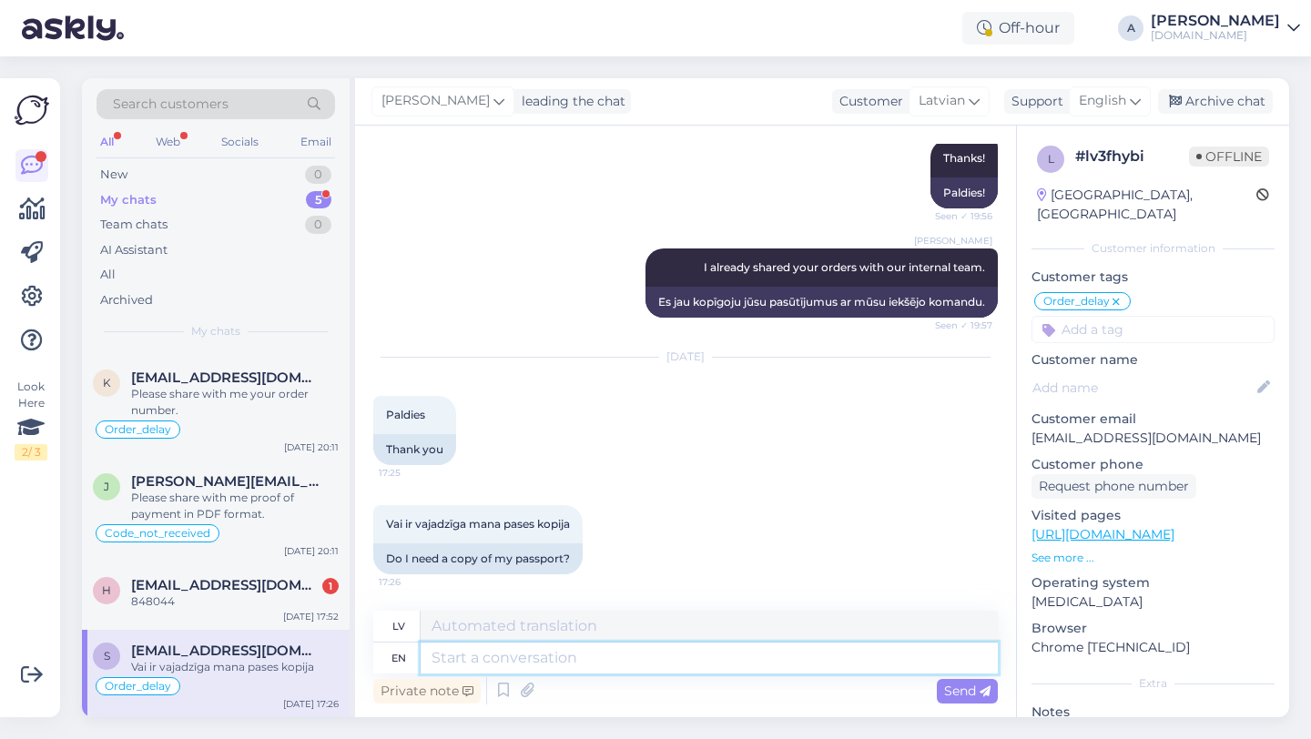
click at [506, 658] on textarea at bounding box center [709, 658] width 577 height 31
type textarea "You sho"
type textarea "Tu"
type textarea "You should"
type textarea "Jums vajadzētu"
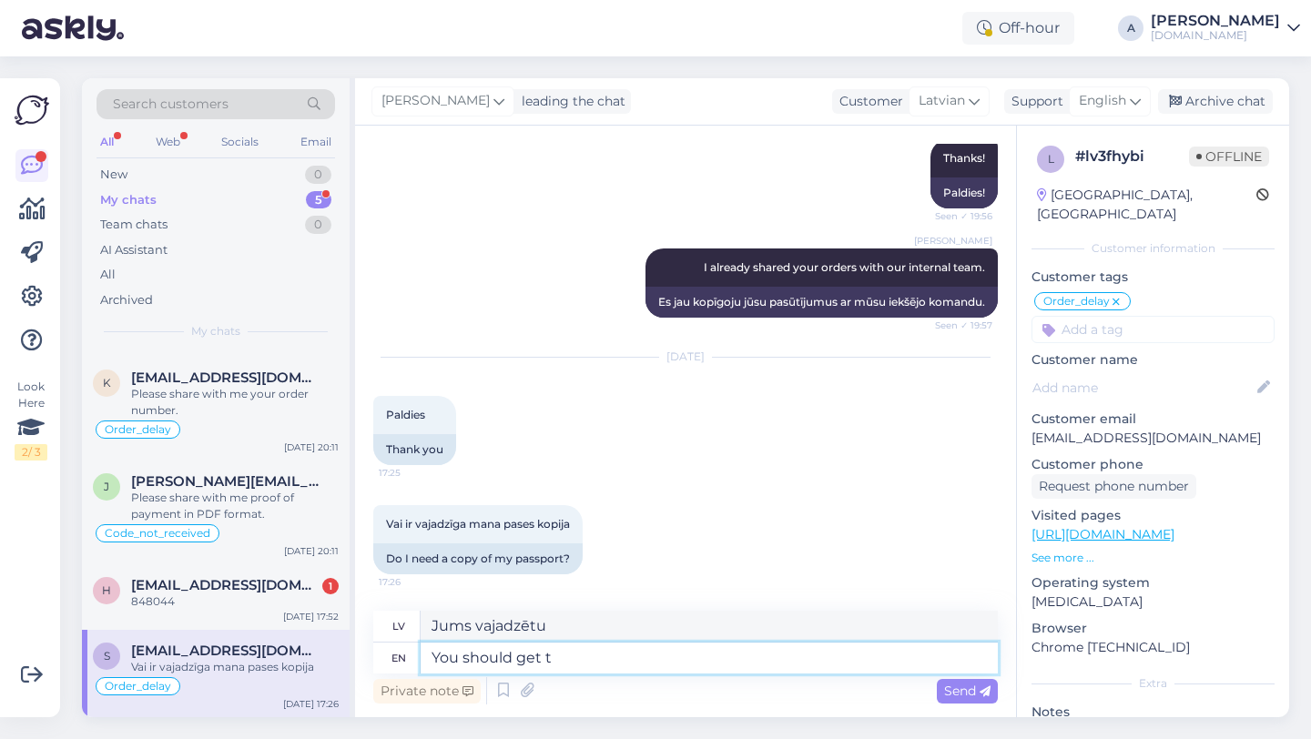
type textarea "You should get th"
type textarea "Tev vajadzētu dabūt"
type textarea "You should get the orders [PERSON_NAME]"
type textarea "Tev vajadzētu saņemt pavēles"
type textarea "You should get the orders soon."
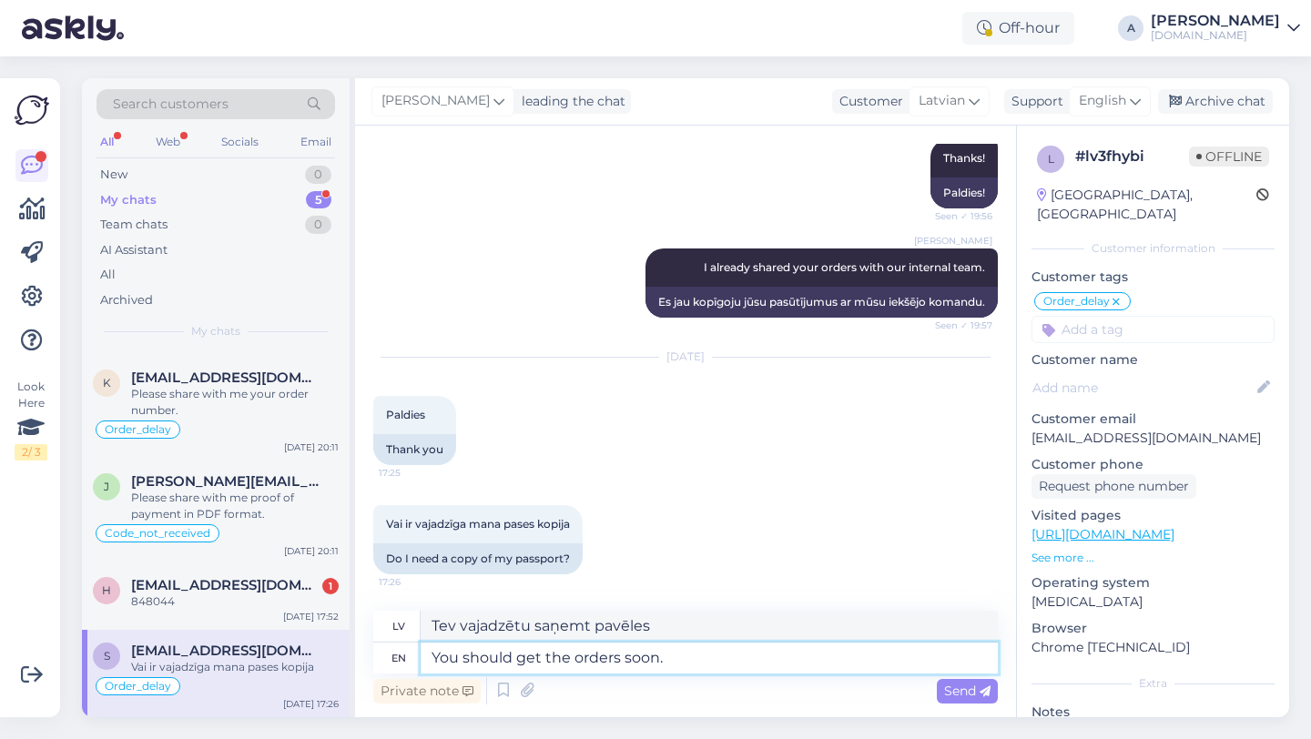
type textarea "Tev drīz vajadzētu saņemt pasūtījumus."
type textarea "You should get the orders soon. Our te"
type textarea "Jums drīz vajadzētu saņemt pasūtījumus. Mūsu"
type textarea "You should get the orders soon. Our team is"
type textarea "Jums drīz vajadzētu saņemt pasūtījumus. Mūsu komanda"
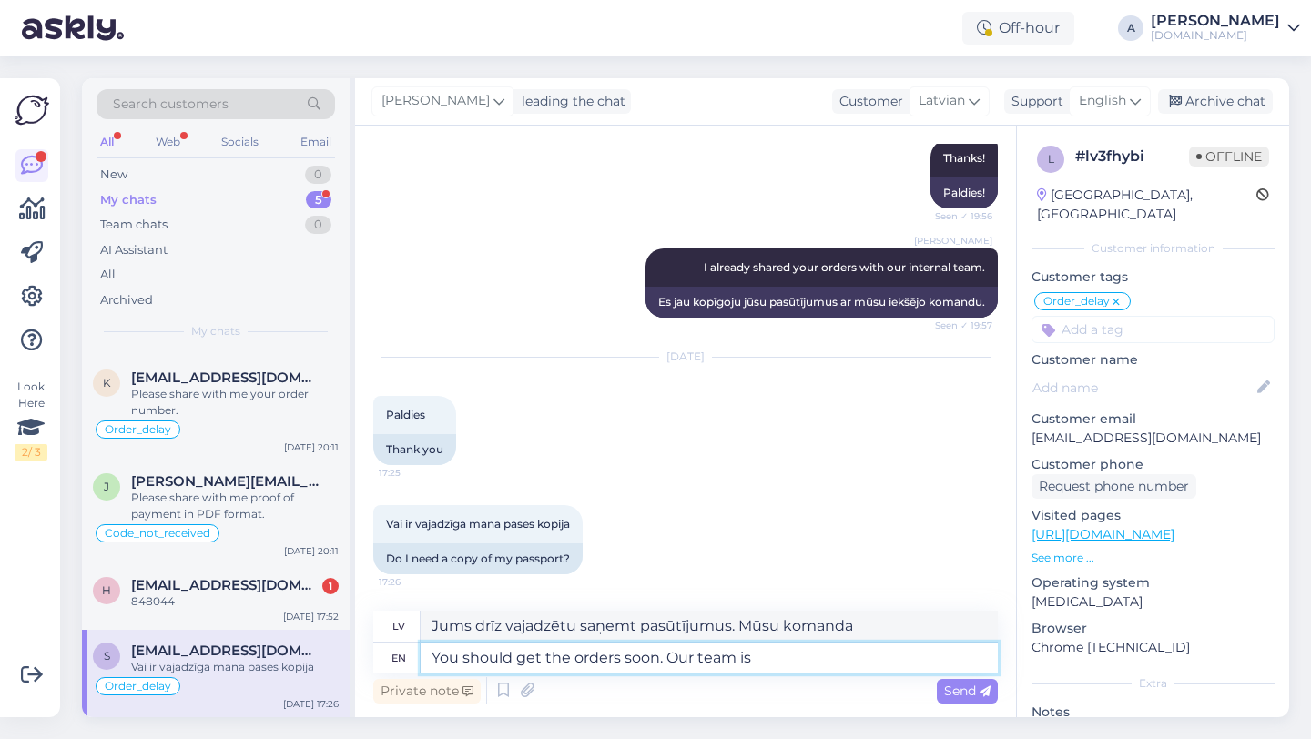
type textarea "You should get the orders soon. Our team is"
type textarea "Jums drīz vajadzētu saņemt pasūtījumus. Mūsu komanda ir"
type textarea "You should get the orders soon. Our team is working to"
type textarea "Jums drīz vajadzētu saņemt pasūtījumus. Mūsu komanda strādā."
type textarea "You should get the orders soon. Our team is working to sen"
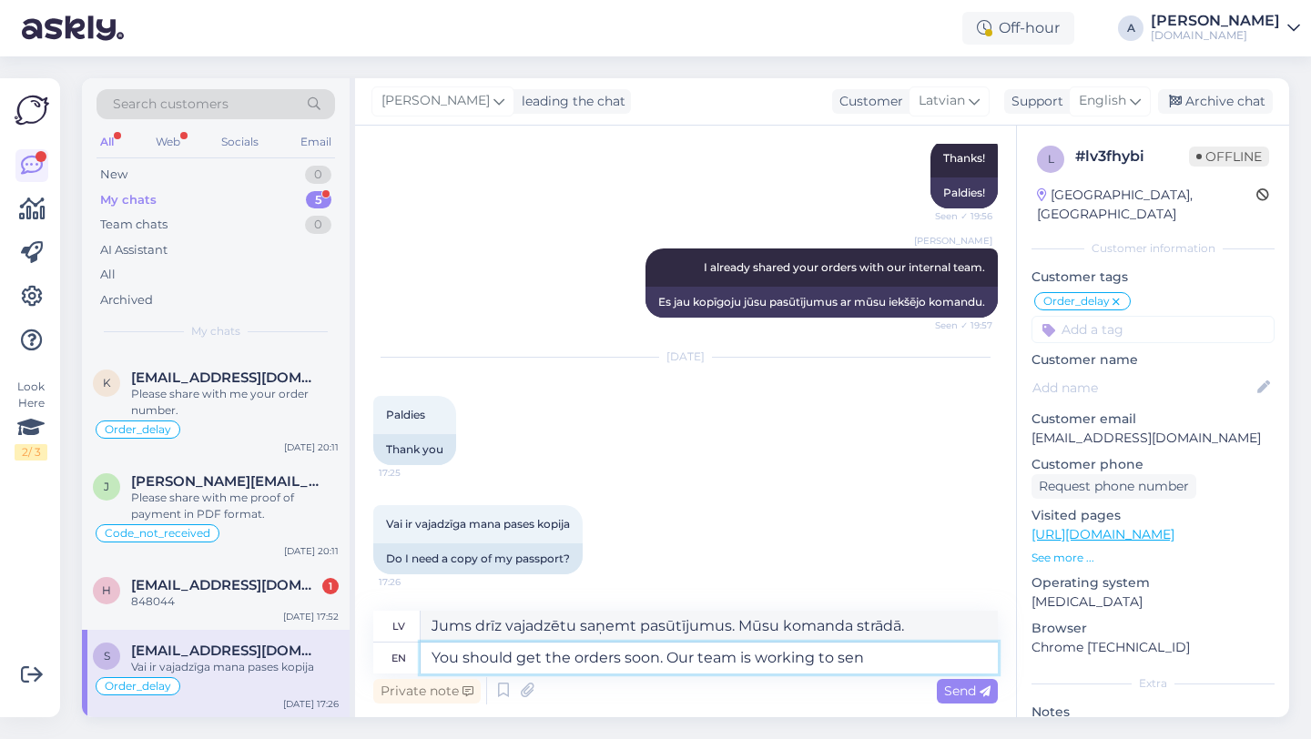
type textarea "Jums drīzumā vajadzētu saņemt pasūtījumus. Mūsu komanda strādā pie tā."
type textarea "You should get the orders soon. Our team is working to send i"
type textarea "Jums drīzumā vajadzētu saņemt pasūtījumus. Mūsu komanda strādā pie nosūtīšanas."
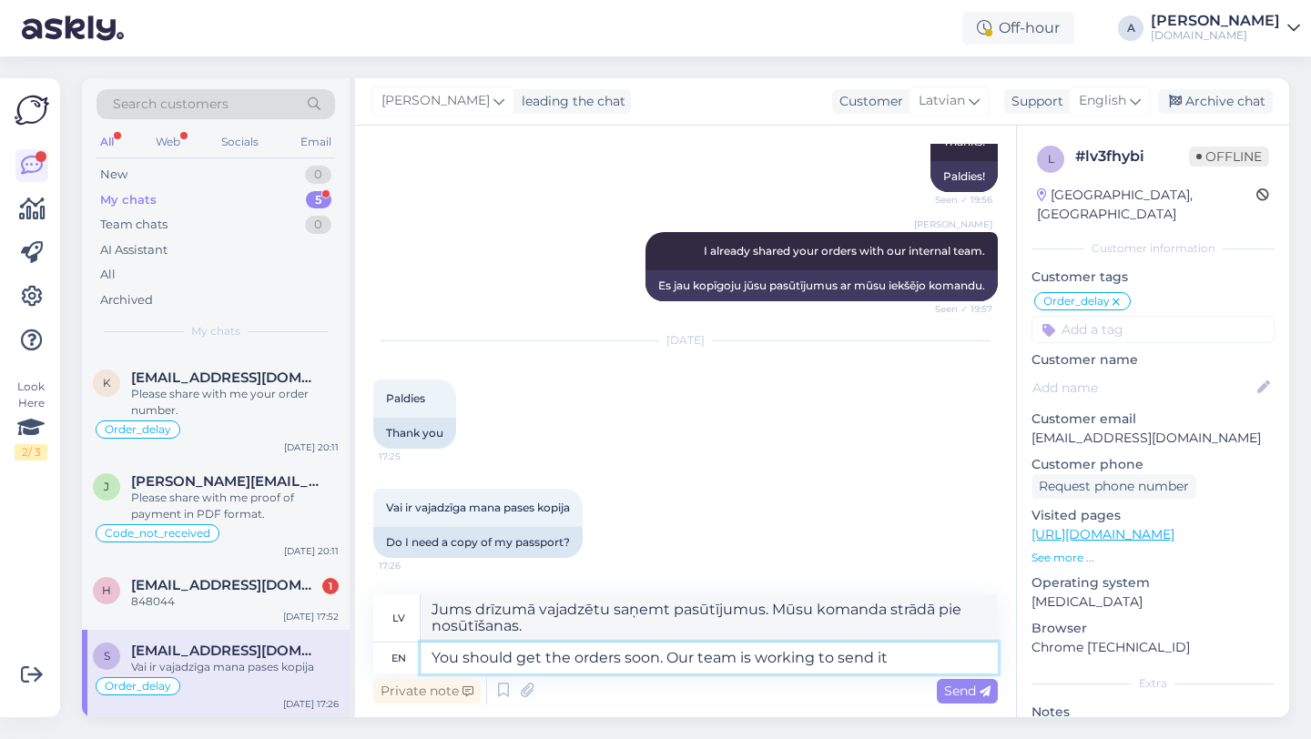
type textarea "You should get the orders soon. Our team is working to send it"
type textarea "Jums drīzumā vajadzētu saņemt pasūtījumus. Mūsu komanda strādā pie to nosūtīšan…"
type textarea "You should get the orders soon. Our team is working to send it as soo"
type textarea "Jums drīzumā vajadzētu saņemt pasūtījumus. Mūsu komanda strādā, lai tos nosūtīt…"
type textarea "You should get the orders soon. Our team is working to send it as soon as"
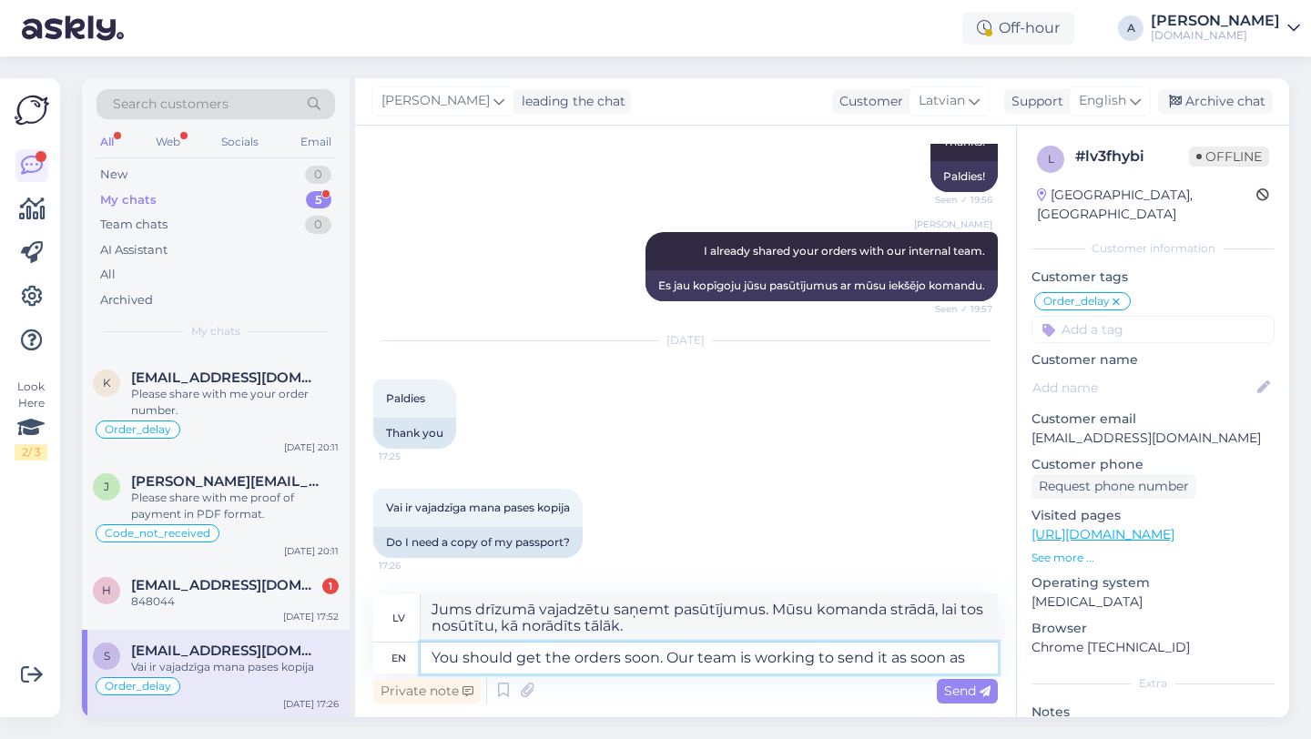
type textarea "Jums drīzumā vajadzētu saņemt pasūtījumus. Mūsu komanda strādā, lai tos nosūtīt…"
type textarea "You should get the orders soon. Our team is working to send it as soon as ops"
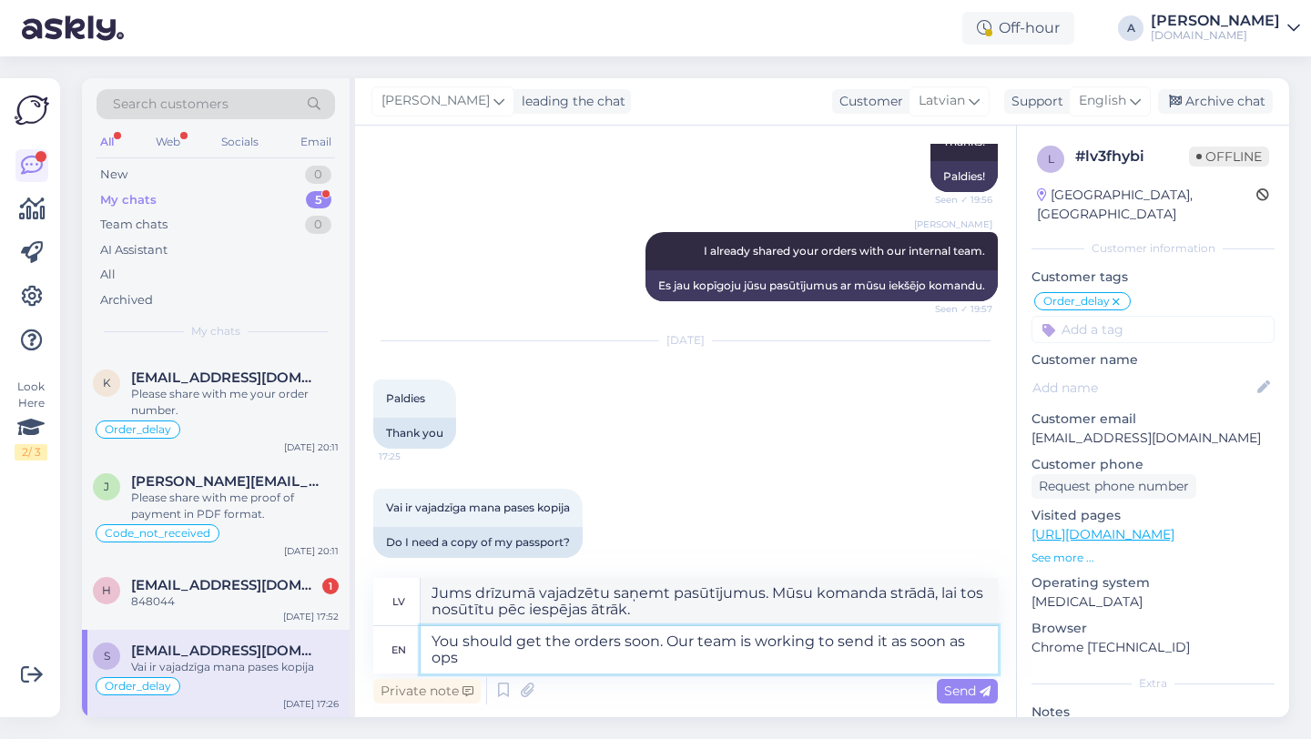
type textarea "Jums drīzumā vajadzētu saņemt pasūtījumus. Mūsu komanda strādā, lai tos nosūtīt…"
type textarea "You should get the orders soon. Our team is working to send it as soon as possi…"
type textarea "Jums drīzumā vajadzētu saņemt pasūtījumus. Mūsu komanda strādā, lai tos nosūtīt…"
click at [619, 639] on textarea "You should get the orders soon. Our team is working to send it as soon as possi…" at bounding box center [709, 649] width 577 height 47
type textarea "You should get the order soon. Our team is working to send it as soon as possib…"
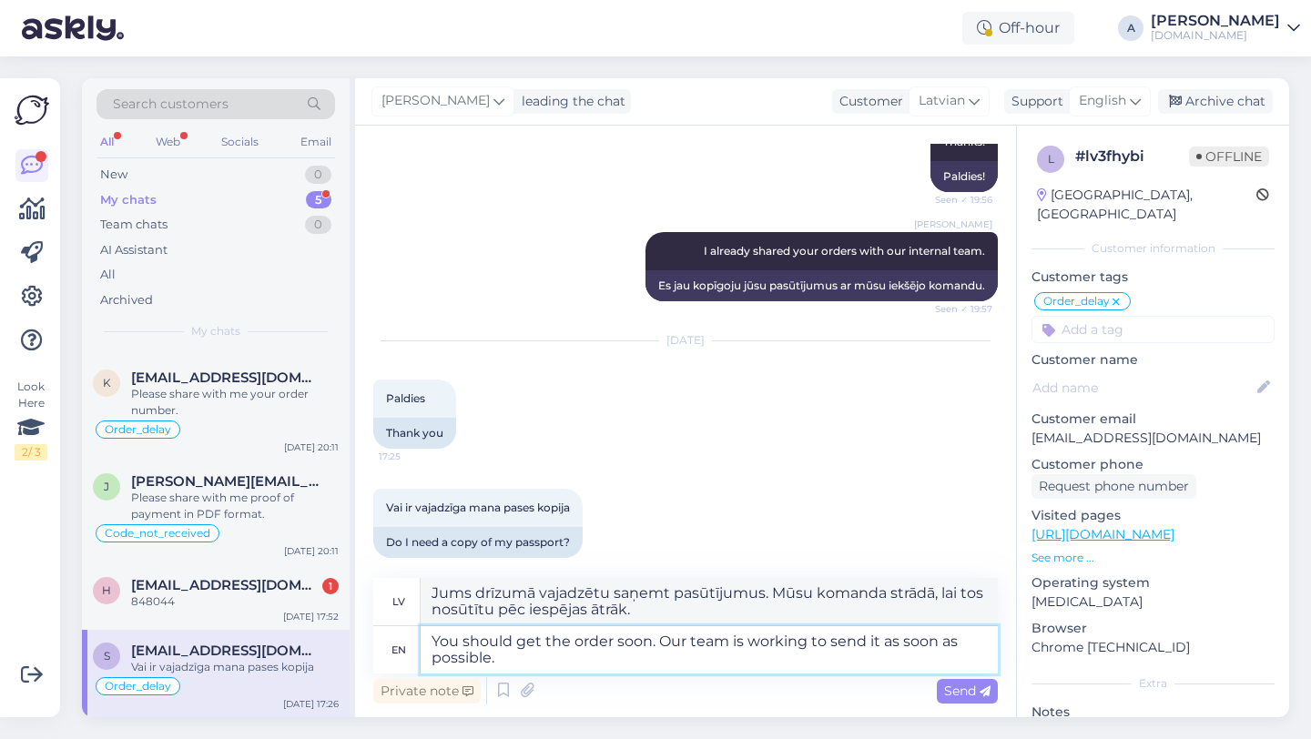
type textarea "Jums drīzumā vajadzētu saņemt pasūtījumu. Mūsu komanda strādā, lai to nosūtītu …"
type textarea "You should get the order soon. Our team is working to send it as soon as possib…"
click at [962, 692] on span "Send" at bounding box center [967, 691] width 46 height 16
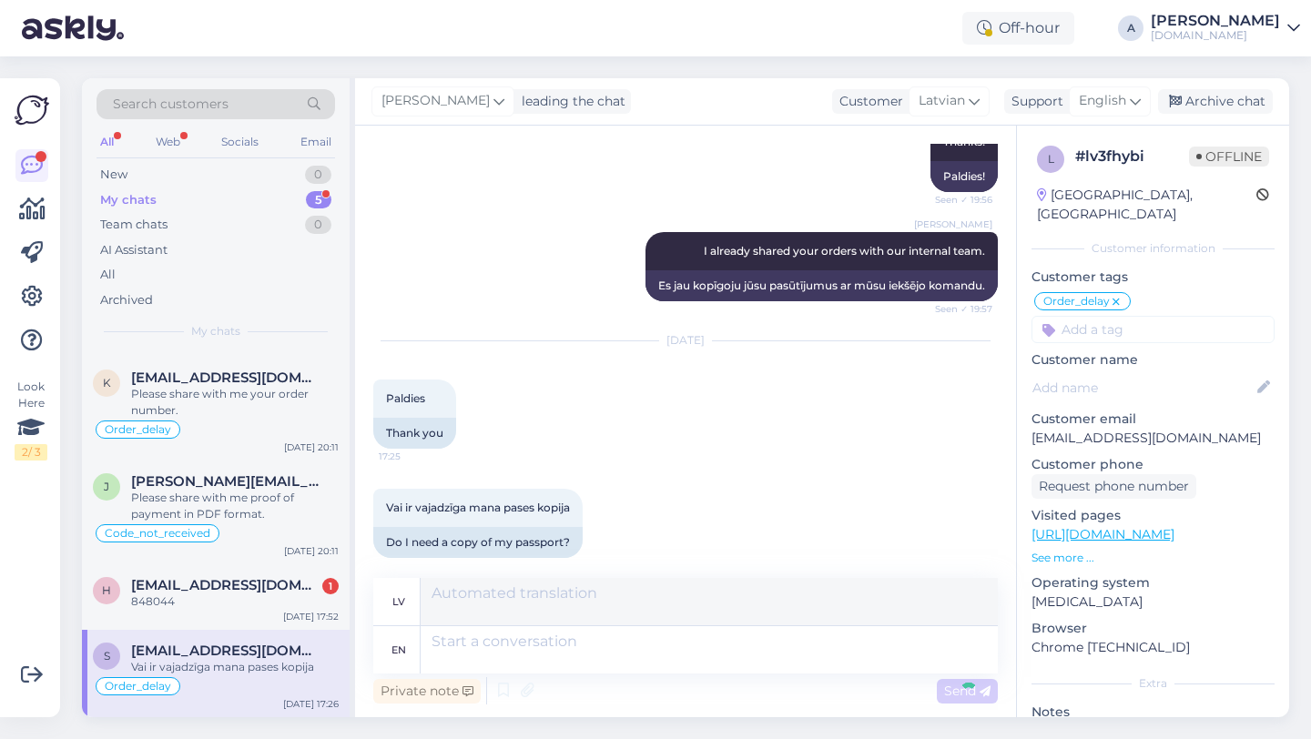
scroll to position [4196, 0]
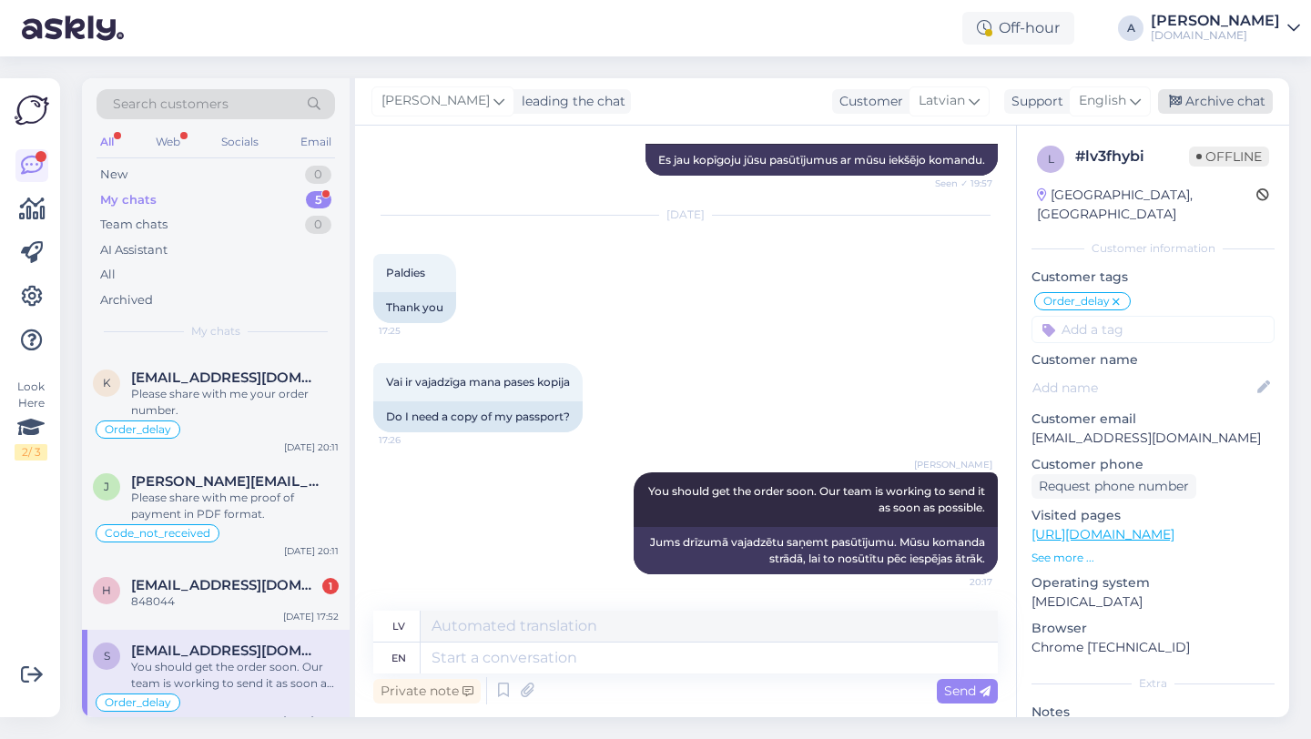
click at [1206, 106] on div "Archive chat" at bounding box center [1215, 101] width 115 height 25
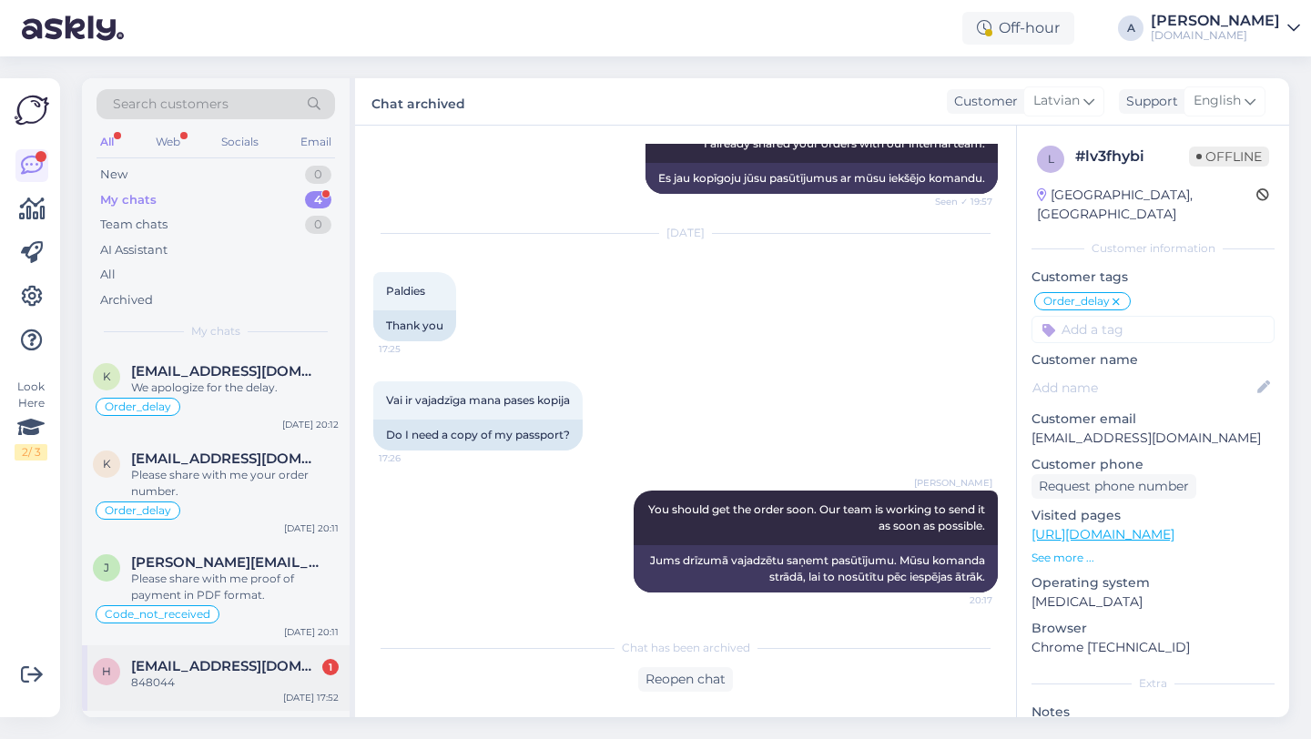
click at [201, 677] on div "848044" at bounding box center [235, 683] width 208 height 16
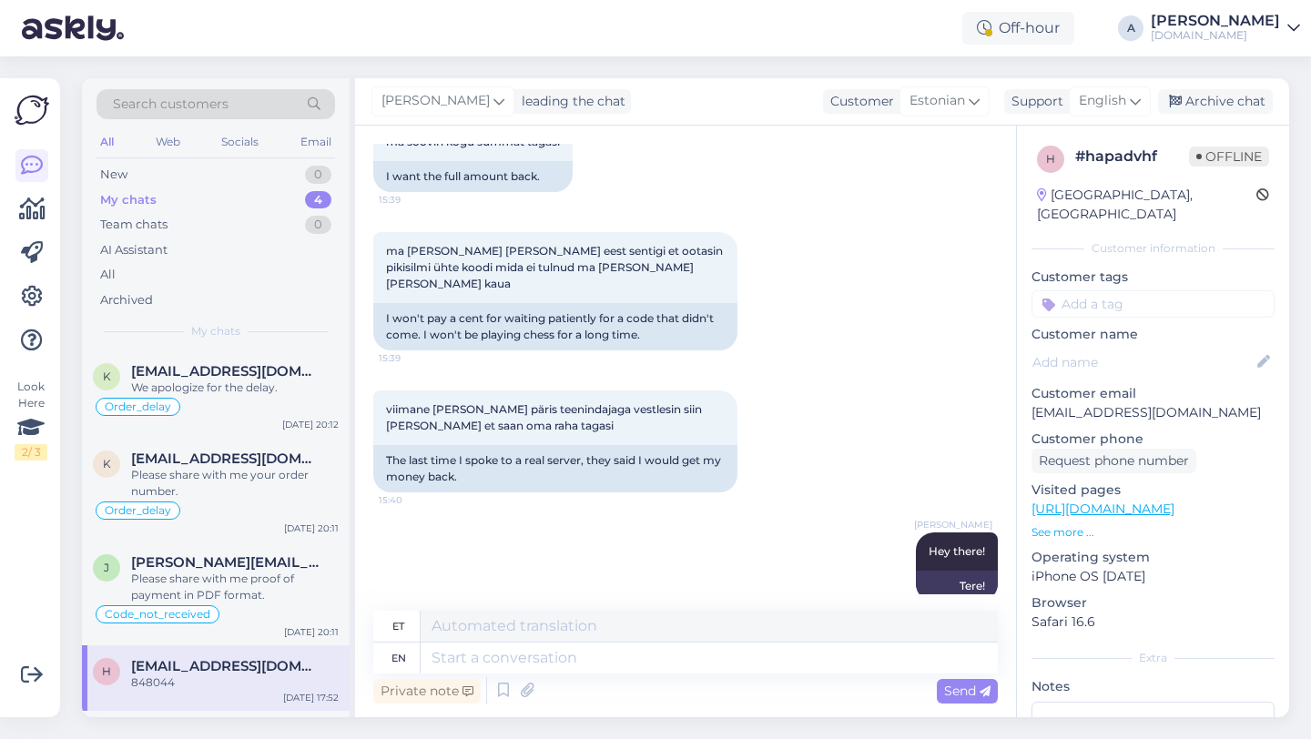
scroll to position [910, 0]
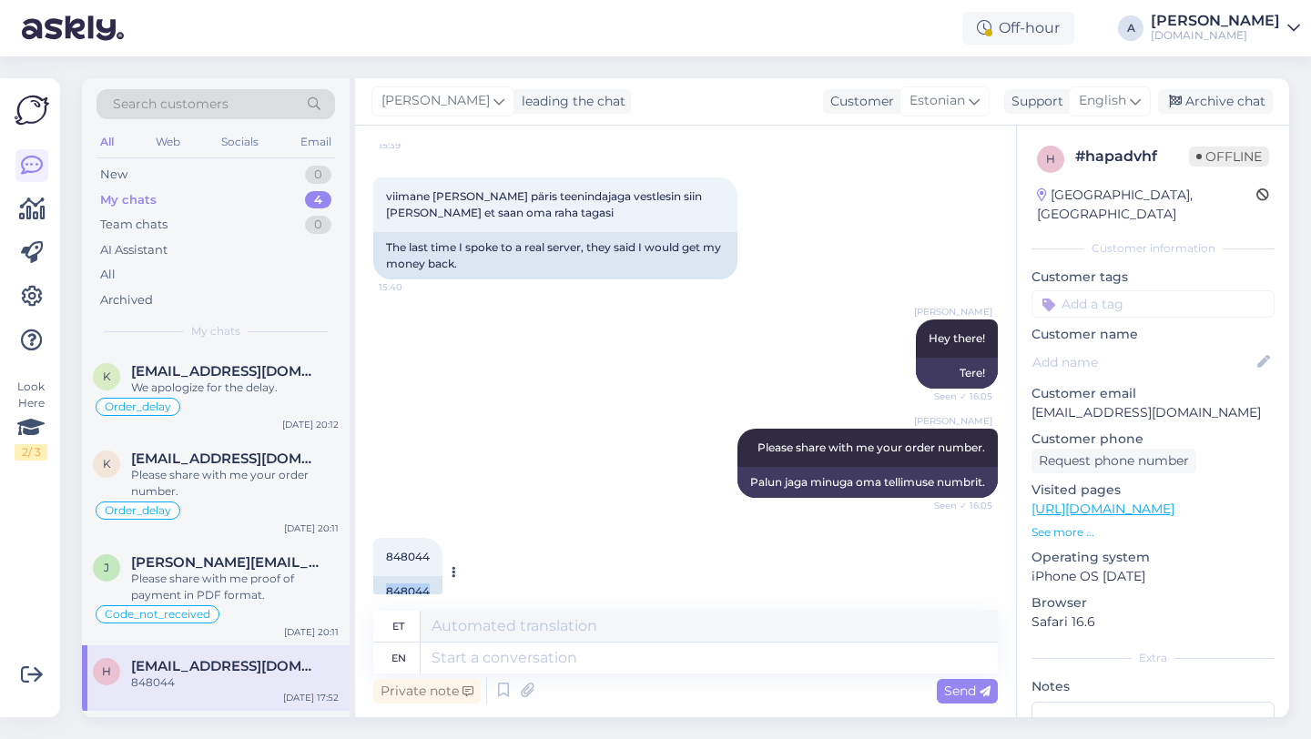
drag, startPoint x: 435, startPoint y: 563, endPoint x: 383, endPoint y: 558, distance: 52.1
click at [383, 576] on div "848044" at bounding box center [407, 591] width 69 height 31
copy div "848044"
click at [565, 661] on textarea at bounding box center [709, 658] width 577 height 31
type textarea "C"
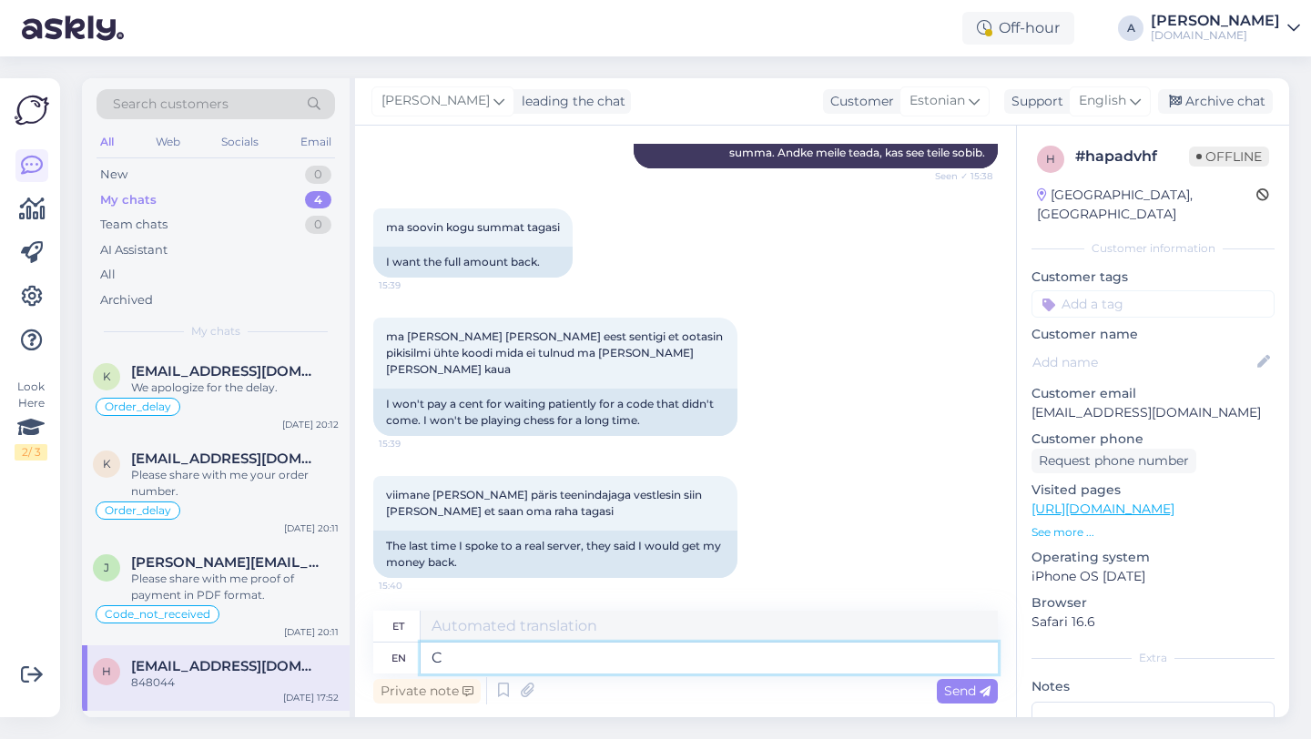
type textarea "C"
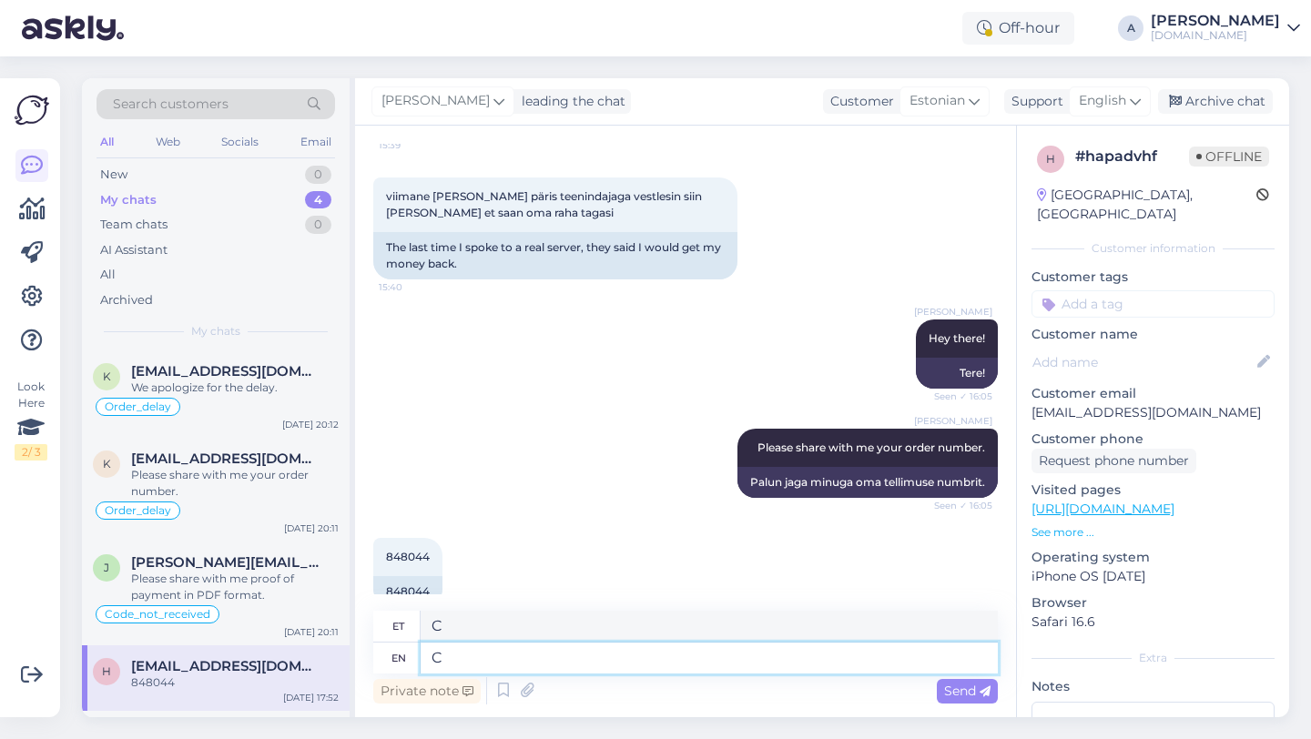
drag, startPoint x: 472, startPoint y: 660, endPoint x: 412, endPoint y: 661, distance: 59.2
click at [412, 661] on div "en C" at bounding box center [685, 658] width 625 height 31
type textarea "I"
type textarea "[PERSON_NAME]"
type textarea "I will be"
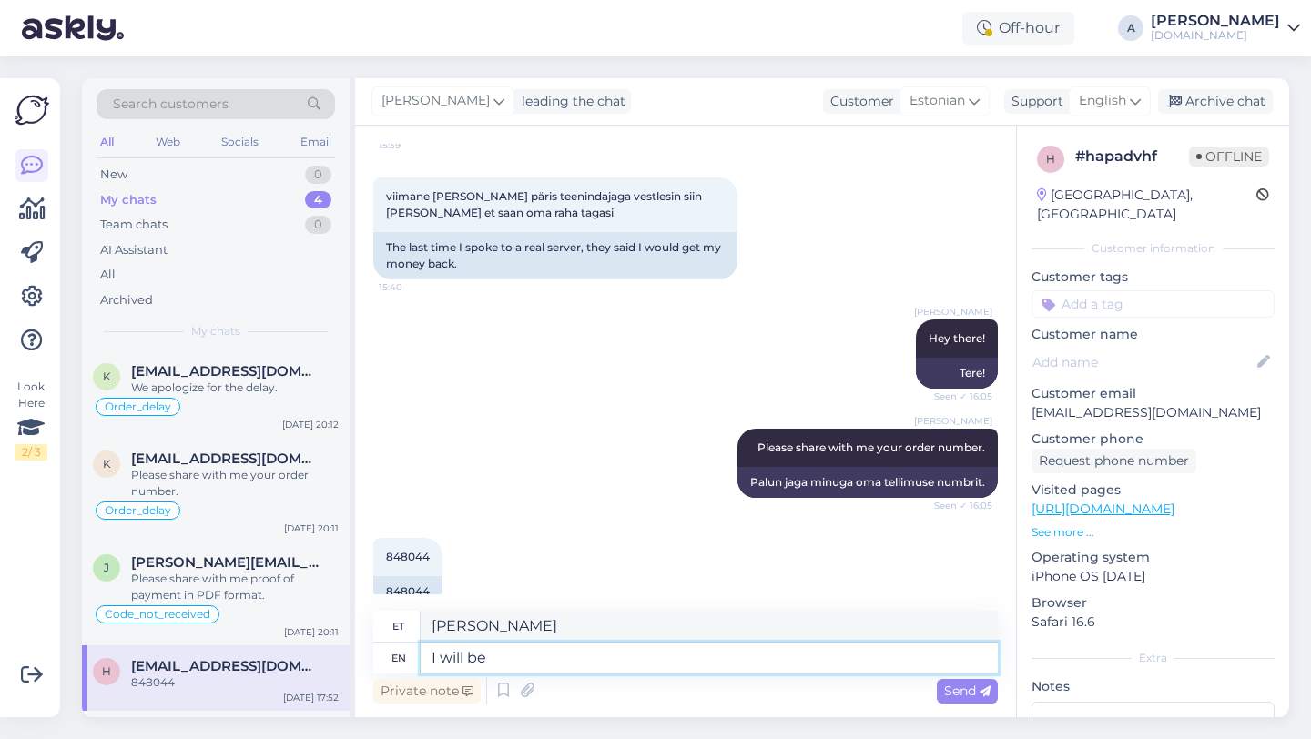
type textarea "Ma teen seda"
type textarea "I will be sharing the order with our in"
type textarea "Ma jagan"
type textarea "I will be sharing the order with our int"
type textarea "Ma [PERSON_NAME]"
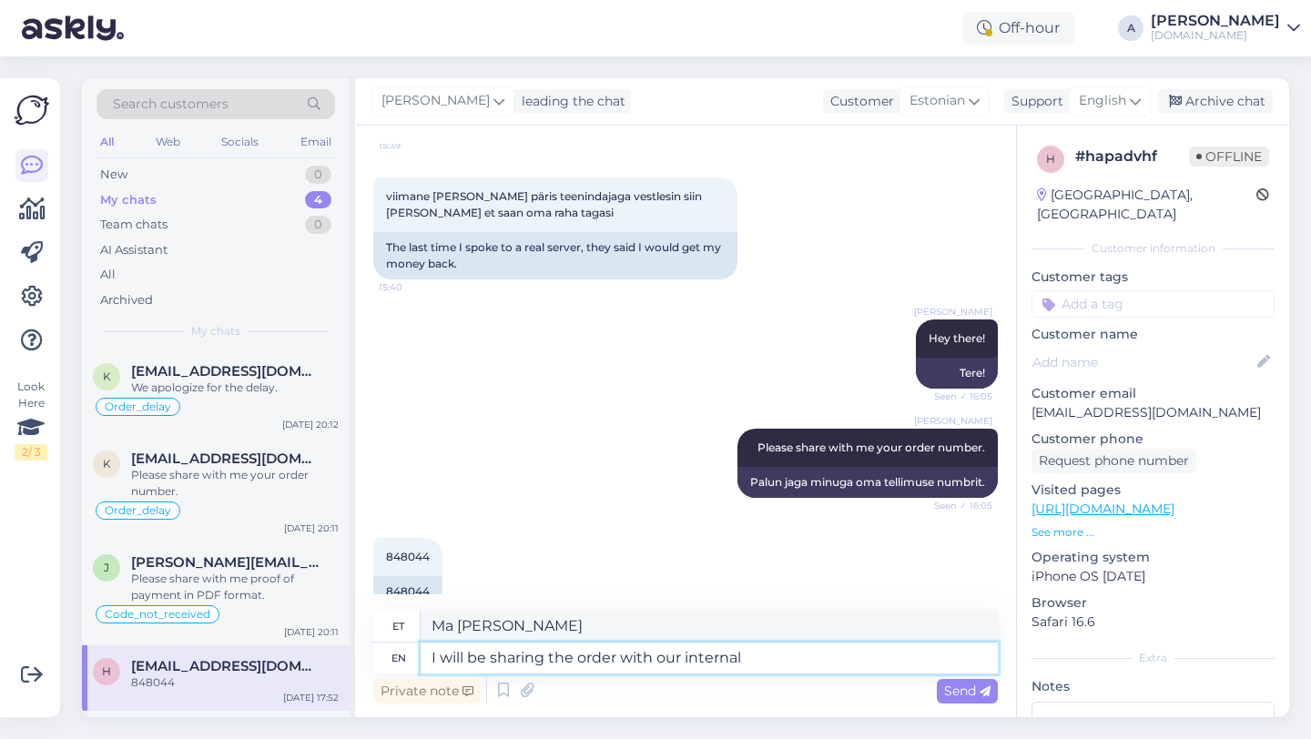
type textarea "I will be sharing the order with our internal t"
type textarea "Jagan tellimust meie siseringiga"
type textarea "I will be sharing the order with our internal team."
type textarea "Jagan tellimust meie sisemise meeskonnaga."
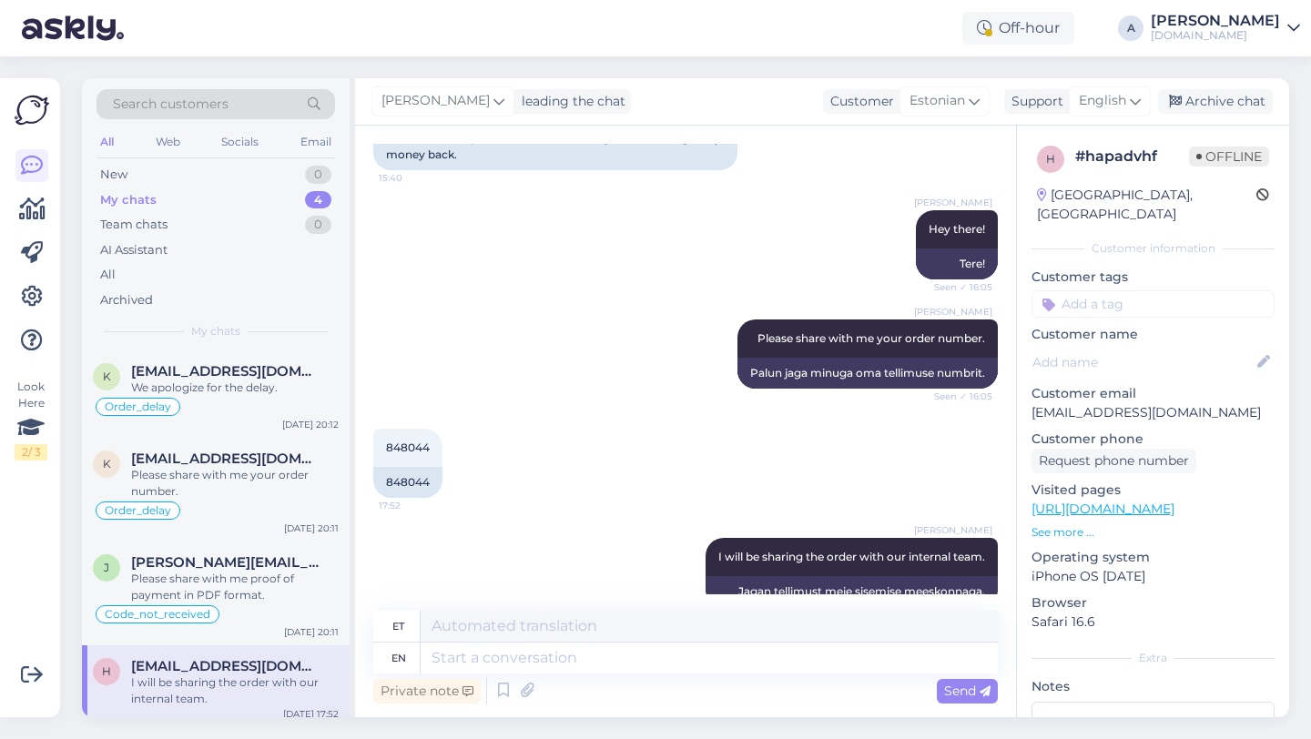
click at [1121, 290] on input at bounding box center [1153, 303] width 243 height 27
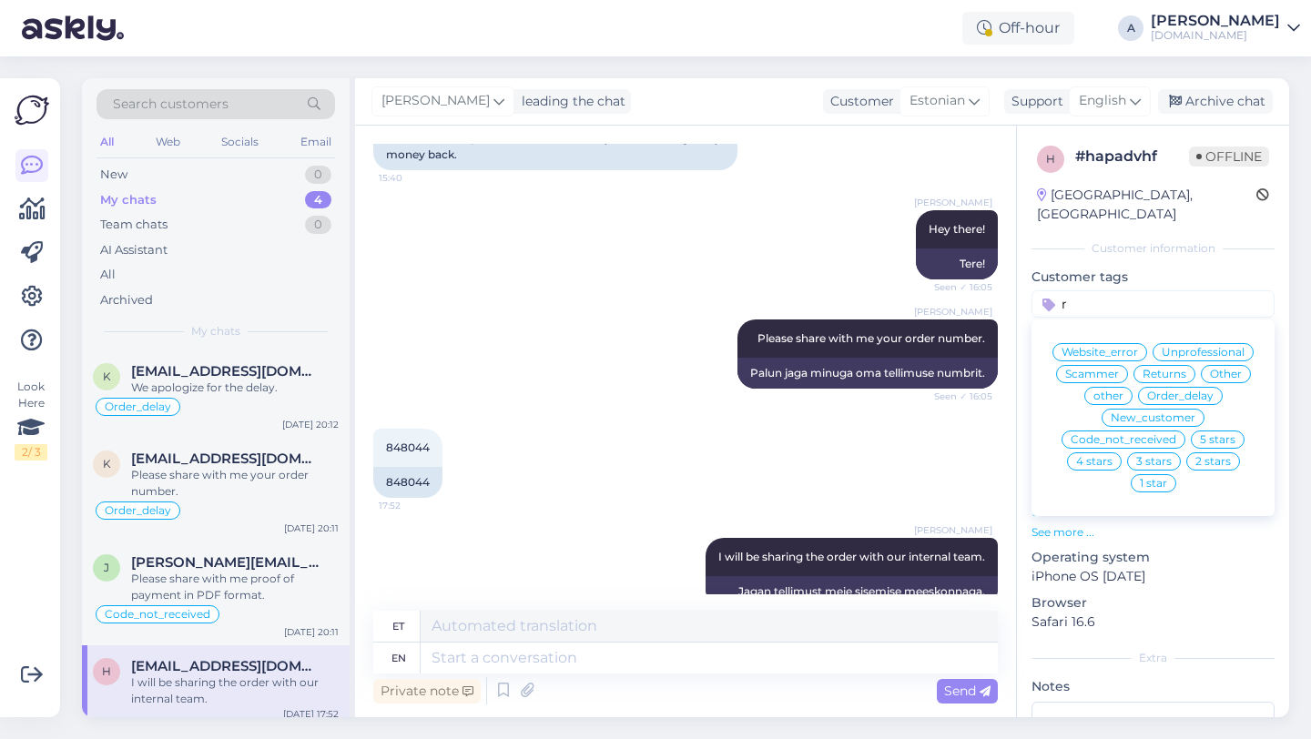
type input "r"
click at [1163, 365] on div "Returns" at bounding box center [1165, 374] width 62 height 18
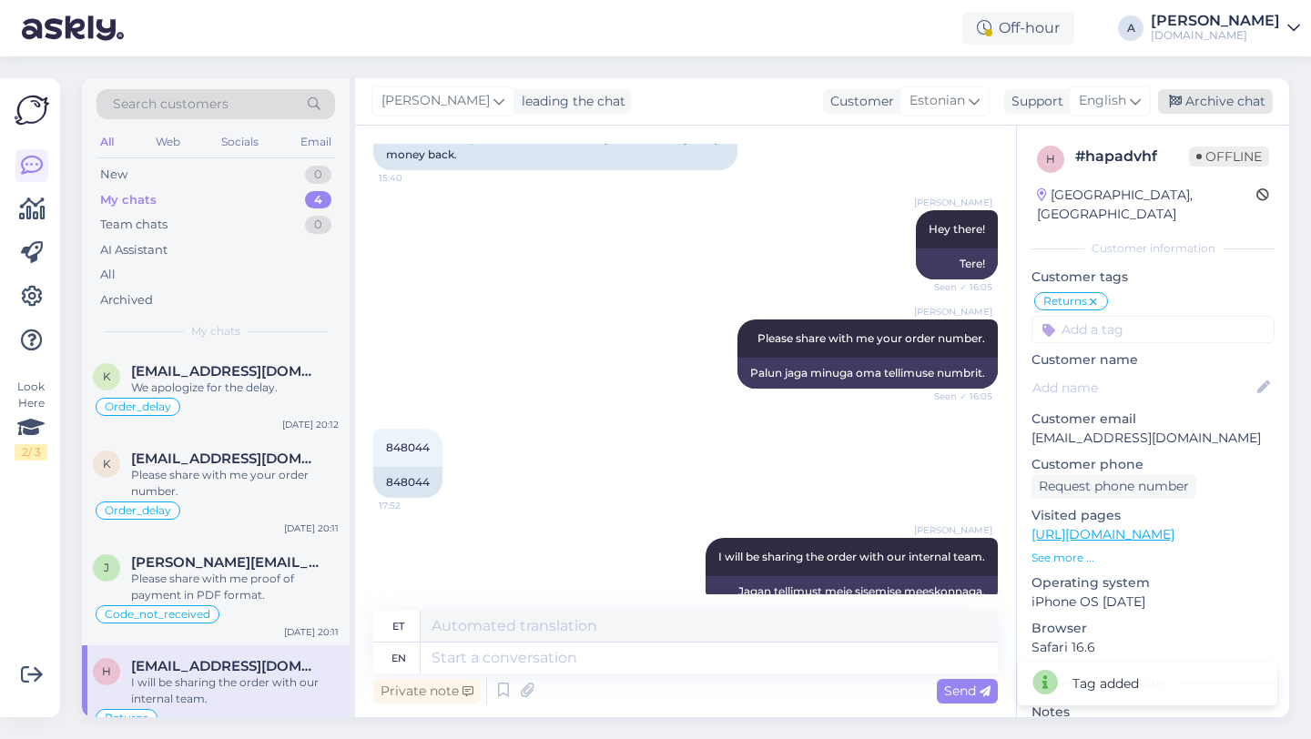
click at [1222, 103] on div "Archive chat" at bounding box center [1215, 101] width 115 height 25
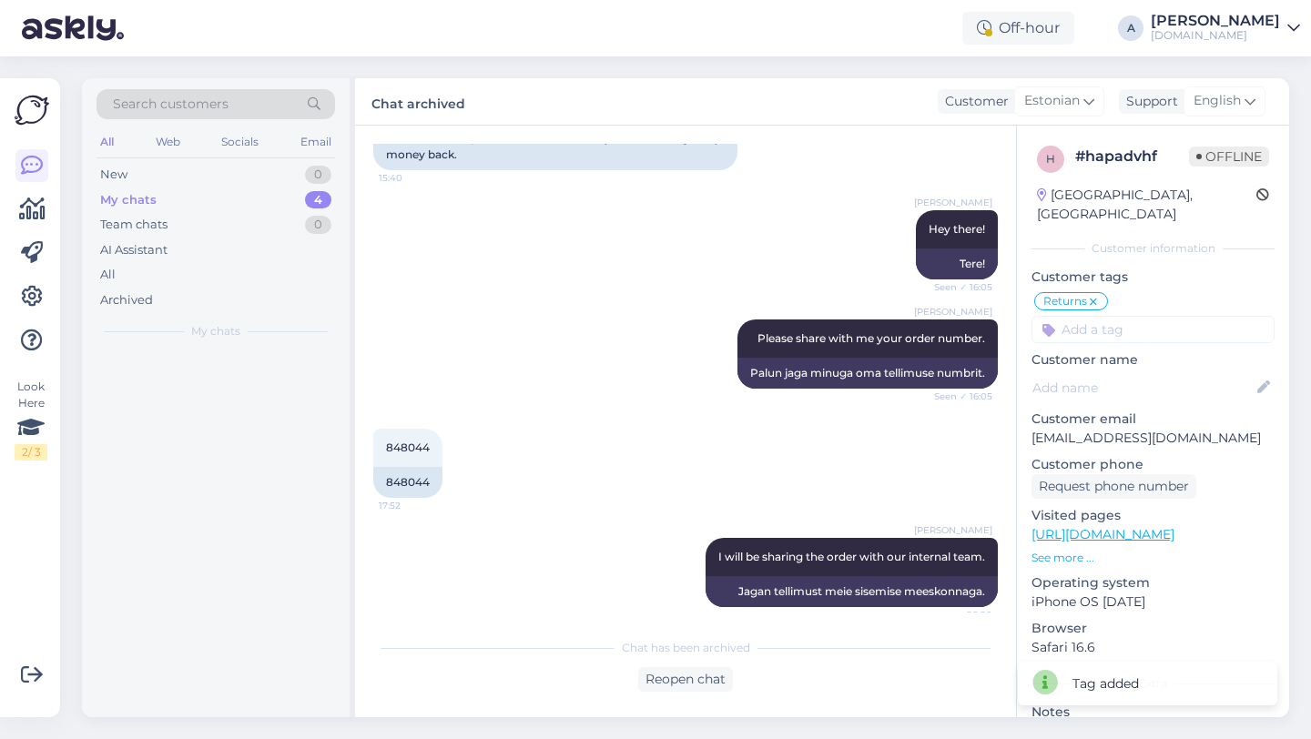
scroll to position [1001, 0]
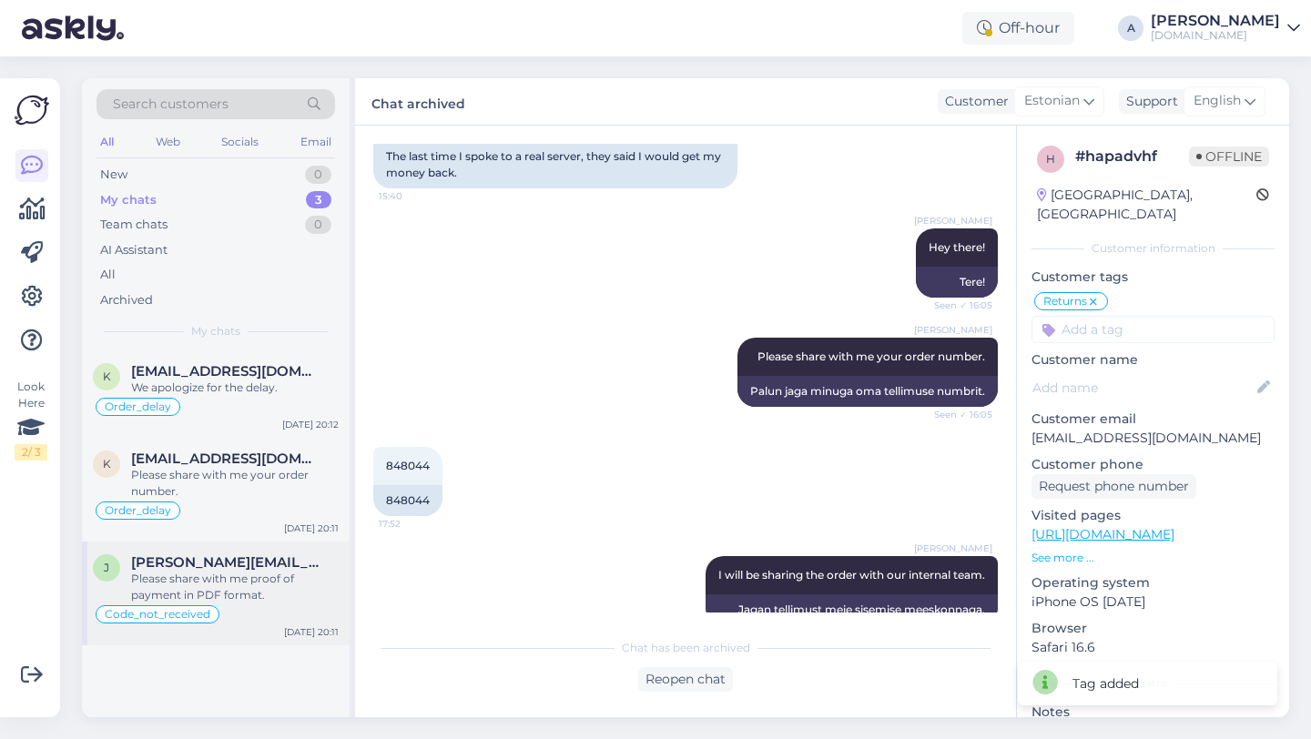
click at [251, 584] on div "Please share with me proof of payment in PDF format." at bounding box center [235, 587] width 208 height 33
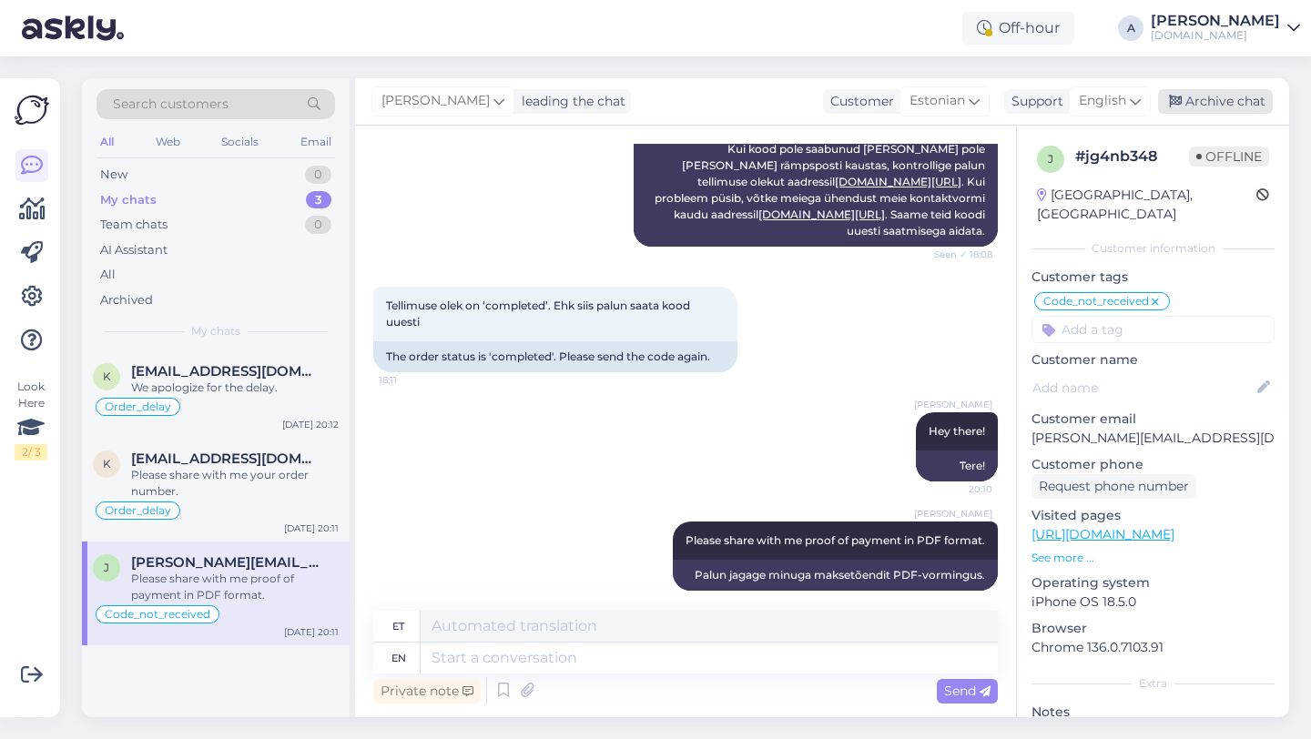
click at [1194, 92] on div "Archive chat" at bounding box center [1215, 101] width 115 height 25
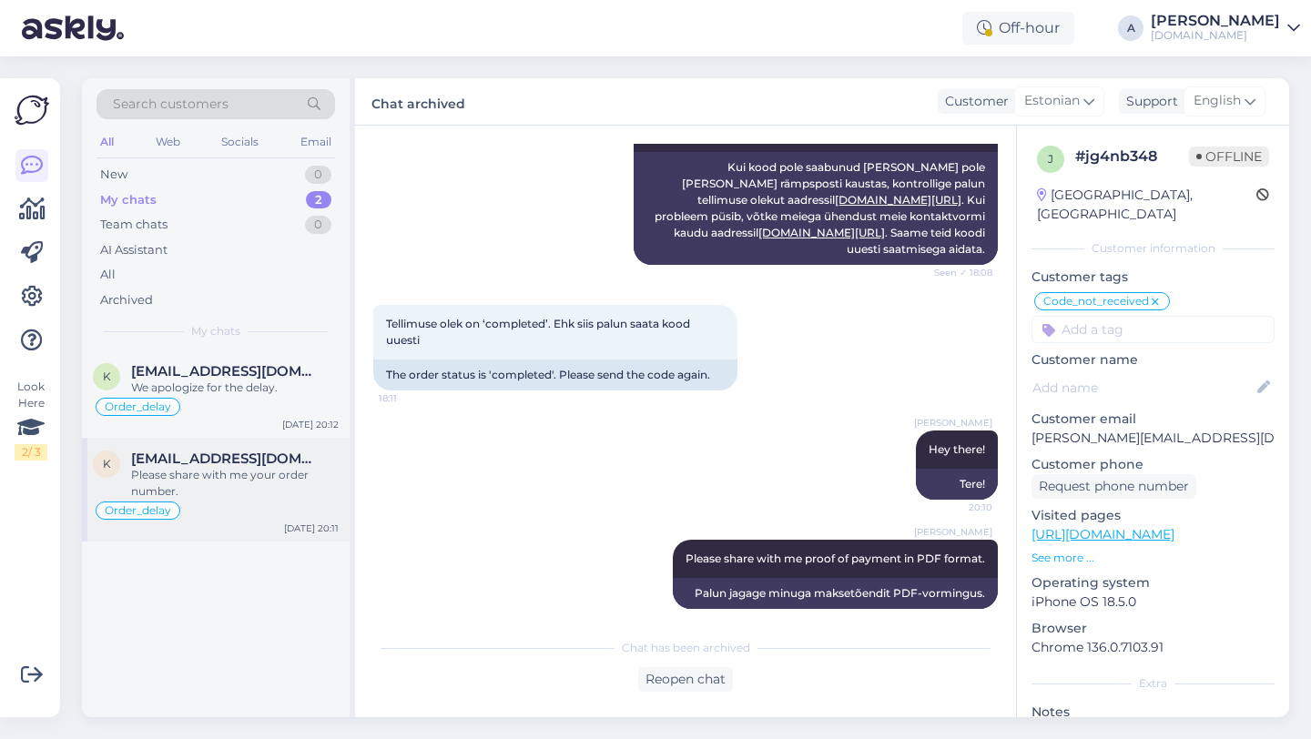
click at [227, 463] on span "[EMAIL_ADDRESS][DOMAIN_NAME]" at bounding box center [225, 459] width 189 height 16
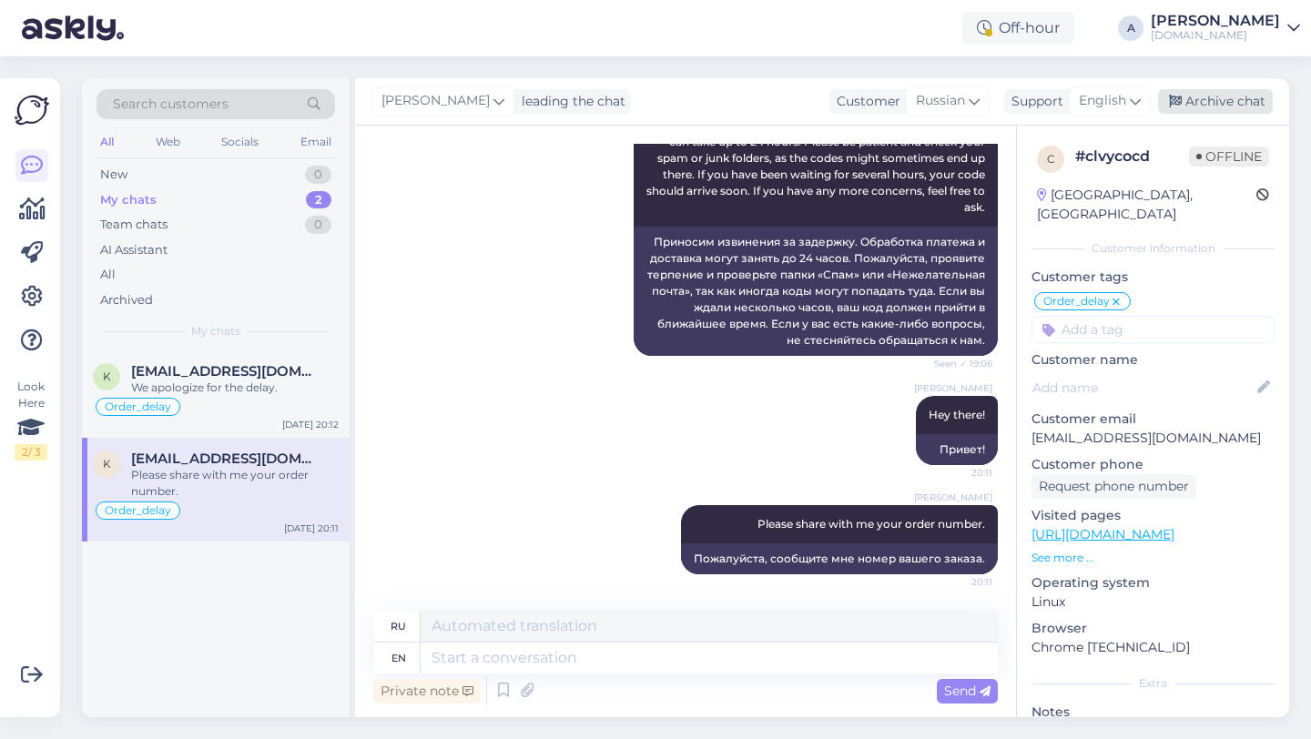
click at [1217, 105] on div "Archive chat" at bounding box center [1215, 101] width 115 height 25
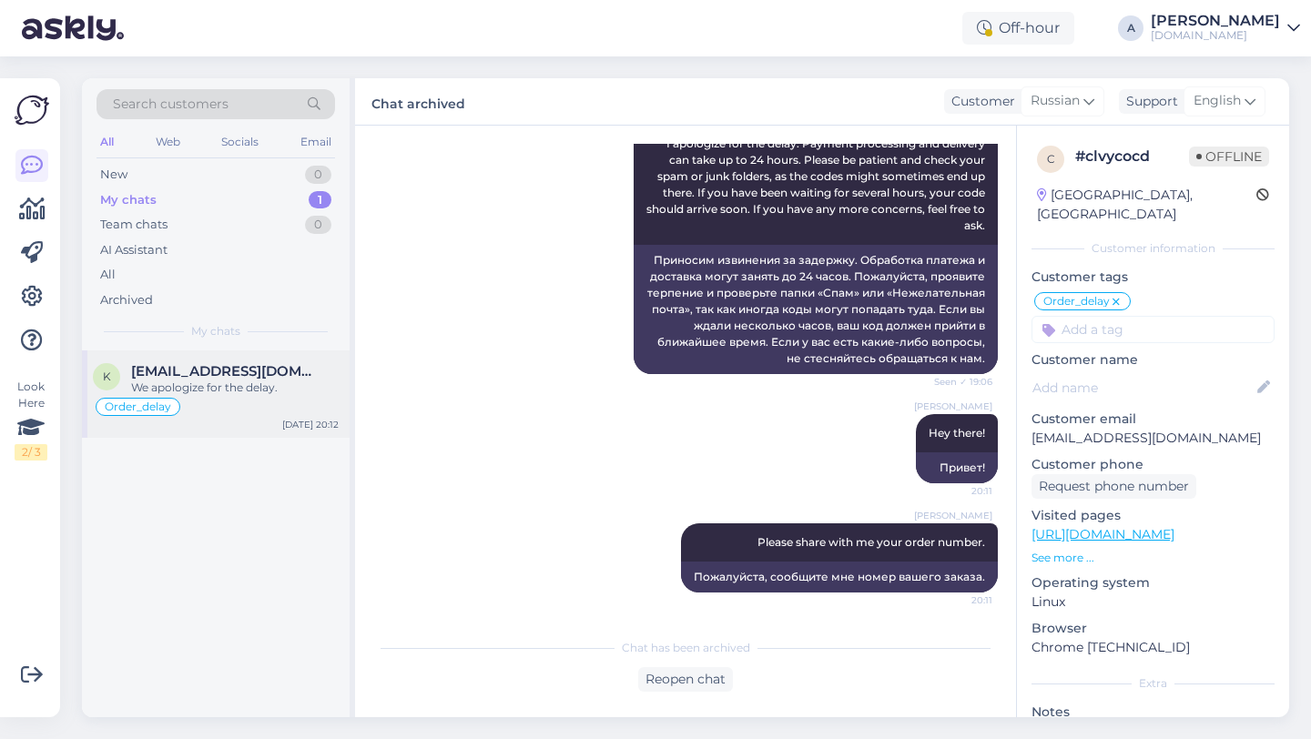
click at [271, 365] on span "[EMAIL_ADDRESS][DOMAIN_NAME]" at bounding box center [225, 371] width 189 height 16
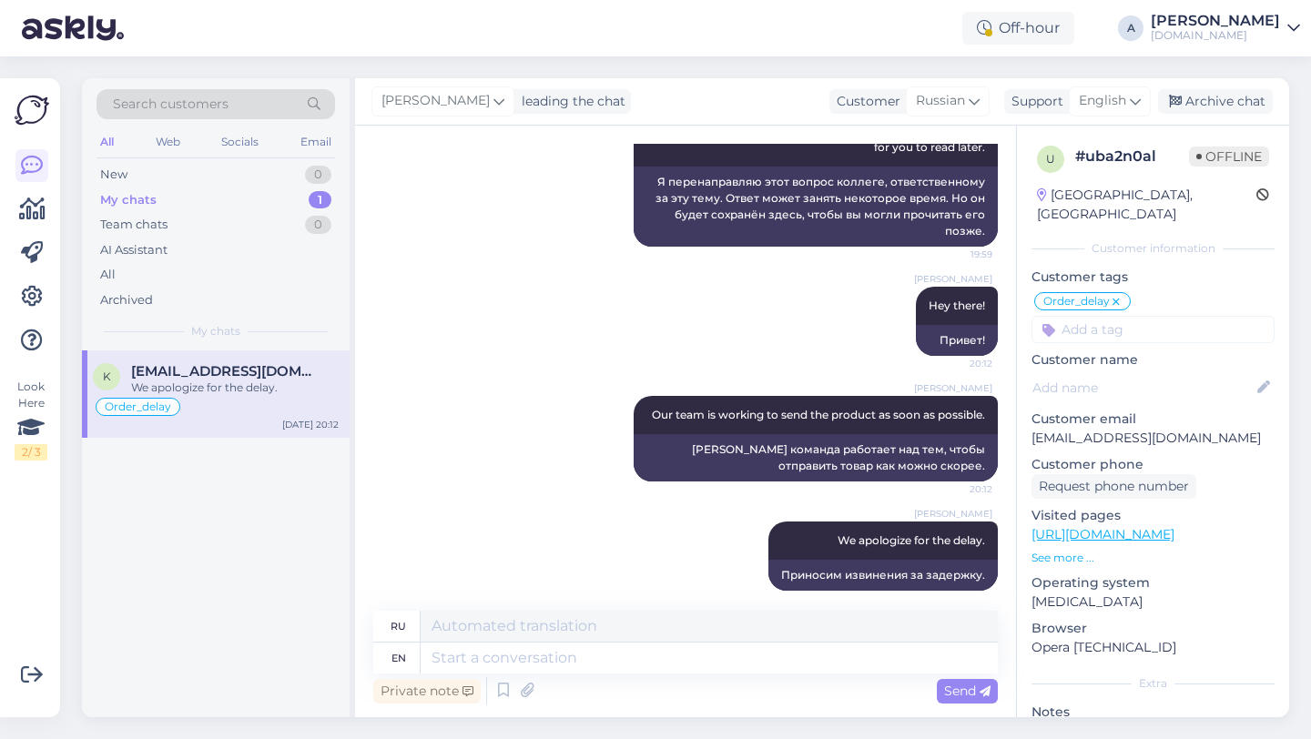
click at [1232, 87] on div "[PERSON_NAME] leading the chat Customer Russian Support English Archive chat" at bounding box center [822, 101] width 934 height 47
click at [1222, 102] on div "Archive chat" at bounding box center [1215, 101] width 115 height 25
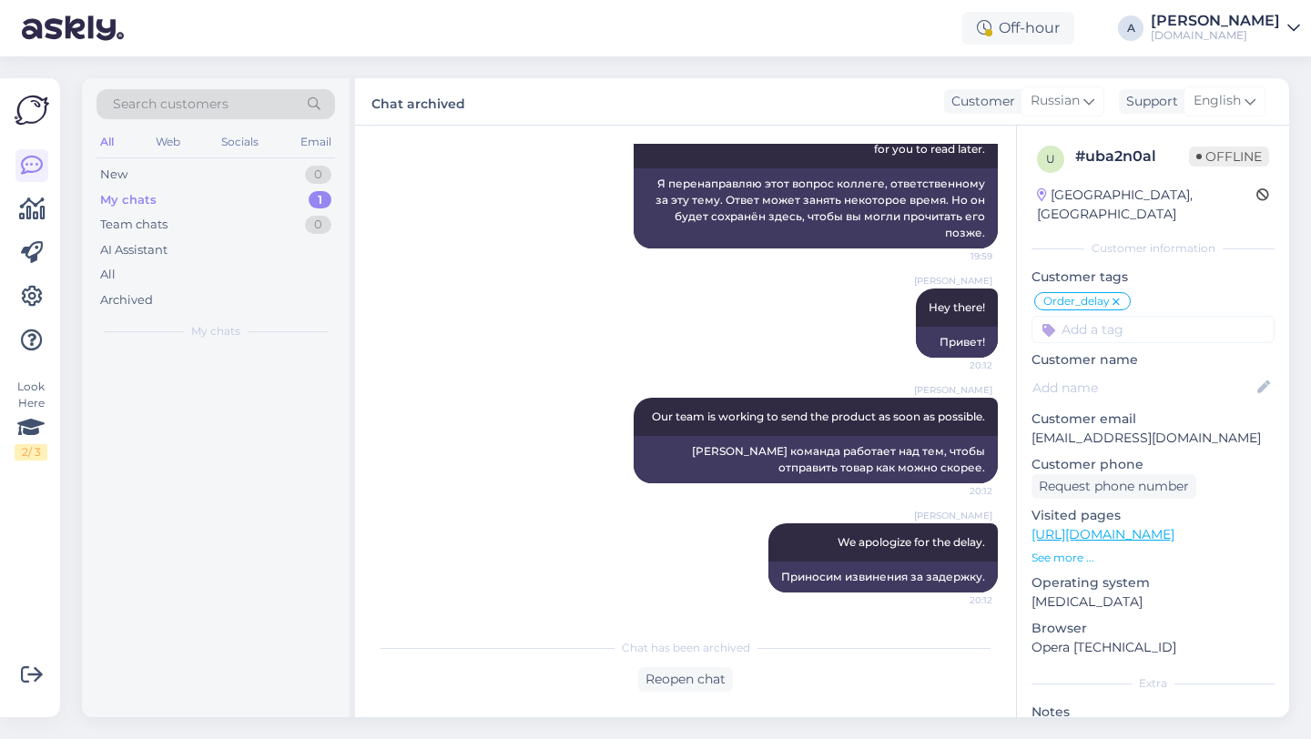
scroll to position [2372, 0]
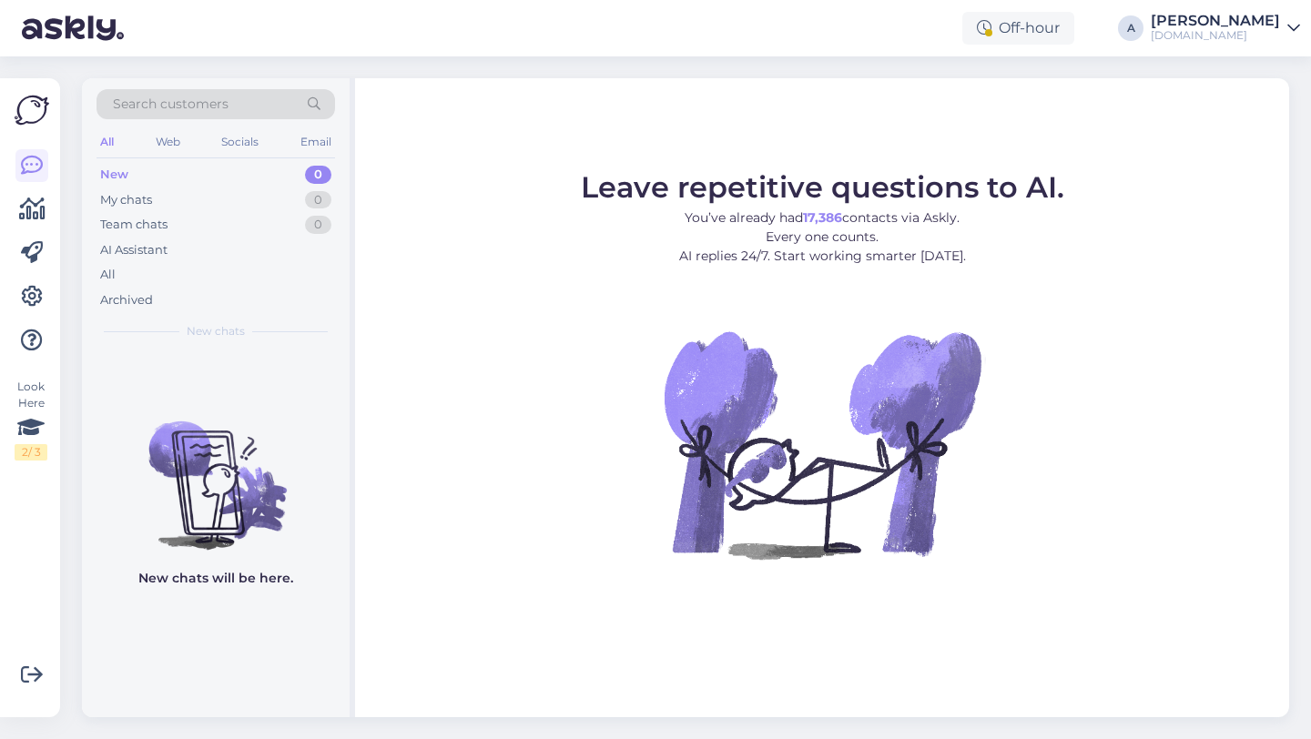
click at [1288, 39] on link "Alfredo Punktid.ee" at bounding box center [1225, 28] width 149 height 29
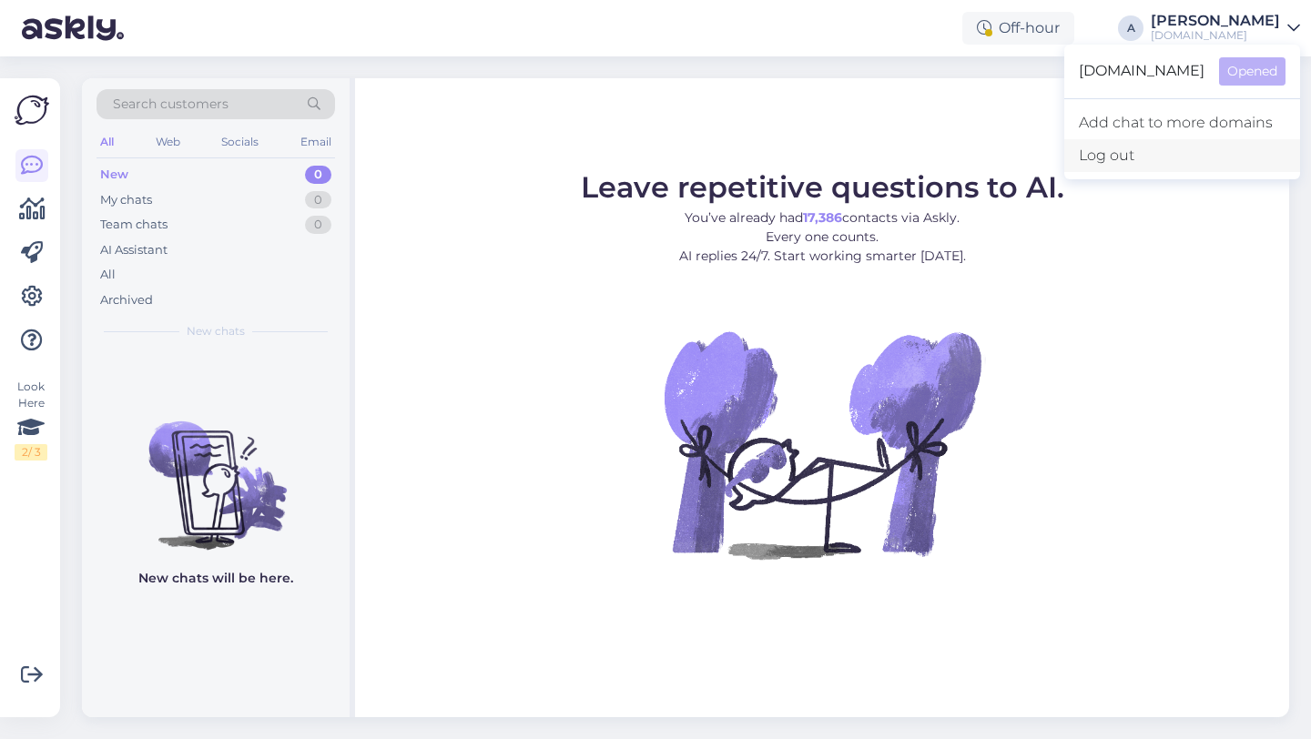
click at [1154, 166] on div "Log out" at bounding box center [1182, 155] width 236 height 33
